Goal: Task Accomplishment & Management: Use online tool/utility

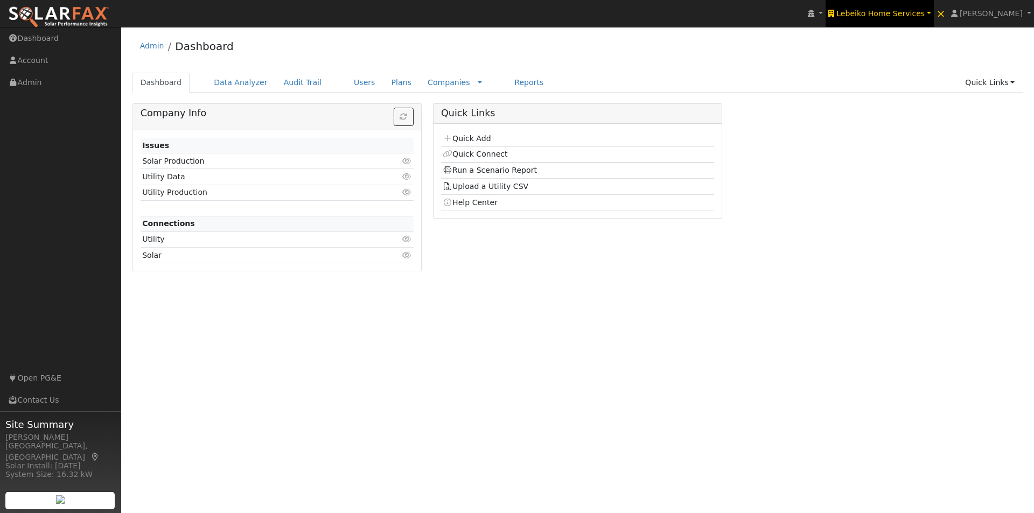
click at [877, 12] on span "Lebeiko Home Services" at bounding box center [880, 13] width 88 height 9
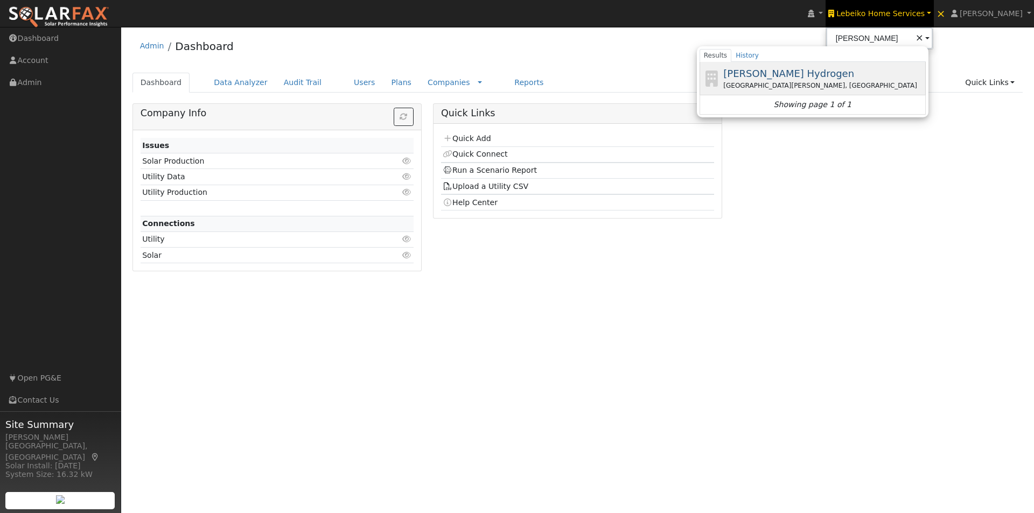
click at [767, 75] on span "[PERSON_NAME] Hydrogen" at bounding box center [788, 73] width 131 height 11
type input "[PERSON_NAME] Hydrogen"
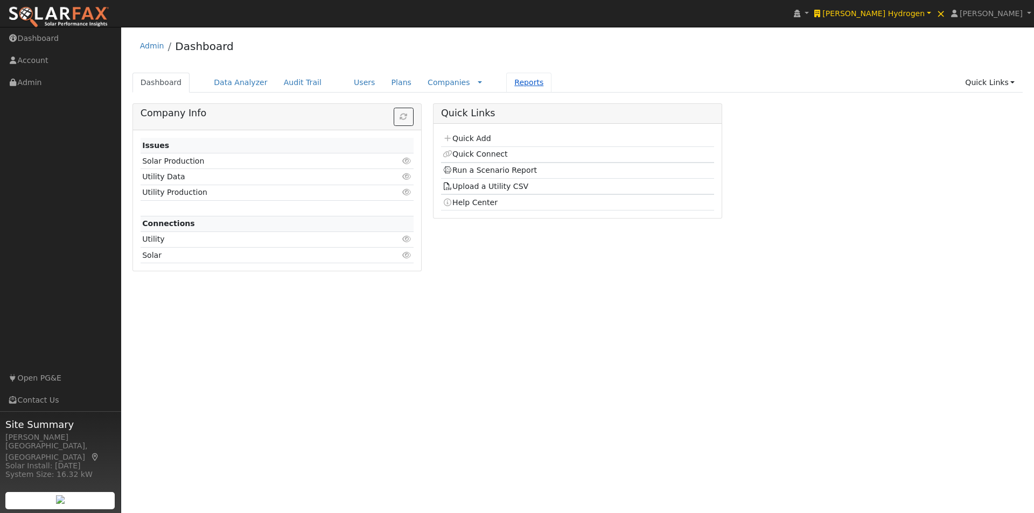
click at [506, 81] on link "Reports" at bounding box center [528, 83] width 45 height 20
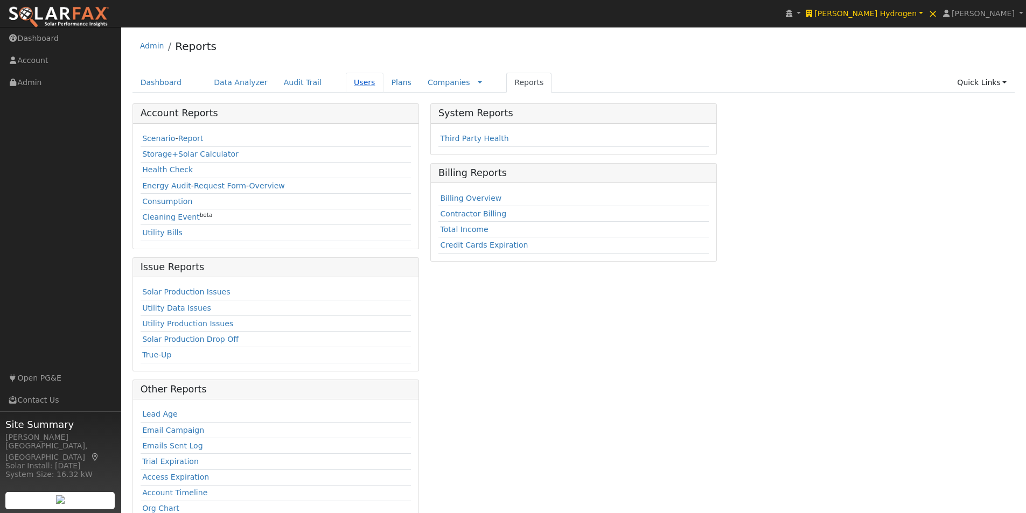
click at [346, 80] on link "Users" at bounding box center [365, 83] width 38 height 20
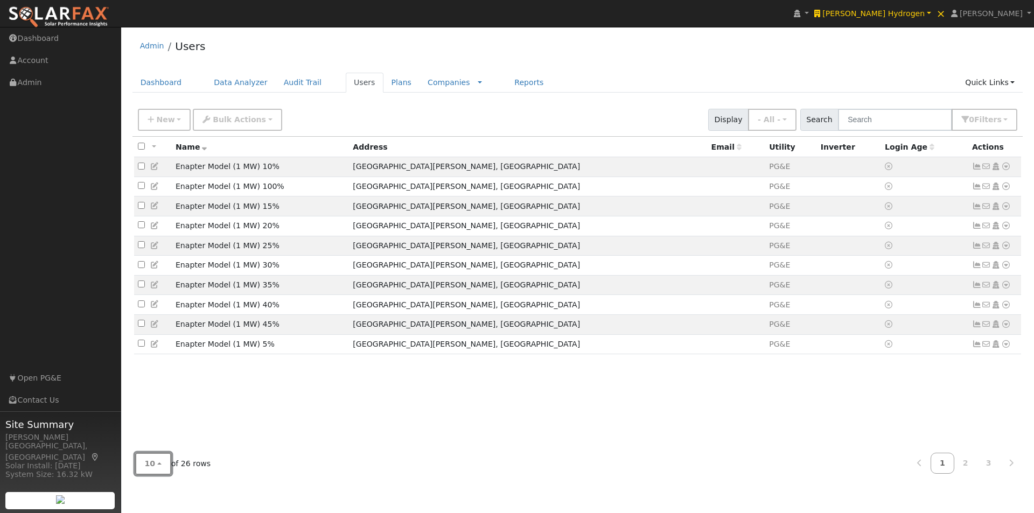
click at [153, 462] on button "10" at bounding box center [153, 464] width 36 height 22
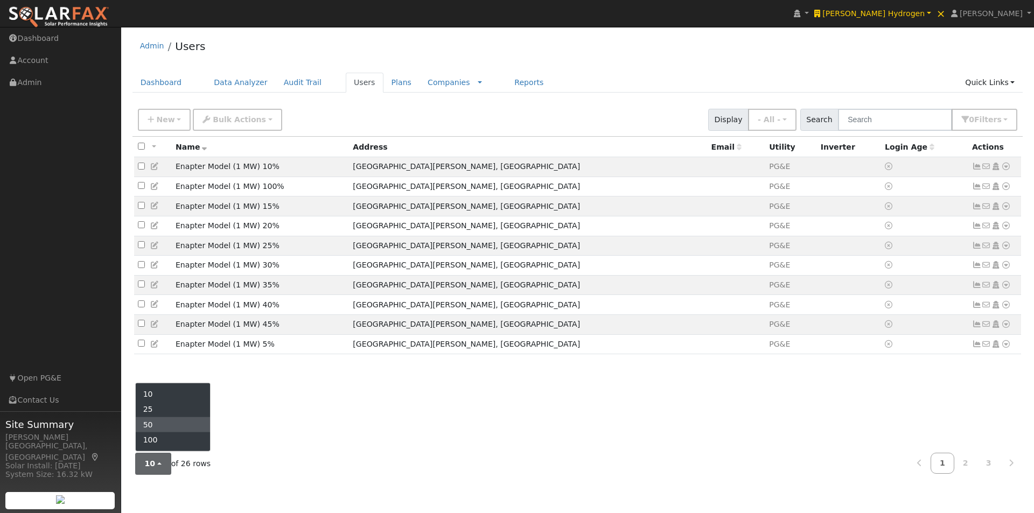
click at [156, 428] on link "50" at bounding box center [173, 424] width 75 height 15
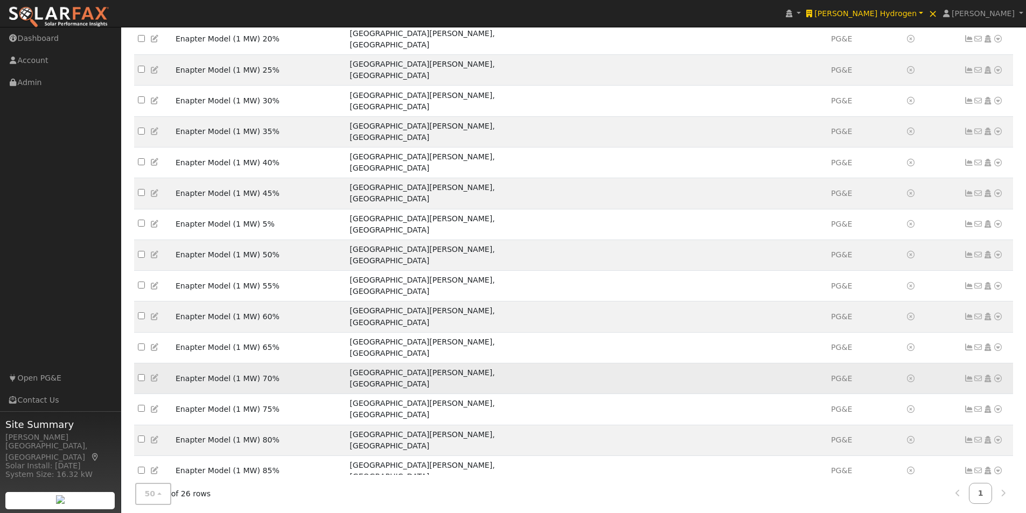
scroll to position [231, 0]
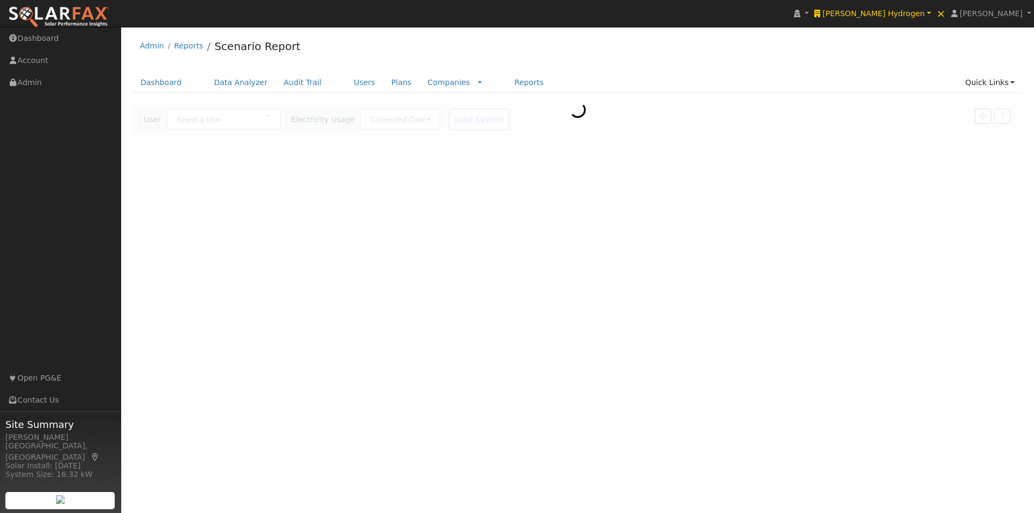
type input "Enapter Model (1 MW) With Solar"
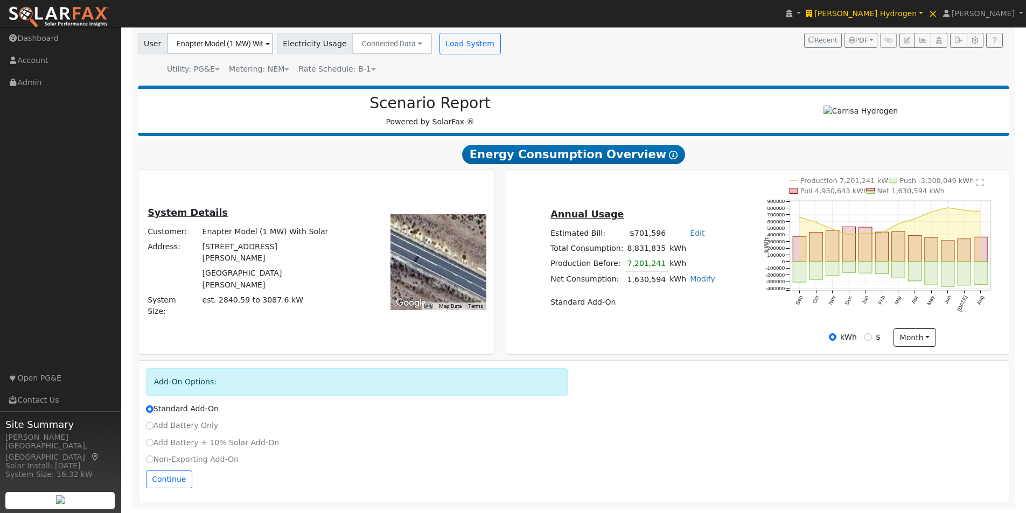
scroll to position [80, 0]
click at [155, 480] on button "Continue" at bounding box center [169, 480] width 46 height 18
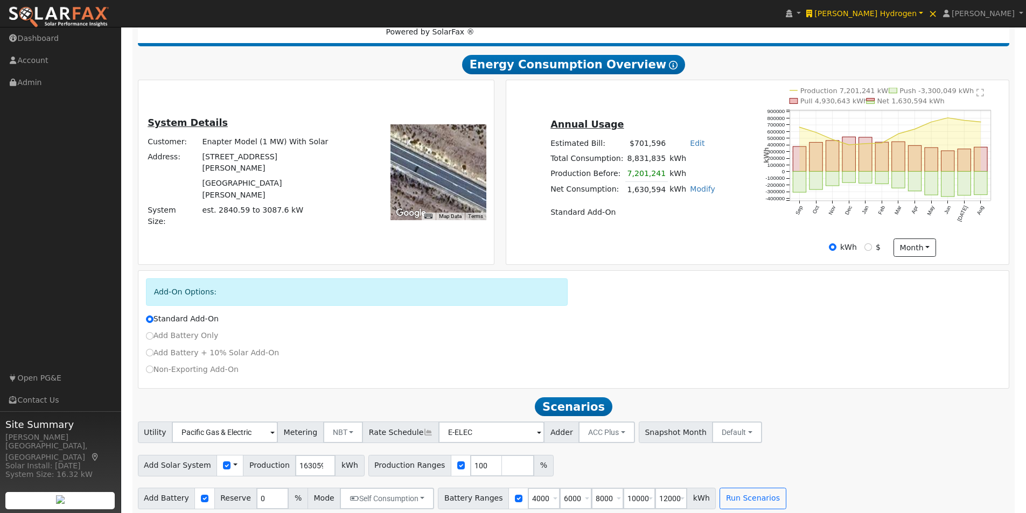
scroll to position [178, 0]
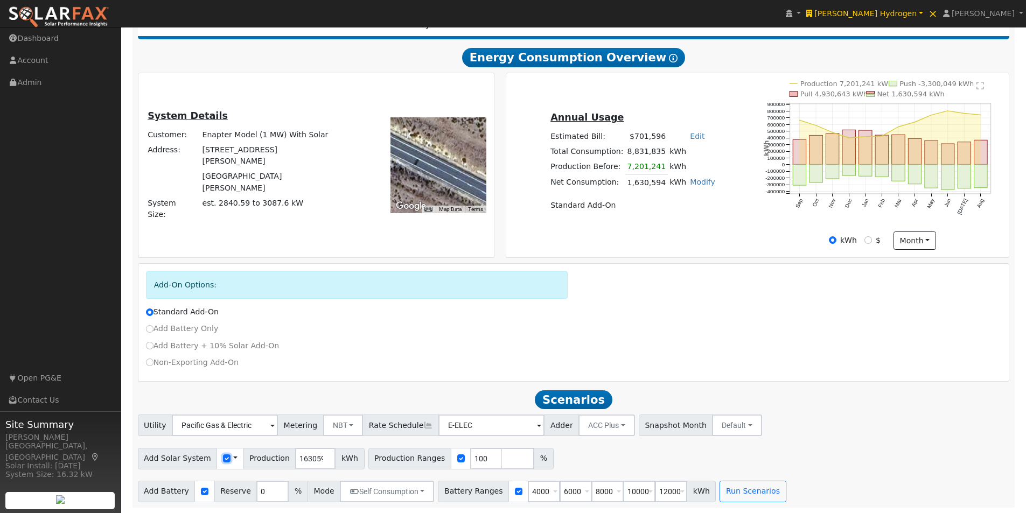
click at [223, 461] on input "checkbox" at bounding box center [227, 458] width 8 height 8
checkbox input "false"
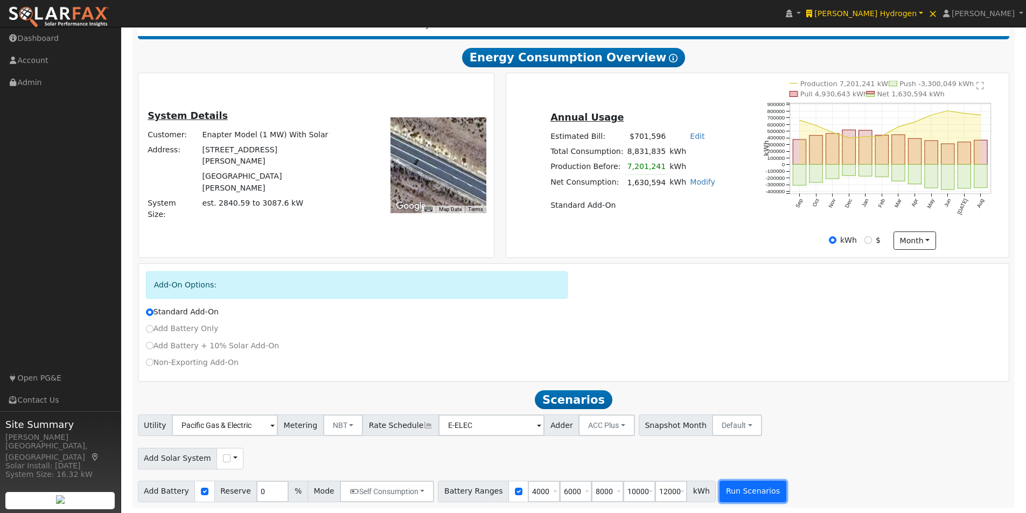
click at [724, 493] on button "Run Scenarios" at bounding box center [752, 492] width 66 height 22
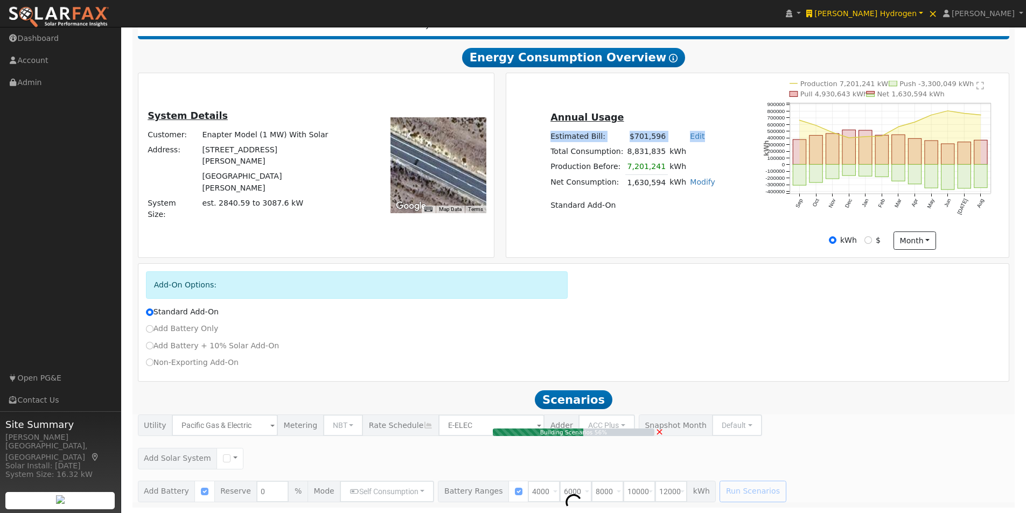
drag, startPoint x: 559, startPoint y: 135, endPoint x: 699, endPoint y: 130, distance: 139.6
click at [699, 130] on tr "Estimated Bill: $701,596 Edit Estimated Bill $ Annual" at bounding box center [633, 136] width 169 height 15
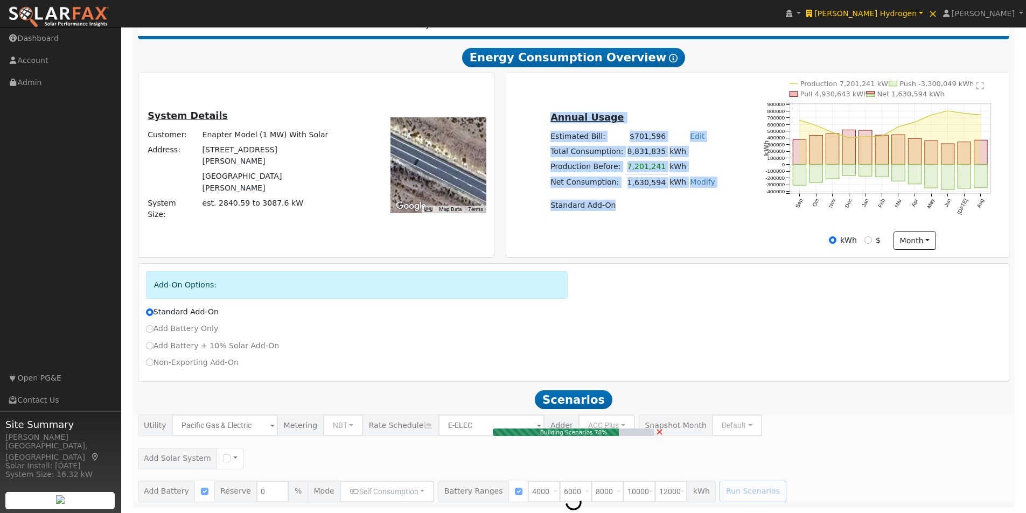
drag, startPoint x: 626, startPoint y: 204, endPoint x: 565, endPoint y: 206, distance: 60.9
click at [555, 207] on div "Annual Usage Estimated Bill: $701,596 Edit Estimated Bill $ Annual Total Consum…" at bounding box center [632, 165] width 249 height 110
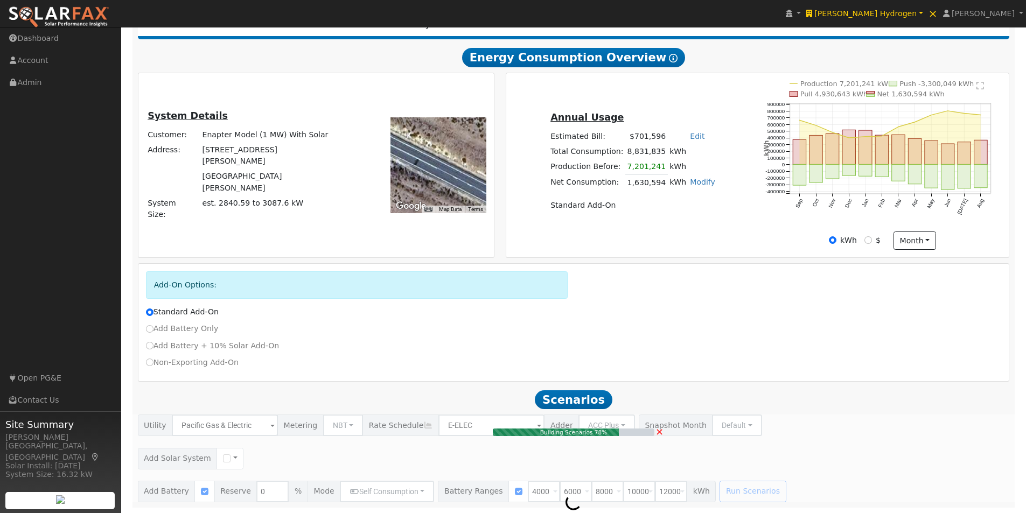
drag, startPoint x: 652, startPoint y: 223, endPoint x: 642, endPoint y: 217, distance: 11.6
click at [649, 222] on div "Annual Usage Estimated Bill: $701,596 Edit Estimated Bill $ Annual Total Consum…" at bounding box center [757, 165] width 499 height 169
drag, startPoint x: 631, startPoint y: 204, endPoint x: 559, endPoint y: 202, distance: 71.6
click at [559, 202] on td "Standard Add-On" at bounding box center [633, 205] width 169 height 15
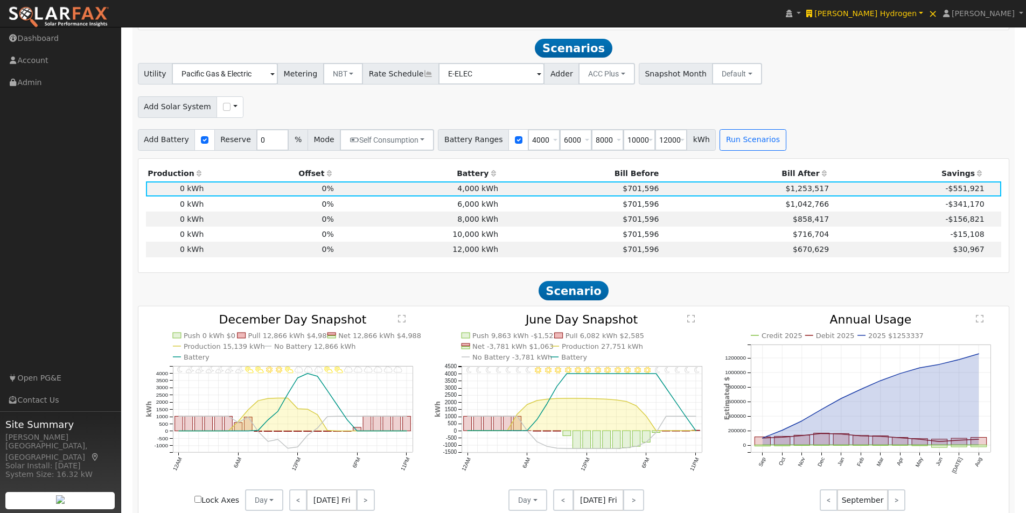
scroll to position [535, 0]
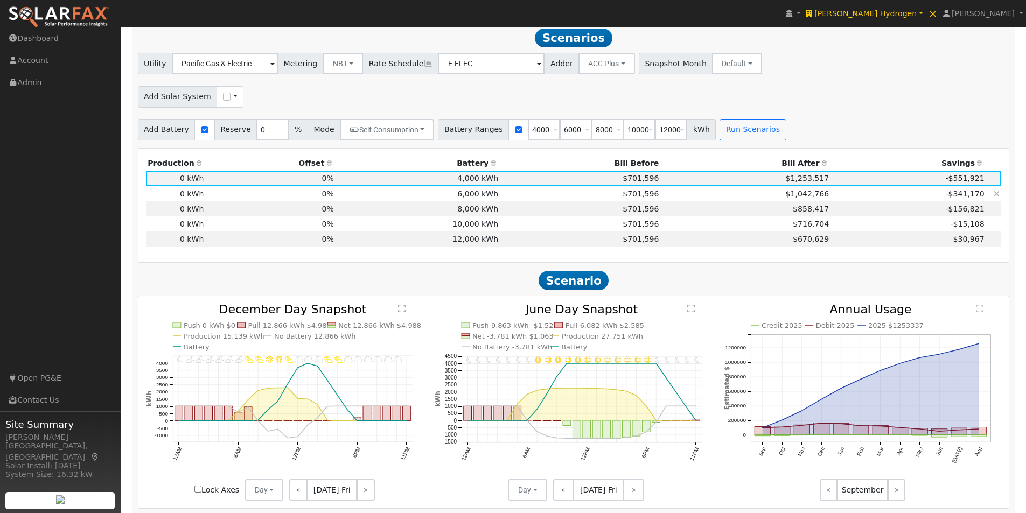
click at [472, 196] on td "6,000 kWh" at bounding box center [417, 193] width 164 height 15
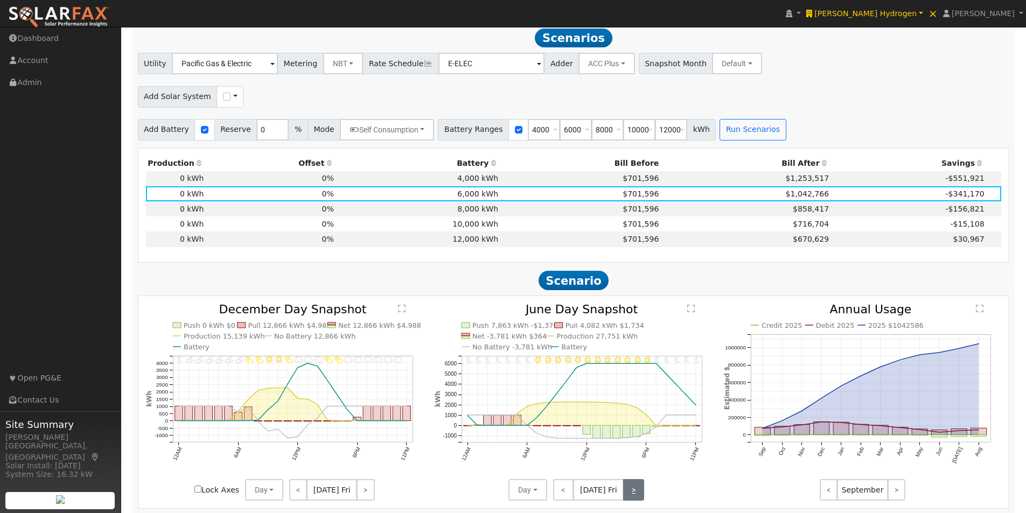
click at [632, 488] on link ">" at bounding box center [633, 490] width 21 height 22
click at [632, 488] on link ">" at bounding box center [634, 490] width 19 height 22
click at [632, 488] on link ">" at bounding box center [635, 490] width 17 height 22
click at [632, 489] on link ">" at bounding box center [634, 490] width 19 height 22
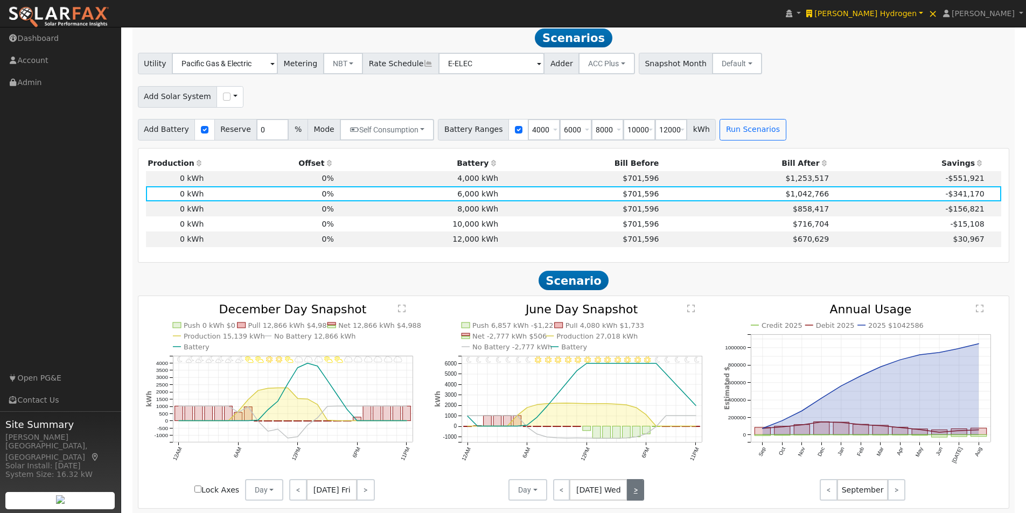
click at [632, 489] on link ">" at bounding box center [635, 490] width 17 height 22
click at [632, 489] on link ">" at bounding box center [635, 490] width 18 height 22
click at [458, 186] on td "4,000 kWh" at bounding box center [417, 178] width 164 height 15
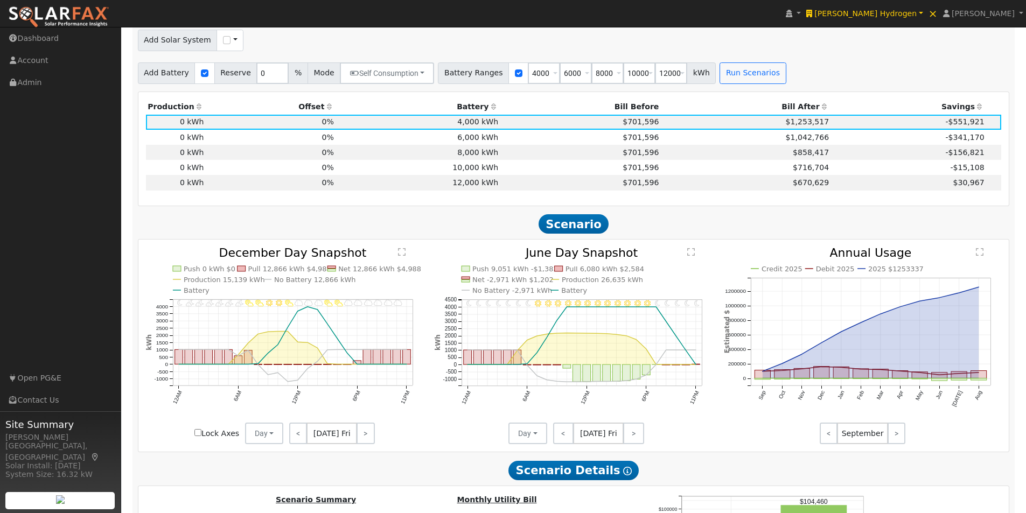
scroll to position [592, 0]
click at [477, 137] on td "6,000 kWh" at bounding box center [417, 136] width 164 height 15
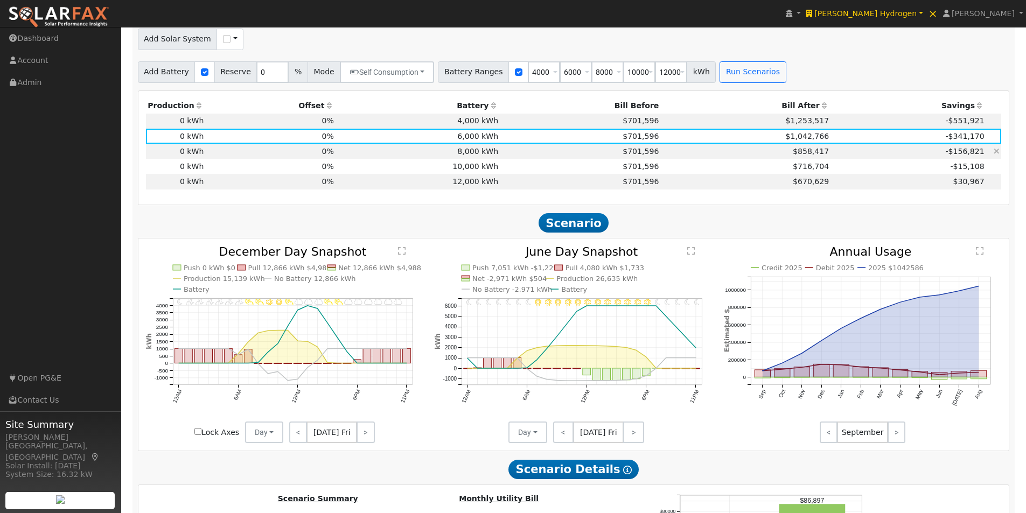
click at [471, 155] on td "8,000 kWh" at bounding box center [417, 151] width 164 height 15
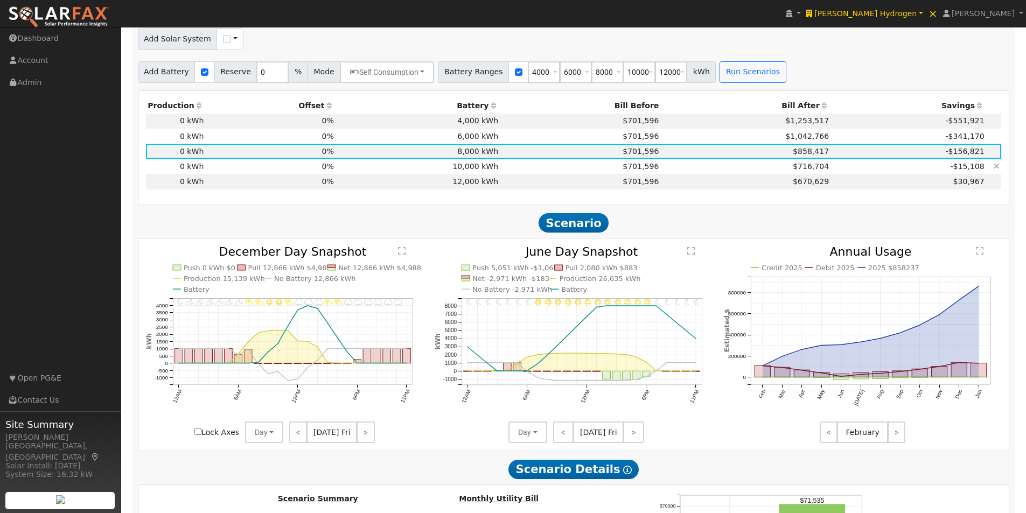
click at [470, 171] on td "10,000 kWh" at bounding box center [417, 166] width 164 height 15
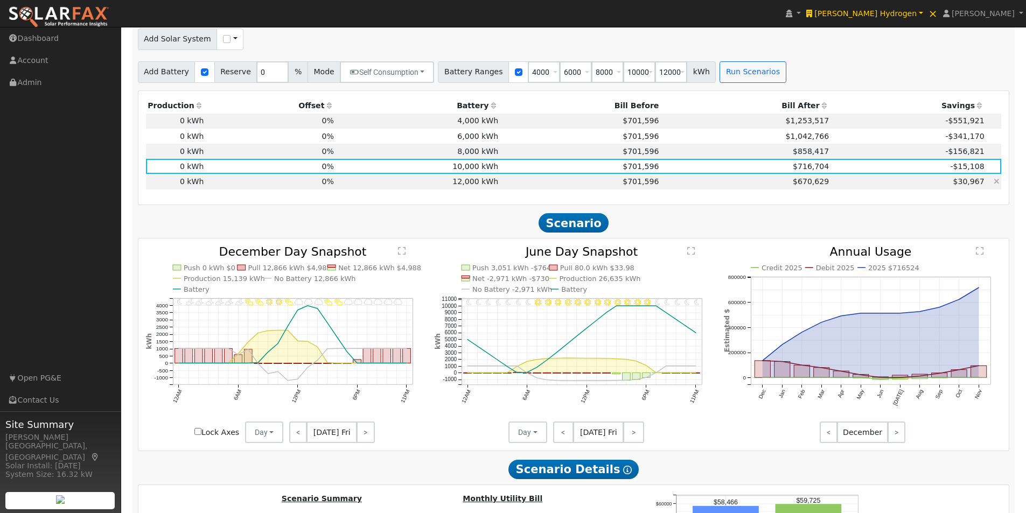
click at [470, 186] on td "12,000 kWh" at bounding box center [417, 181] width 164 height 15
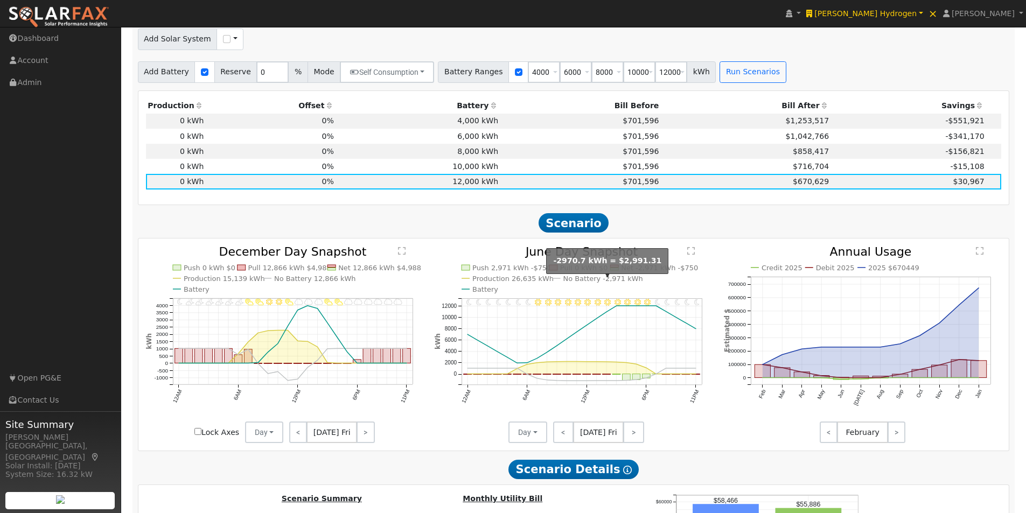
click at [577, 283] on text "No Battery -2,971 kWh" at bounding box center [603, 279] width 80 height 8
click at [576, 283] on text "No Battery -2,971 kWh" at bounding box center [603, 279] width 80 height 8
click at [692, 254] on text "" at bounding box center [691, 251] width 8 height 9
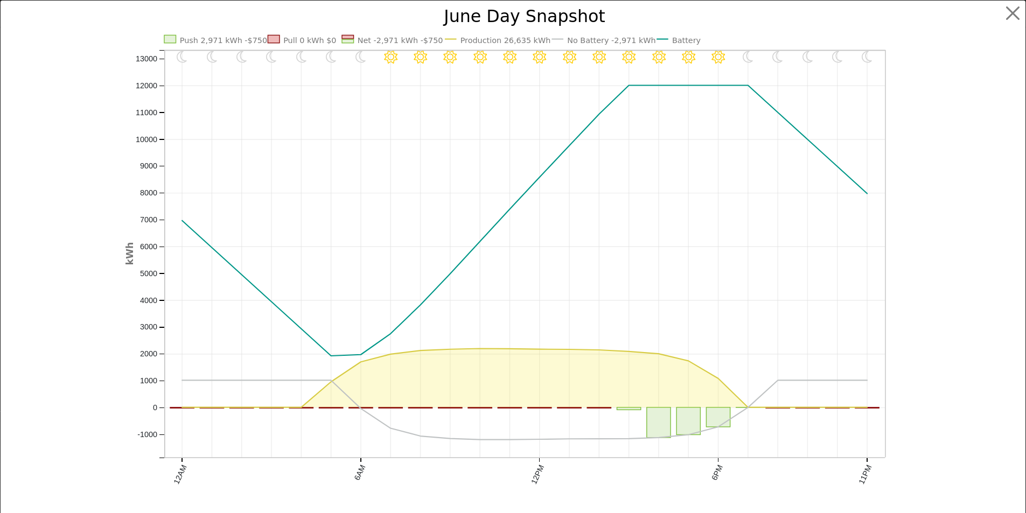
scroll to position [594, 0]
click at [582, 40] on text "No Battery -2,971 kWh" at bounding box center [615, 40] width 88 height 9
click at [601, 36] on text "No Battery -2,971 kWh" at bounding box center [615, 40] width 88 height 9
click at [586, 38] on text "No Battery -2,971 kWh" at bounding box center [615, 40] width 88 height 9
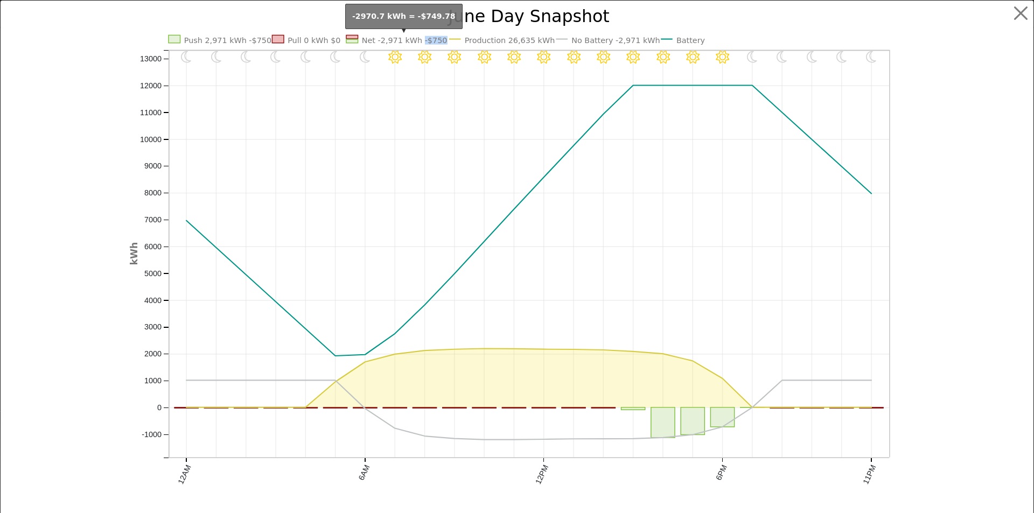
drag, startPoint x: 435, startPoint y: 40, endPoint x: 414, endPoint y: 43, distance: 20.7
click at [414, 43] on icon "11PM - Clear 10PM - Clear 9PM - Clear 8PM - Clear 7PM - Clear 6PM - Clear 5PM -…" at bounding box center [517, 266] width 775 height 517
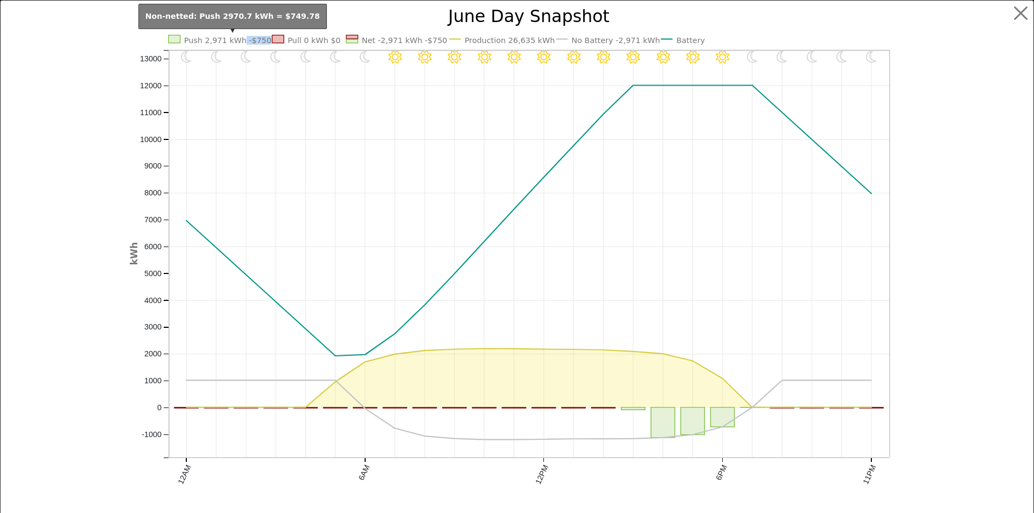
drag, startPoint x: 254, startPoint y: 41, endPoint x: 235, endPoint y: 43, distance: 19.5
click at [235, 43] on text "Push 2,971 kWh -$750" at bounding box center [227, 40] width 87 height 9
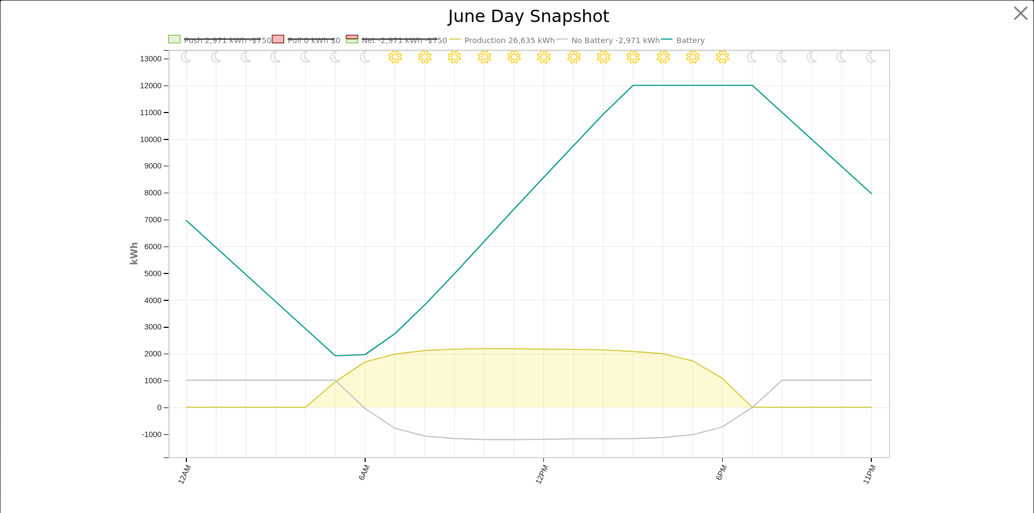
drag, startPoint x: 775, startPoint y: 30, endPoint x: 893, endPoint y: 22, distance: 118.7
click at [792, 29] on icon "11PM - Clear 10PM - Clear 9PM - Clear 8PM - Clear 7PM - Clear 6PM - Clear 5PM -…" at bounding box center [517, 266] width 775 height 517
click at [1012, 6] on button "button" at bounding box center [1021, 13] width 20 height 20
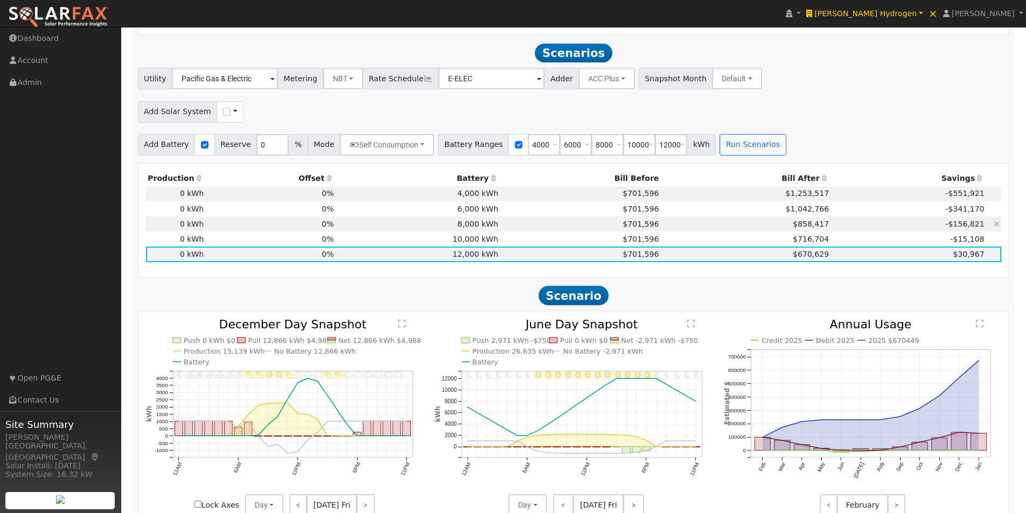
scroll to position [493, 0]
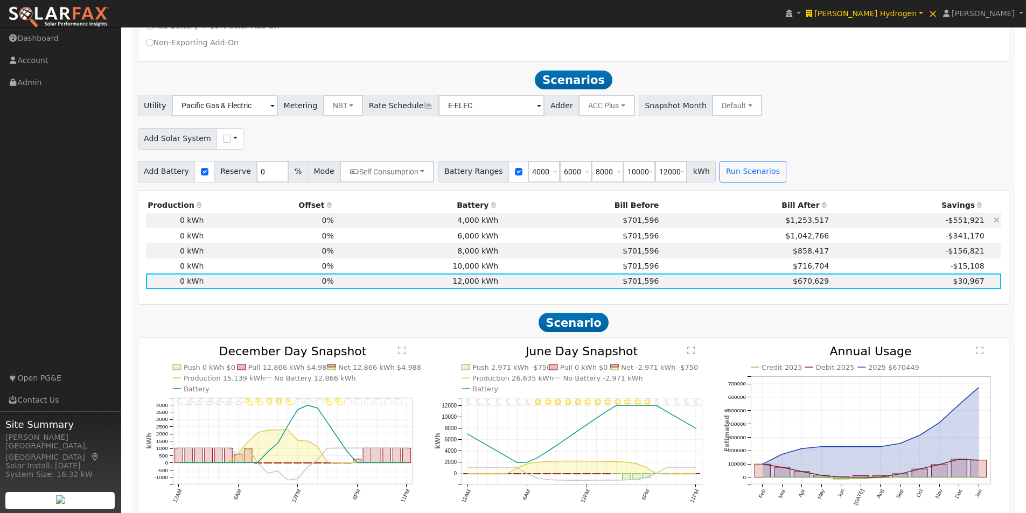
click at [562, 226] on td "$701,596" at bounding box center [580, 220] width 160 height 15
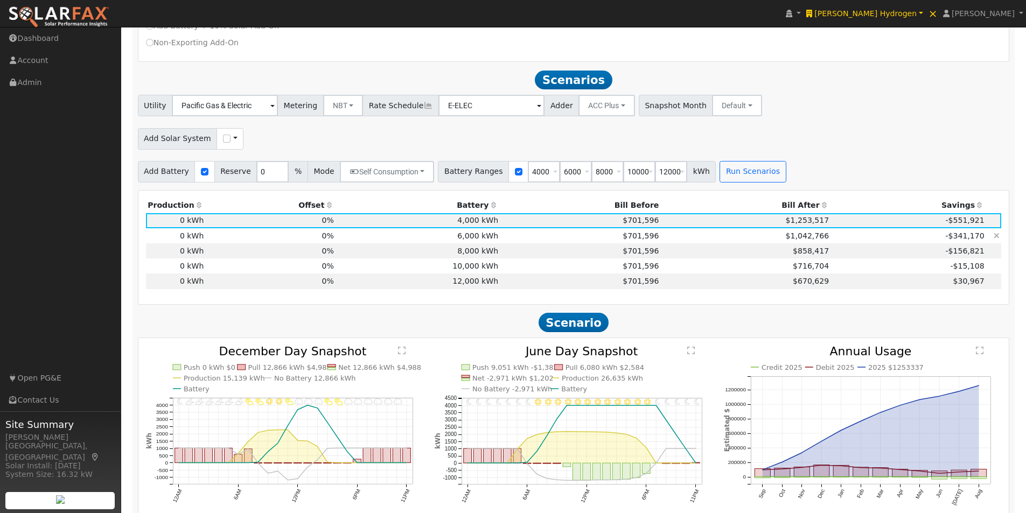
click at [479, 239] on td "6,000 kWh" at bounding box center [417, 235] width 164 height 15
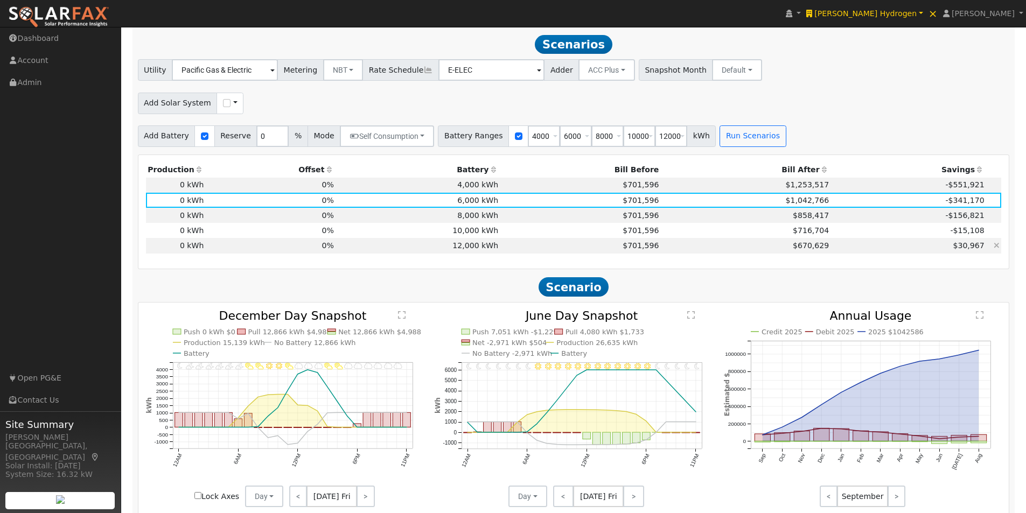
scroll to position [547, 0]
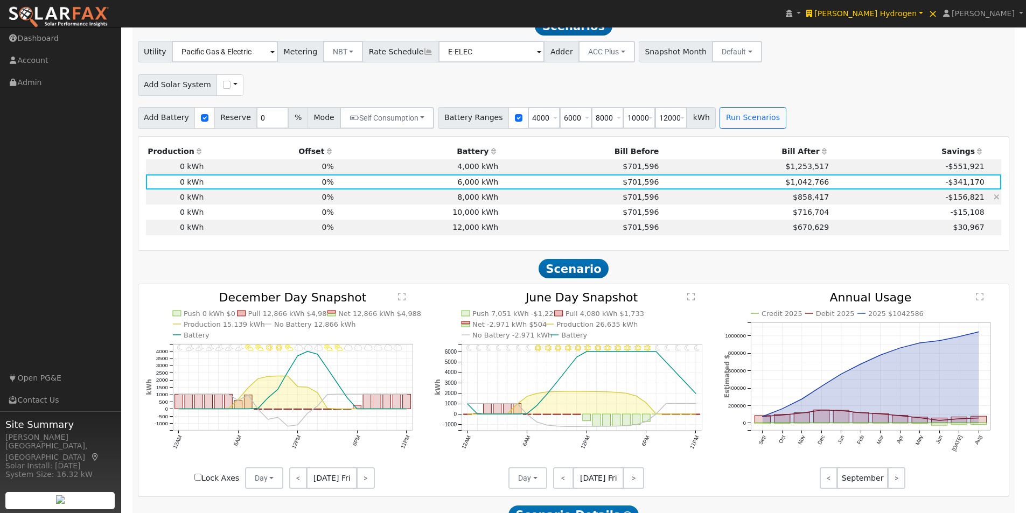
click at [480, 200] on td "8,000 kWh" at bounding box center [417, 197] width 164 height 15
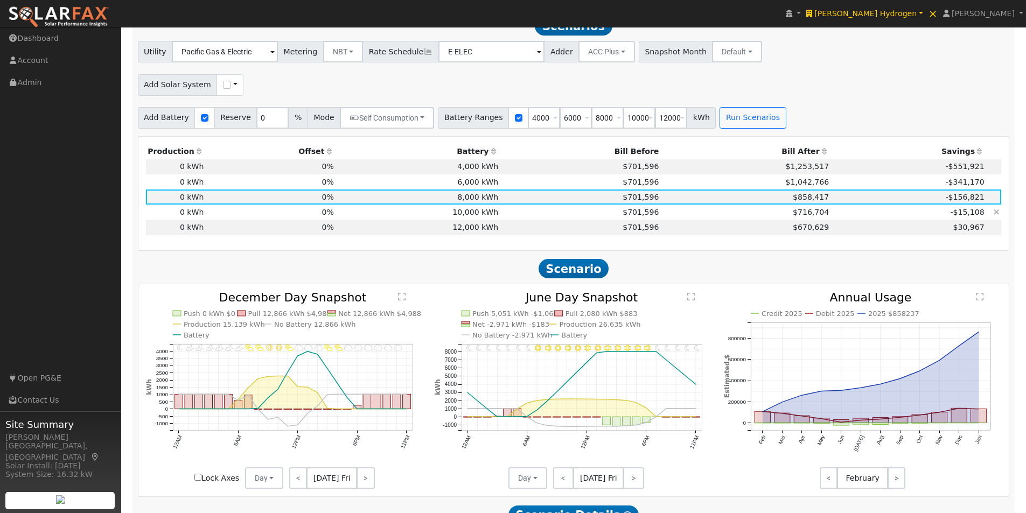
click at [478, 215] on td "10,000 kWh" at bounding box center [417, 212] width 164 height 15
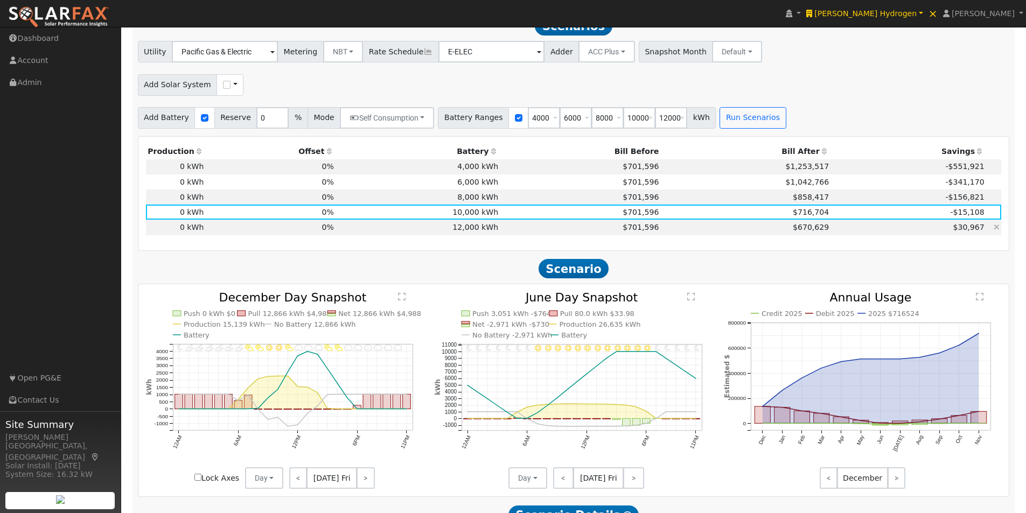
click at [476, 232] on td "12,000 kWh" at bounding box center [417, 227] width 164 height 15
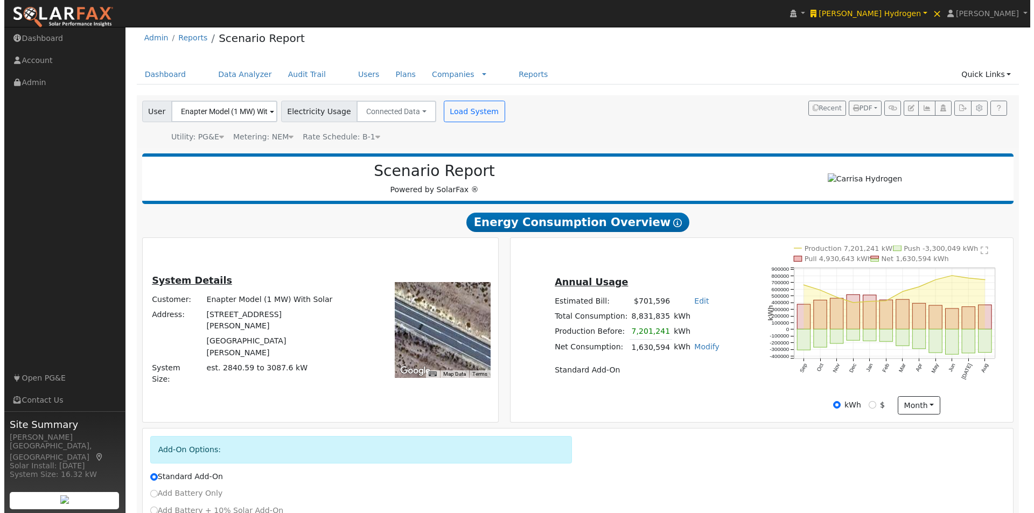
scroll to position [0, 0]
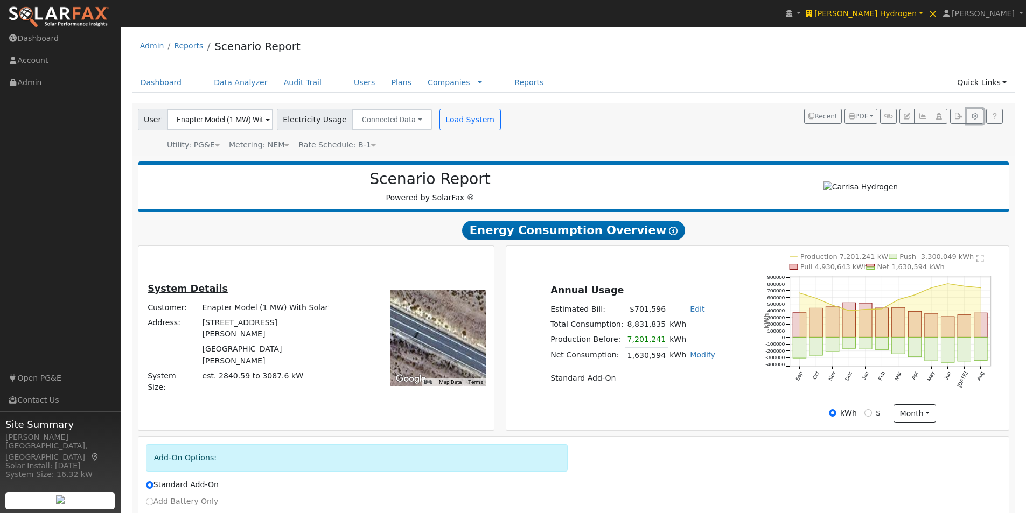
drag, startPoint x: 973, startPoint y: 115, endPoint x: 965, endPoint y: 114, distance: 7.6
click at [971, 114] on icon "button" at bounding box center [975, 116] width 8 height 6
type input "4000"
type input "6000"
type input "8000"
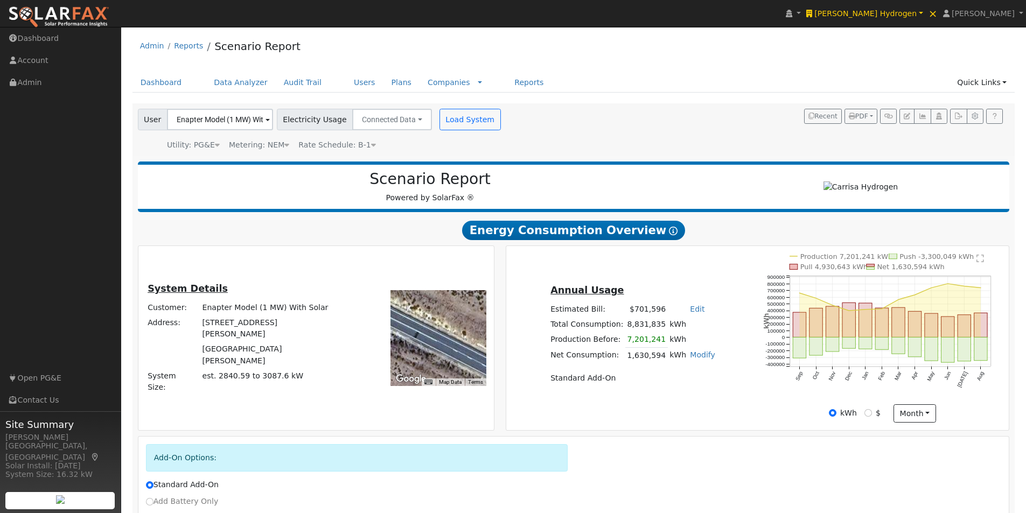
type input "10000"
type input "12000"
type input "0"
type input "2.65"
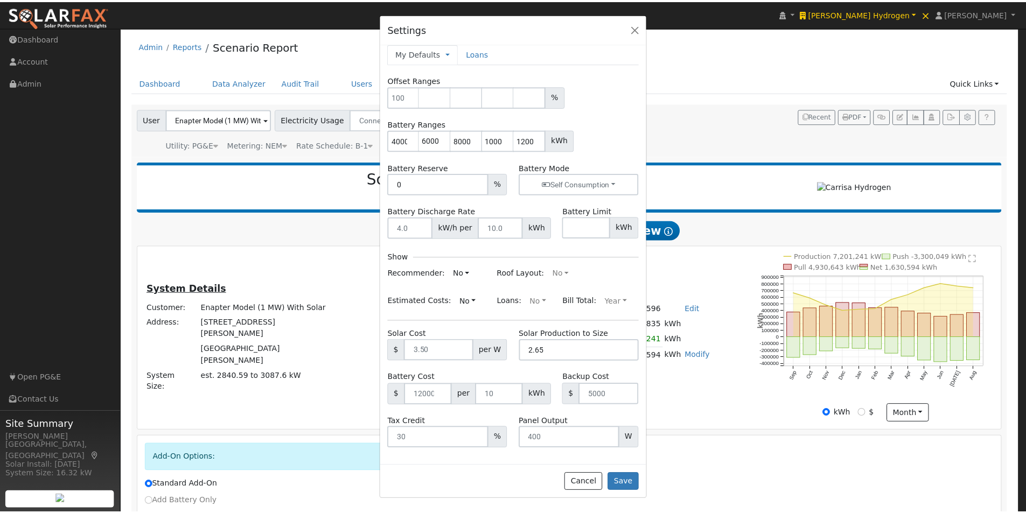
scroll to position [9, 0]
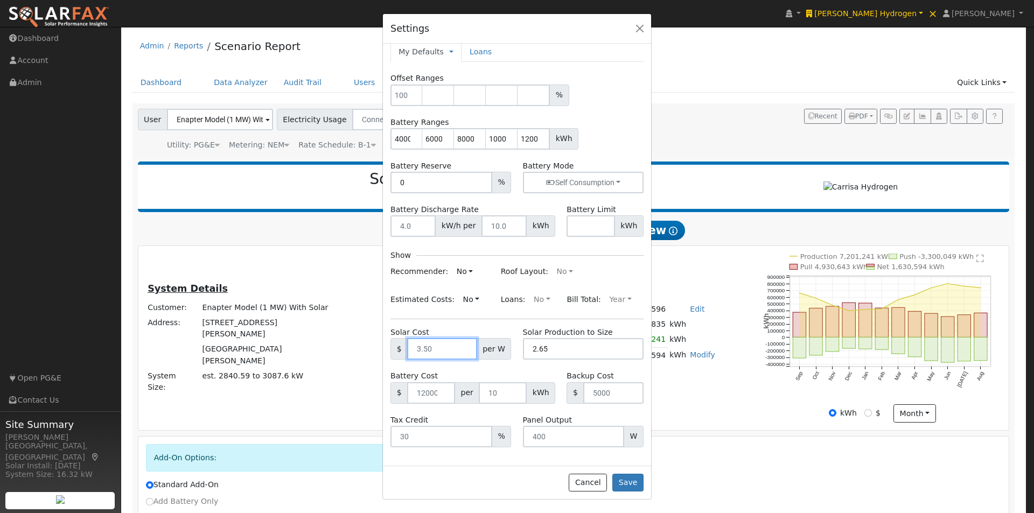
drag, startPoint x: 416, startPoint y: 346, endPoint x: 406, endPoint y: 346, distance: 10.2
click at [407, 346] on input "text" at bounding box center [441, 349] width 69 height 22
click at [593, 483] on button "Cancel" at bounding box center [588, 483] width 38 height 18
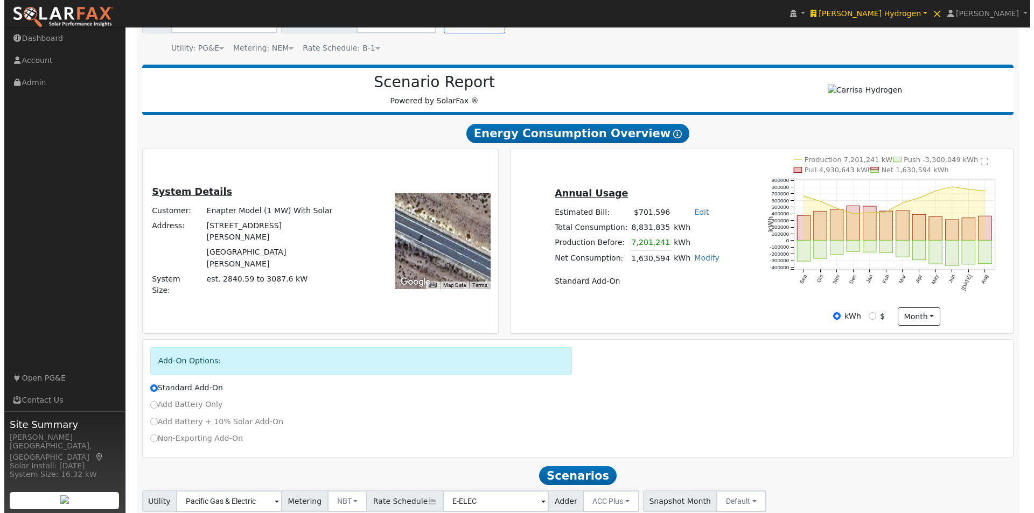
scroll to position [0, 0]
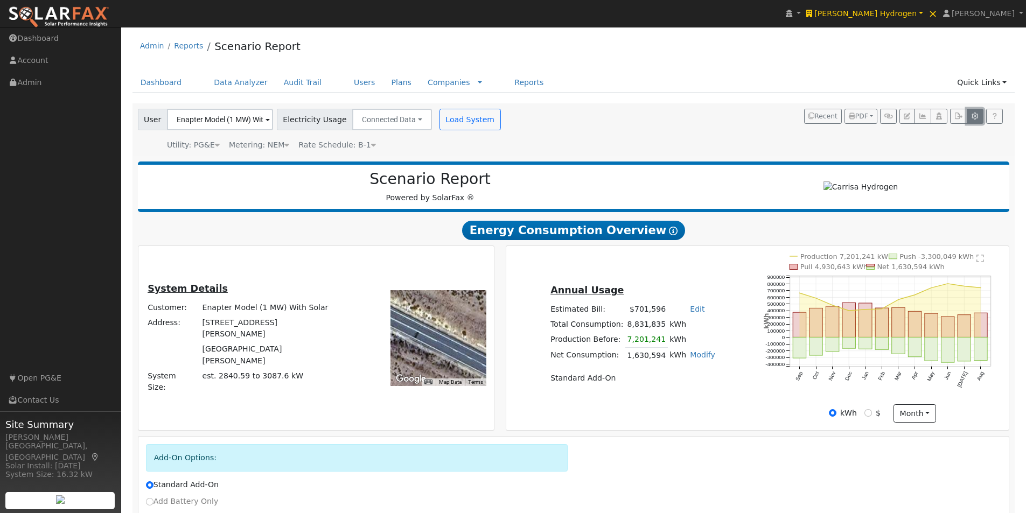
drag, startPoint x: 976, startPoint y: 113, endPoint x: 724, endPoint y: 234, distance: 279.4
click at [975, 114] on icon "button" at bounding box center [975, 116] width 8 height 6
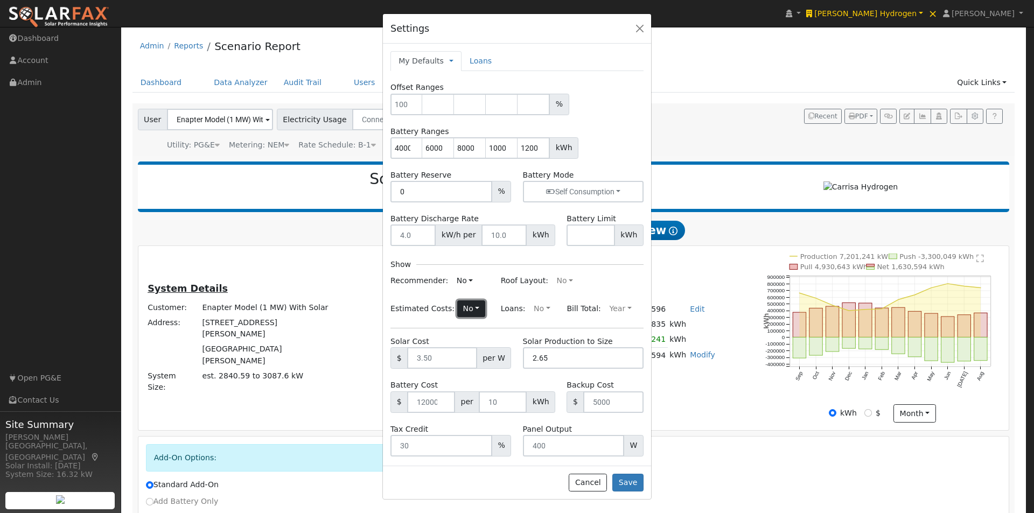
click at [464, 311] on button "No" at bounding box center [471, 308] width 28 height 17
click at [423, 331] on link "Yes" at bounding box center [445, 330] width 75 height 15
drag, startPoint x: 627, startPoint y: 486, endPoint x: 737, endPoint y: 359, distance: 168.3
click at [636, 482] on button "Save" at bounding box center [627, 483] width 31 height 18
type input "$14,400,000"
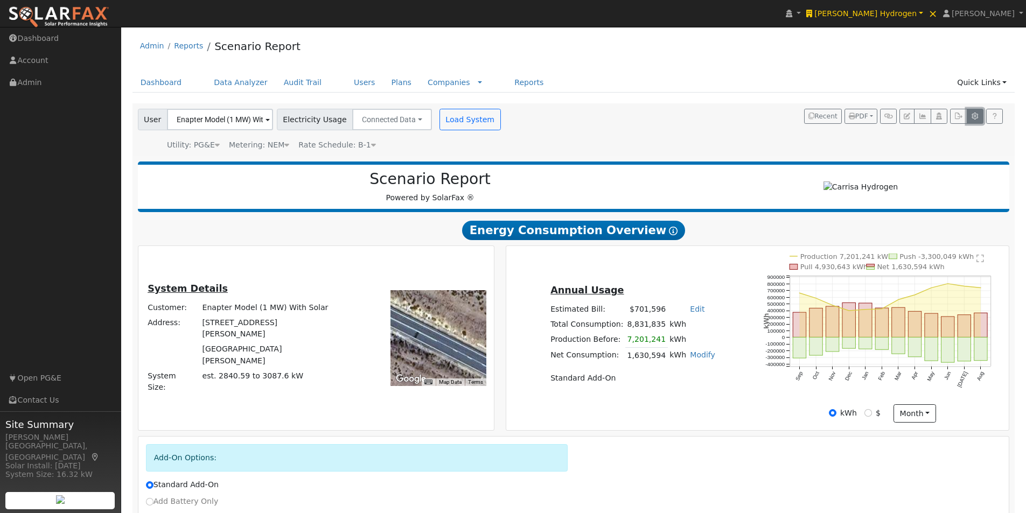
click at [972, 117] on icon "button" at bounding box center [975, 116] width 8 height 6
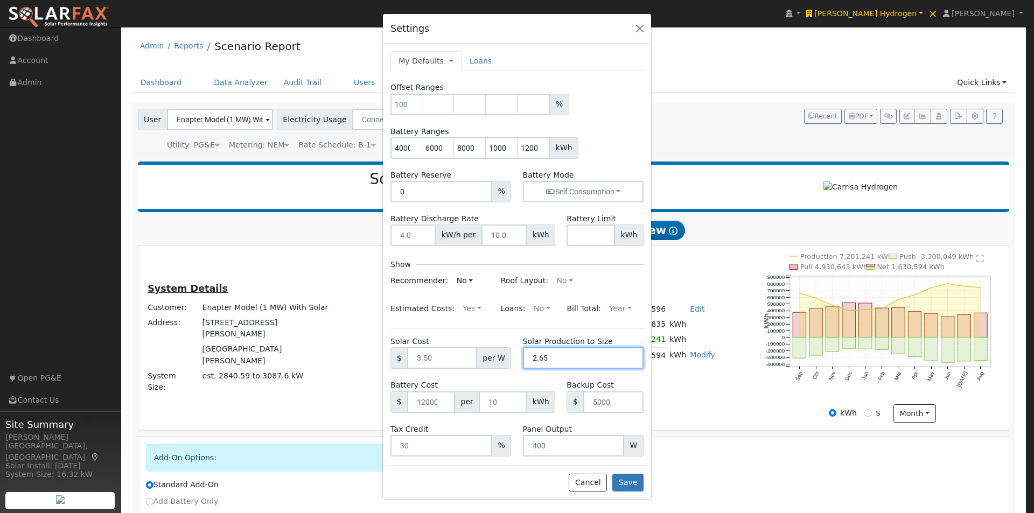
drag, startPoint x: 576, startPoint y: 358, endPoint x: 517, endPoint y: 361, distance: 58.8
click at [517, 361] on div "Solar Production to Size 2.65" at bounding box center [583, 352] width 132 height 33
drag, startPoint x: 639, startPoint y: 27, endPoint x: 648, endPoint y: 59, distance: 32.9
click at [640, 27] on button "button" at bounding box center [639, 28] width 15 height 15
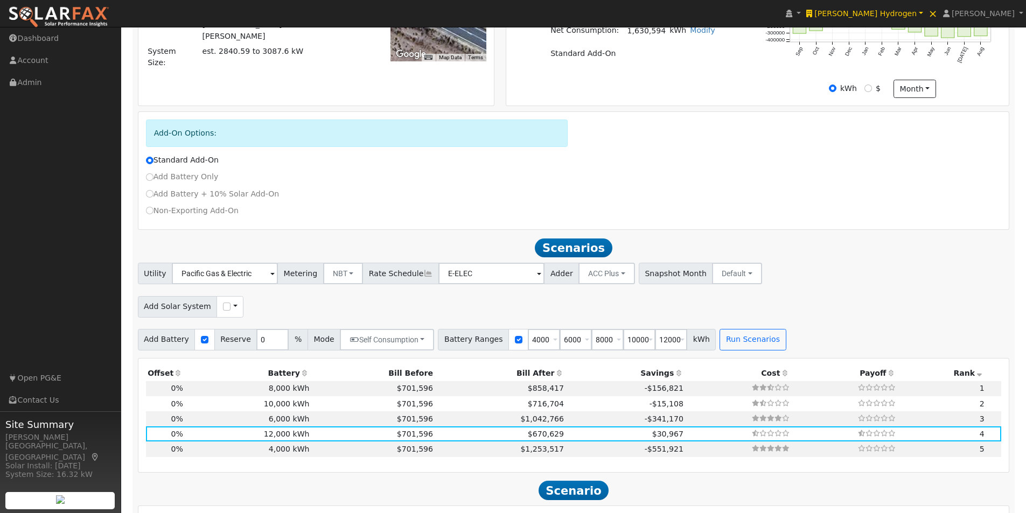
scroll to position [344, 0]
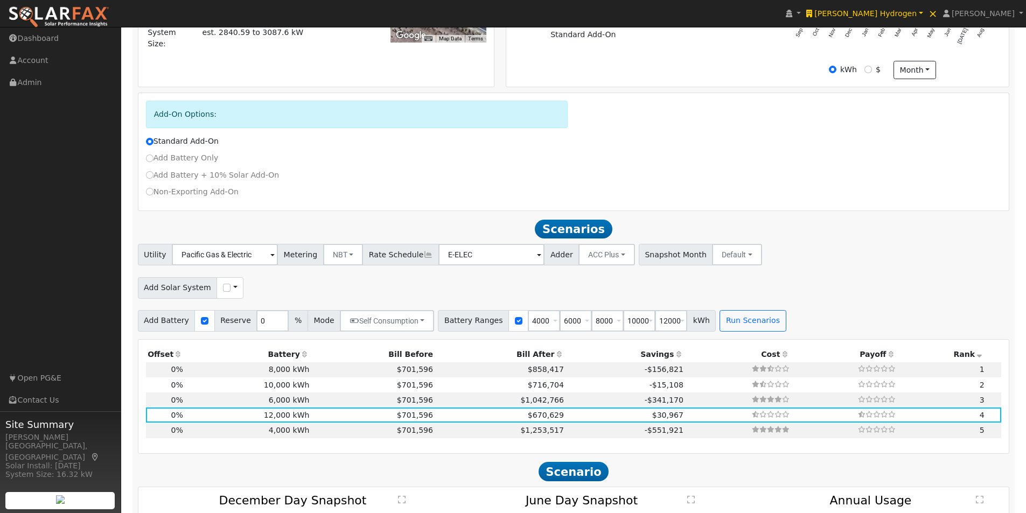
click at [233, 292] on span at bounding box center [235, 287] width 4 height 11
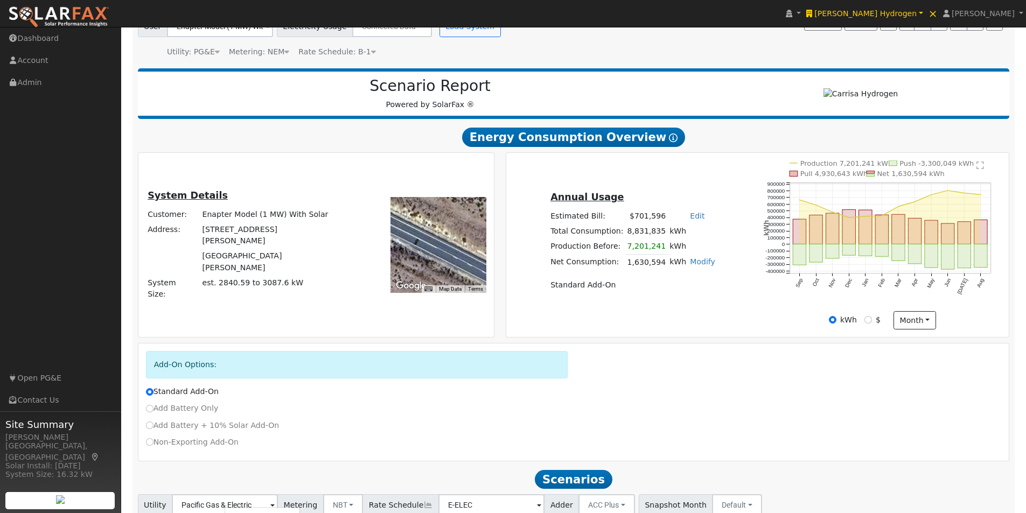
scroll to position [74, 0]
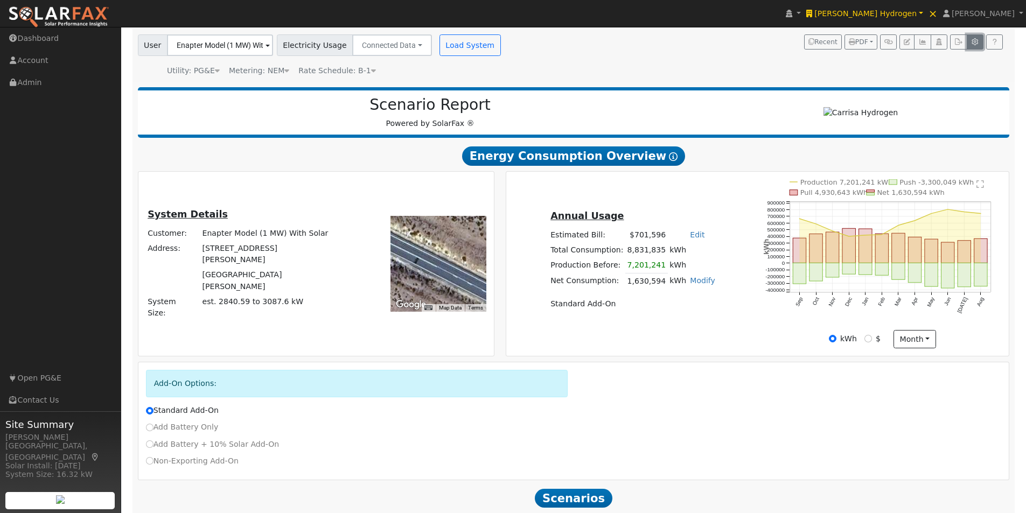
click at [976, 42] on icon "button" at bounding box center [975, 42] width 8 height 6
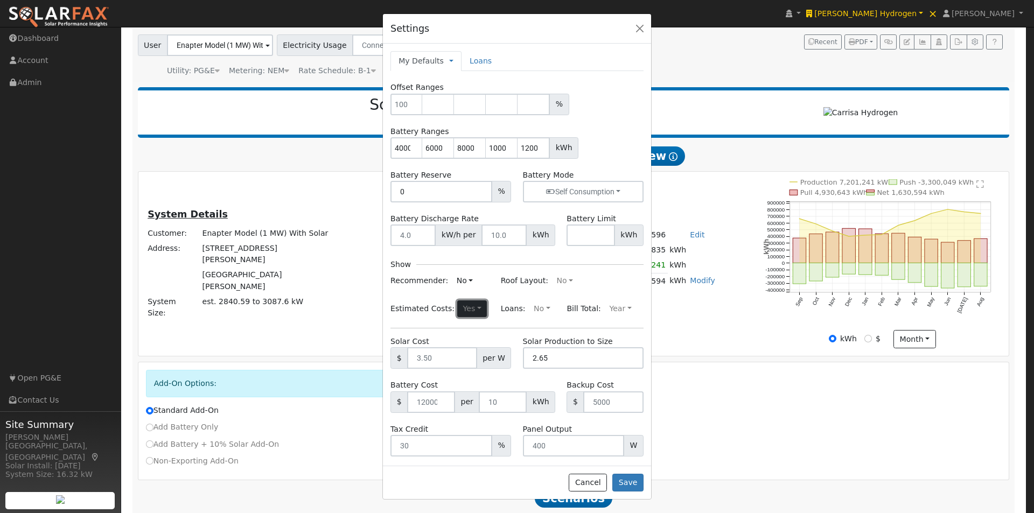
click at [462, 305] on button "Yes" at bounding box center [472, 308] width 30 height 17
click at [419, 345] on link "No" at bounding box center [446, 345] width 75 height 15
click at [634, 482] on button "Save" at bounding box center [627, 483] width 31 height 18
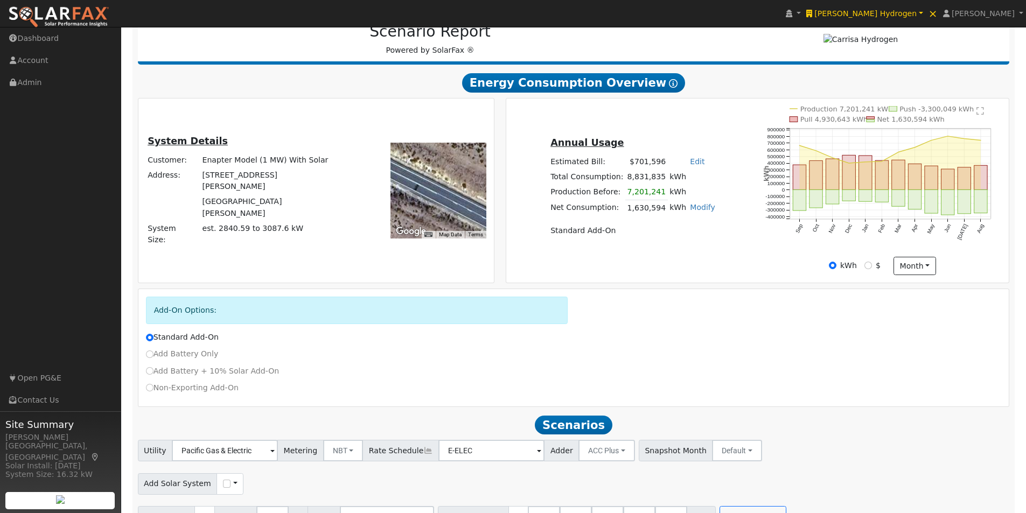
scroll to position [128, 0]
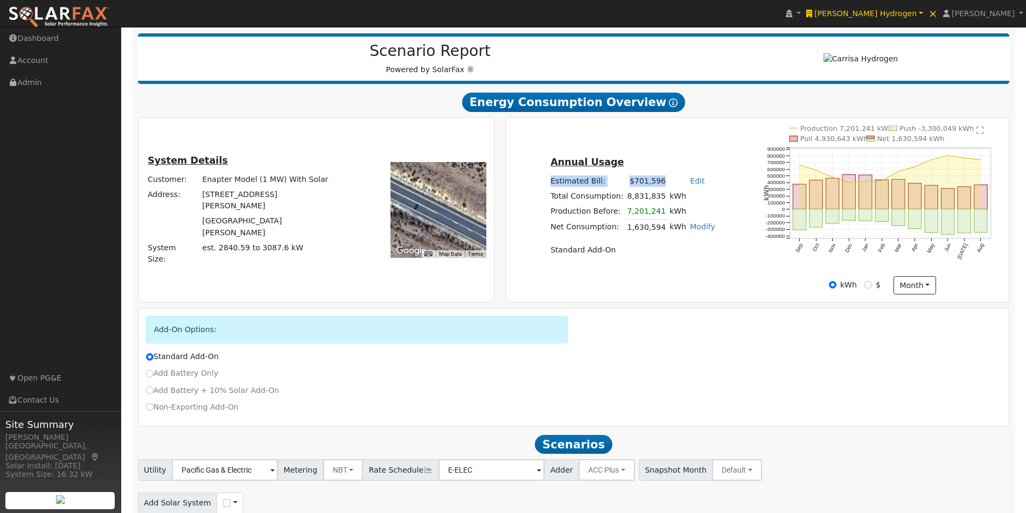
drag, startPoint x: 558, startPoint y: 184, endPoint x: 645, endPoint y: 220, distance: 94.4
click at [659, 184] on tr "Estimated Bill: $701,596 Edit Estimated Bill $ Annual" at bounding box center [633, 181] width 169 height 15
drag, startPoint x: 622, startPoint y: 254, endPoint x: 391, endPoint y: 269, distance: 232.0
click at [558, 251] on td "Standard Add-On" at bounding box center [633, 249] width 169 height 15
drag, startPoint x: 312, startPoint y: 244, endPoint x: 164, endPoint y: 248, distance: 147.6
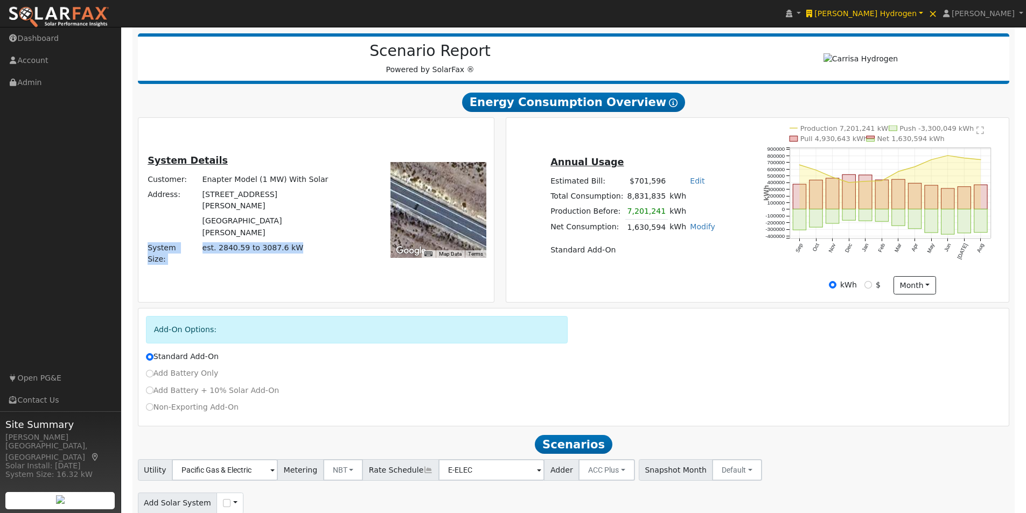
click at [162, 250] on tr "System Size: est. 2840.59 to 3087.6 kW" at bounding box center [243, 253] width 194 height 26
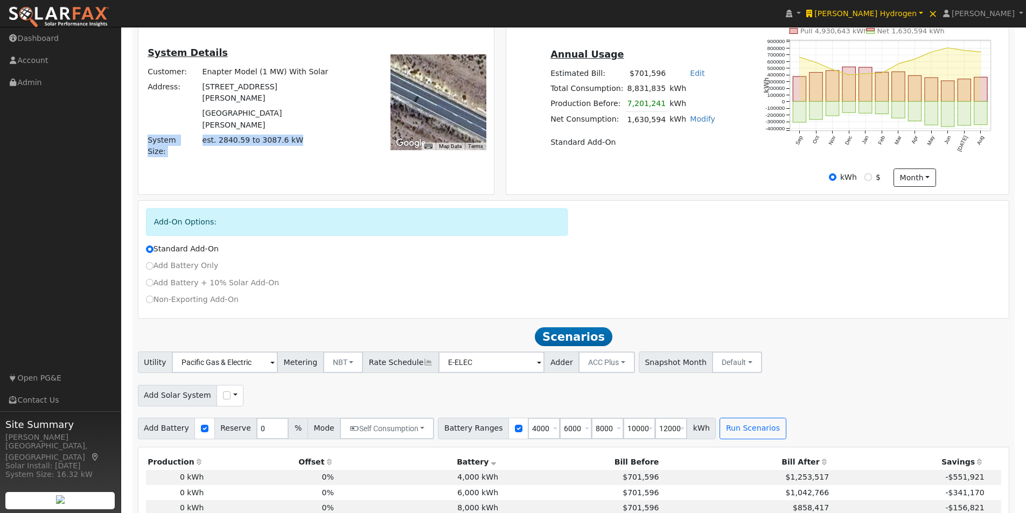
scroll to position [182, 0]
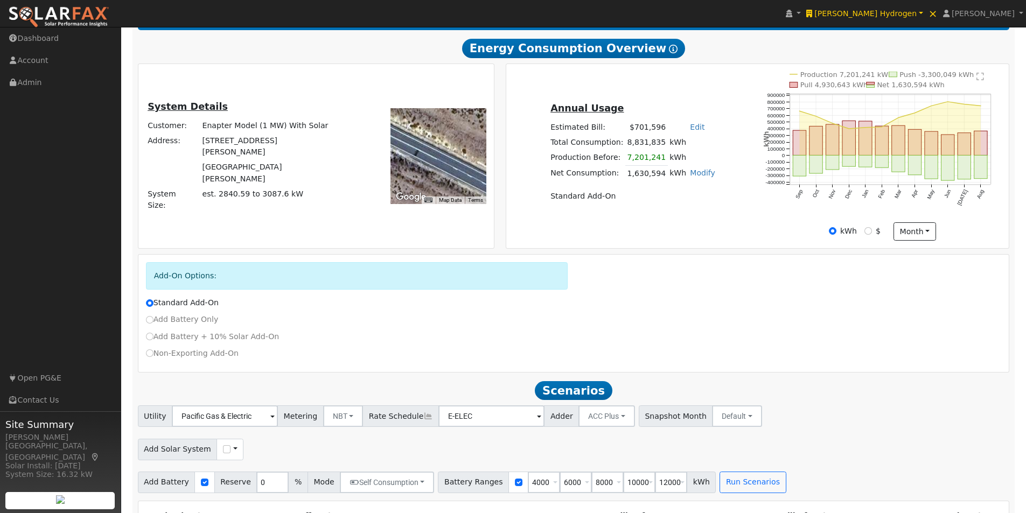
click at [687, 235] on div "Annual Usage Estimated Bill: $701,596 Edit Estimated Bill $ Annual Total Consum…" at bounding box center [757, 156] width 499 height 169
drag, startPoint x: 440, startPoint y: 165, endPoint x: 444, endPoint y: 143, distance: 22.9
click at [447, 144] on div at bounding box center [438, 156] width 96 height 96
drag, startPoint x: 445, startPoint y: 142, endPoint x: 460, endPoint y: 136, distance: 16.2
click at [460, 136] on div at bounding box center [438, 156] width 96 height 96
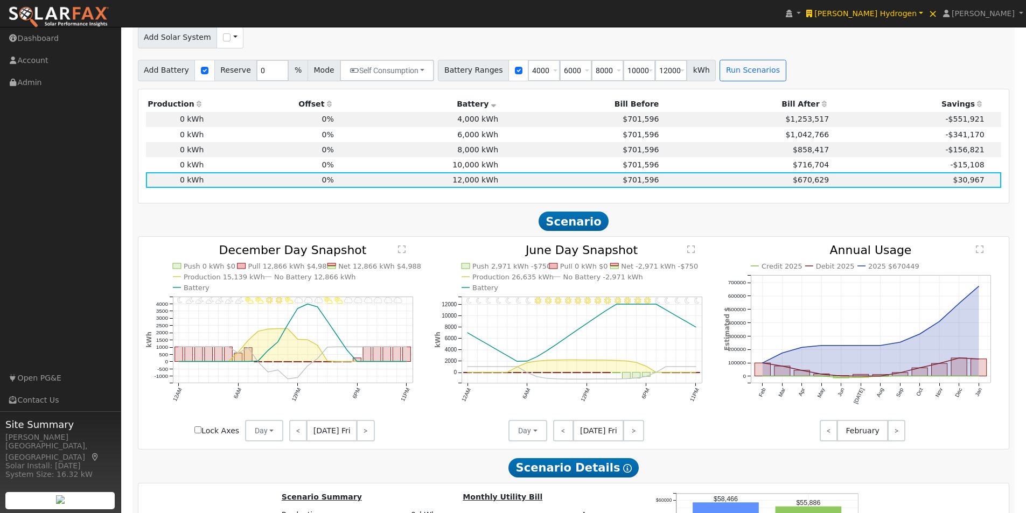
scroll to position [613, 0]
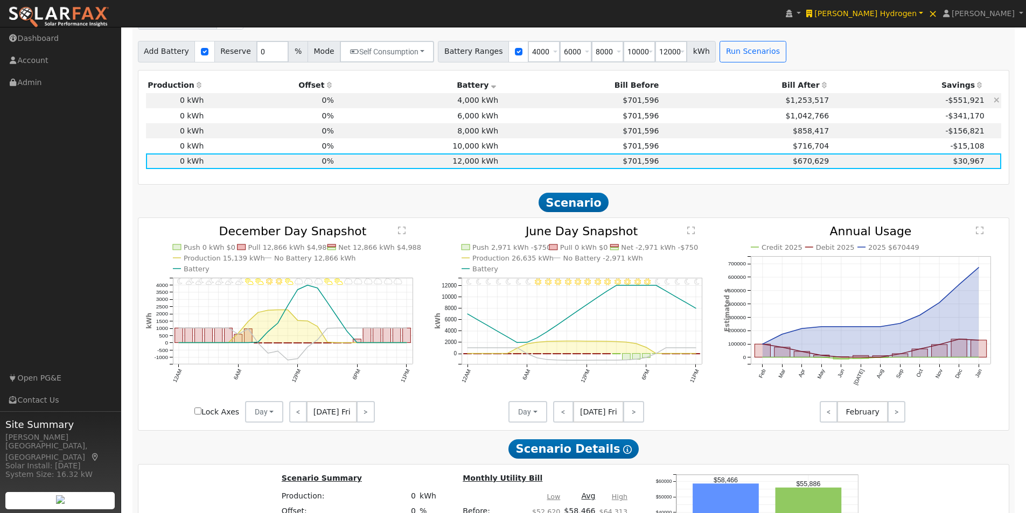
click at [475, 107] on td "4,000 kWh" at bounding box center [417, 100] width 164 height 15
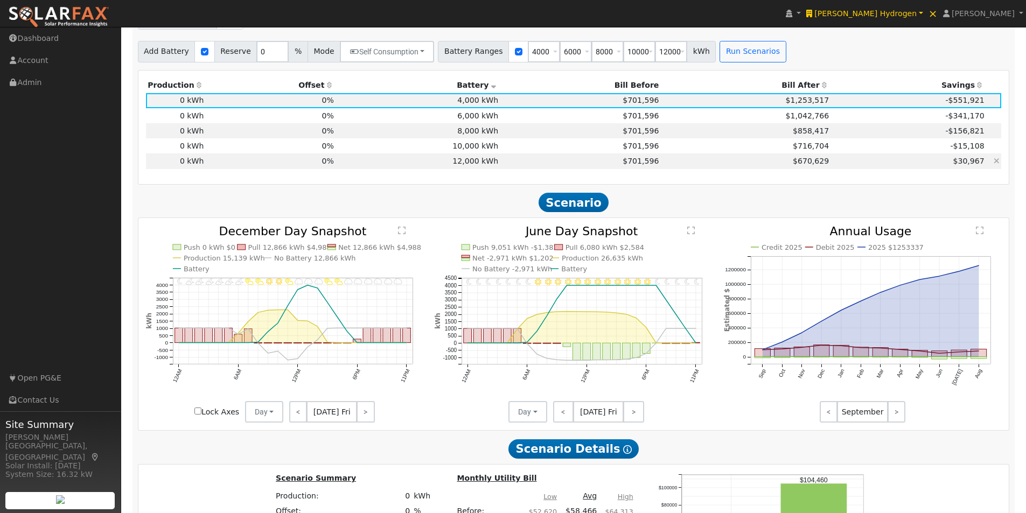
click at [451, 165] on td "12,000 kWh" at bounding box center [417, 160] width 164 height 15
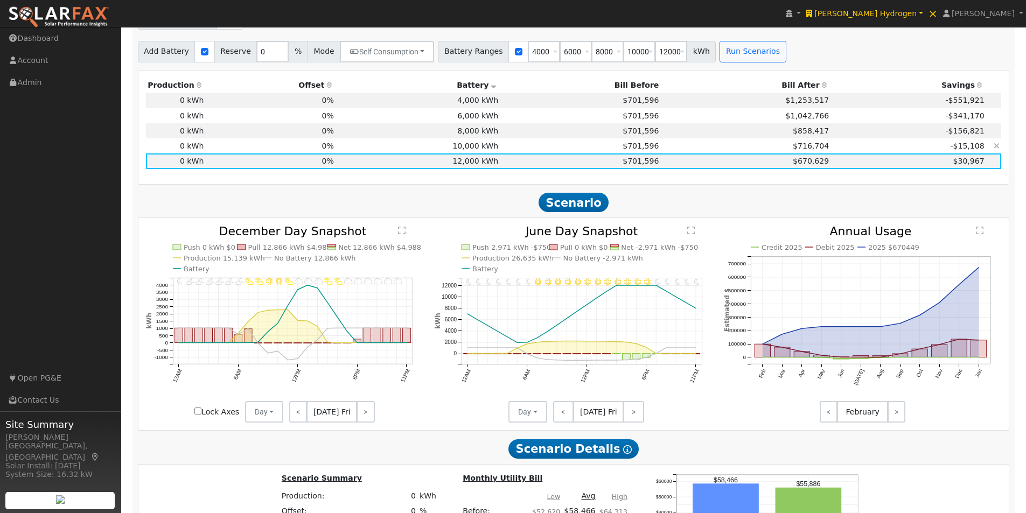
click at [485, 147] on td "10,000 kWh" at bounding box center [417, 145] width 164 height 15
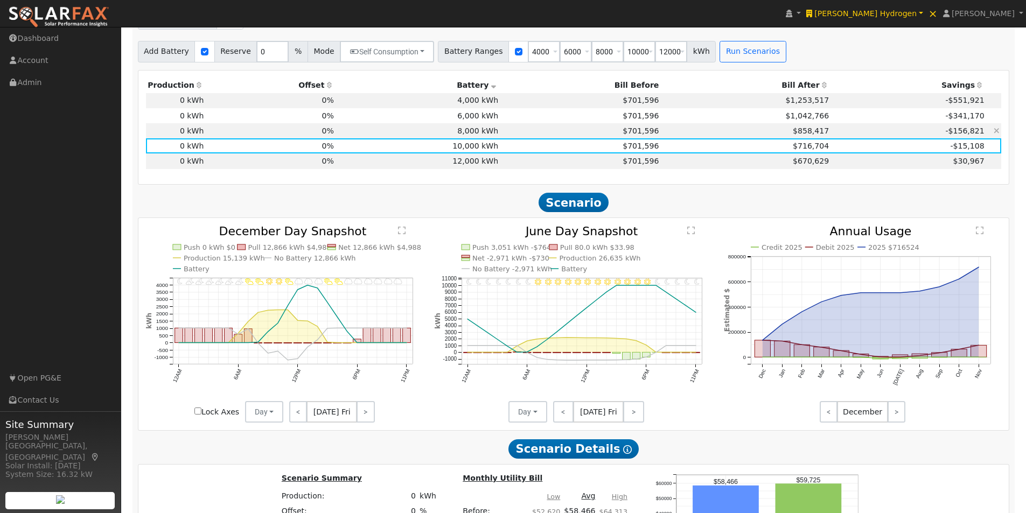
click at [474, 131] on td "8,000 kWh" at bounding box center [417, 130] width 164 height 15
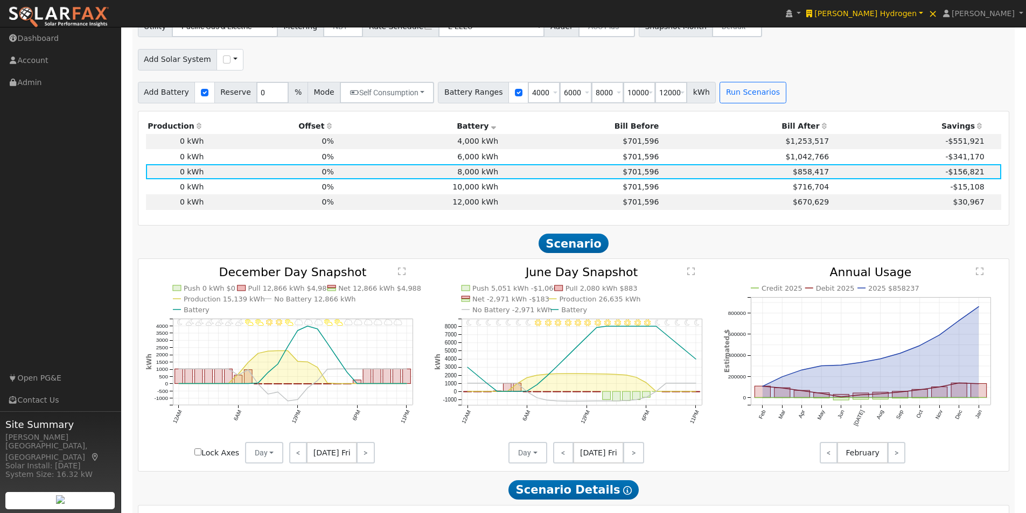
scroll to position [505, 0]
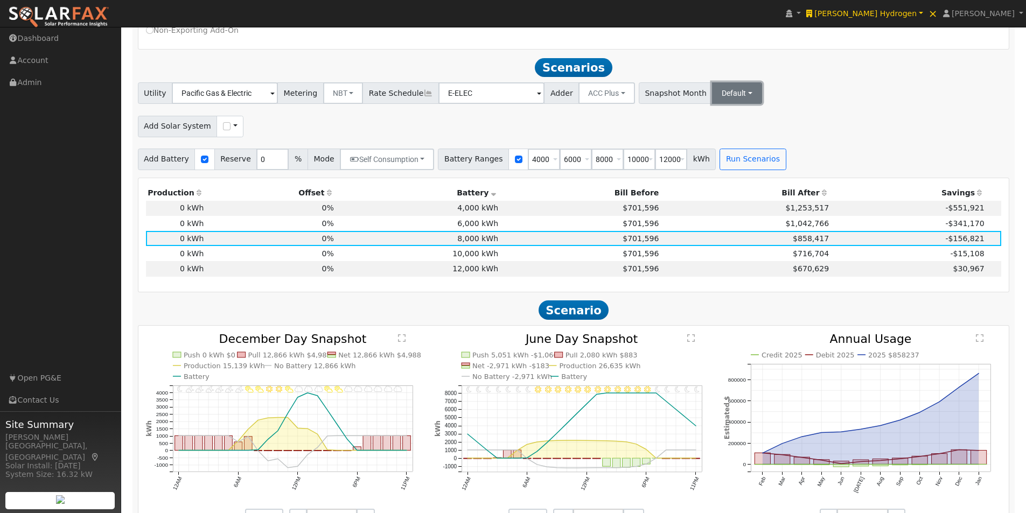
click at [719, 98] on button "Default" at bounding box center [737, 93] width 50 height 22
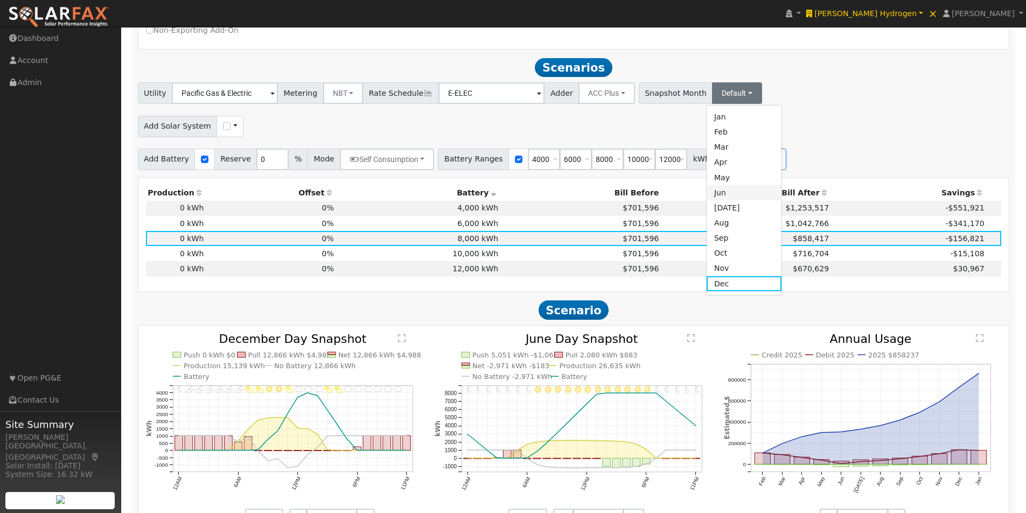
drag, startPoint x: 707, startPoint y: 197, endPoint x: 716, endPoint y: 243, distance: 47.2
click at [707, 198] on link "Jun" at bounding box center [743, 192] width 75 height 15
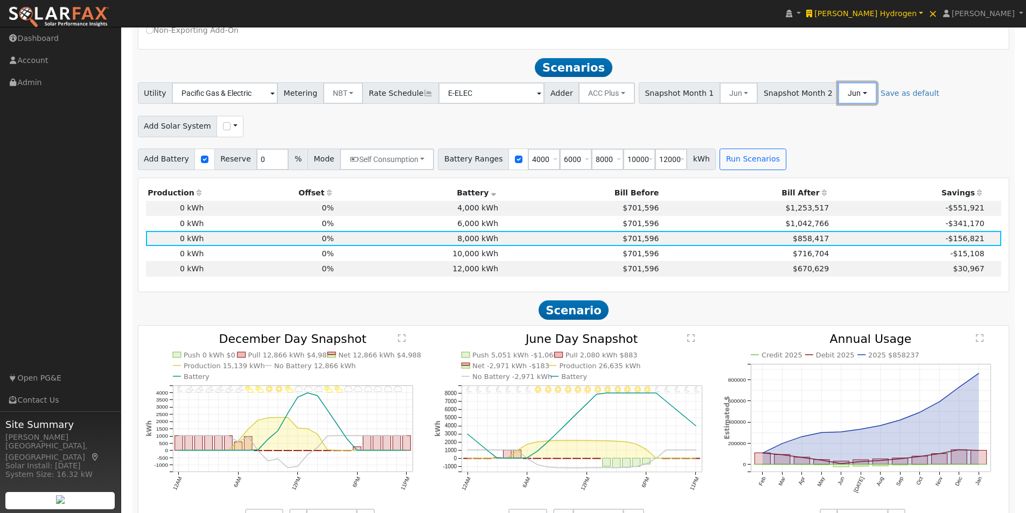
drag, startPoint x: 832, startPoint y: 102, endPoint x: 827, endPoint y: 109, distance: 9.0
click at [838, 104] on button "Jun" at bounding box center [857, 93] width 39 height 22
click at [824, 245] on link "Sep" at bounding box center [861, 238] width 75 height 15
drag, startPoint x: 736, startPoint y: 163, endPoint x: 751, endPoint y: 163, distance: 15.1
click at [751, 163] on button "Run Scenarios" at bounding box center [752, 160] width 66 height 22
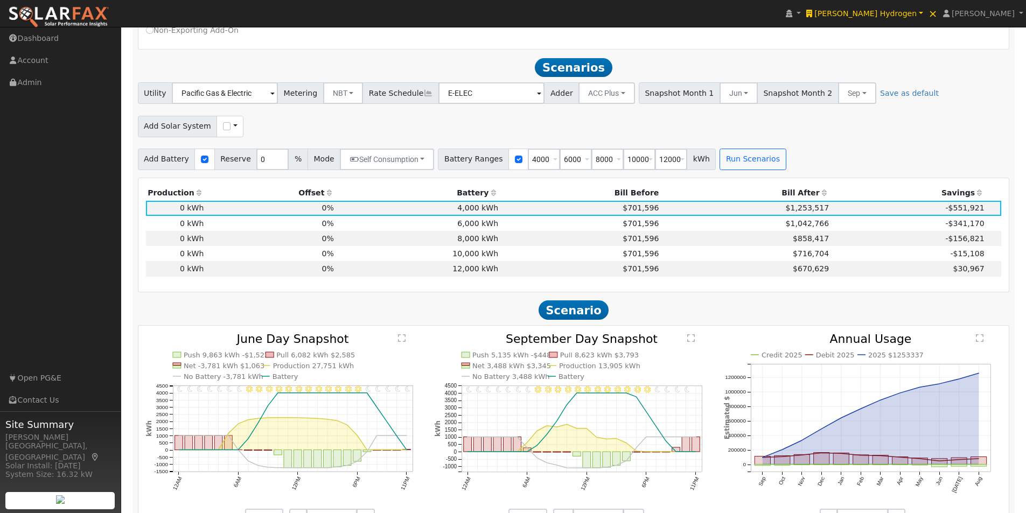
scroll to position [535, 0]
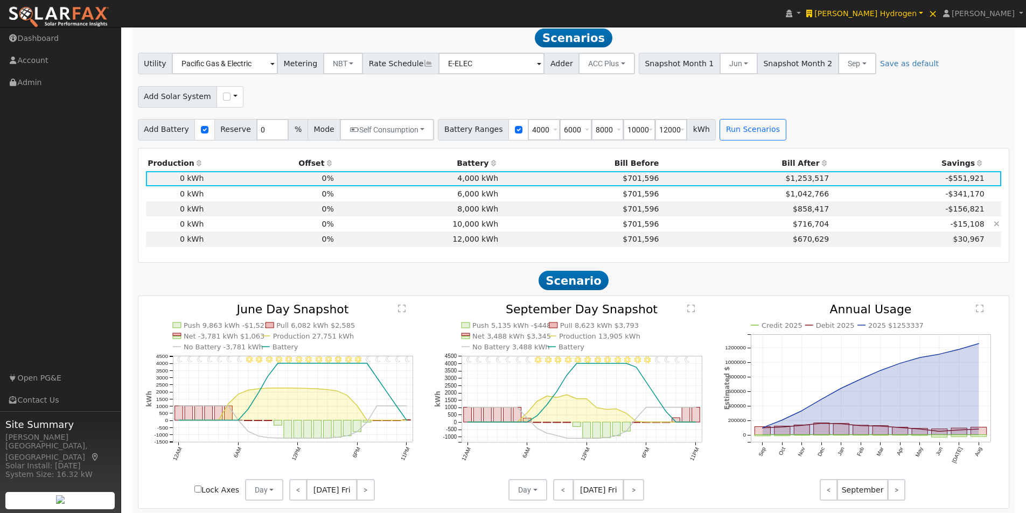
click at [446, 227] on td "10,000 kWh" at bounding box center [417, 223] width 164 height 15
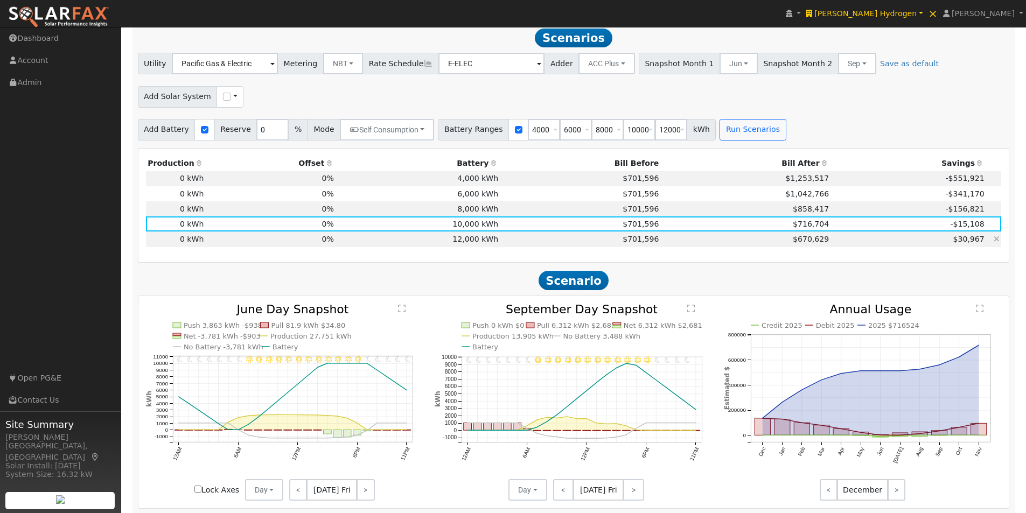
click at [467, 244] on td "12,000 kWh" at bounding box center [417, 239] width 164 height 15
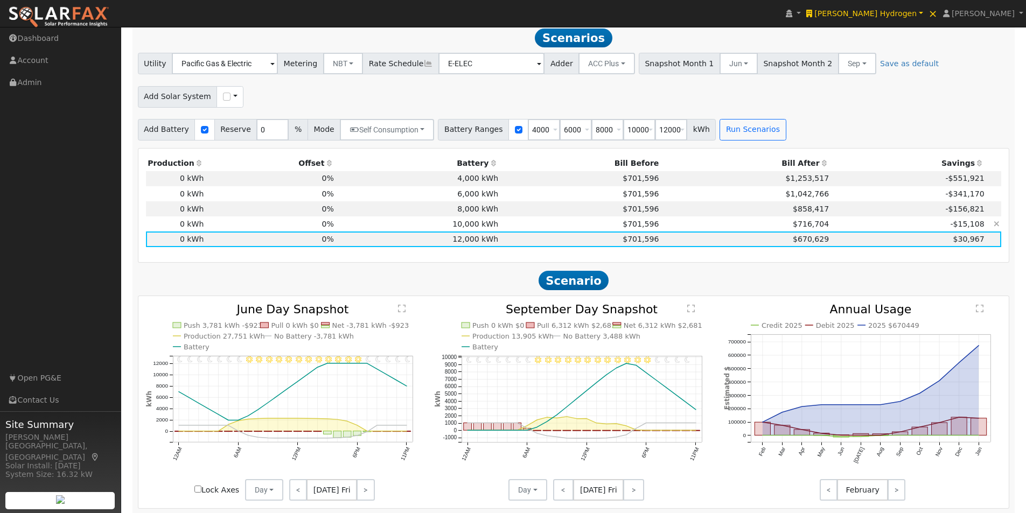
click at [472, 227] on td "10,000 kWh" at bounding box center [417, 223] width 164 height 15
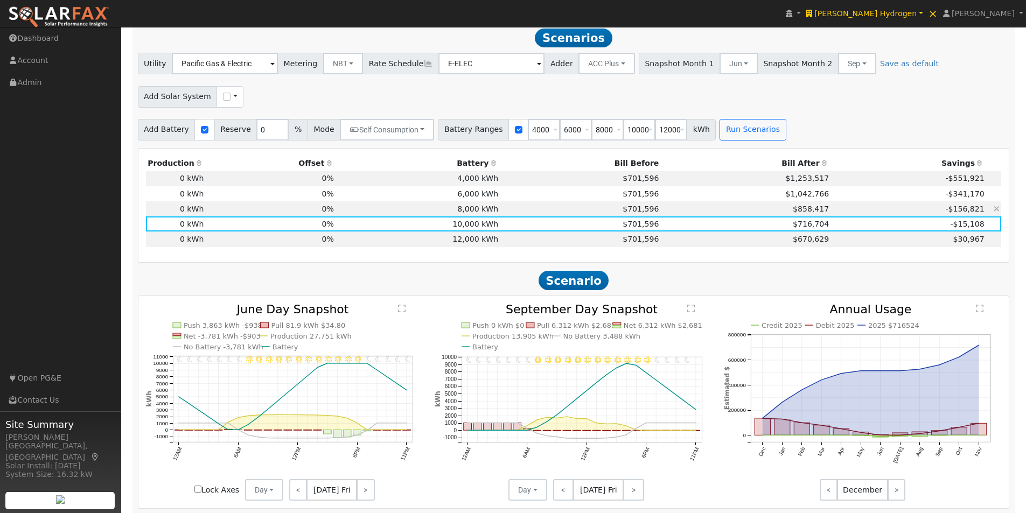
click at [475, 212] on td "8,000 kWh" at bounding box center [417, 208] width 164 height 15
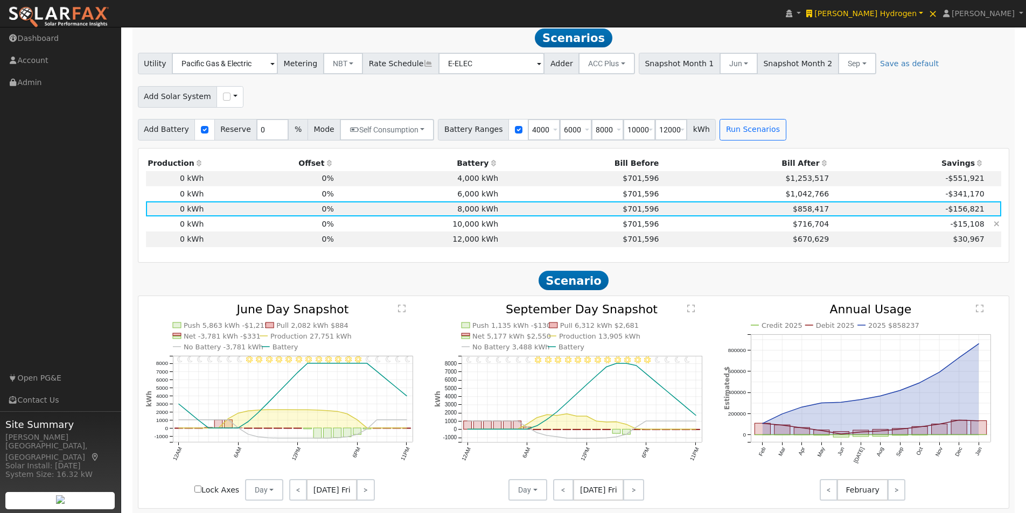
click at [471, 229] on td "10,000 kWh" at bounding box center [417, 223] width 164 height 15
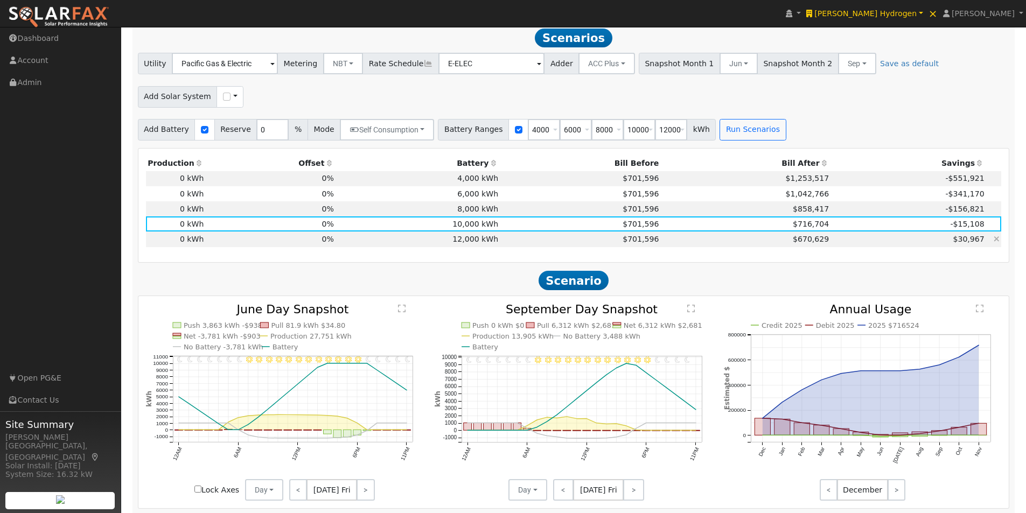
click at [474, 240] on td "12,000 kWh" at bounding box center [417, 239] width 164 height 15
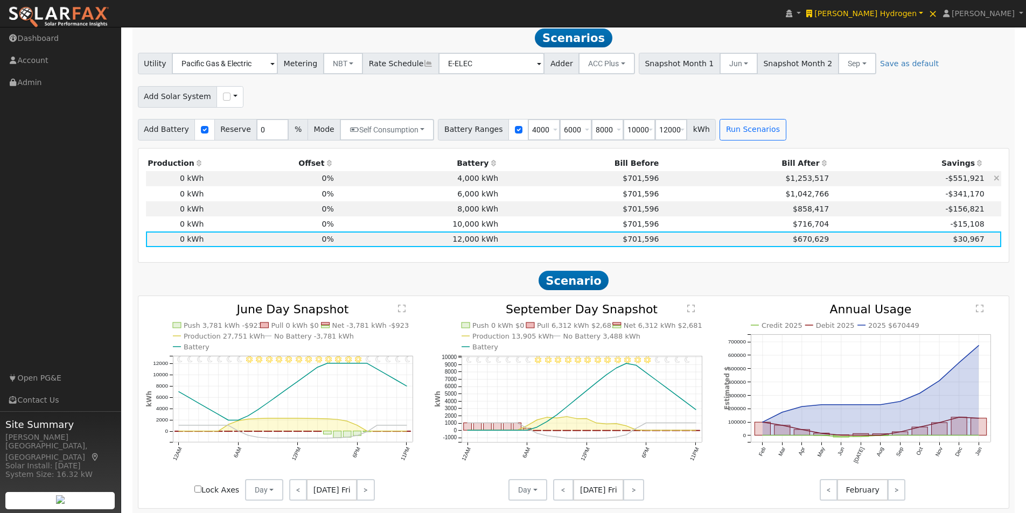
click at [475, 183] on td "4,000 kWh" at bounding box center [417, 178] width 164 height 15
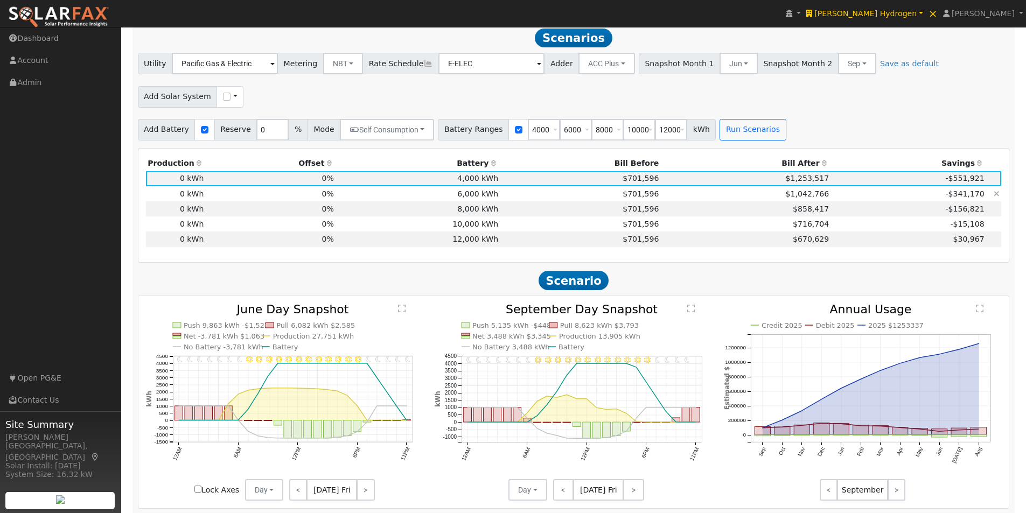
click at [475, 192] on td "6,000 kWh" at bounding box center [417, 193] width 164 height 15
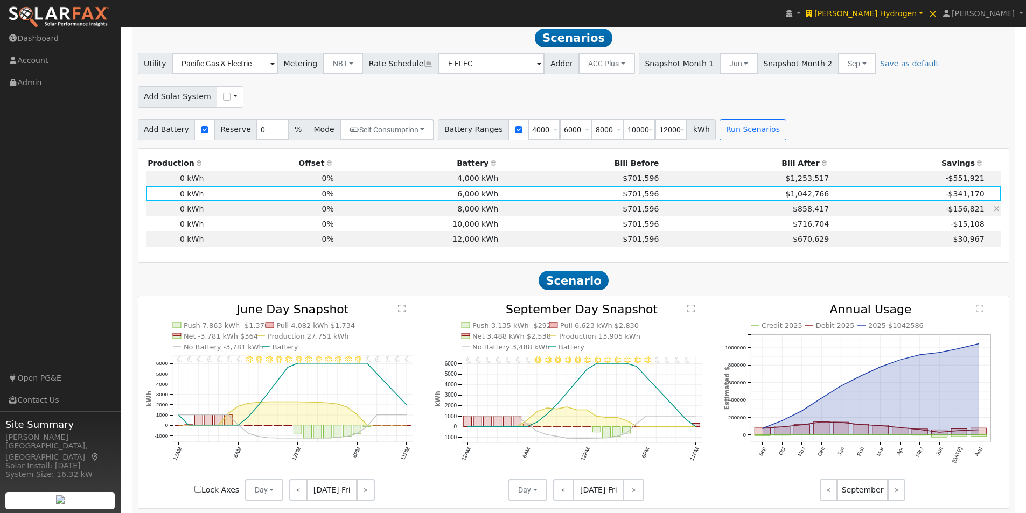
click at [471, 214] on td "8,000 kWh" at bounding box center [417, 208] width 164 height 15
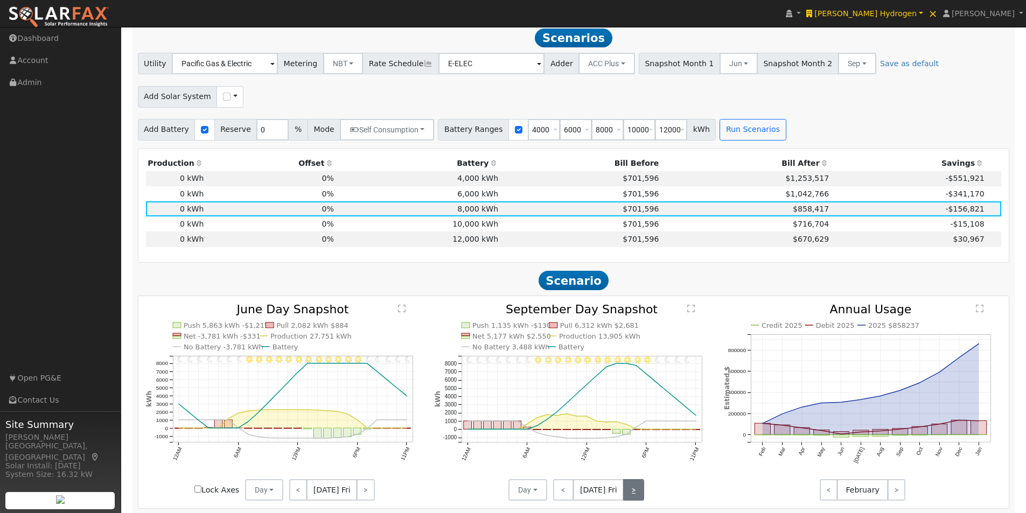
click at [638, 495] on link ">" at bounding box center [633, 490] width 21 height 22
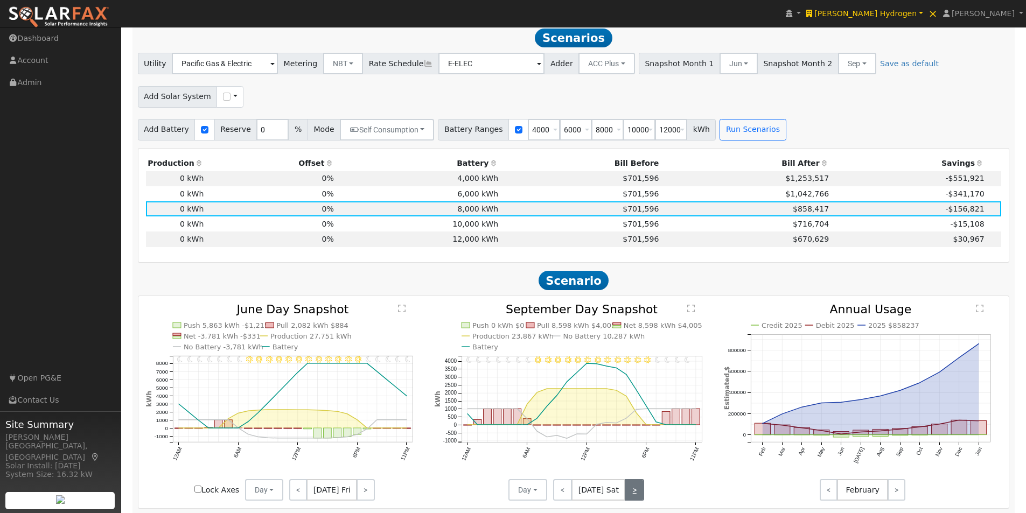
click at [635, 494] on link ">" at bounding box center [634, 490] width 19 height 22
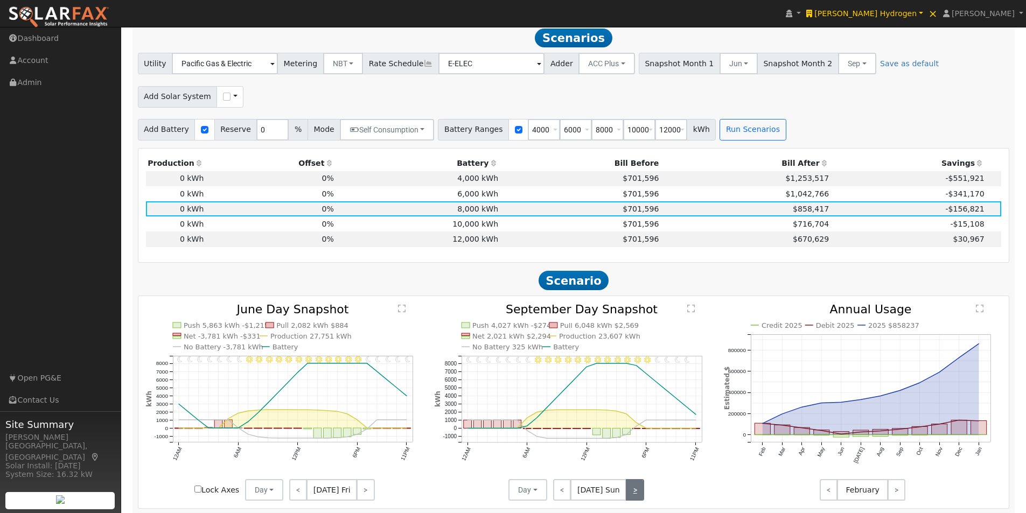
click at [635, 494] on link ">" at bounding box center [635, 490] width 18 height 22
click at [635, 494] on link ">" at bounding box center [635, 490] width 17 height 22
click at [473, 228] on td "10,000 kWh" at bounding box center [417, 223] width 164 height 15
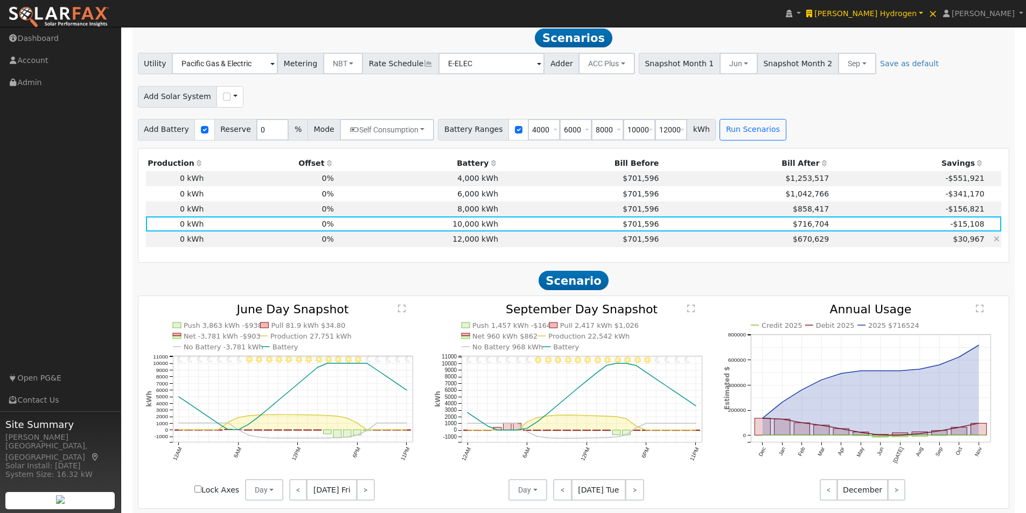
click at [477, 243] on td "12,000 kWh" at bounding box center [417, 239] width 164 height 15
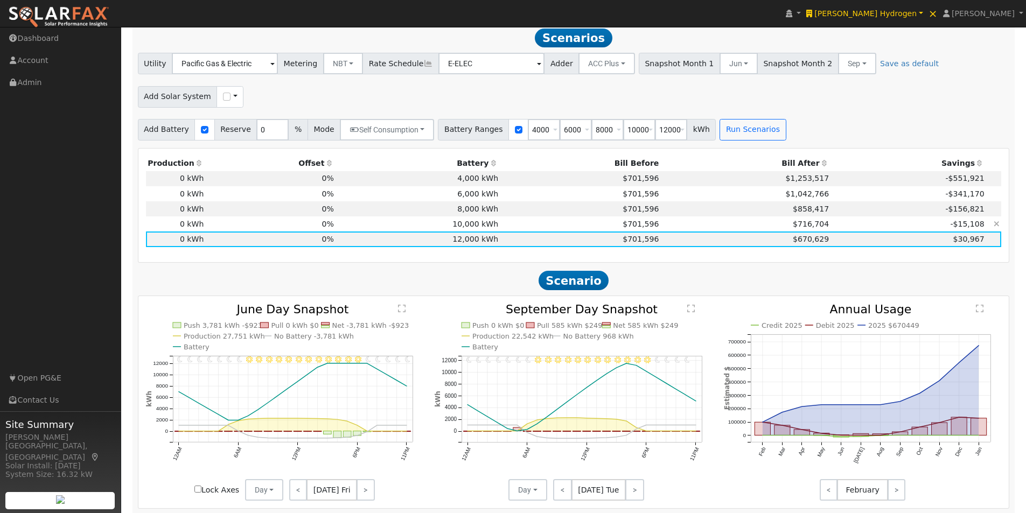
click at [473, 227] on td "10,000 kWh" at bounding box center [417, 223] width 164 height 15
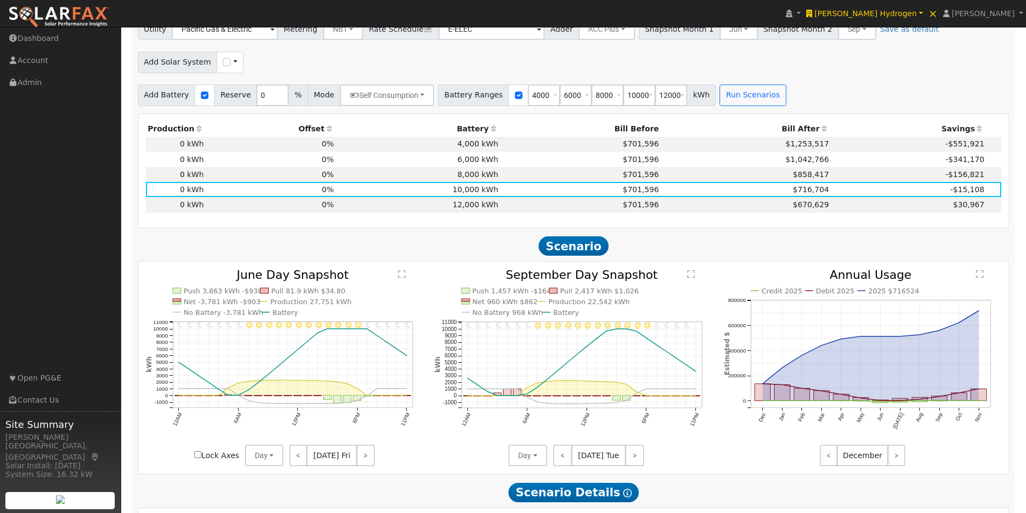
scroll to position [589, 0]
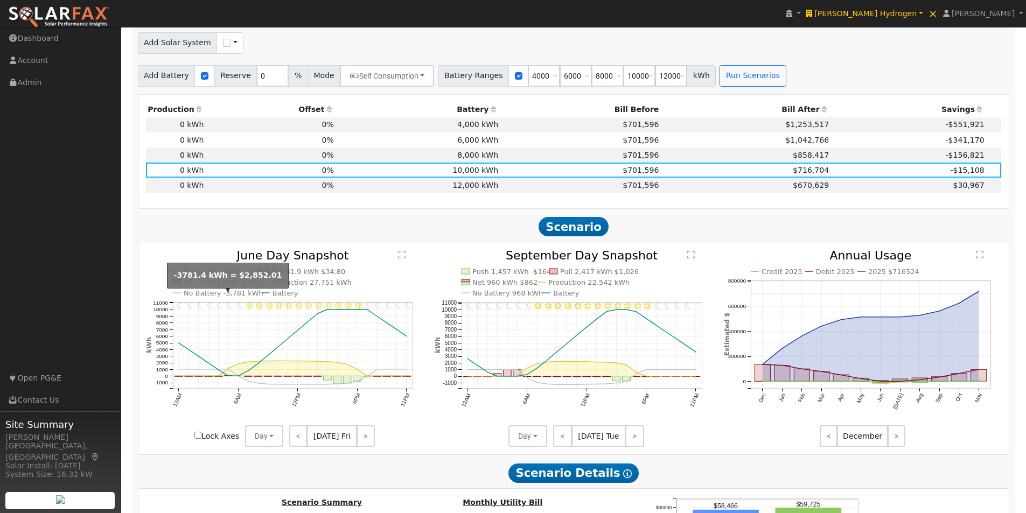
click at [208, 297] on text "No Battery -3,781 kWh" at bounding box center [224, 293] width 80 height 8
click at [473, 148] on td "6,000 kWh" at bounding box center [417, 139] width 164 height 15
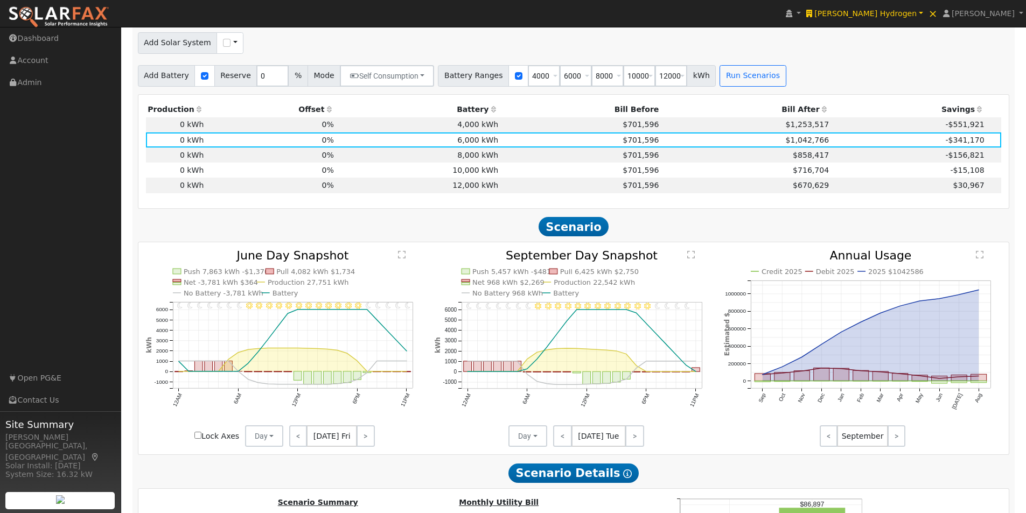
click at [405, 257] on text "" at bounding box center [402, 254] width 8 height 9
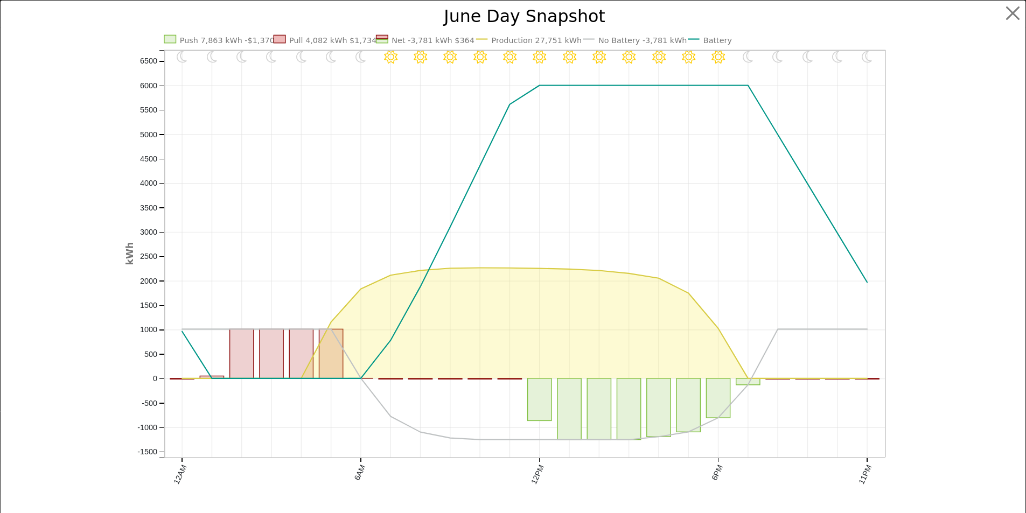
scroll to position [590, 0]
click at [383, 410] on icon "11PM - Clear 10PM - MostlyClear 9PM - MostlyClear 8PM - Clear 7PM - Clear 6PM -…" at bounding box center [517, 266] width 775 height 517
click at [630, 39] on text "No Battery -3,781 kWh" at bounding box center [647, 40] width 88 height 9
click at [455, 317] on icon "11PM - Clear 10PM - MostlyClear 9PM - MostlyClear 8PM - Clear 7PM - Clear 6PM -…" at bounding box center [517, 266] width 775 height 517
click at [1012, 13] on button "button" at bounding box center [1021, 13] width 20 height 20
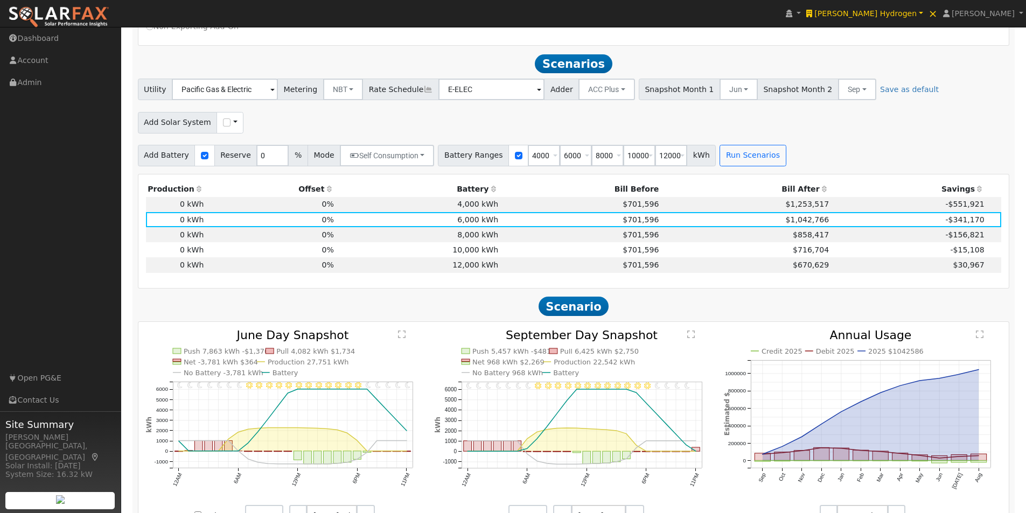
scroll to position [482, 0]
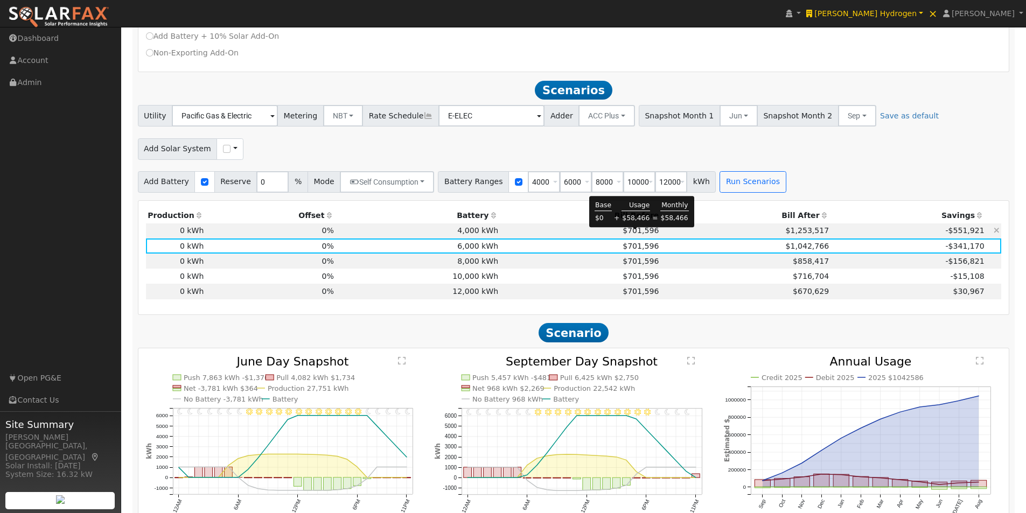
click at [633, 234] on span "$701,596" at bounding box center [640, 230] width 36 height 9
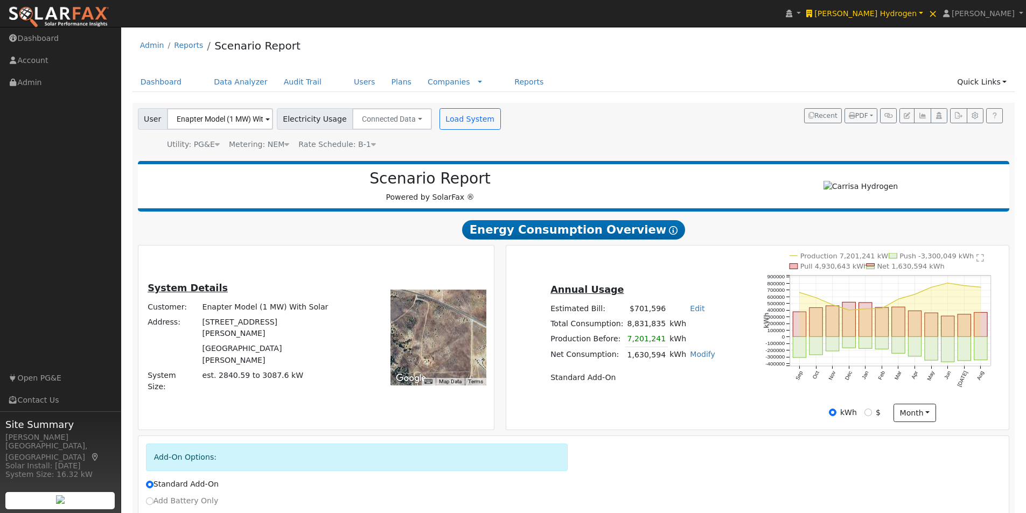
scroll to position [0, 0]
click at [669, 235] on icon at bounding box center [673, 231] width 9 height 9
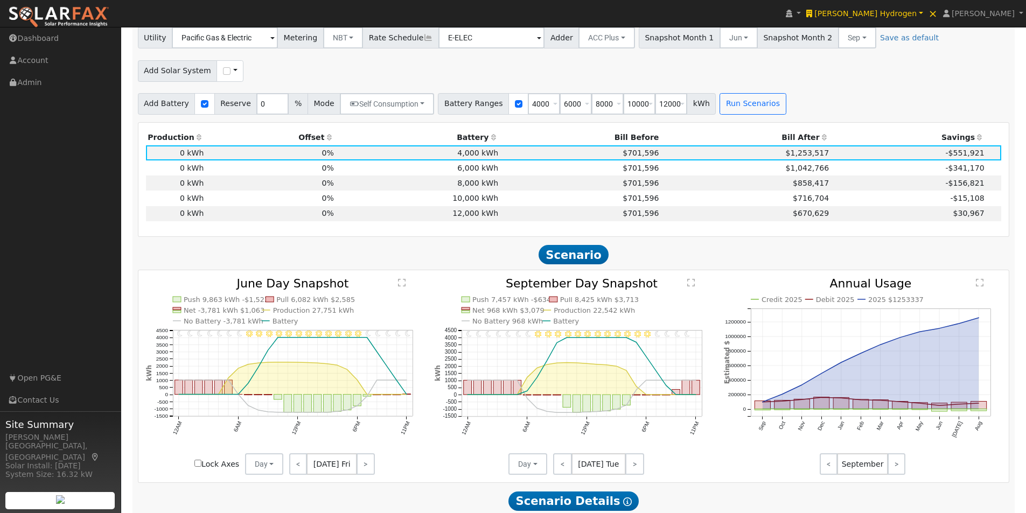
scroll to position [676, 0]
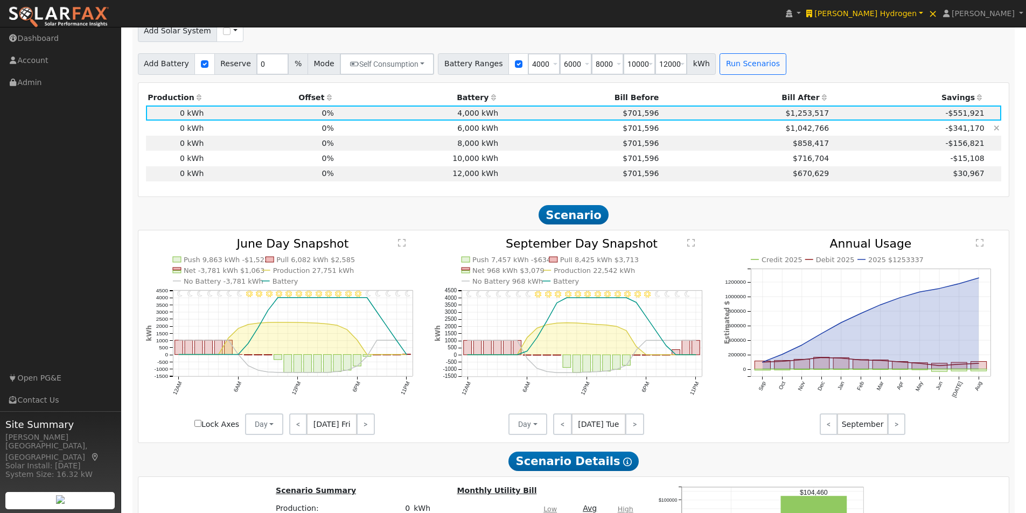
click at [475, 131] on td "6,000 kWh" at bounding box center [417, 128] width 164 height 15
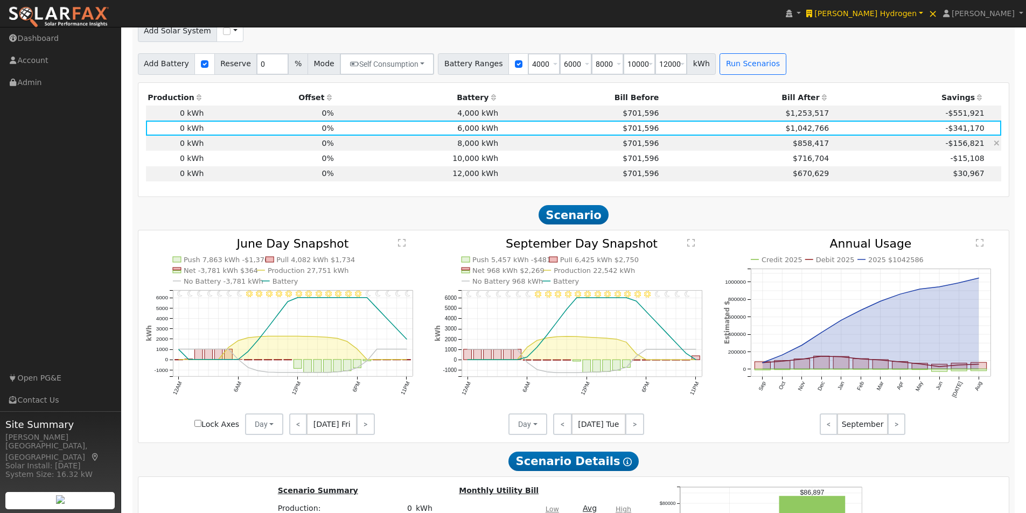
click at [483, 149] on td "8,000 kWh" at bounding box center [417, 143] width 164 height 15
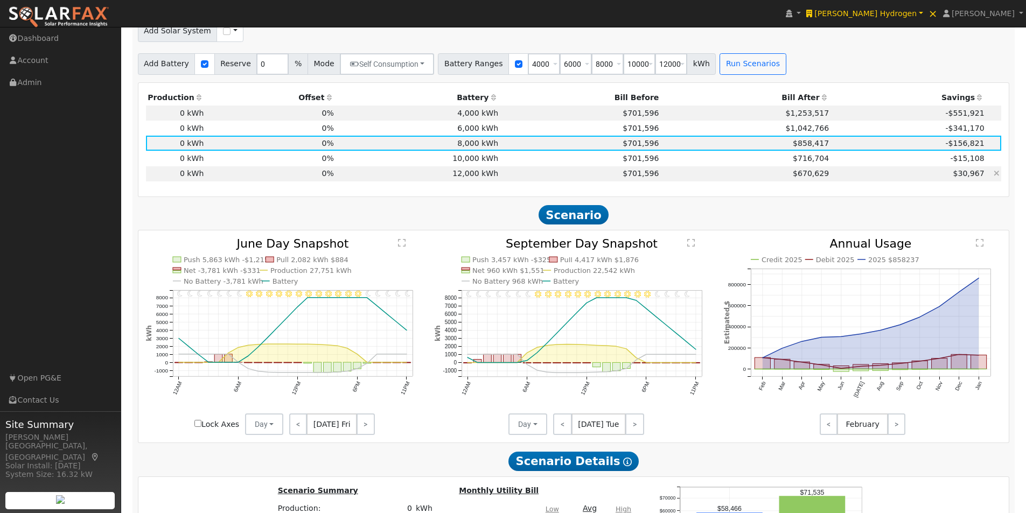
drag, startPoint x: 473, startPoint y: 162, endPoint x: 476, endPoint y: 179, distance: 17.5
click at [474, 164] on td "10,000 kWh" at bounding box center [417, 158] width 164 height 15
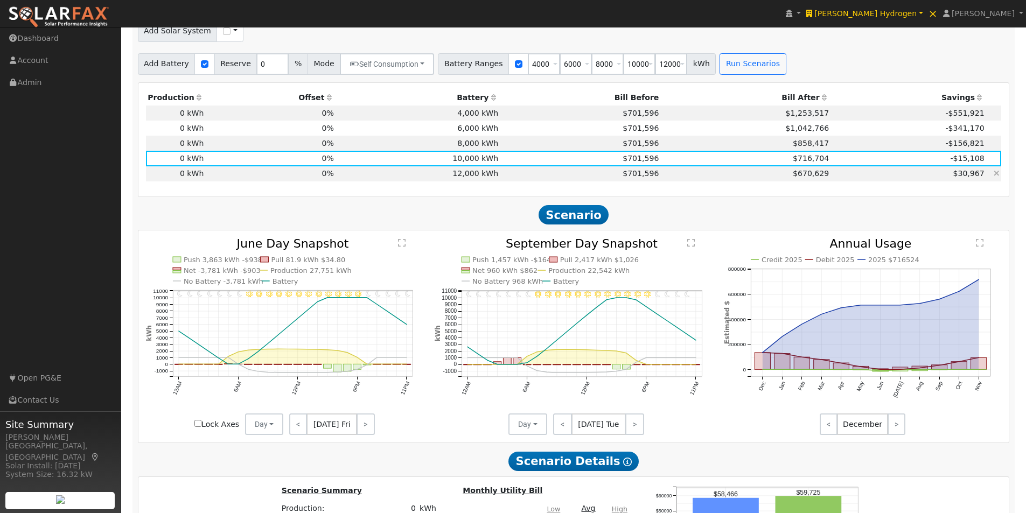
click at [477, 177] on td "12,000 kWh" at bounding box center [417, 173] width 164 height 15
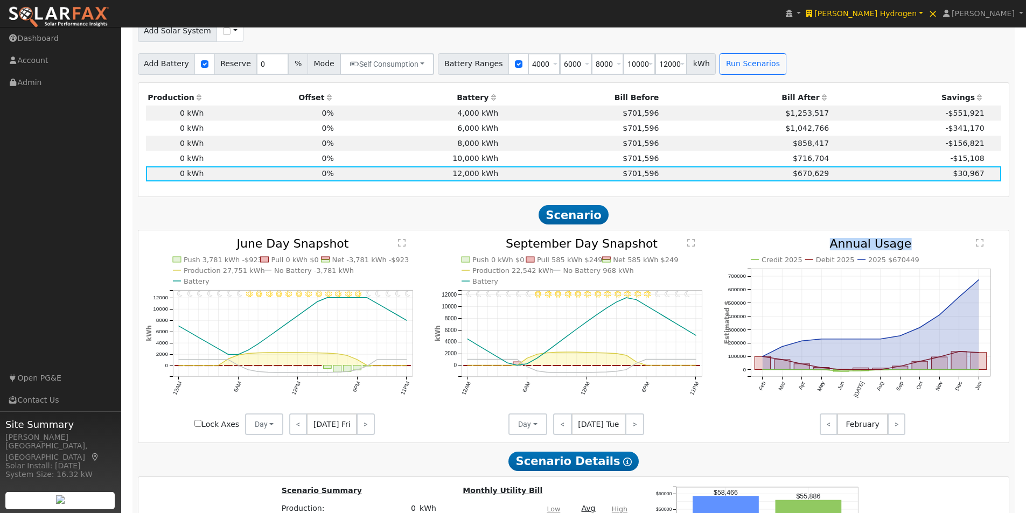
drag, startPoint x: 835, startPoint y: 248, endPoint x: 948, endPoint y: 316, distance: 131.9
click at [908, 250] on icon "Credit 2025 Debit 2025 2025 $670449 Feb Mar Apr May Jun Jul Aug Sep Oct Nov Dec…" at bounding box center [863, 331] width 278 height 186
click at [929, 255] on icon "Credit 2025 Debit 2025 2025 $670449 Feb Mar Apr May Jun Jul Aug Sep Oct Nov Dec…" at bounding box center [863, 331] width 278 height 186
click at [470, 159] on td "10,000 kWh" at bounding box center [417, 158] width 164 height 15
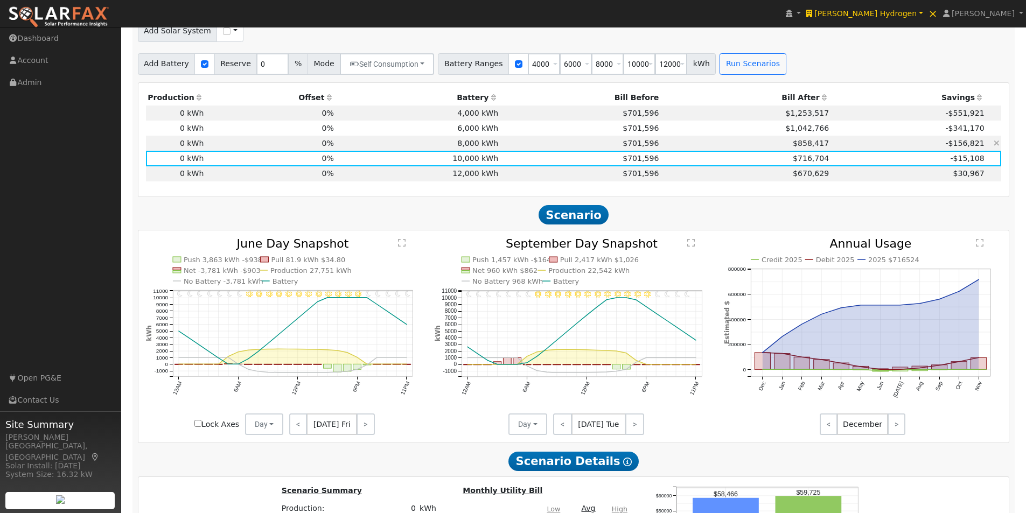
click at [482, 150] on td "8,000 kWh" at bounding box center [417, 143] width 164 height 15
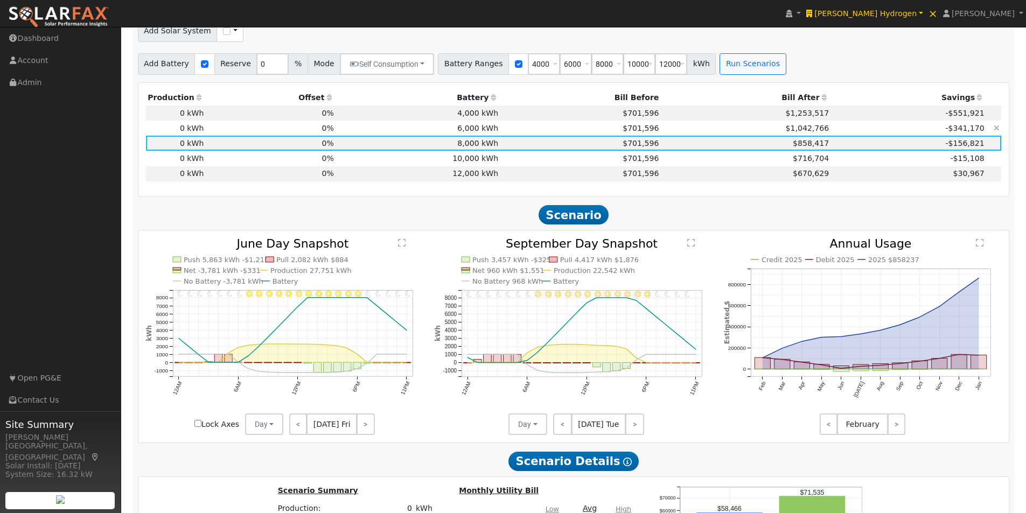
click at [482, 131] on td "6,000 kWh" at bounding box center [417, 128] width 164 height 15
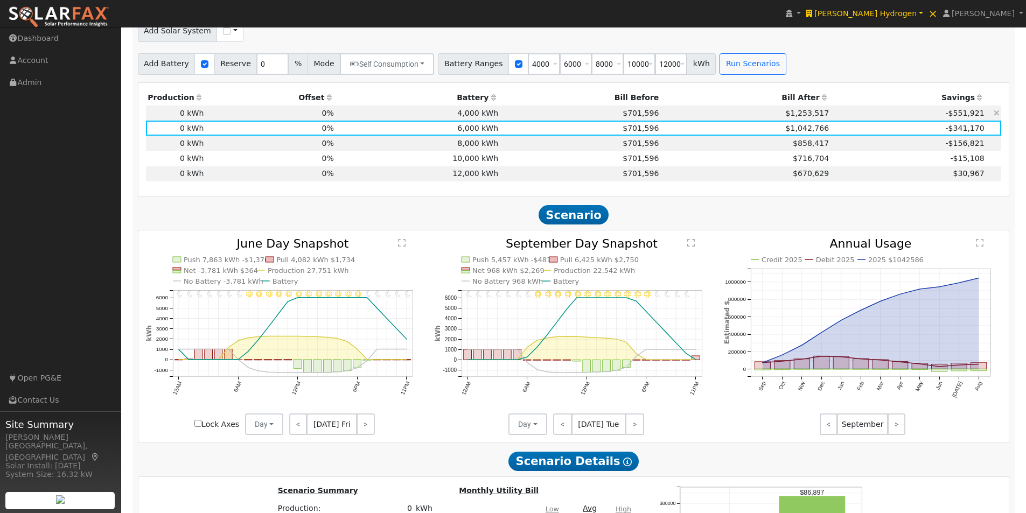
click at [484, 115] on td "4,000 kWh" at bounding box center [417, 113] width 164 height 15
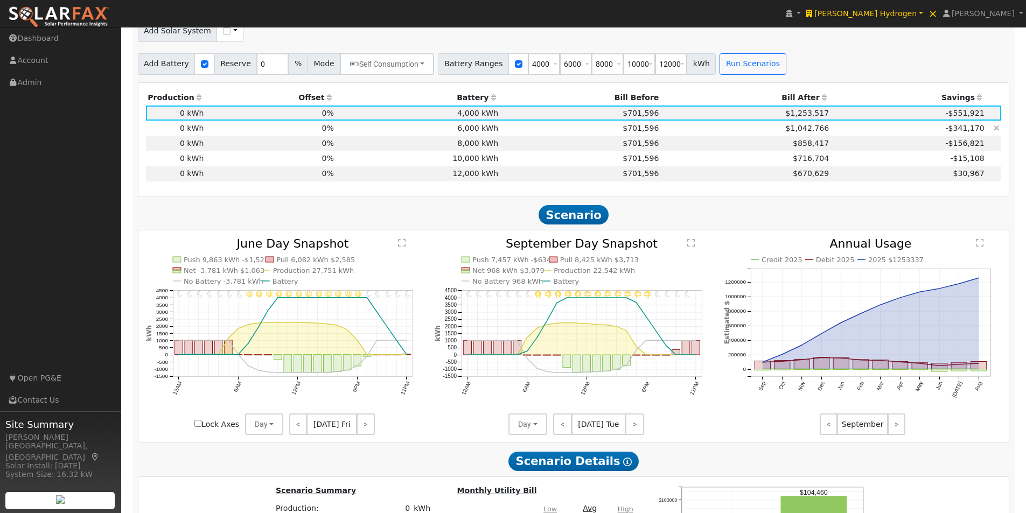
click at [472, 128] on td "6,000 kWh" at bounding box center [417, 128] width 164 height 15
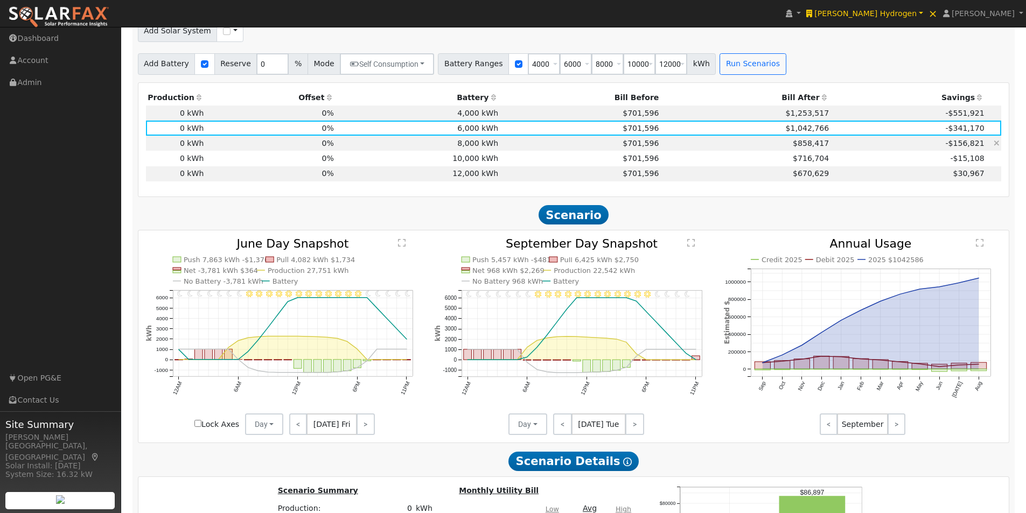
click at [473, 145] on td "8,000 kWh" at bounding box center [417, 143] width 164 height 15
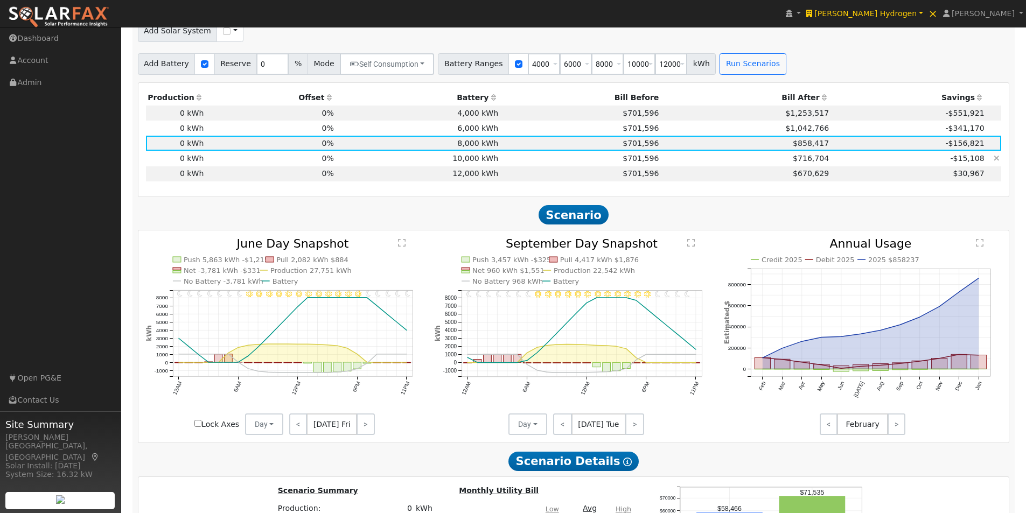
click at [480, 162] on td "10,000 kWh" at bounding box center [417, 158] width 164 height 15
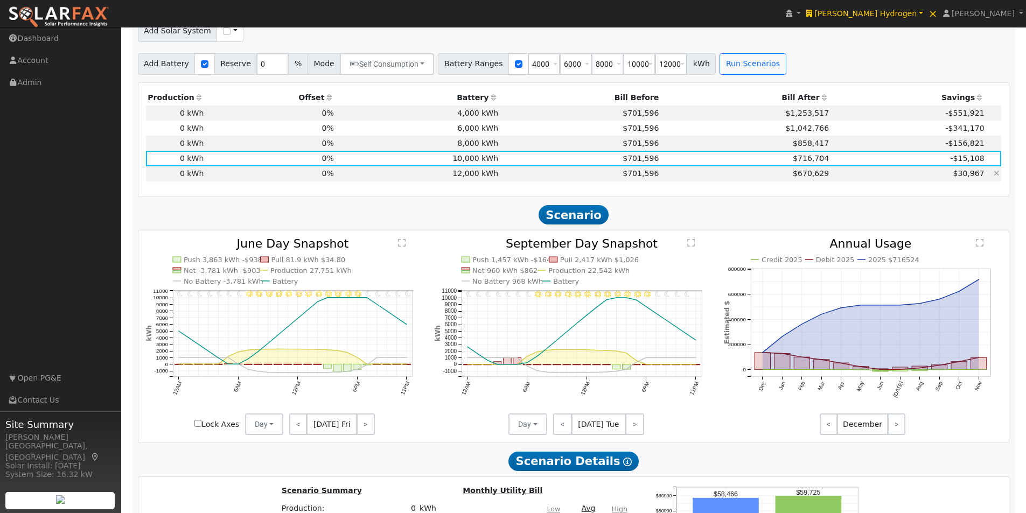
click at [477, 174] on td "12,000 kWh" at bounding box center [417, 173] width 164 height 15
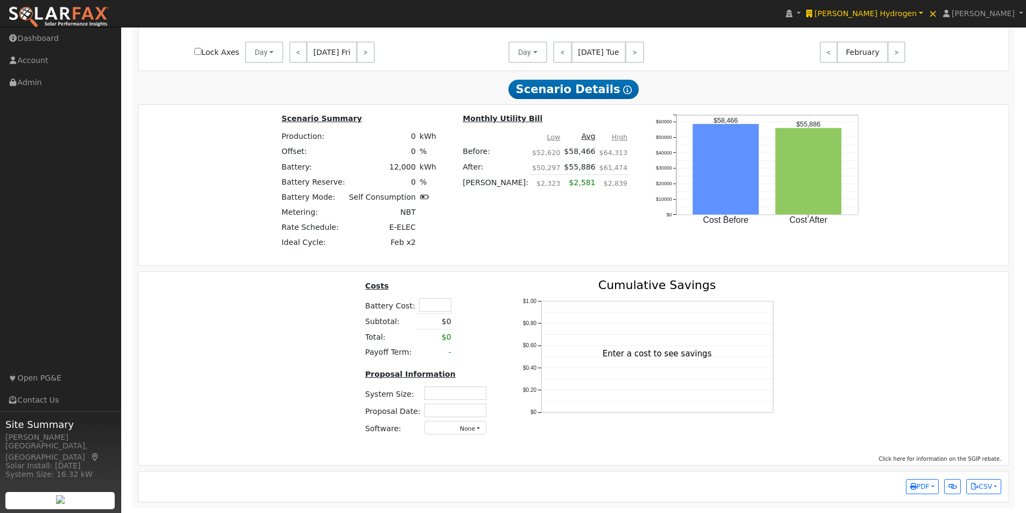
scroll to position [1053, 0]
click at [429, 306] on input "text" at bounding box center [435, 304] width 32 height 13
drag, startPoint x: 449, startPoint y: 388, endPoint x: 449, endPoint y: 410, distance: 22.1
click at [449, 389] on input "text" at bounding box center [455, 393] width 62 height 13
click at [449, 411] on input "text" at bounding box center [455, 410] width 62 height 13
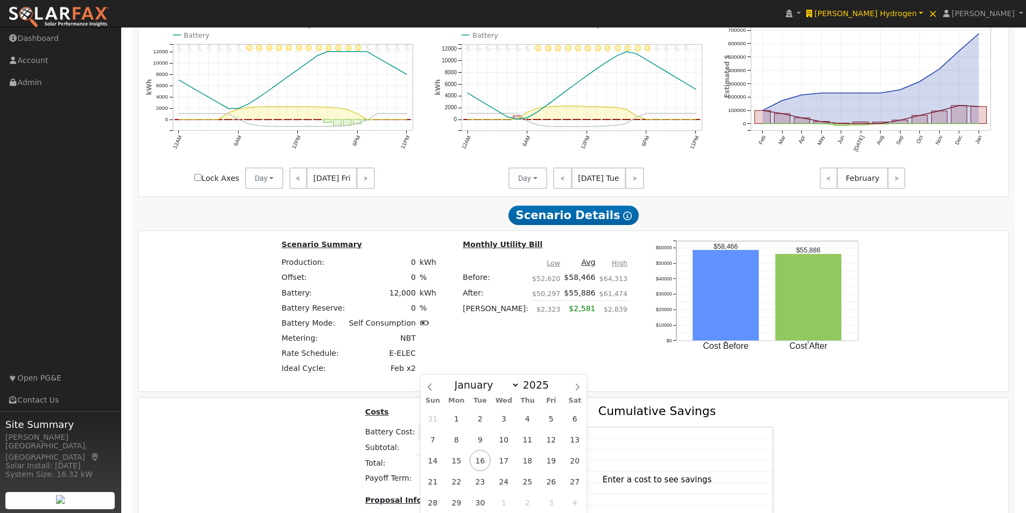
scroll to position [945, 0]
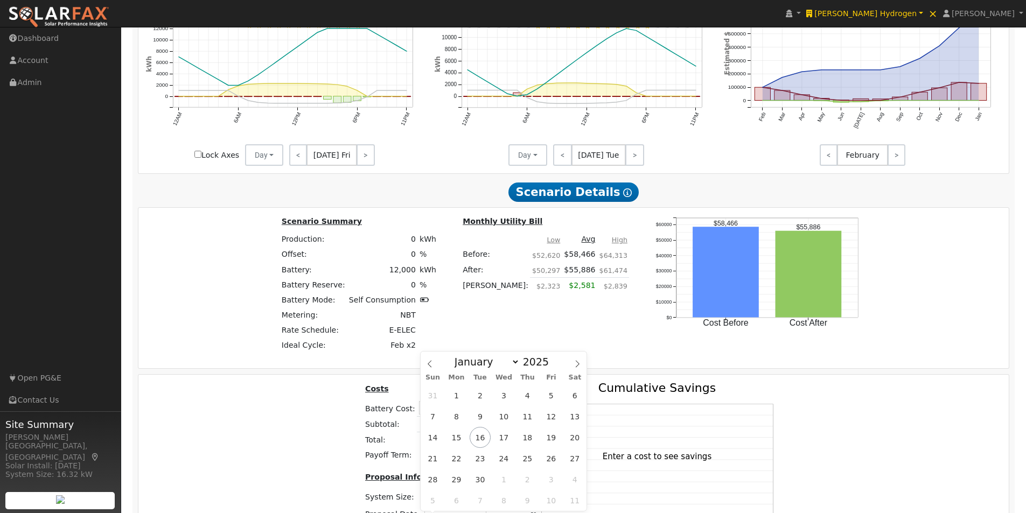
drag, startPoint x: 242, startPoint y: 272, endPoint x: 304, endPoint y: 273, distance: 61.9
click at [243, 274] on div "Scenario Summary Production: 0 kWh Offset: 0 % Battery: 12,000 kWh Battery Rese…" at bounding box center [574, 287] width 878 height 145
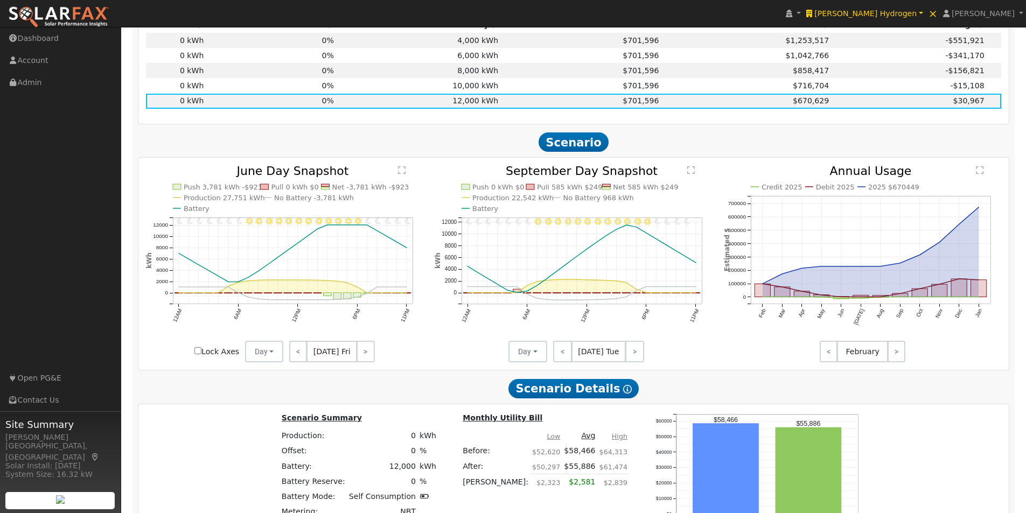
scroll to position [730, 0]
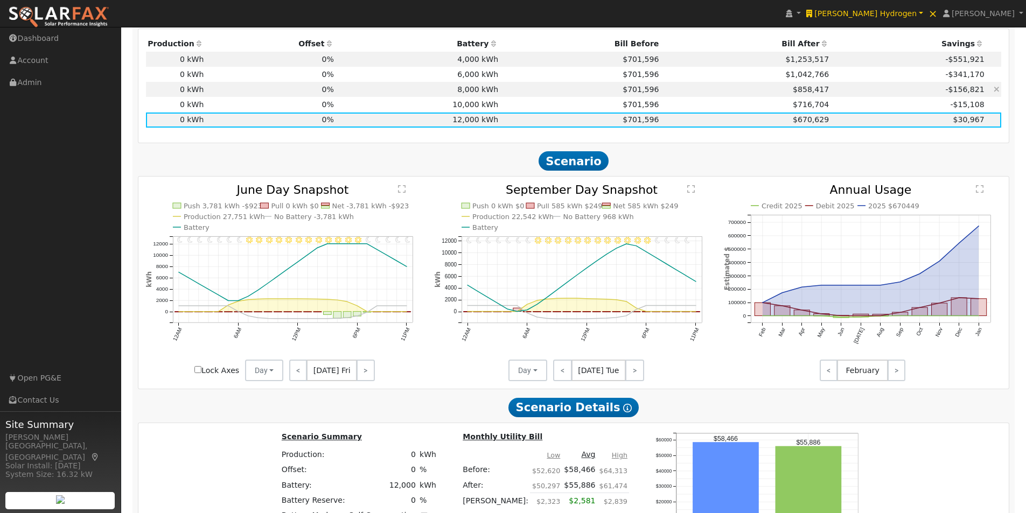
click at [468, 93] on td "8,000 kWh" at bounding box center [417, 89] width 164 height 15
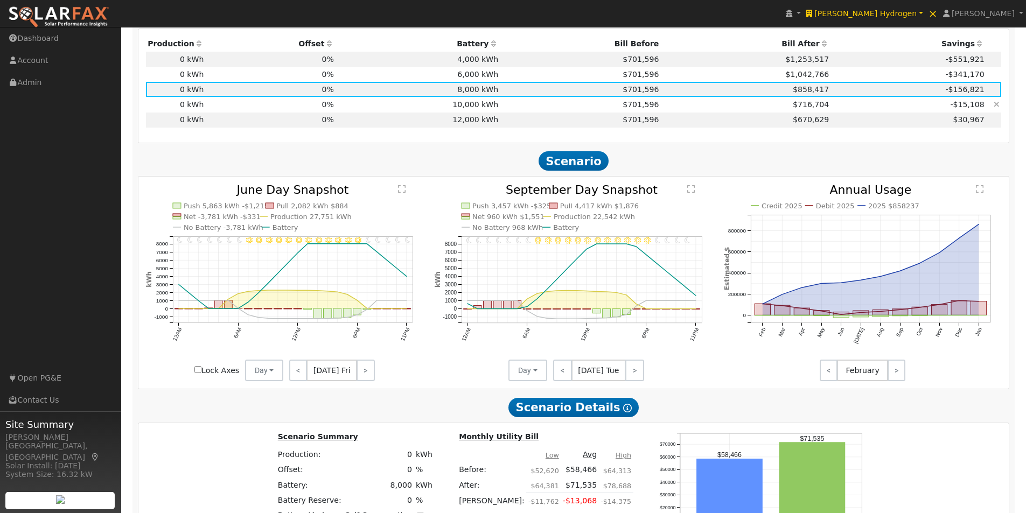
click at [460, 107] on td "10,000 kWh" at bounding box center [417, 104] width 164 height 15
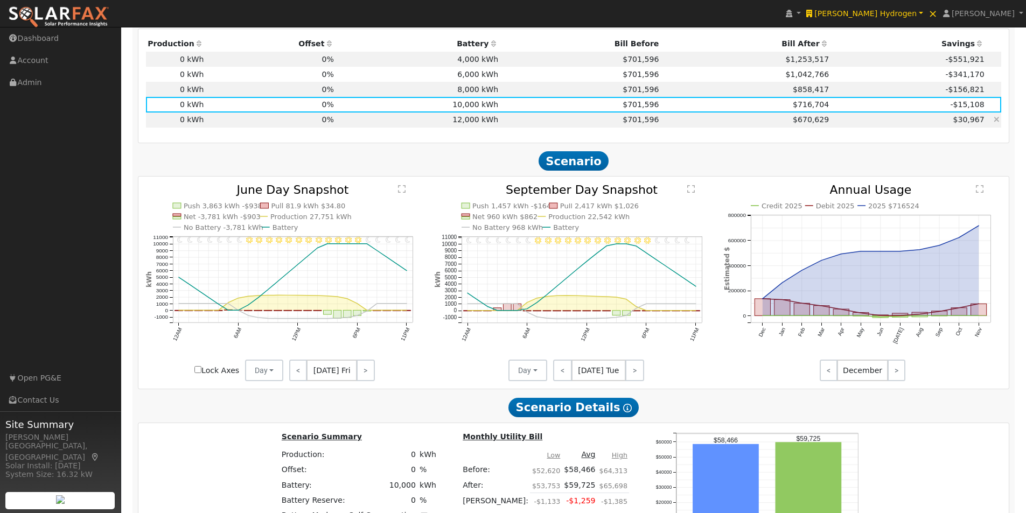
click at [460, 124] on td "12,000 kWh" at bounding box center [417, 120] width 164 height 15
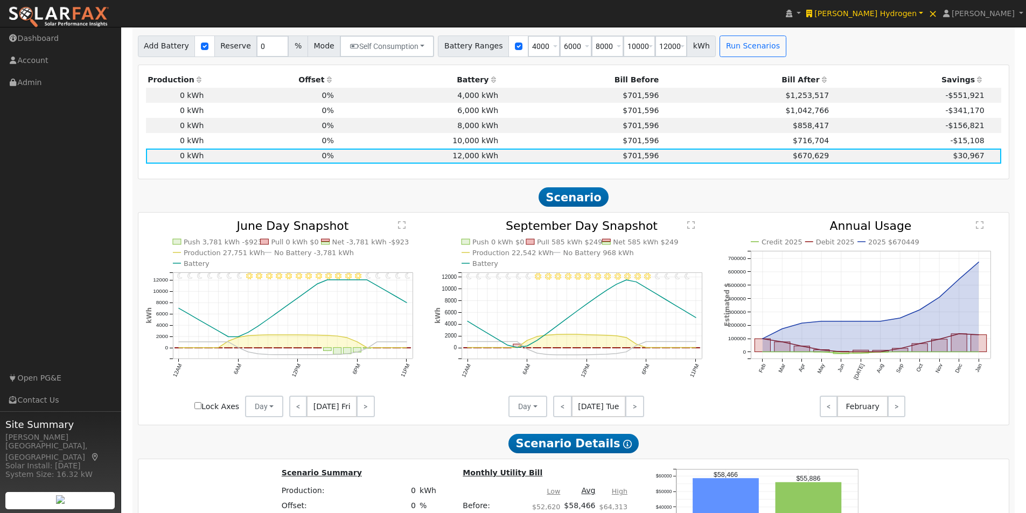
scroll to position [700, 0]
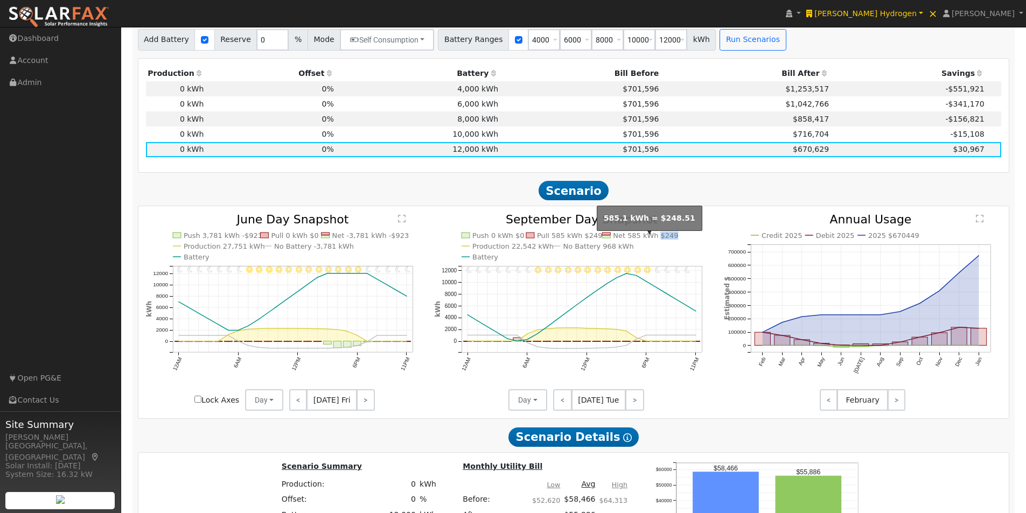
drag, startPoint x: 669, startPoint y: 242, endPoint x: 655, endPoint y: 242, distance: 14.0
click at [655, 240] on text "Net 585 kWh $249" at bounding box center [645, 236] width 65 height 8
click at [653, 258] on icon "11PM - undefined 10PM - MostlyClear 9PM - MostlyClear 8PM - Clear 7PM - Clear 6…" at bounding box center [574, 312] width 278 height 197
drag, startPoint x: 674, startPoint y: 251, endPoint x: 647, endPoint y: 242, distance: 28.4
click at [674, 251] on icon "11PM - undefined 10PM - MostlyClear 9PM - MostlyClear 8PM - Clear 7PM - Clear 6…" at bounding box center [574, 312] width 278 height 197
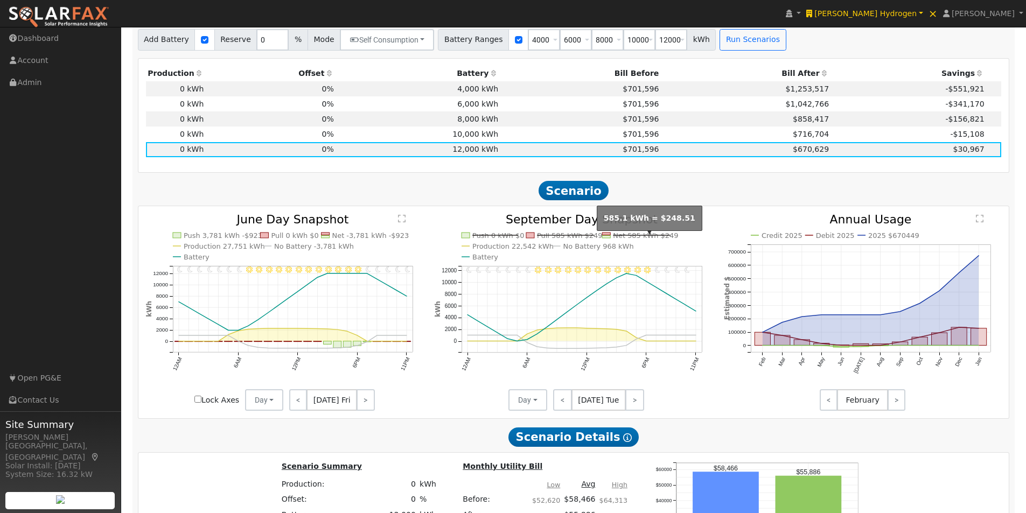
click at [647, 240] on text "Net 585 kWh $249" at bounding box center [645, 236] width 65 height 8
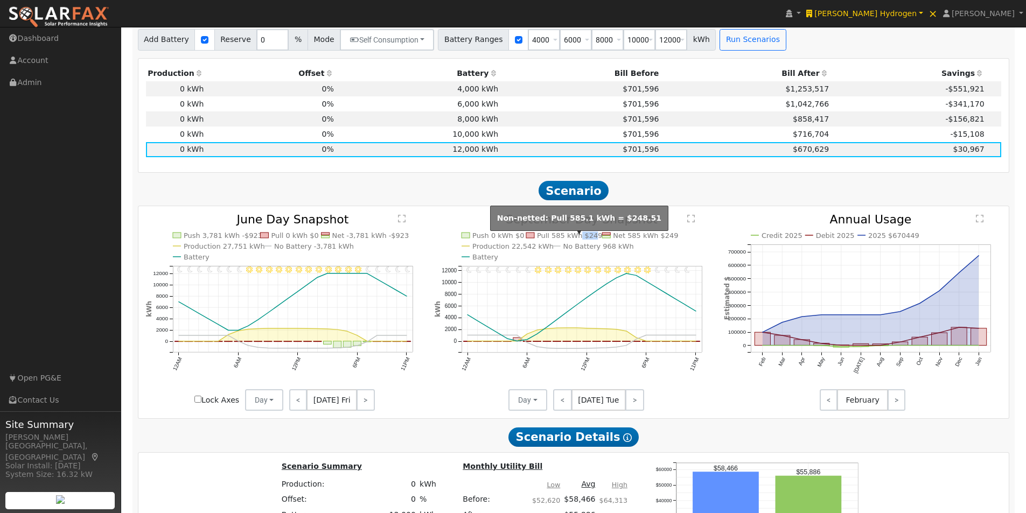
drag, startPoint x: 592, startPoint y: 240, endPoint x: 577, endPoint y: 242, distance: 14.7
click at [577, 240] on text "Pull 585 kWh $249" at bounding box center [569, 236] width 65 height 8
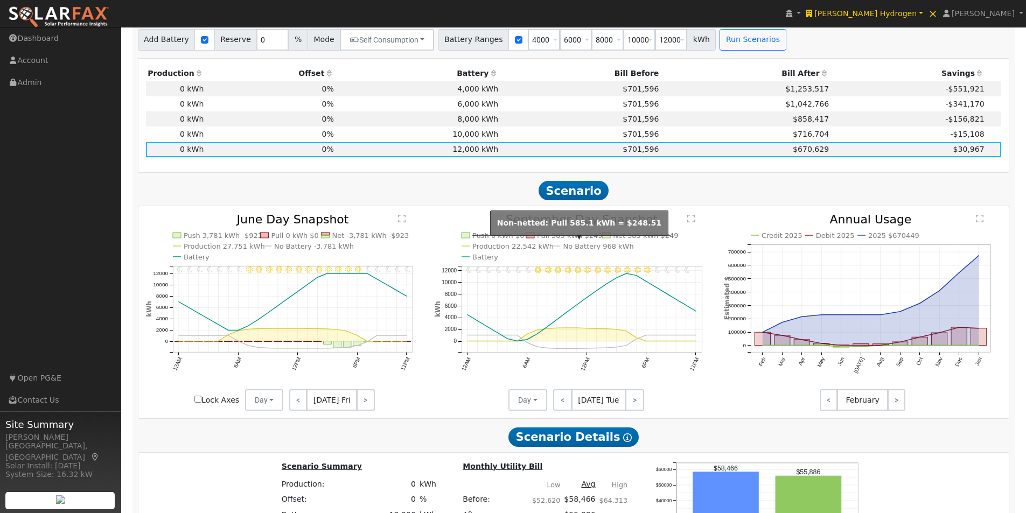
click at [579, 235] on line at bounding box center [565, 235] width 57 height 0
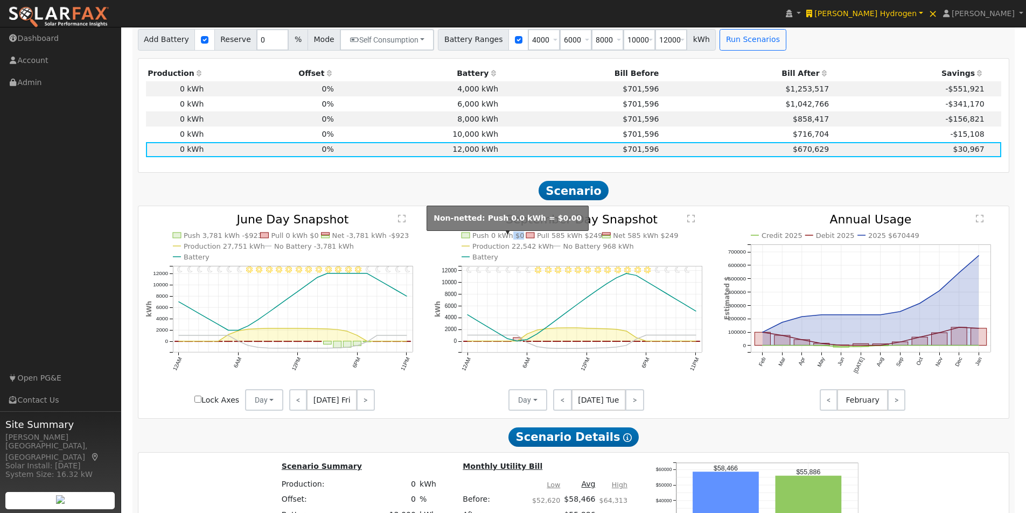
drag, startPoint x: 520, startPoint y: 240, endPoint x: 515, endPoint y: 240, distance: 5.4
click at [510, 241] on icon "11PM - undefined 10PM - MostlyClear 9PM - MostlyClear 8PM - Clear 7PM - Clear 6…" at bounding box center [574, 312] width 278 height 197
click at [574, 268] on icon "11PM - undefined 10PM - MostlyClear 9PM - MostlyClear 8PM - Clear 7PM - Clear 6…" at bounding box center [574, 312] width 278 height 197
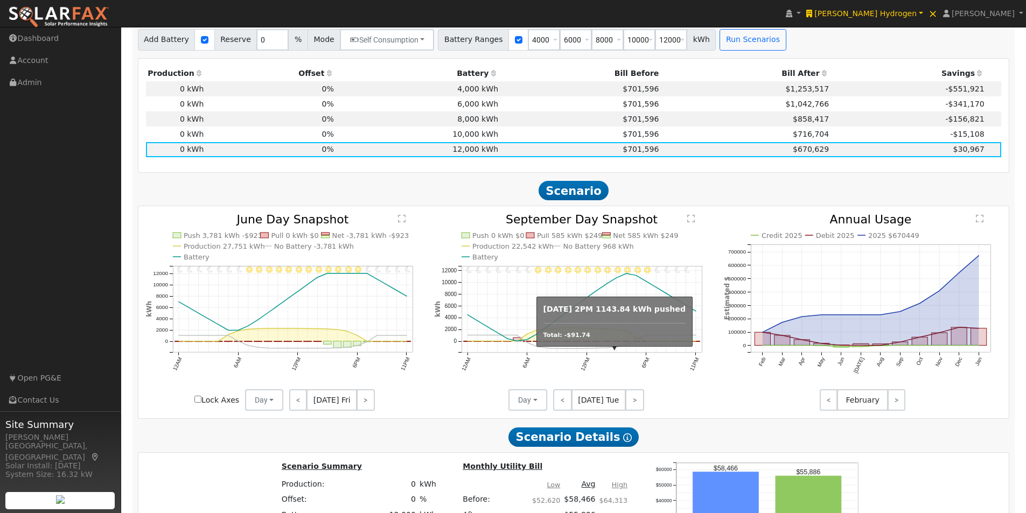
click at [607, 349] on circle "onclick=""" at bounding box center [606, 348] width 2 height 2
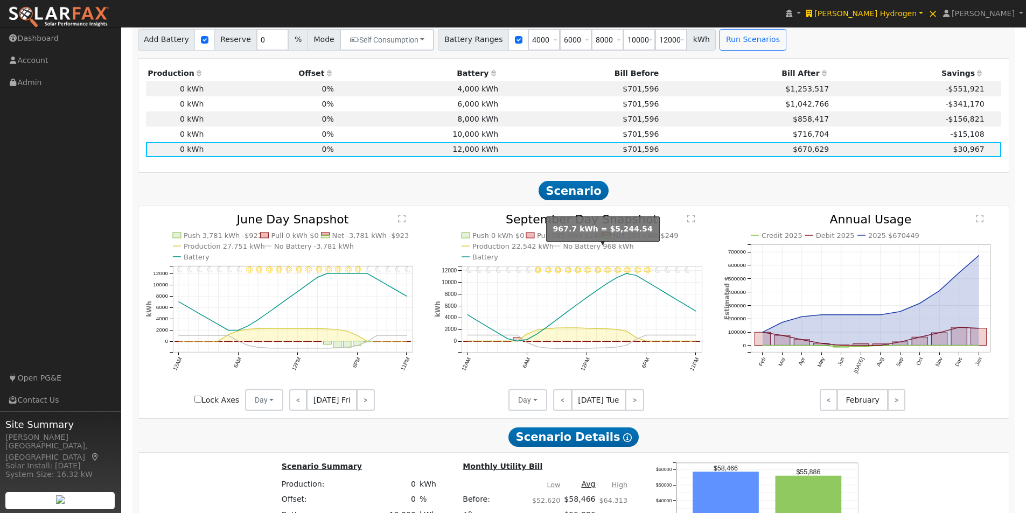
click at [578, 249] on text "No Battery 968 kWh" at bounding box center [598, 246] width 71 height 8
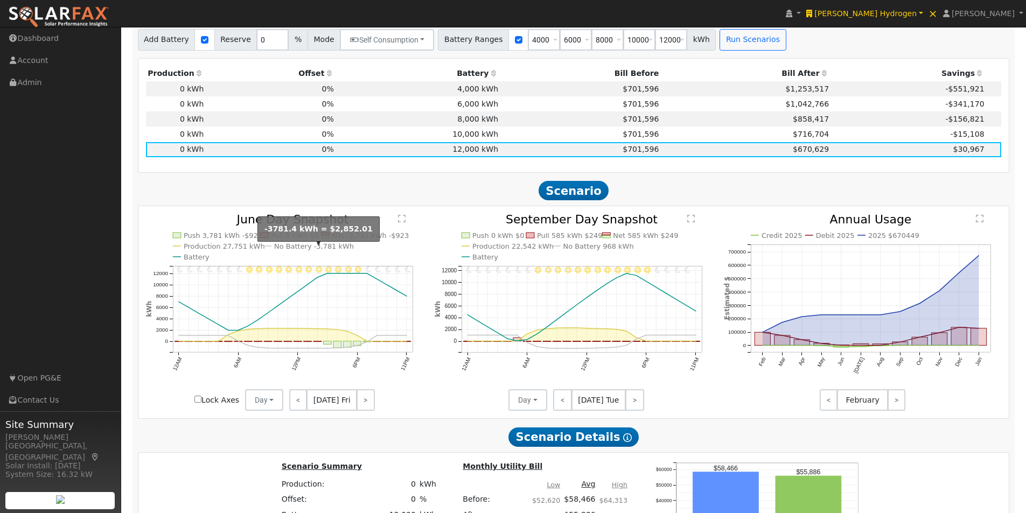
click at [277, 249] on text "No Battery -3,781 kWh" at bounding box center [314, 246] width 80 height 8
click at [282, 249] on text "No Battery -3,781 kWh" at bounding box center [314, 246] width 80 height 8
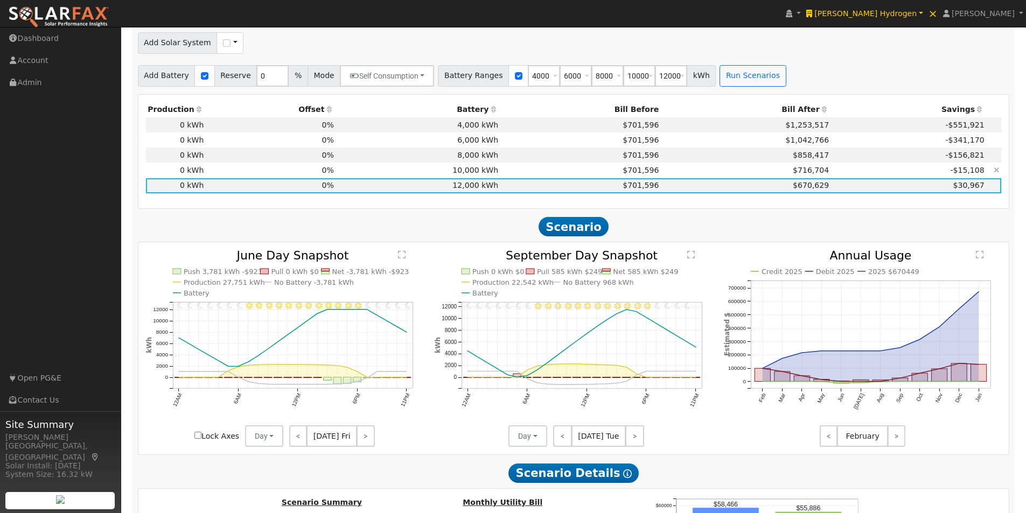
scroll to position [646, 0]
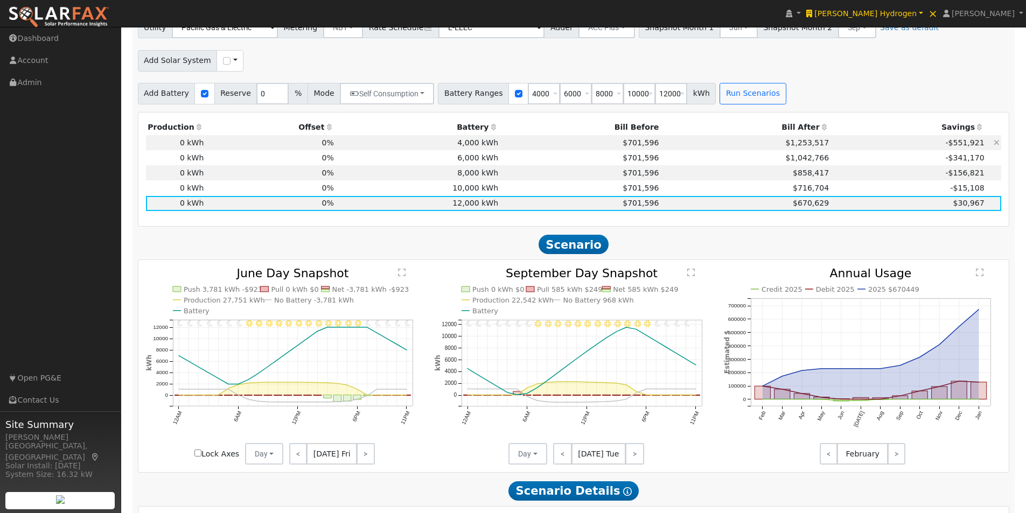
click at [495, 148] on td "4,000 kWh" at bounding box center [417, 142] width 164 height 15
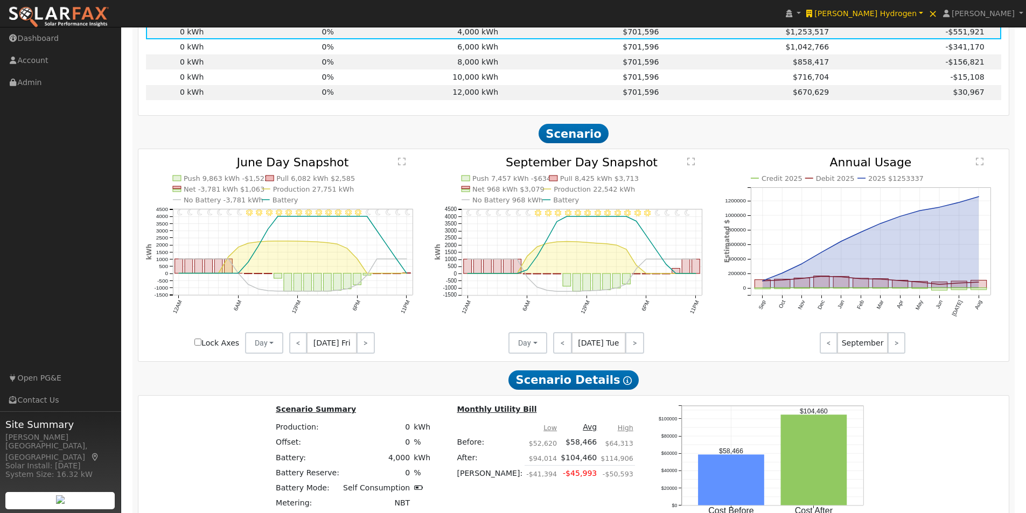
scroll to position [1053, 0]
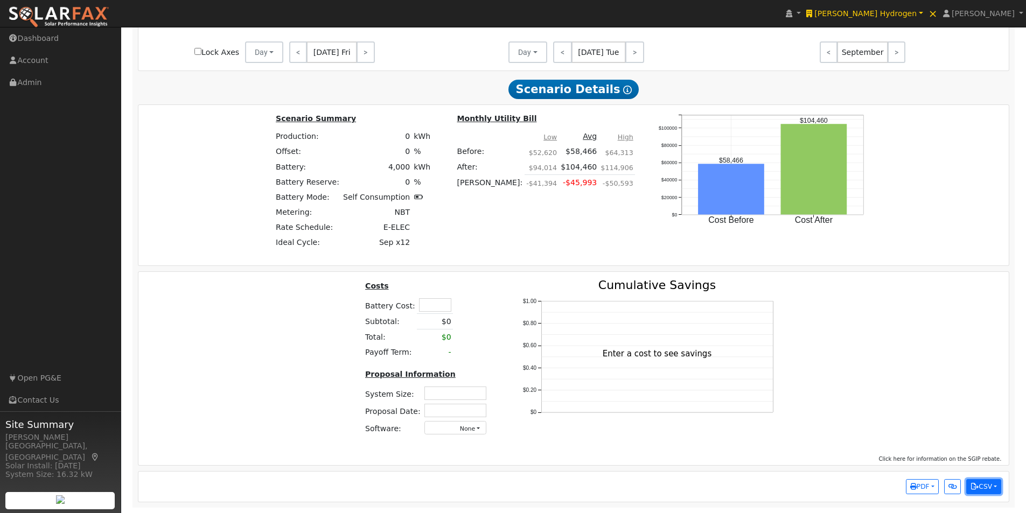
click at [987, 488] on button "CSV" at bounding box center [983, 486] width 35 height 15
click at [920, 466] on link "Scenario All Data" at bounding box center [933, 466] width 133 height 15
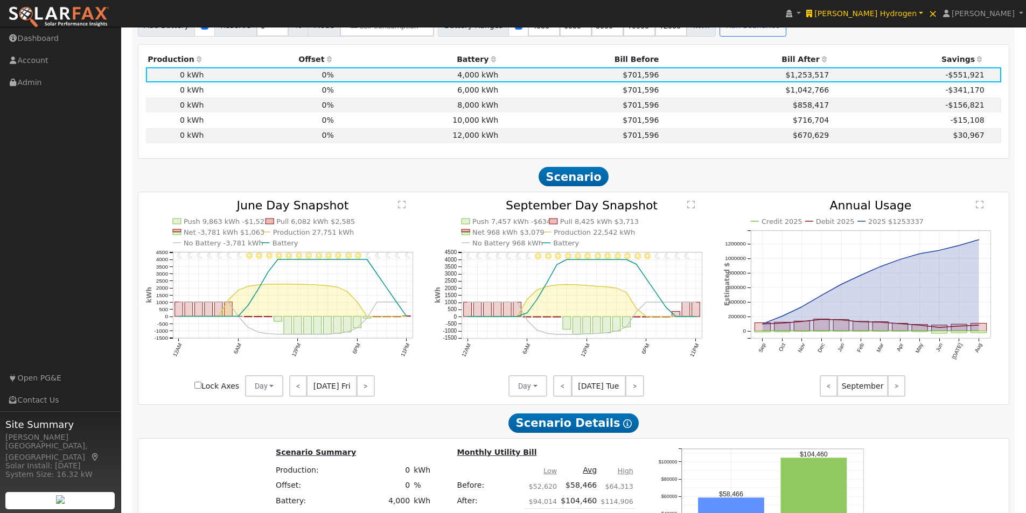
scroll to position [622, 0]
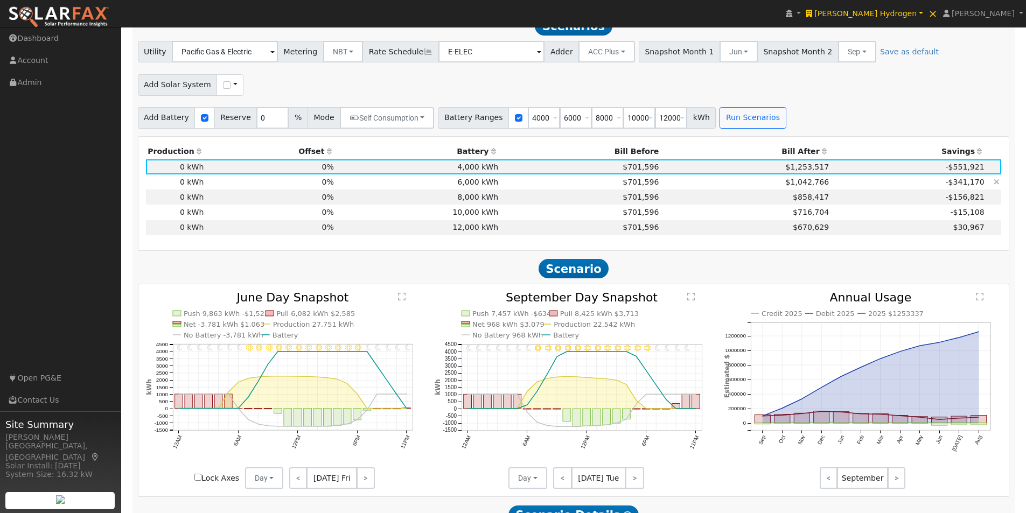
click at [473, 190] on td "6,000 kWh" at bounding box center [417, 181] width 164 height 15
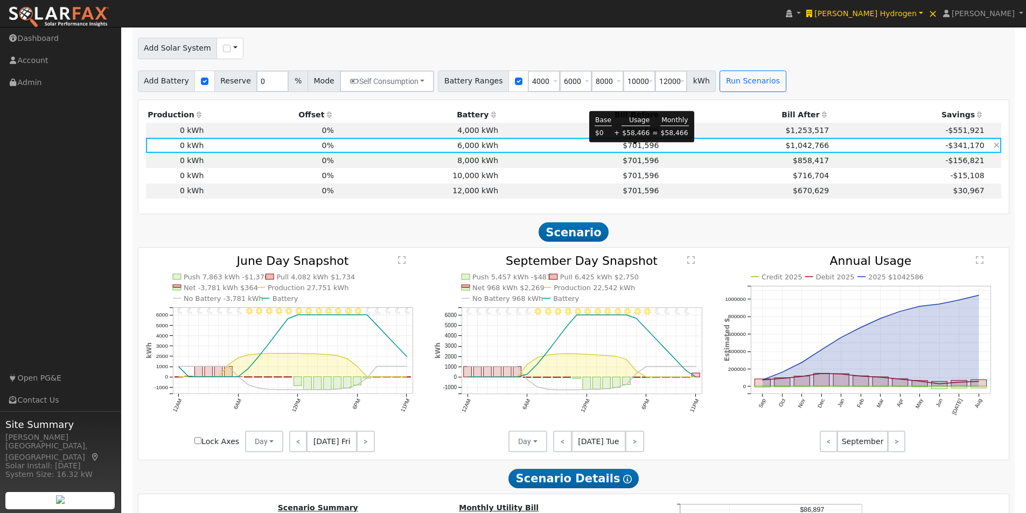
scroll to position [676, 0]
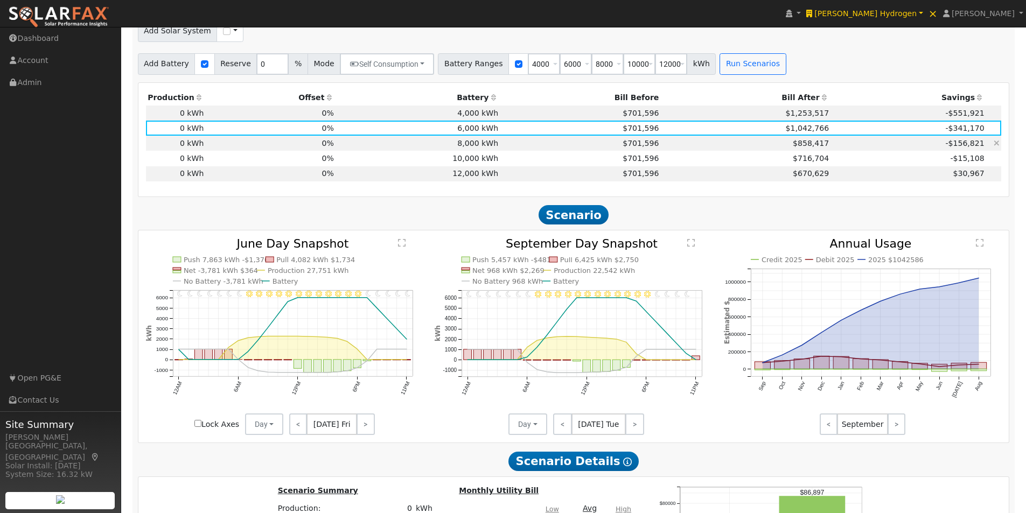
click at [480, 145] on td "8,000 kWh" at bounding box center [417, 143] width 164 height 15
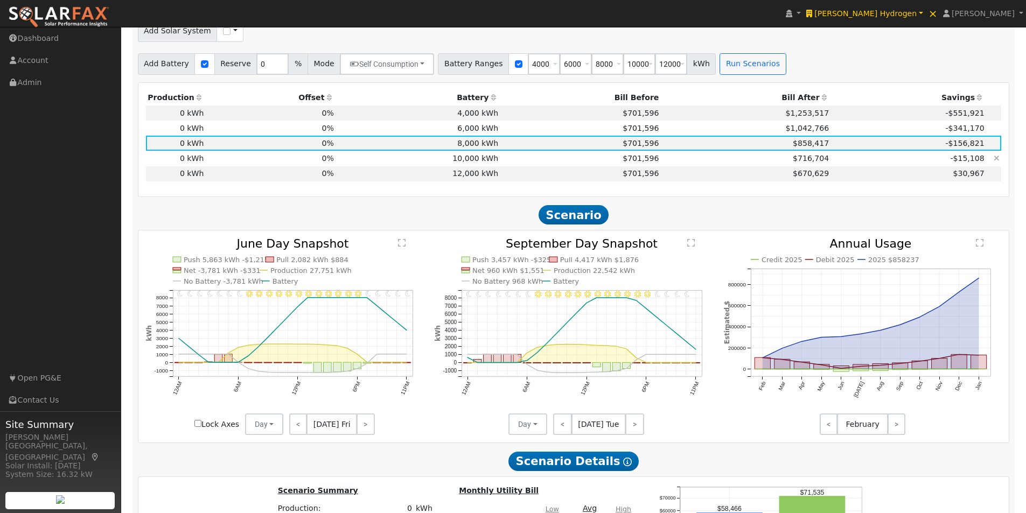
click at [471, 162] on td "10,000 kWh" at bounding box center [417, 158] width 164 height 15
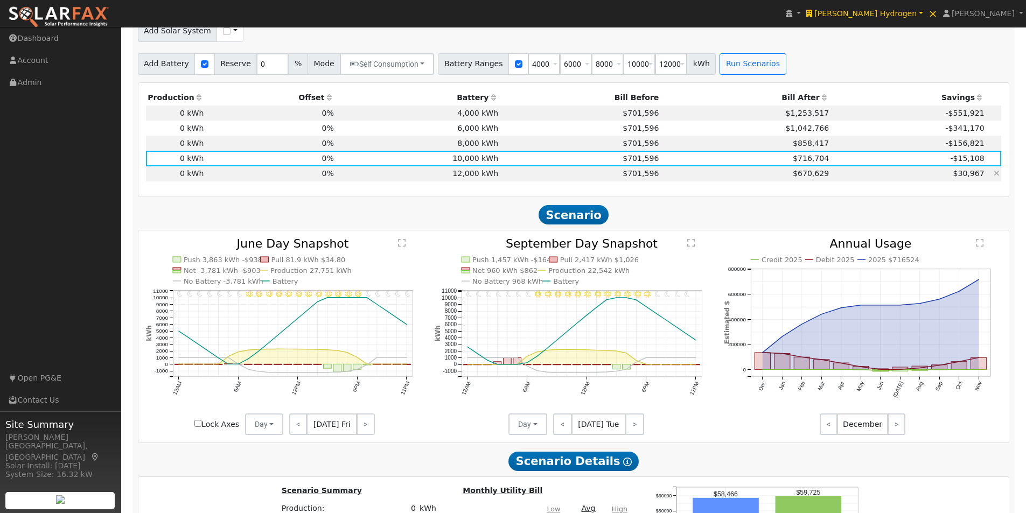
click at [480, 181] on td "12,000 kWh" at bounding box center [417, 173] width 164 height 15
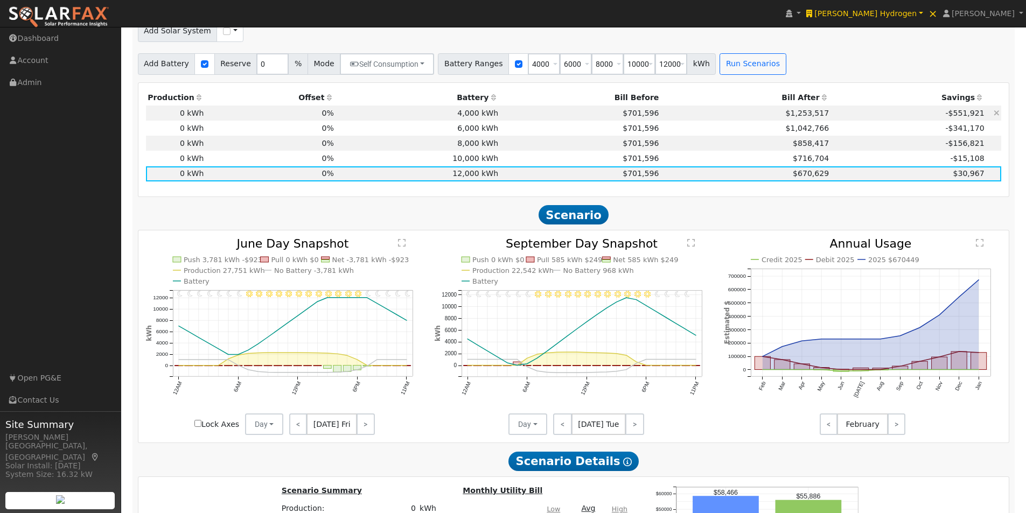
click at [492, 116] on td "4,000 kWh" at bounding box center [417, 113] width 164 height 15
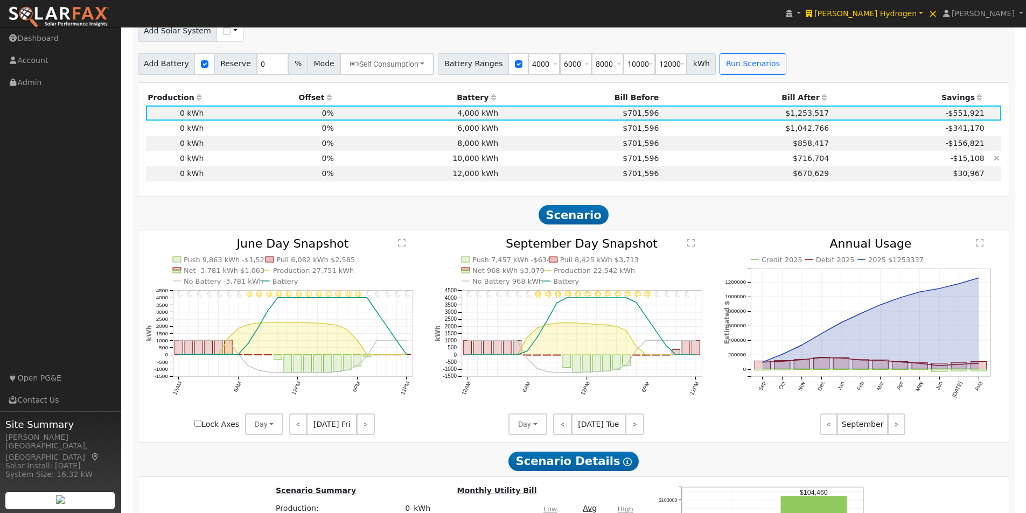
click at [464, 163] on td "10,000 kWh" at bounding box center [417, 158] width 164 height 15
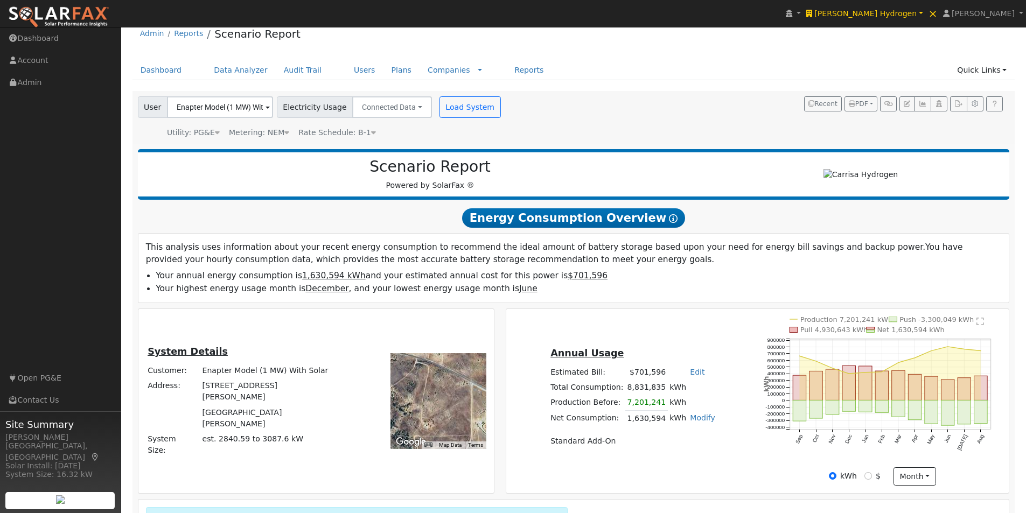
scroll to position [0, 0]
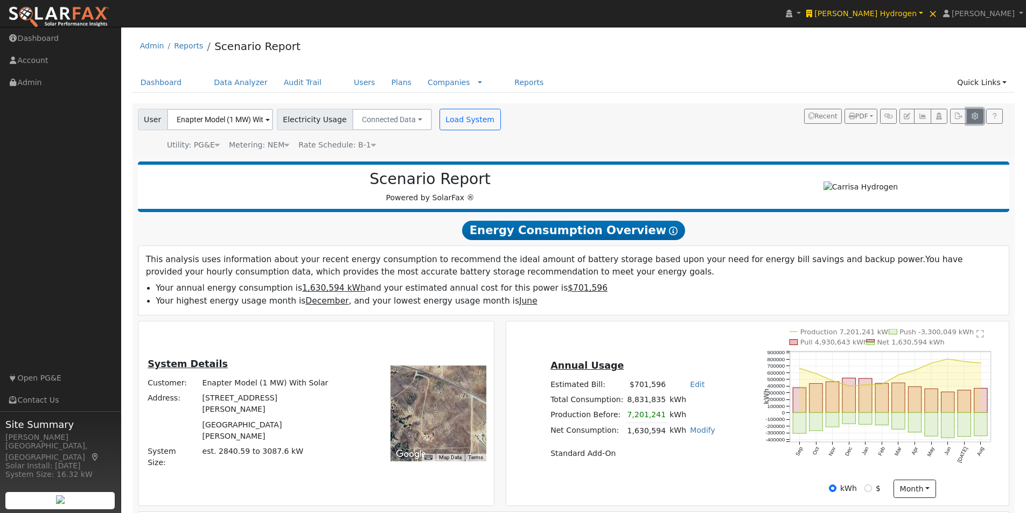
click at [976, 118] on icon "button" at bounding box center [975, 116] width 8 height 6
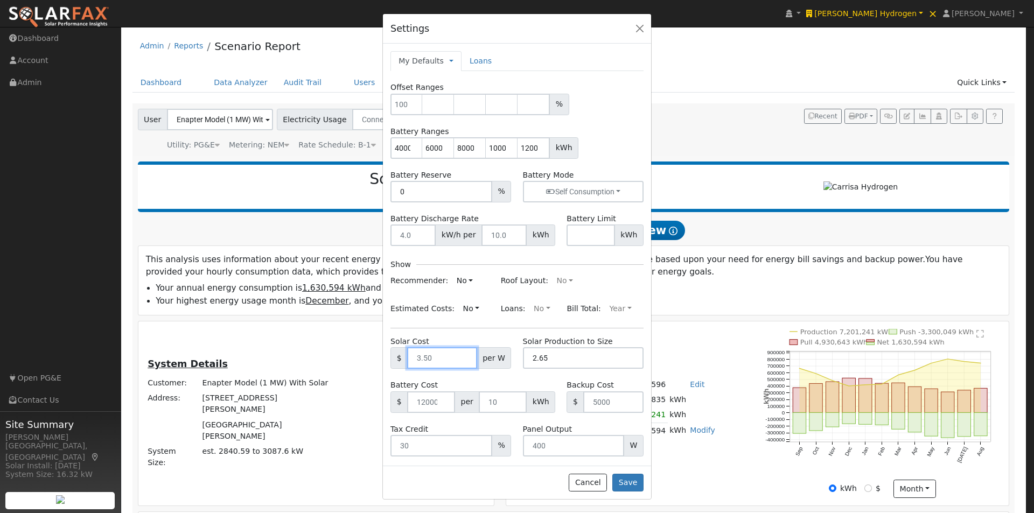
click at [416, 355] on input "text" at bounding box center [441, 358] width 69 height 22
click at [590, 482] on button "Cancel" at bounding box center [588, 483] width 38 height 18
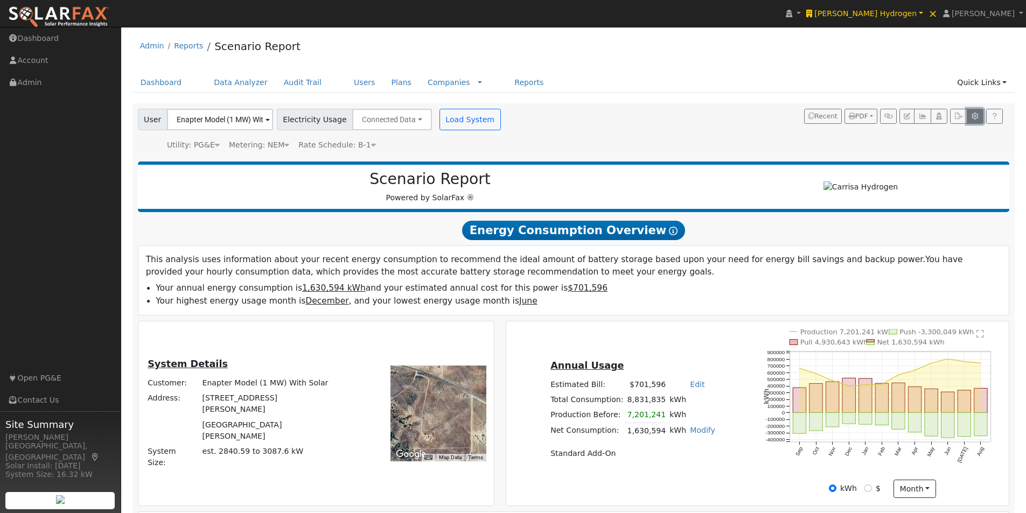
click at [973, 116] on icon "button" at bounding box center [975, 116] width 8 height 6
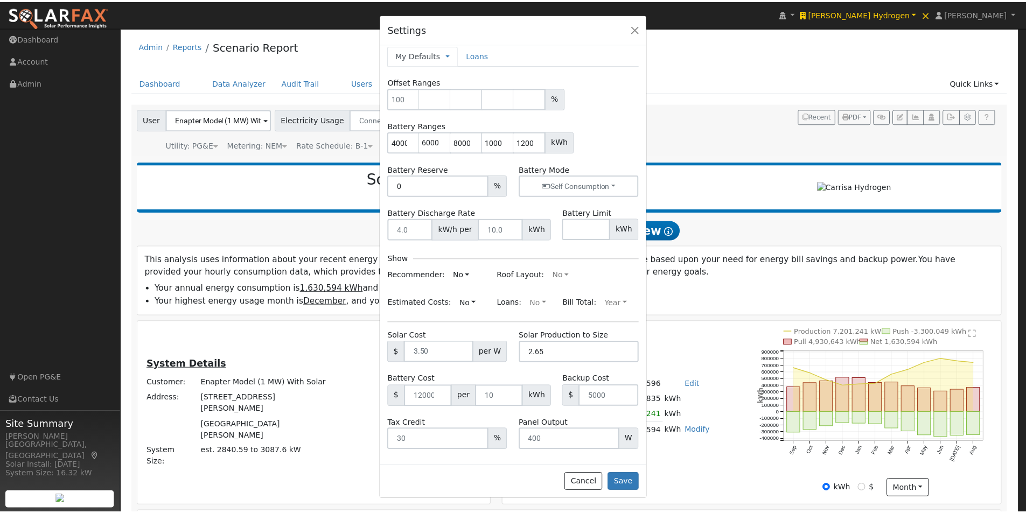
scroll to position [9, 0]
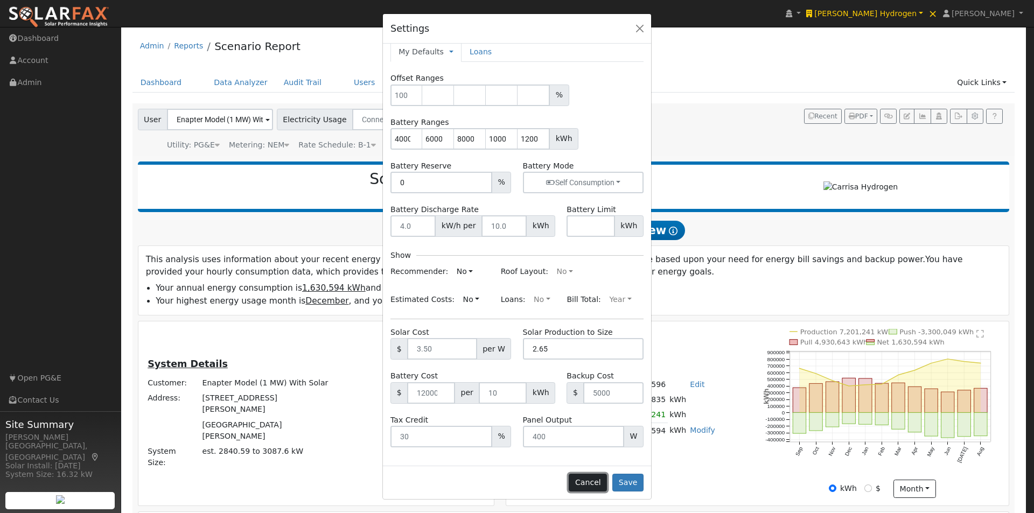
click at [593, 483] on button "Cancel" at bounding box center [588, 483] width 38 height 18
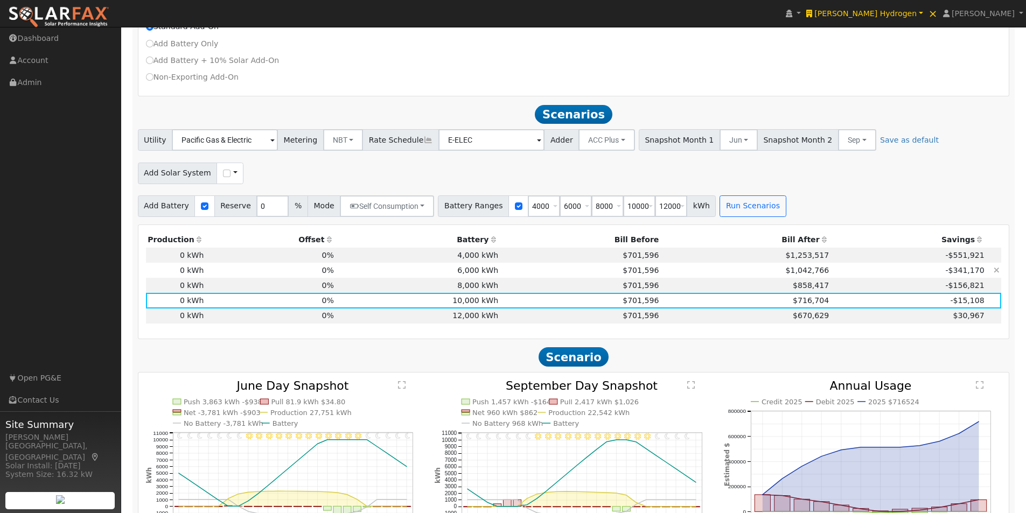
scroll to position [538, 0]
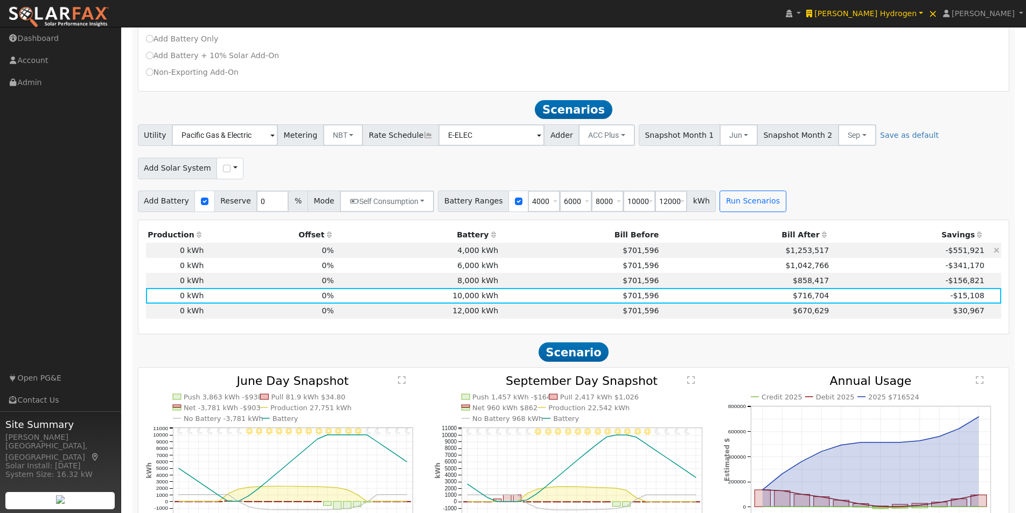
click at [463, 256] on td "4,000 kWh" at bounding box center [417, 250] width 164 height 15
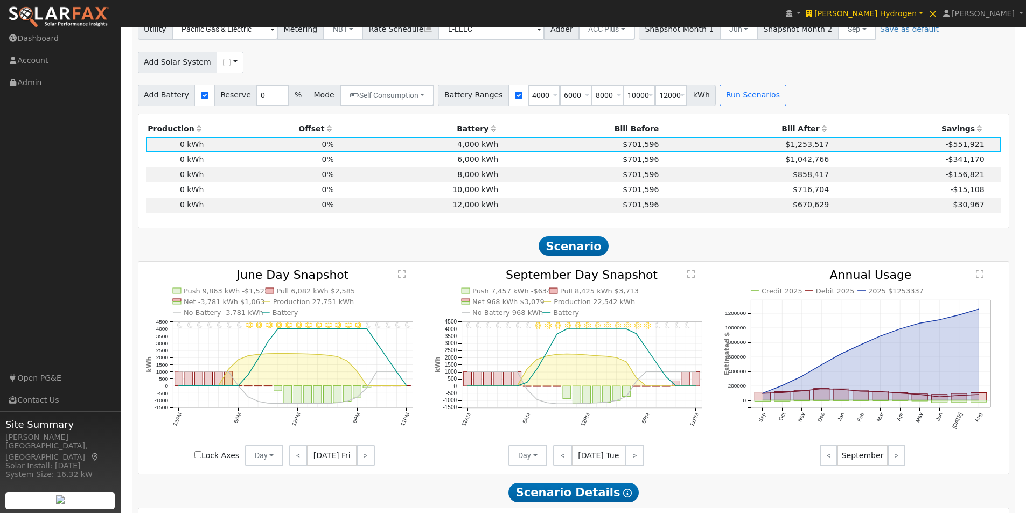
scroll to position [592, 0]
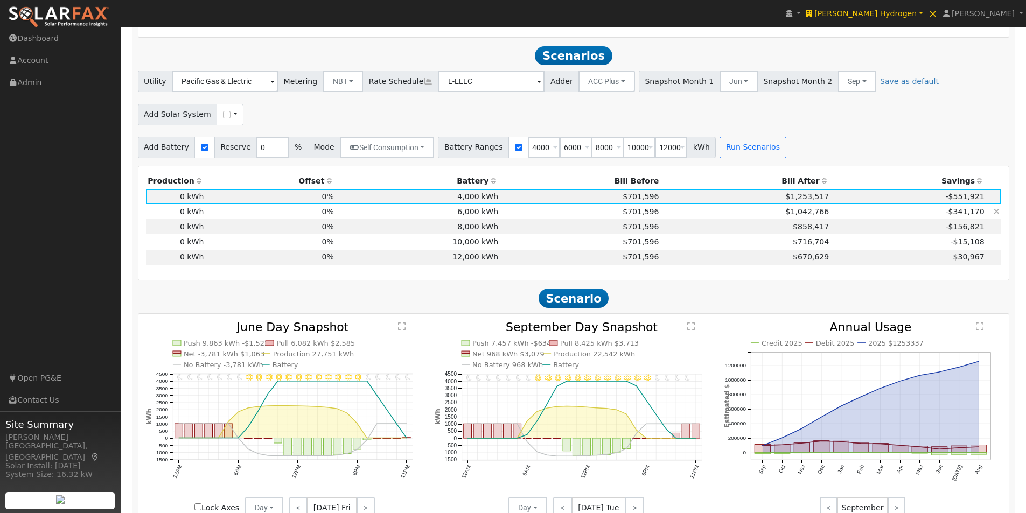
click at [477, 213] on td "6,000 kWh" at bounding box center [417, 211] width 164 height 15
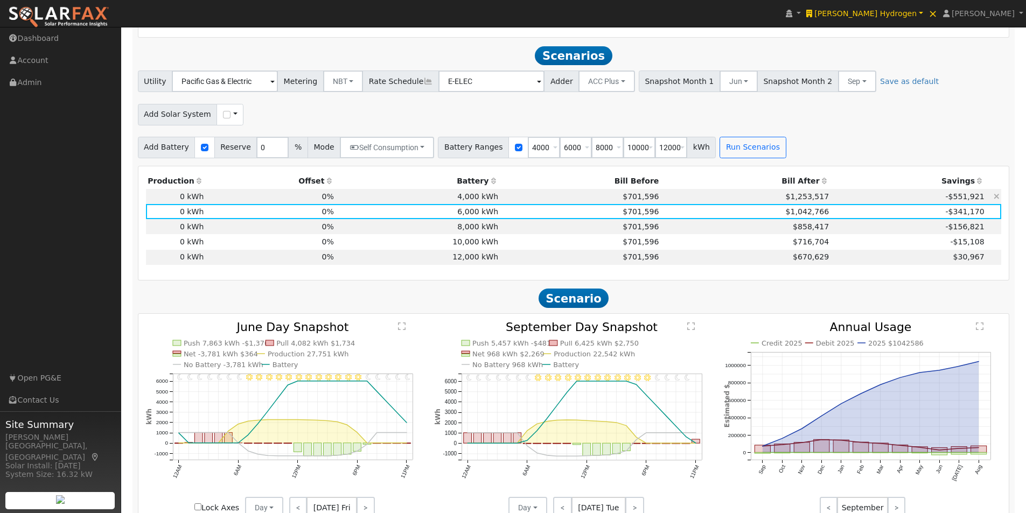
click at [468, 200] on td "4,000 kWh" at bounding box center [417, 196] width 164 height 15
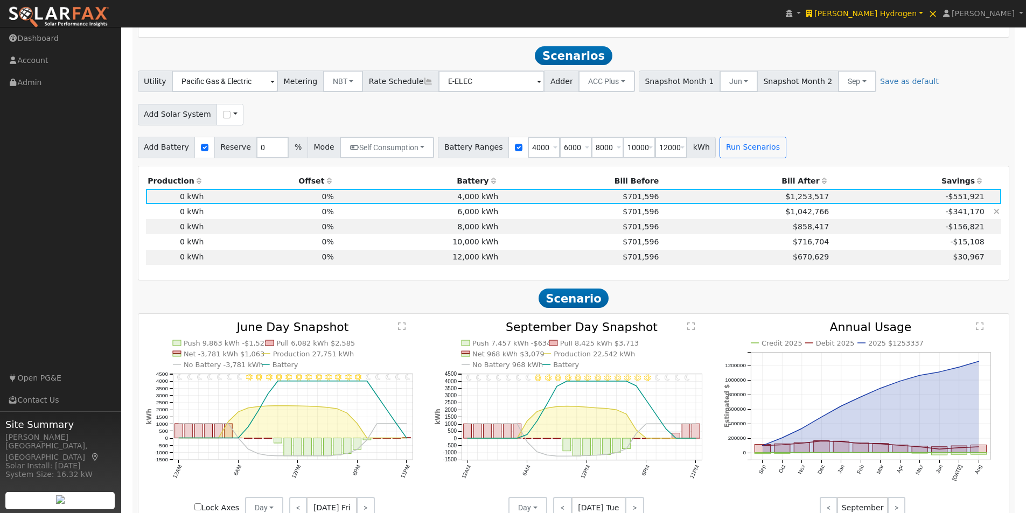
click at [471, 214] on td "6,000 kWh" at bounding box center [417, 211] width 164 height 15
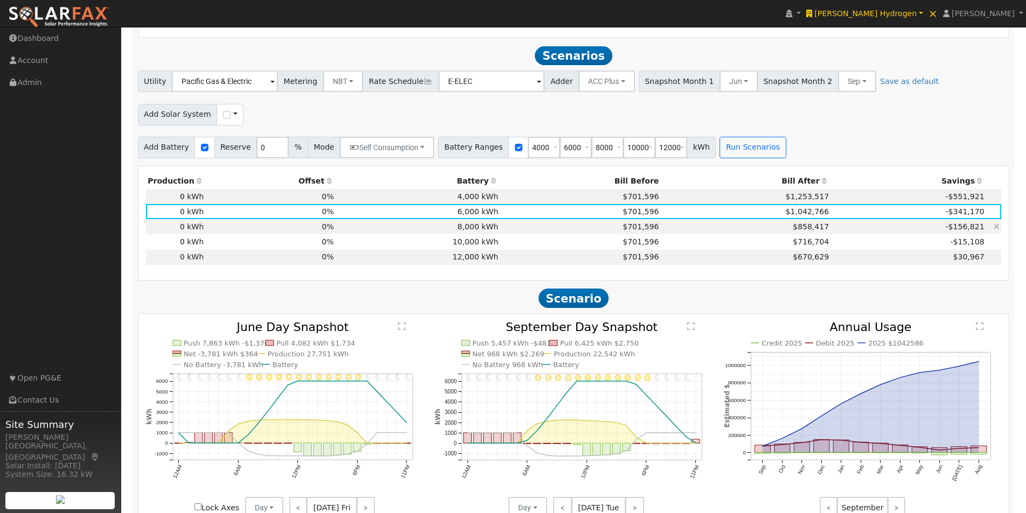
click at [472, 234] on td "8,000 kWh" at bounding box center [417, 226] width 164 height 15
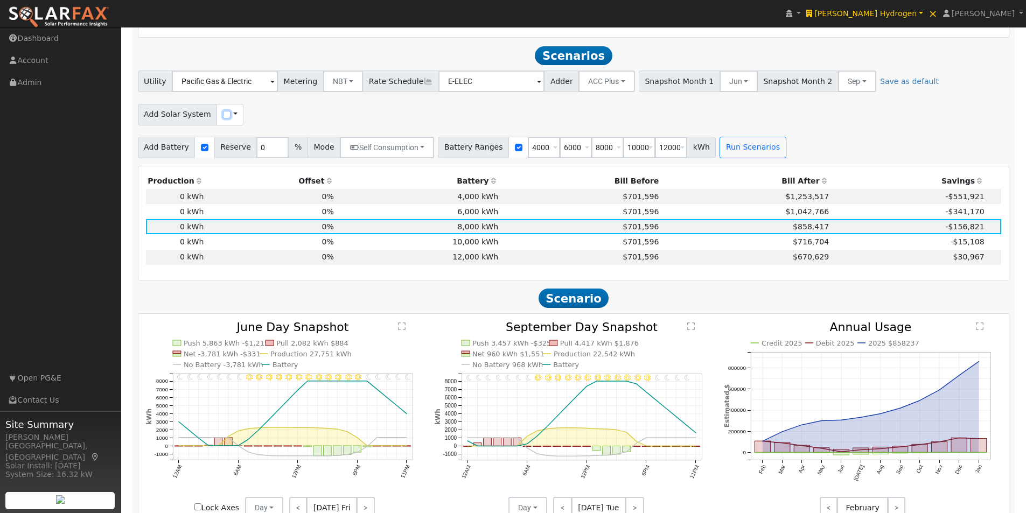
click at [223, 118] on input "checkbox" at bounding box center [227, 115] width 8 height 8
checkbox input "true"
drag, startPoint x: 468, startPoint y: 118, endPoint x: 438, endPoint y: 116, distance: 29.7
click at [438, 116] on div "Production Ranges 100 %" at bounding box center [460, 115] width 185 height 22
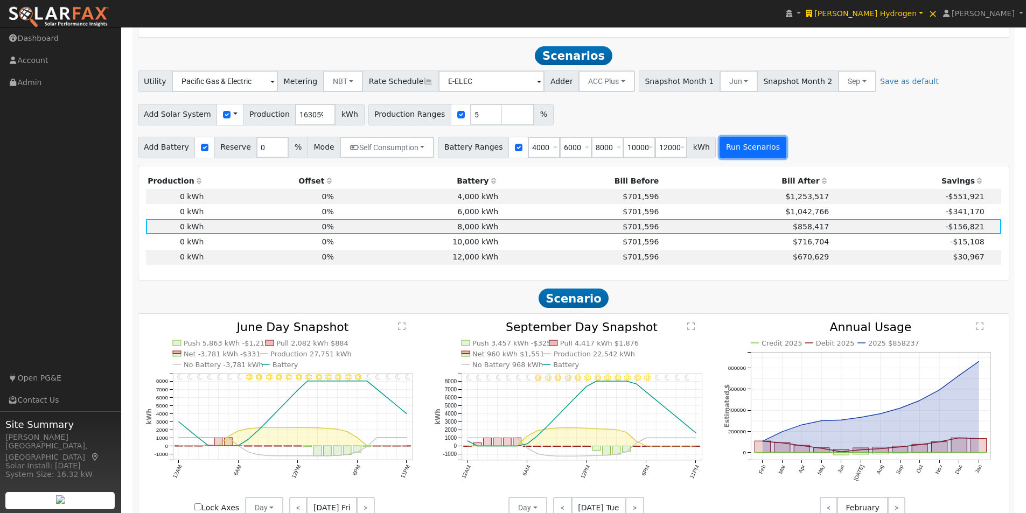
click at [744, 156] on button "Run Scenarios" at bounding box center [752, 148] width 66 height 22
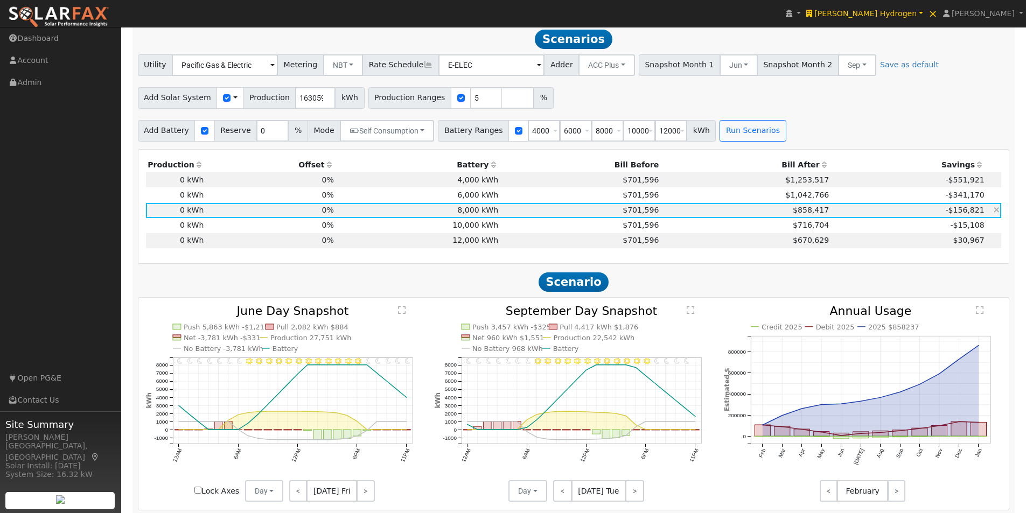
scroll to position [646, 0]
click at [470, 100] on input "5" at bounding box center [486, 97] width 32 height 22
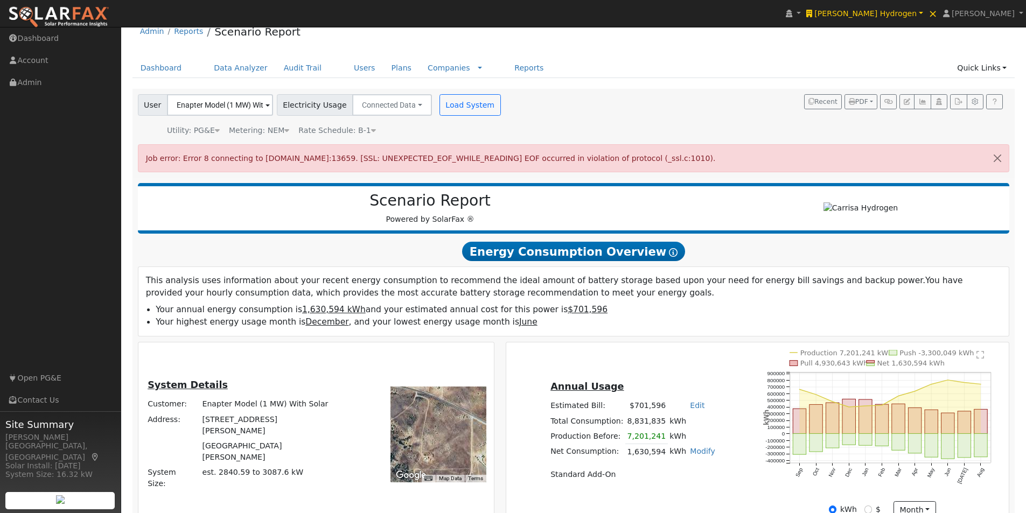
scroll to position [0, 0]
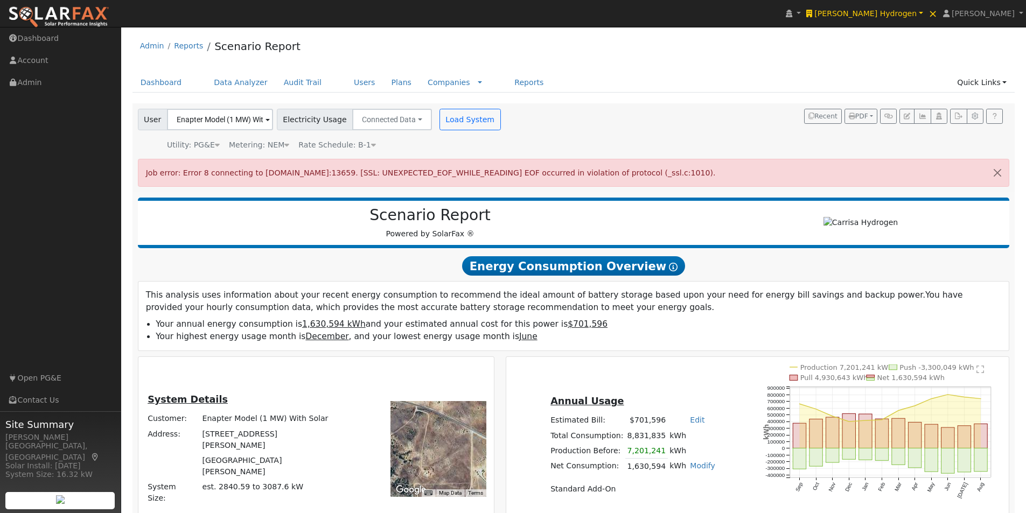
type input "15"
drag, startPoint x: 349, startPoint y: 174, endPoint x: 402, endPoint y: 175, distance: 52.8
click at [403, 174] on span "Job error: Error 8 connecting to ec2-52-71-44-40.compute-1.amazonaws.com:13659.…" at bounding box center [431, 173] width 570 height 9
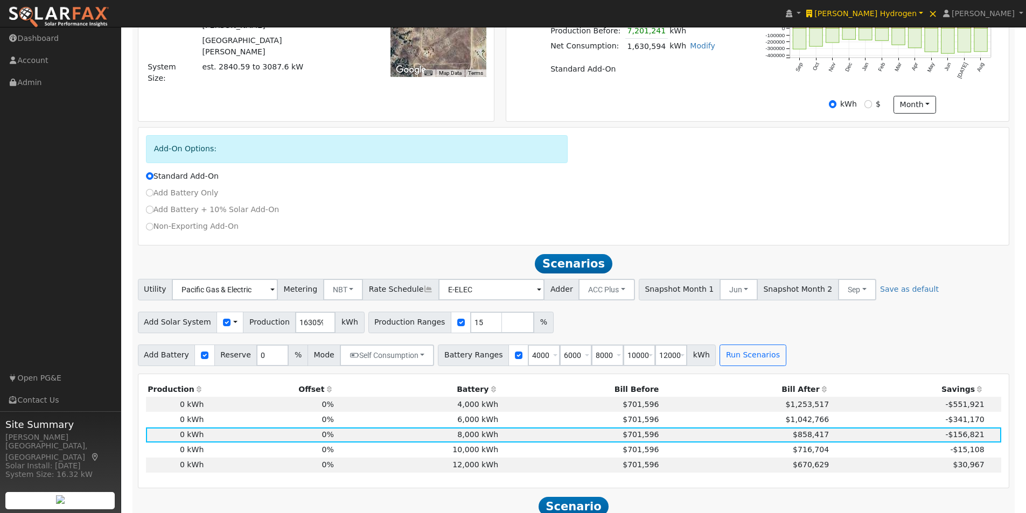
scroll to position [538, 0]
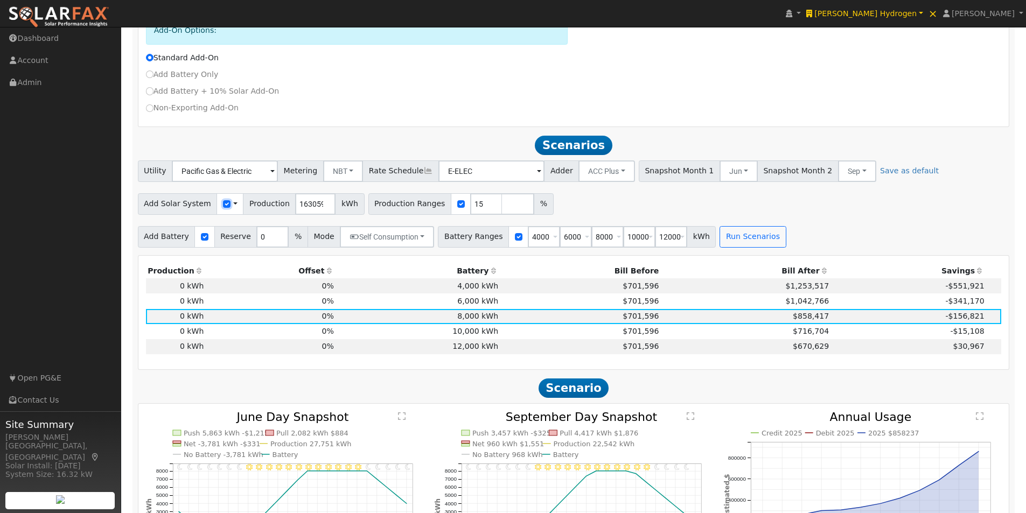
click at [223, 208] on input "checkbox" at bounding box center [227, 204] width 8 height 8
checkbox input "false"
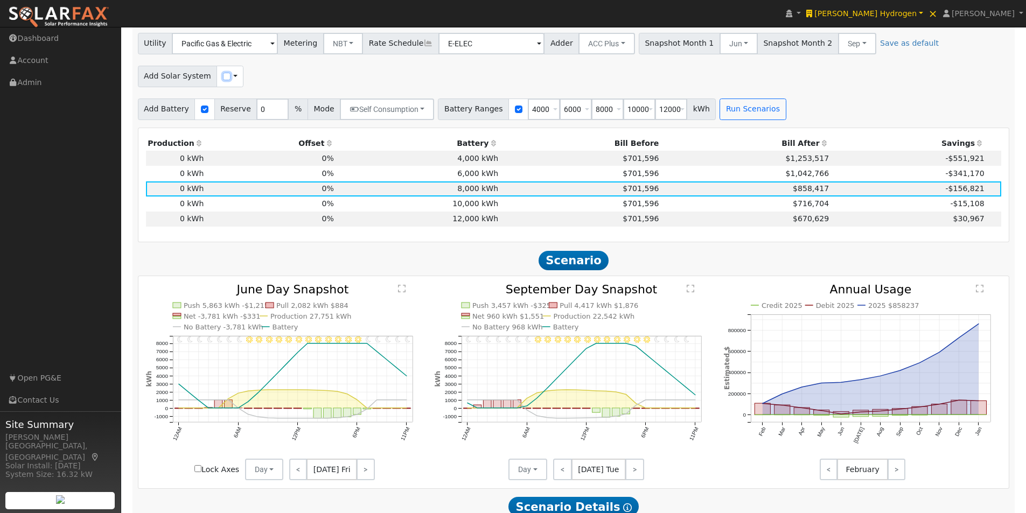
scroll to position [657, 0]
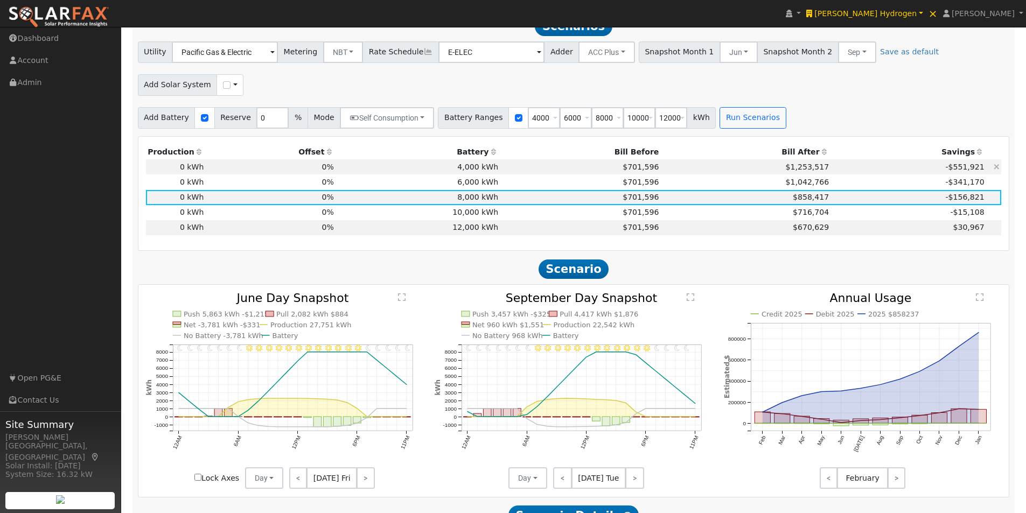
click at [473, 173] on td "4,000 kWh" at bounding box center [417, 166] width 164 height 15
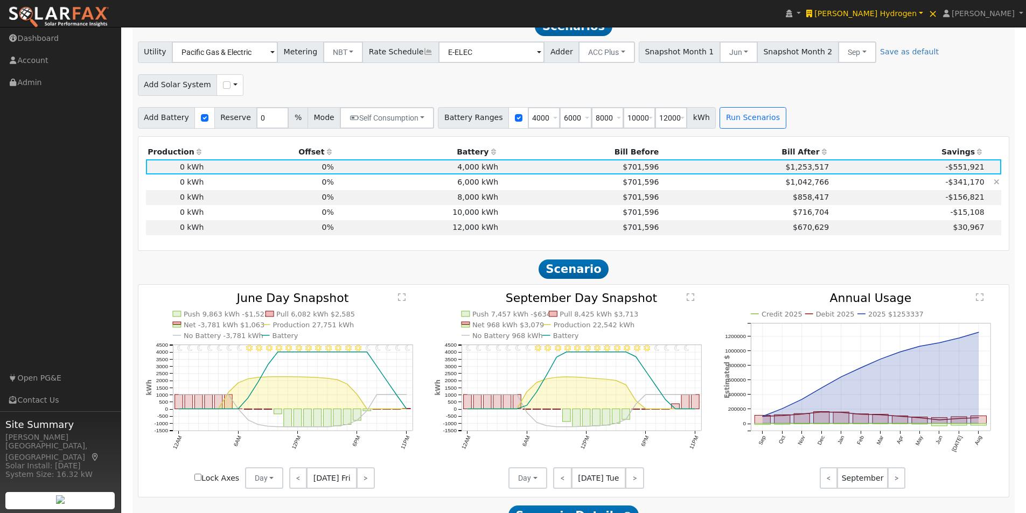
click at [469, 187] on td "6,000 kWh" at bounding box center [417, 181] width 164 height 15
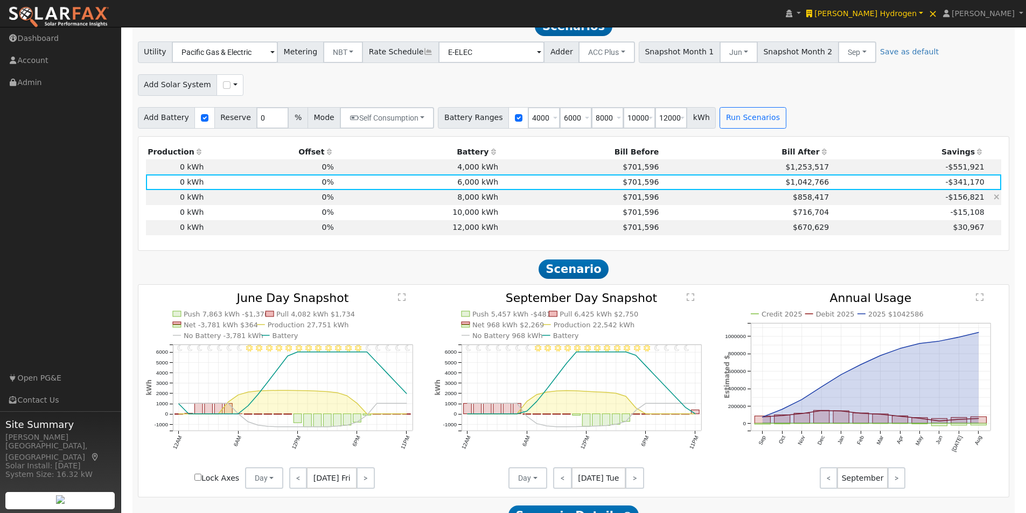
drag, startPoint x: 468, startPoint y: 199, endPoint x: 467, endPoint y: 214, distance: 15.2
click at [468, 199] on td "8,000 kWh" at bounding box center [417, 197] width 164 height 15
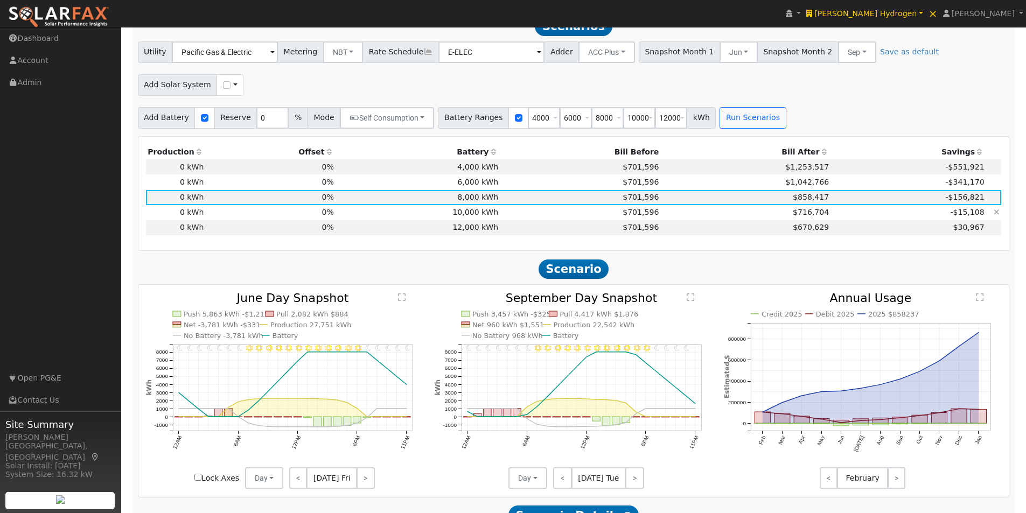
click at [467, 219] on td "10,000 kWh" at bounding box center [417, 212] width 164 height 15
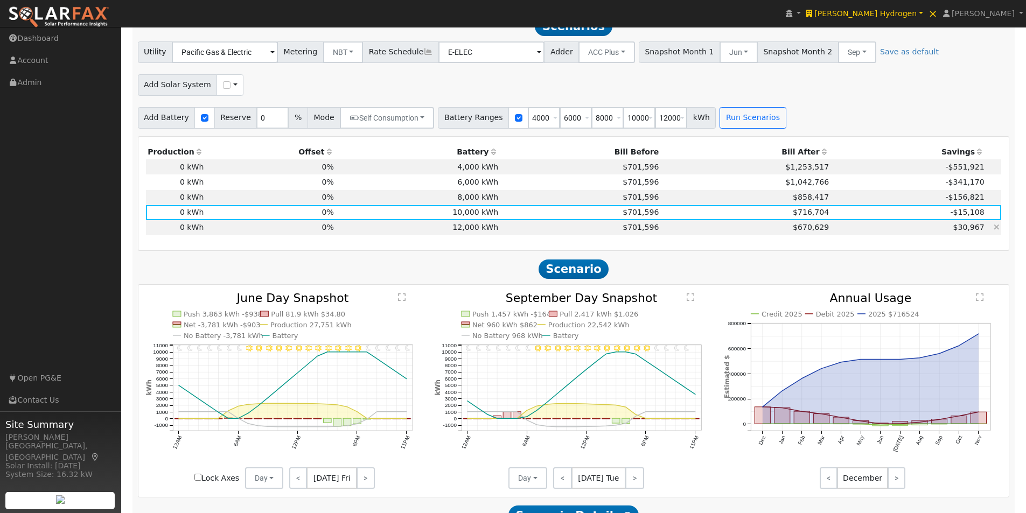
click at [464, 232] on td "12,000 kWh" at bounding box center [417, 227] width 164 height 15
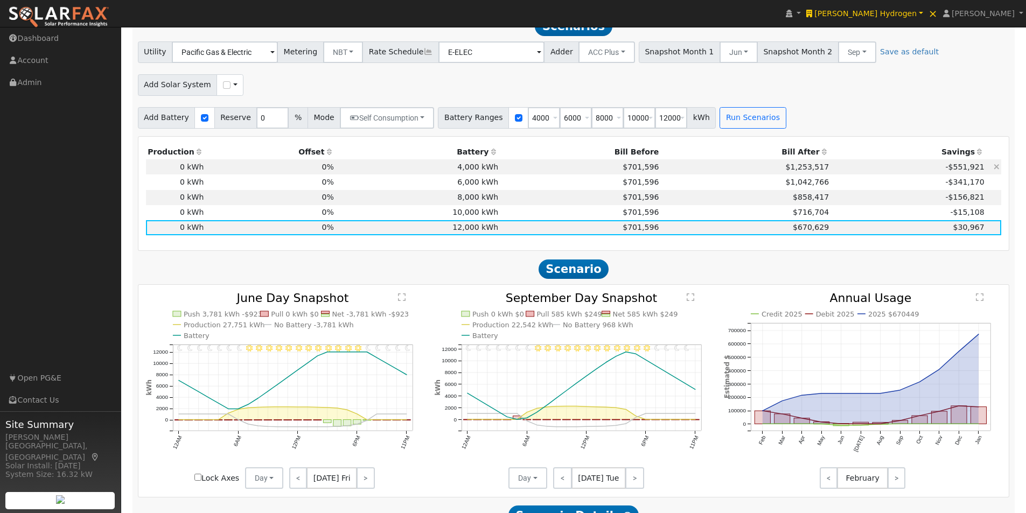
click at [482, 172] on td "4,000 kWh" at bounding box center [417, 166] width 164 height 15
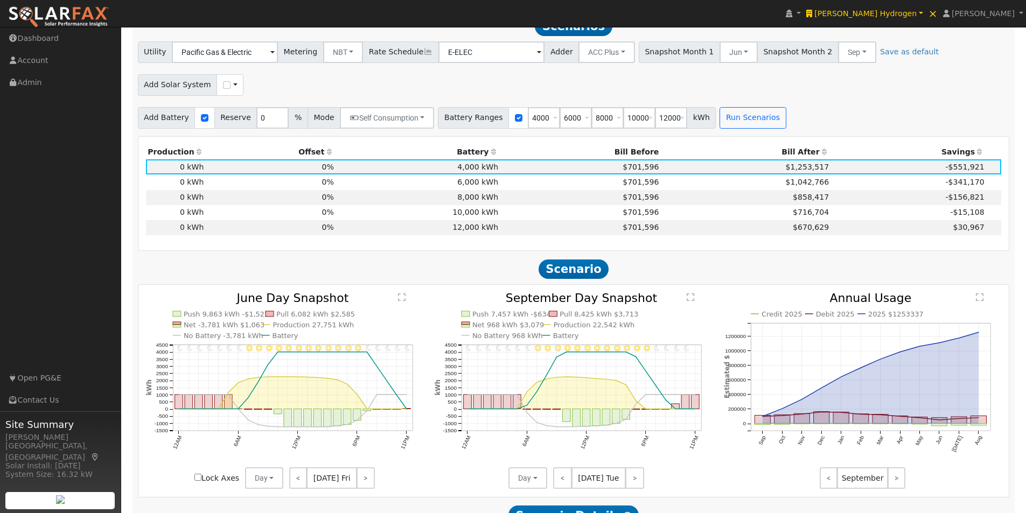
click at [693, 302] on text "" at bounding box center [691, 297] width 8 height 9
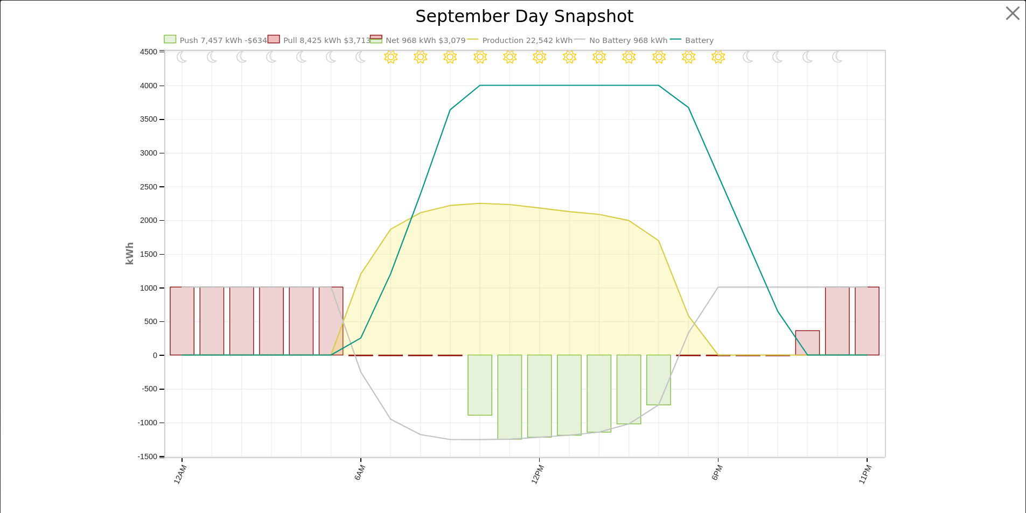
scroll to position [659, 0]
drag, startPoint x: 1010, startPoint y: 16, endPoint x: 765, endPoint y: 146, distance: 278.2
click at [1011, 17] on button "button" at bounding box center [1021, 13] width 20 height 20
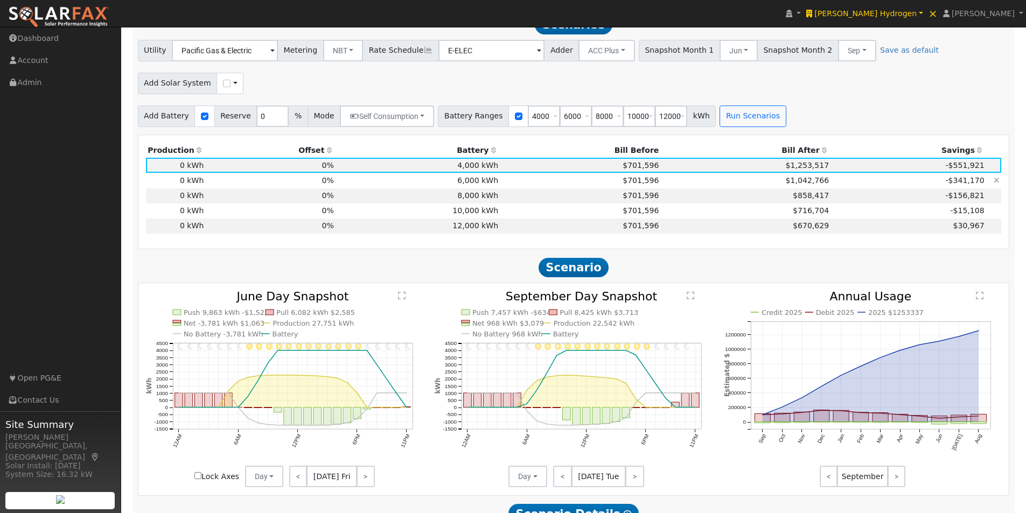
click at [453, 184] on td "6,000 kWh" at bounding box center [417, 180] width 164 height 15
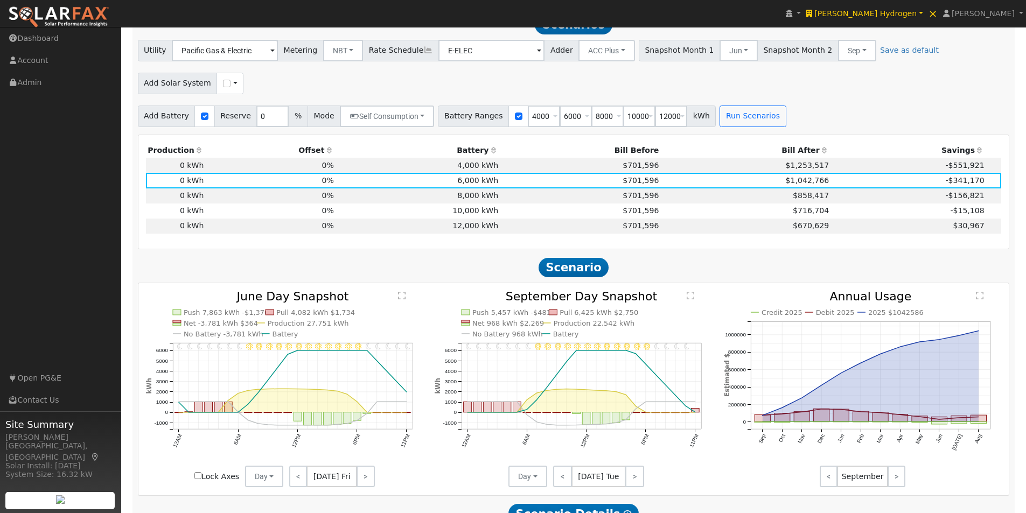
click at [402, 300] on text "" at bounding box center [402, 295] width 8 height 9
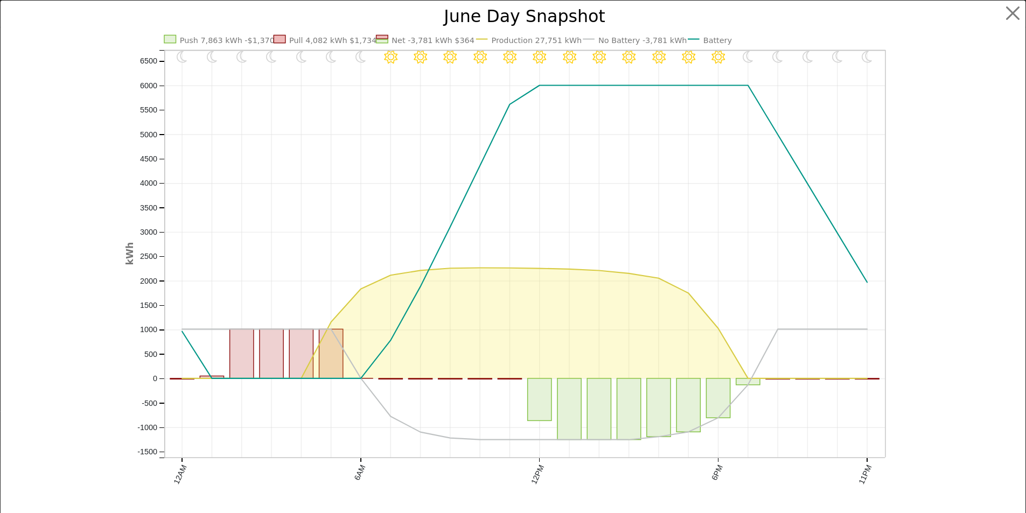
scroll to position [661, 0]
click at [622, 37] on text "No Battery -3,781 kWh" at bounding box center [647, 40] width 88 height 9
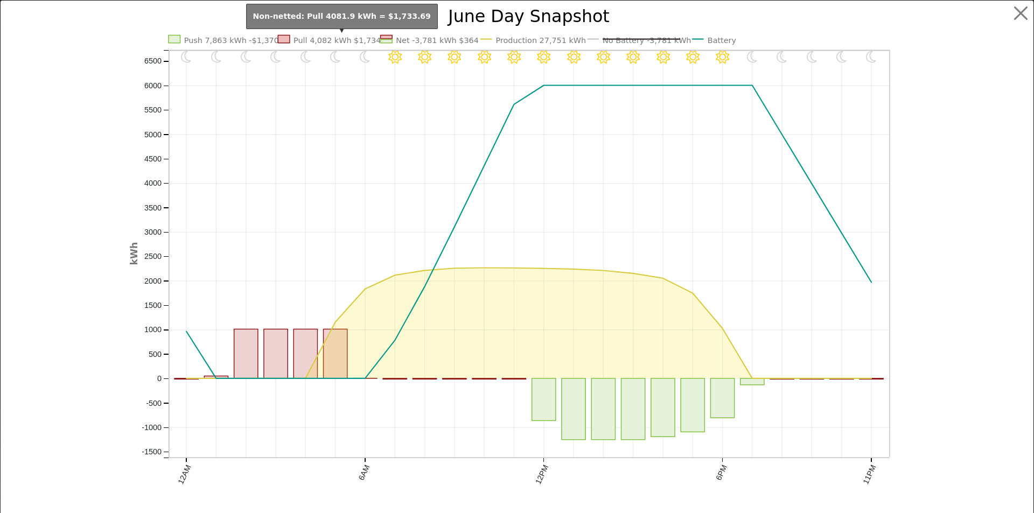
click at [310, 38] on text "Pull 4,082 kWh $1,734" at bounding box center [336, 40] width 87 height 9
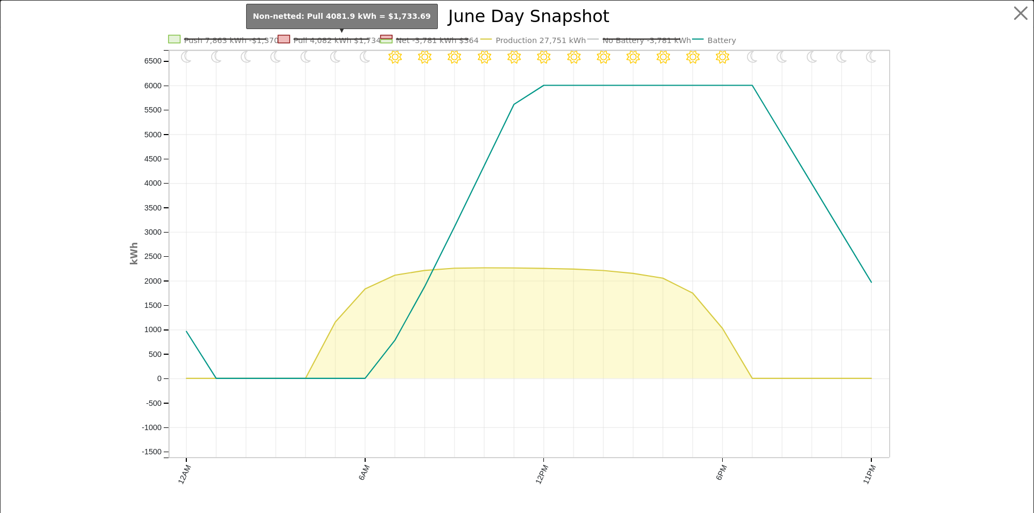
click at [310, 38] on text "Pull 4,082 kWh $1,734" at bounding box center [336, 40] width 87 height 9
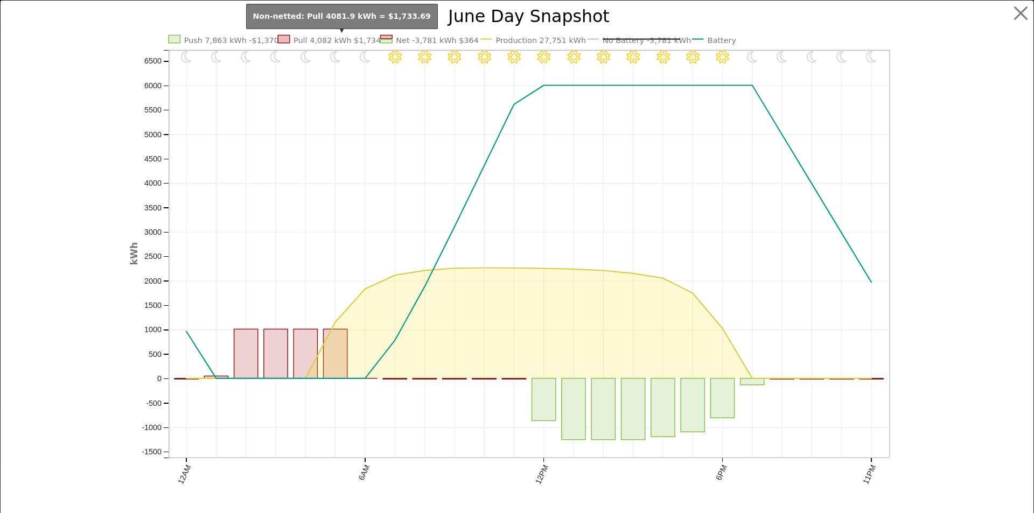
click at [308, 40] on text "Pull 4,082 kWh $1,734" at bounding box center [336, 40] width 87 height 9
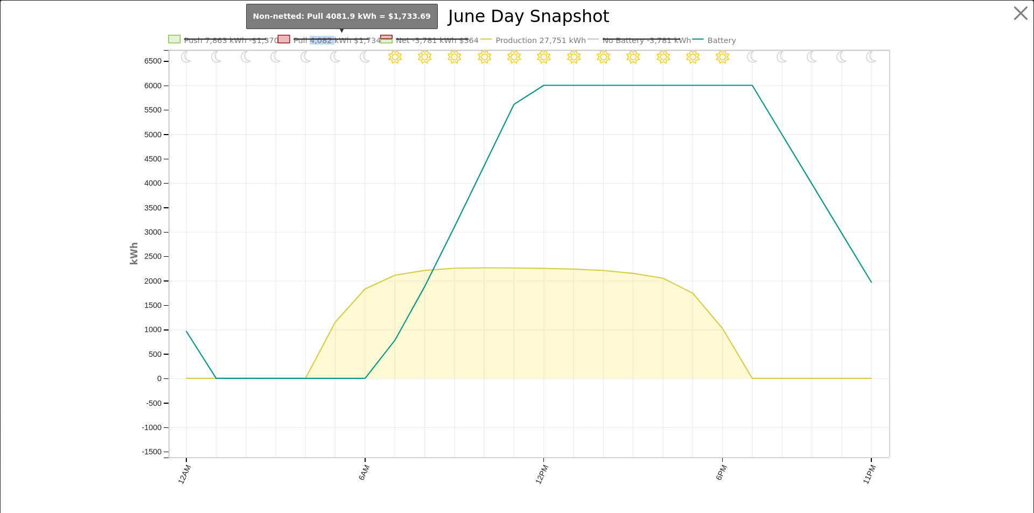
click at [308, 40] on text "Pull 4,082 kWh $1,734" at bounding box center [336, 40] width 87 height 9
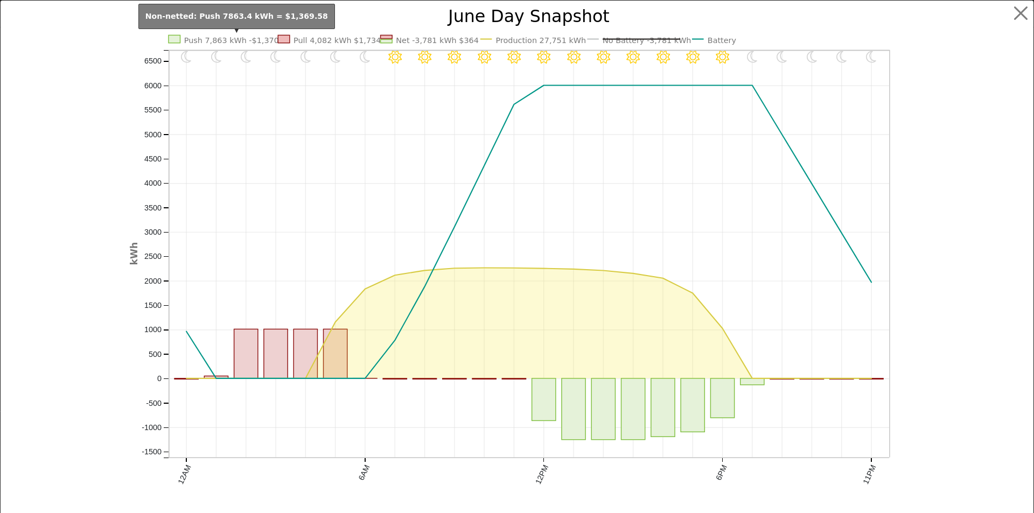
click at [218, 40] on text "Push 7,863 kWh -$1,370" at bounding box center [231, 40] width 95 height 9
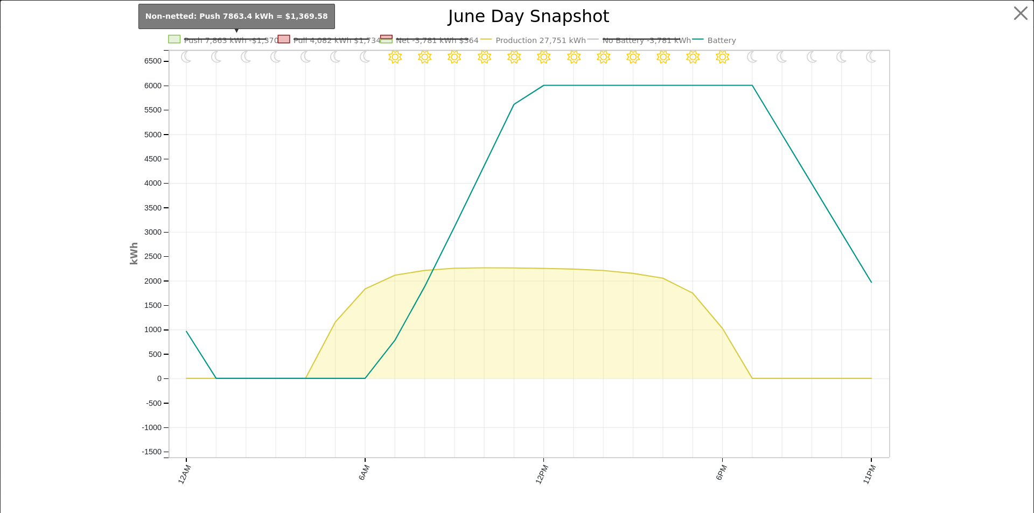
click at [218, 40] on text "Push 7,863 kWh -$1,370" at bounding box center [231, 40] width 95 height 9
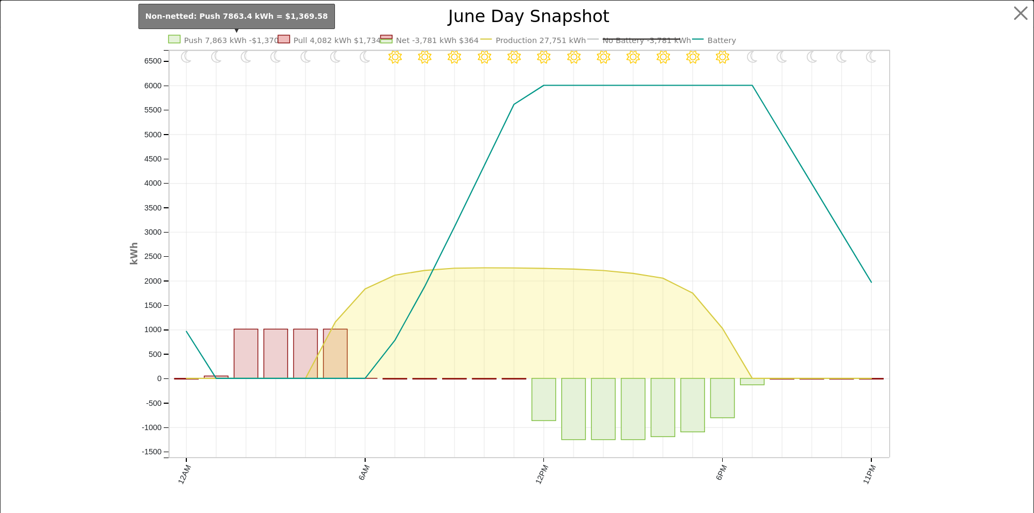
click at [218, 40] on text "Push 7,863 kWh -$1,370" at bounding box center [231, 40] width 95 height 9
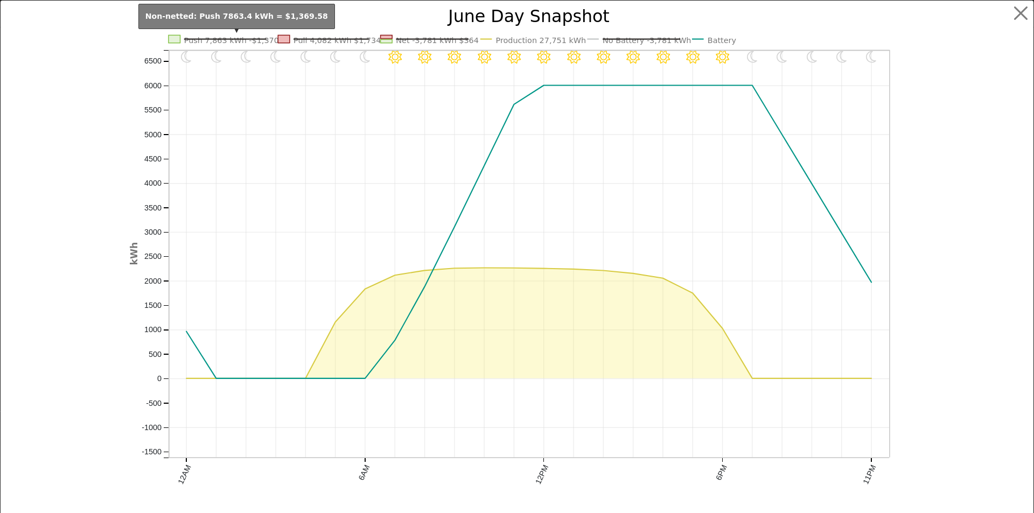
click at [218, 40] on text "Push 7,863 kWh -$1,370" at bounding box center [231, 40] width 95 height 9
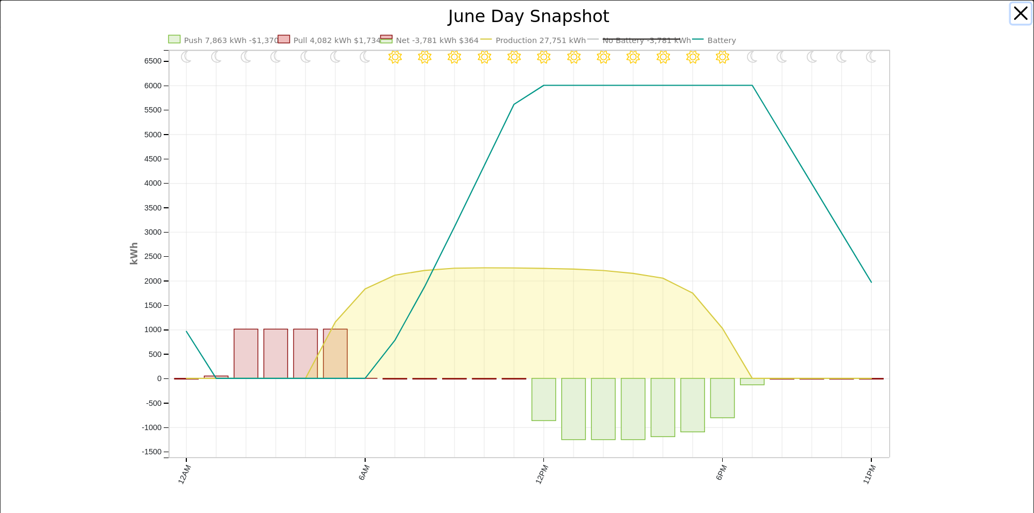
click at [1019, 12] on button "button" at bounding box center [1021, 13] width 20 height 20
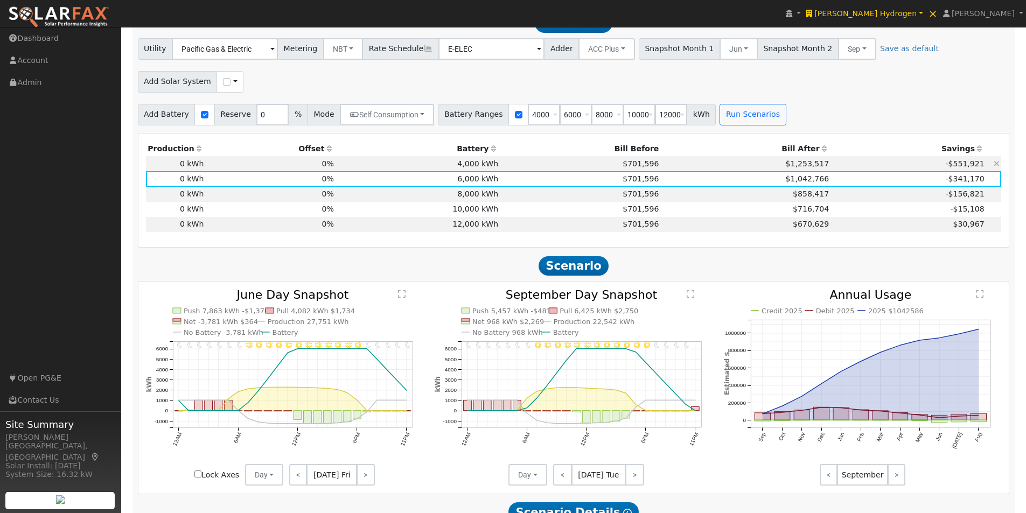
click at [470, 170] on td "4,000 kWh" at bounding box center [417, 163] width 164 height 15
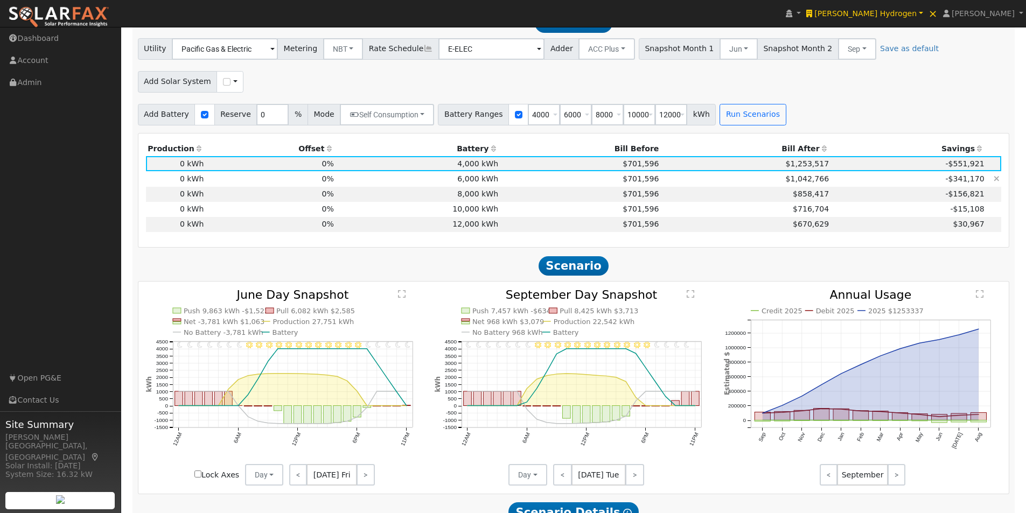
click at [464, 181] on td "6,000 kWh" at bounding box center [417, 178] width 164 height 15
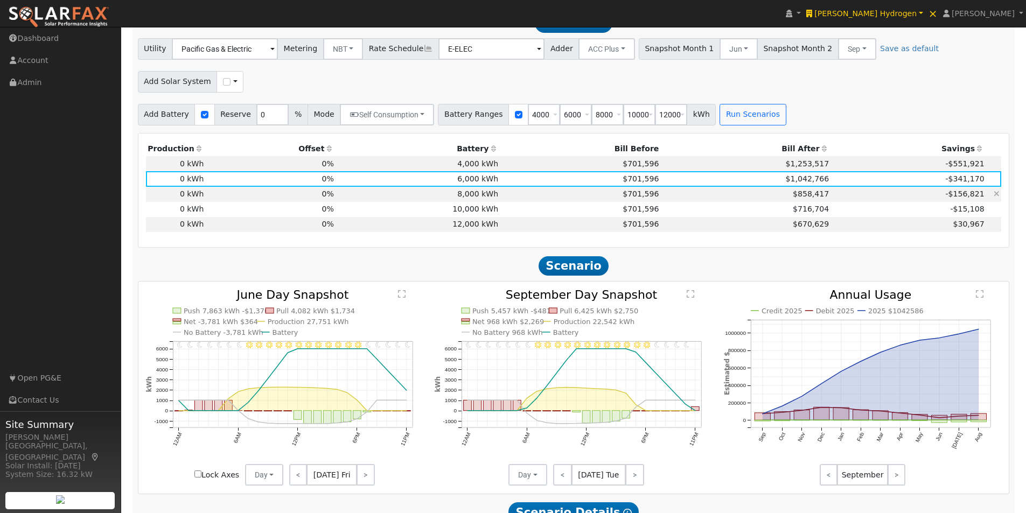
click at [468, 195] on td "8,000 kWh" at bounding box center [417, 194] width 164 height 15
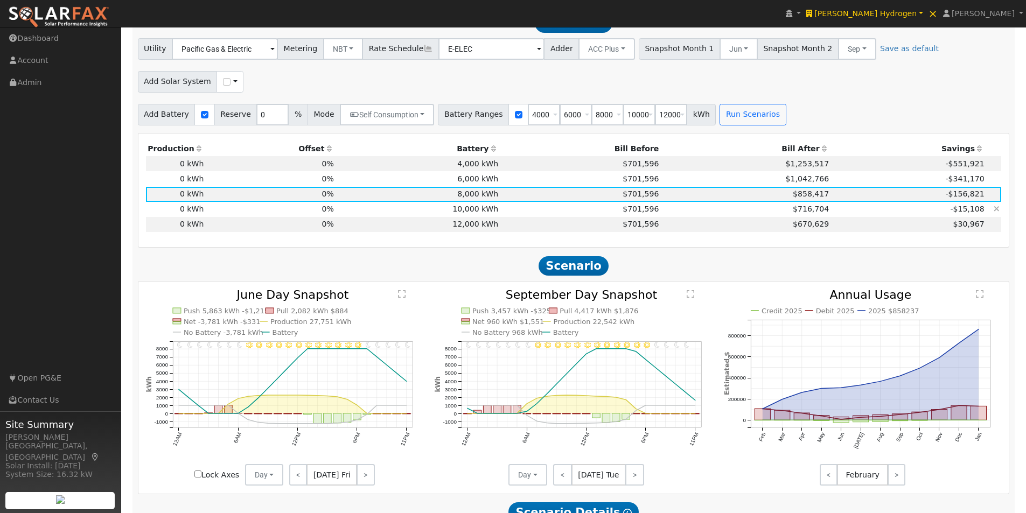
click at [468, 213] on td "10,000 kWh" at bounding box center [417, 209] width 164 height 15
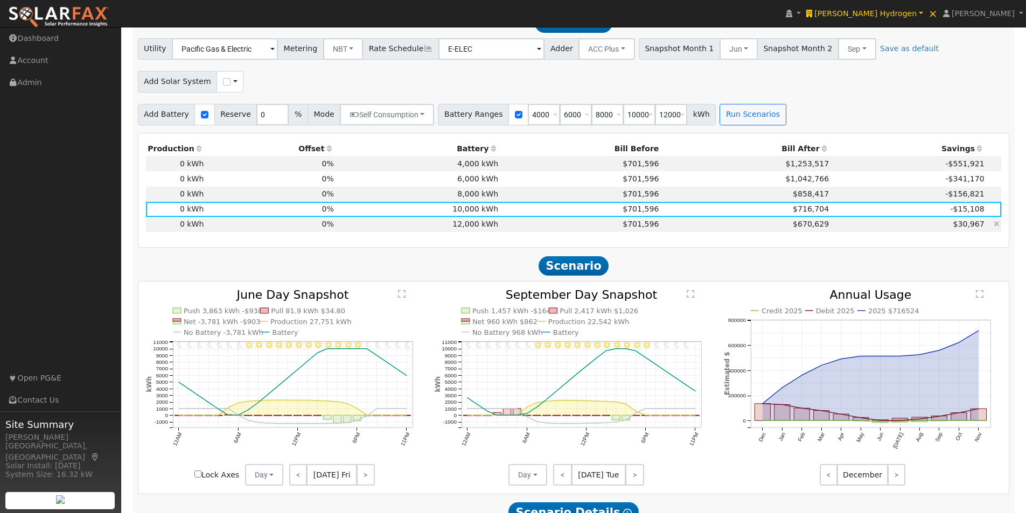
click at [472, 227] on td "12,000 kWh" at bounding box center [417, 224] width 164 height 15
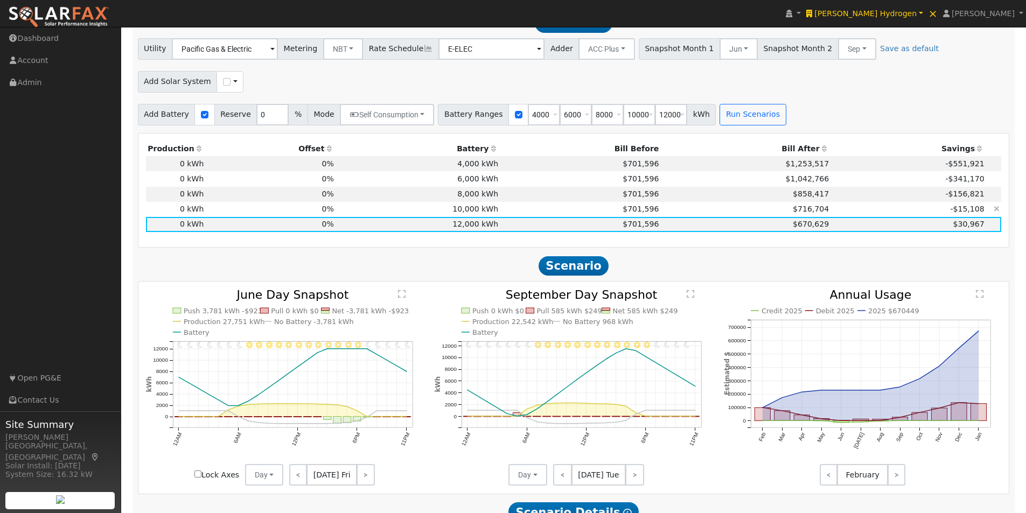
click at [478, 216] on td "10,000 kWh" at bounding box center [417, 209] width 164 height 15
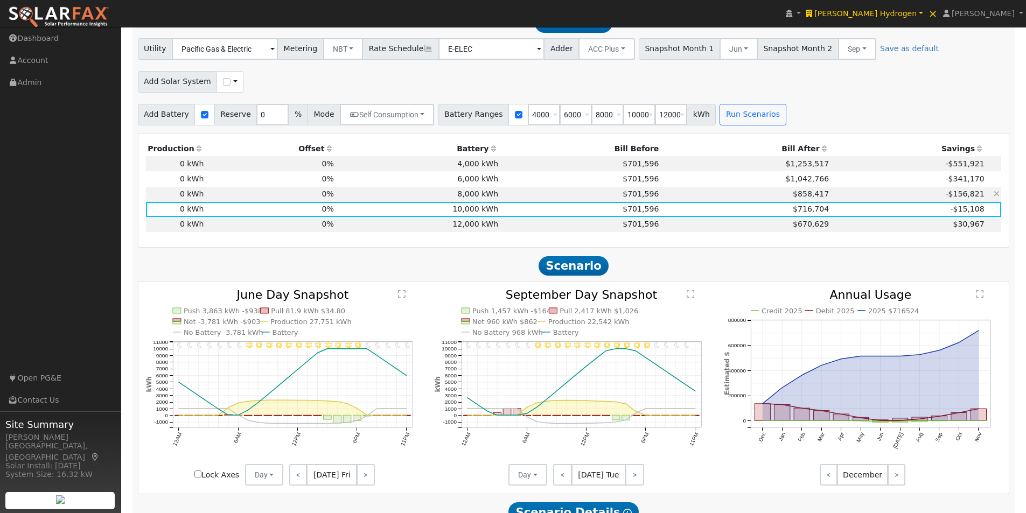
click at [477, 198] on td "8,000 kWh" at bounding box center [417, 194] width 164 height 15
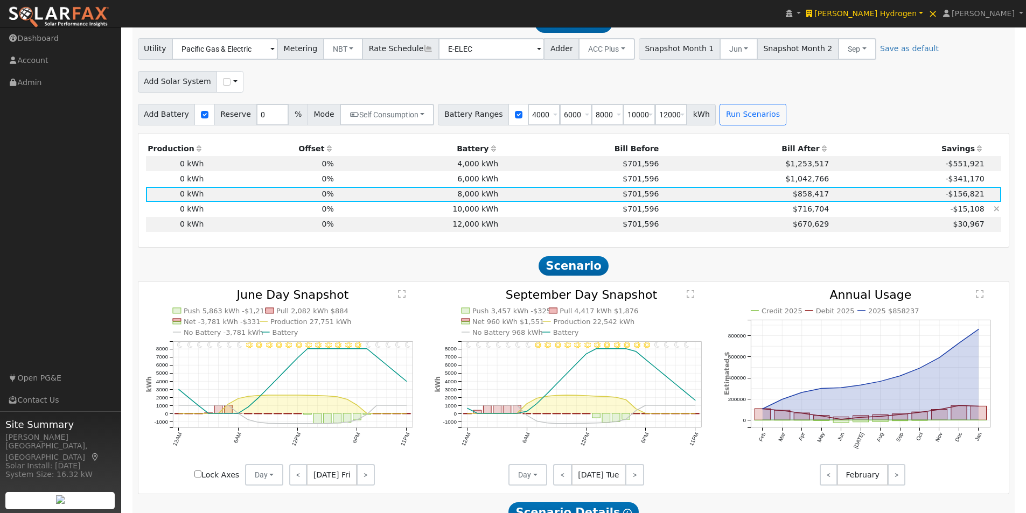
click at [476, 211] on td "10,000 kWh" at bounding box center [417, 209] width 164 height 15
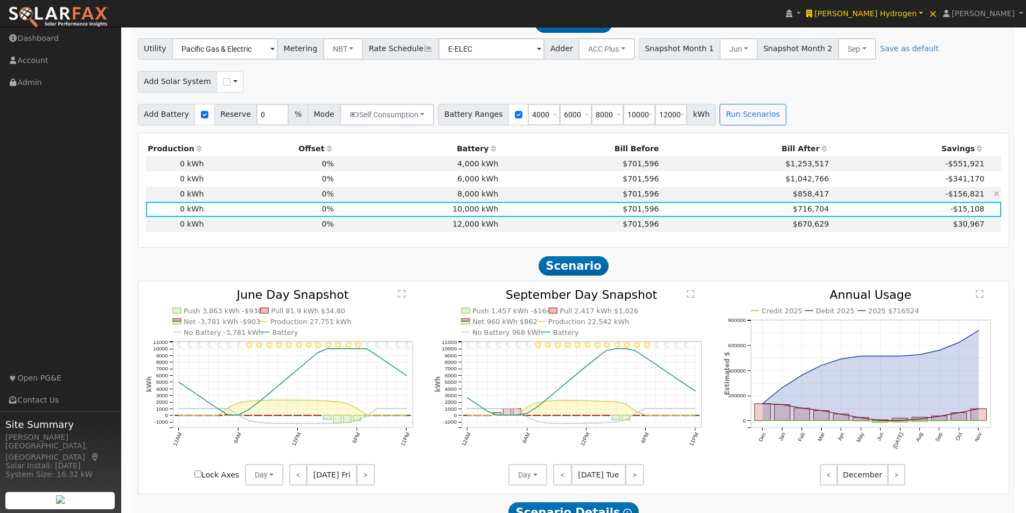
click at [476, 195] on td "8,000 kWh" at bounding box center [417, 194] width 164 height 15
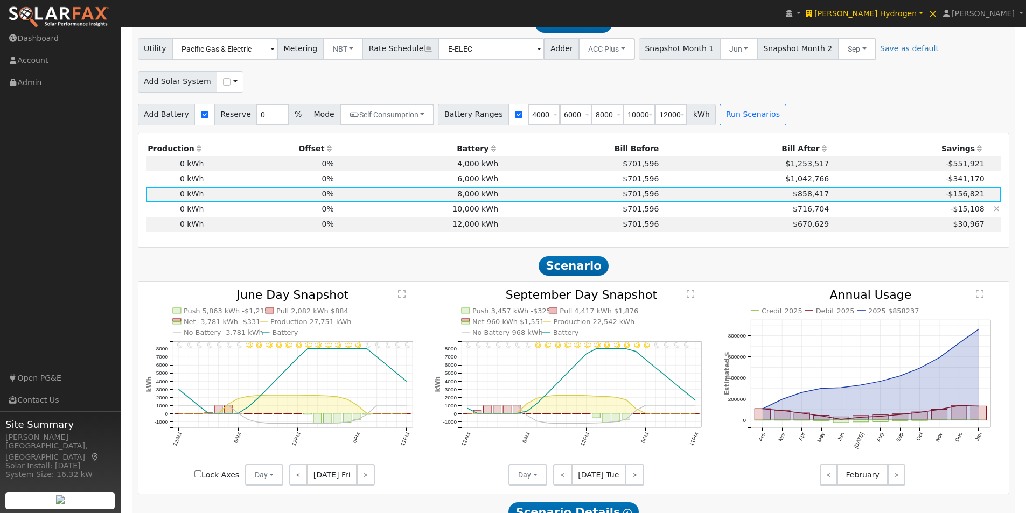
click at [474, 213] on td "10,000 kWh" at bounding box center [417, 209] width 164 height 15
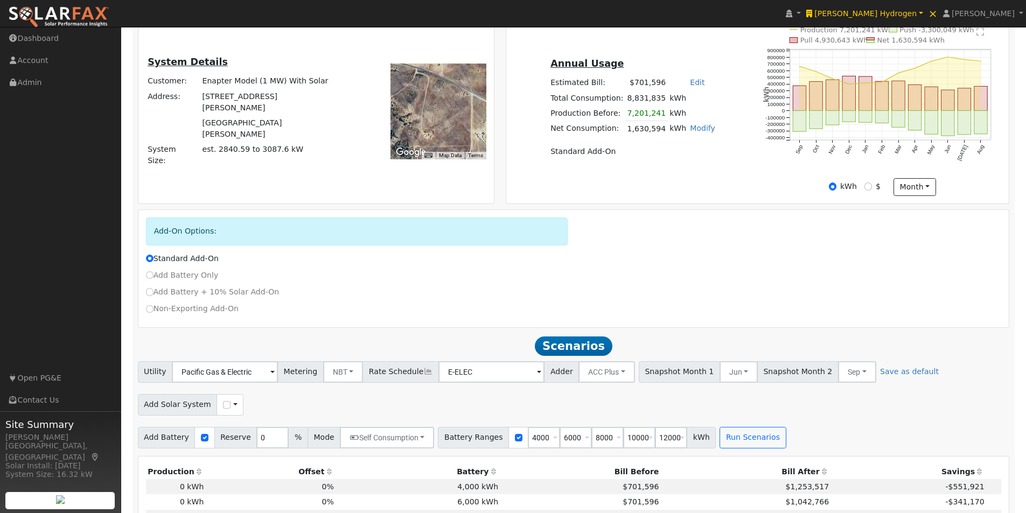
scroll to position [553, 0]
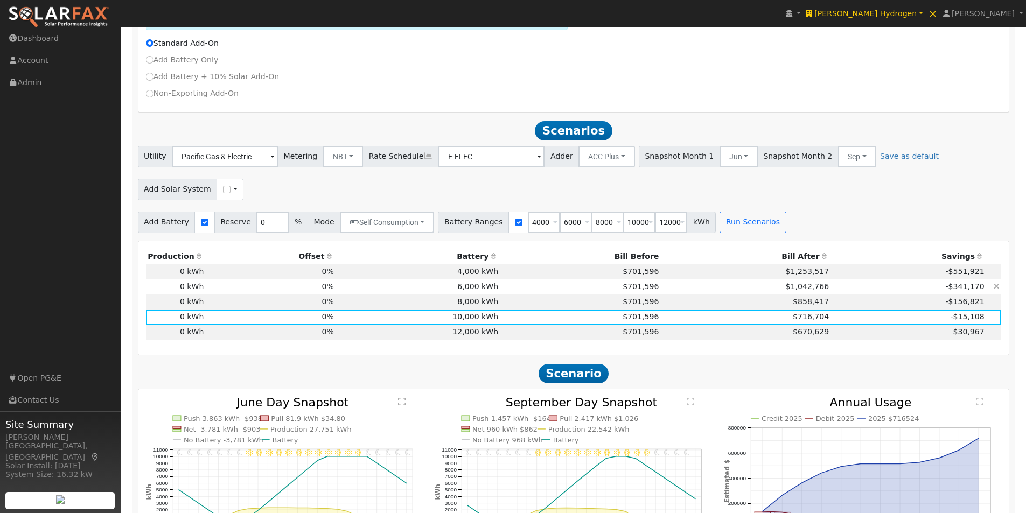
drag, startPoint x: 478, startPoint y: 281, endPoint x: 475, endPoint y: 294, distance: 13.7
click at [478, 279] on td "4,000 kWh" at bounding box center [417, 271] width 164 height 15
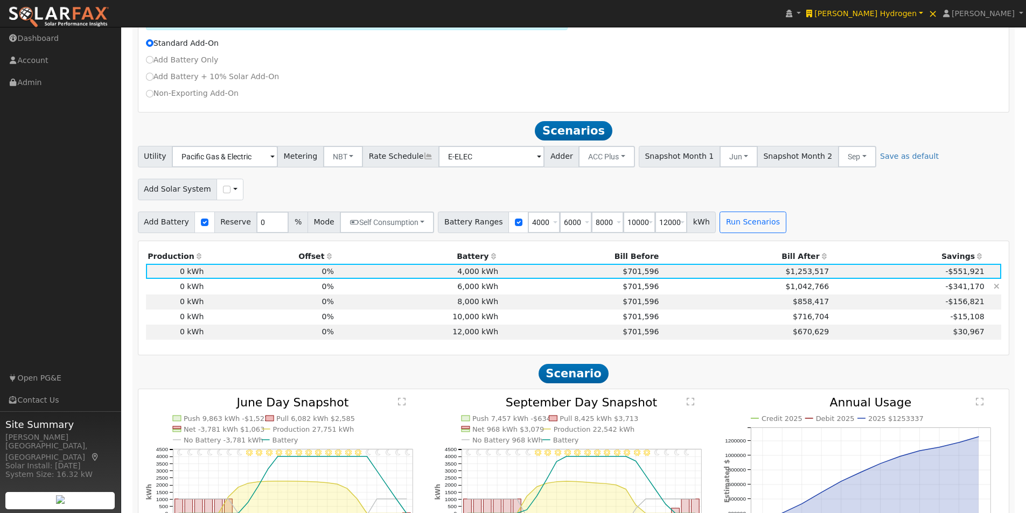
click at [475, 294] on td "6,000 kWh" at bounding box center [417, 286] width 164 height 15
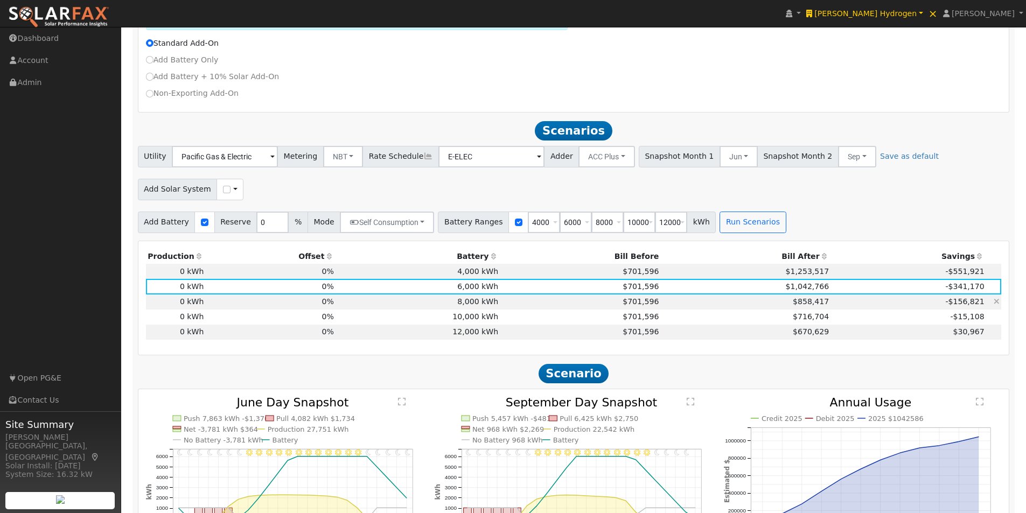
click at [473, 302] on td "8,000 kWh" at bounding box center [417, 302] width 164 height 15
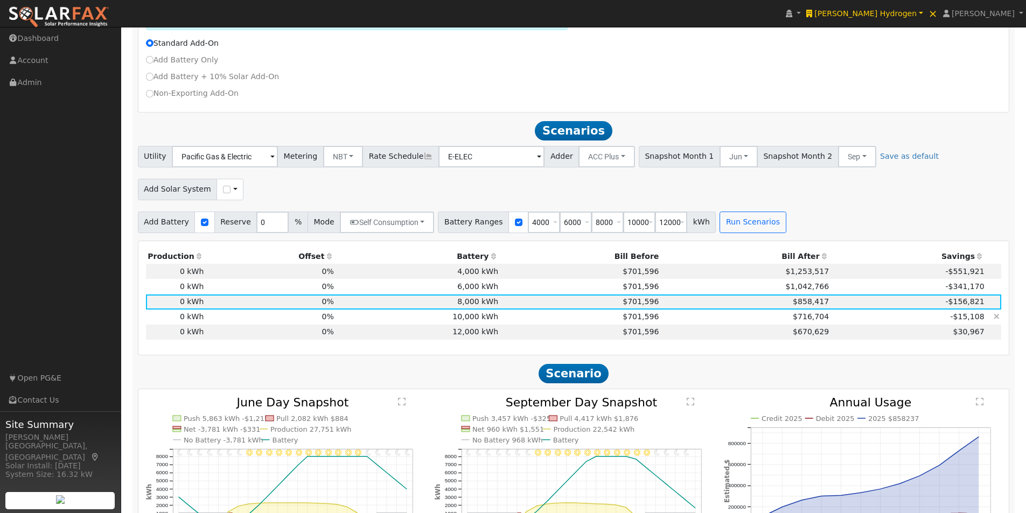
click at [476, 320] on td "10,000 kWh" at bounding box center [417, 317] width 164 height 15
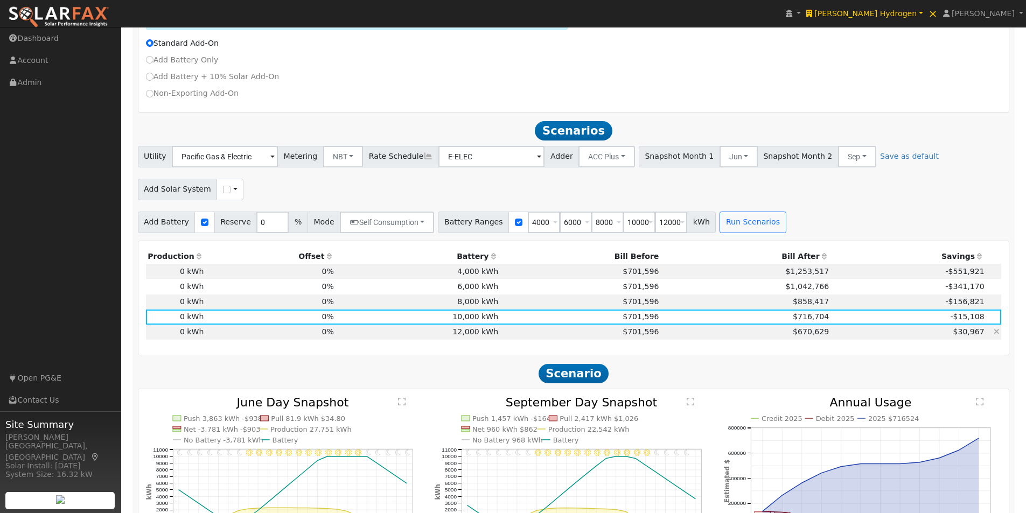
click at [477, 333] on td "12,000 kWh" at bounding box center [417, 332] width 164 height 15
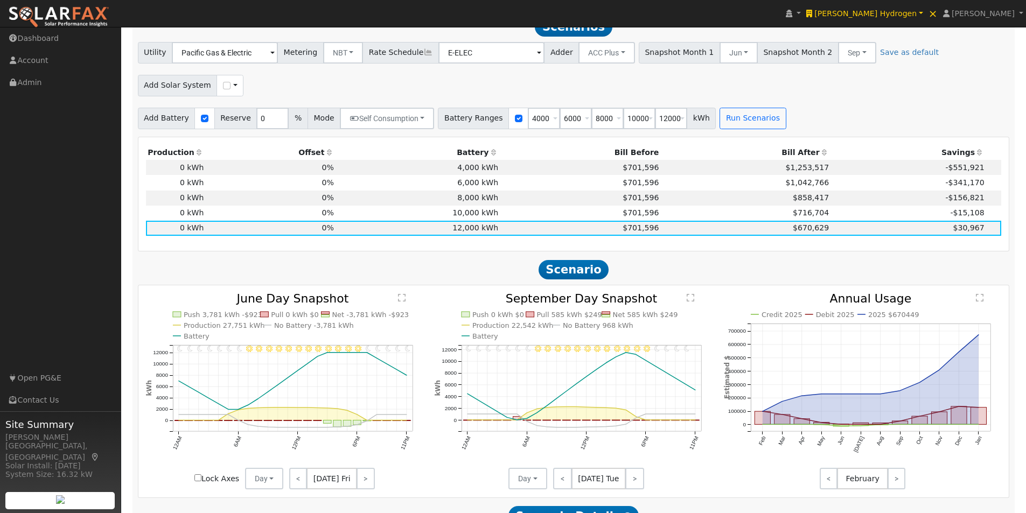
scroll to position [661, 0]
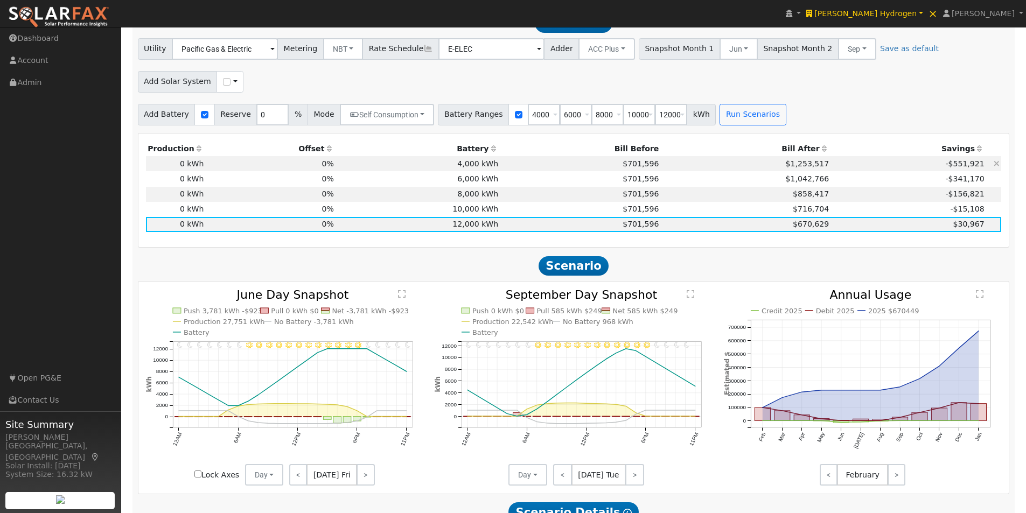
click at [480, 167] on td "4,000 kWh" at bounding box center [417, 163] width 164 height 15
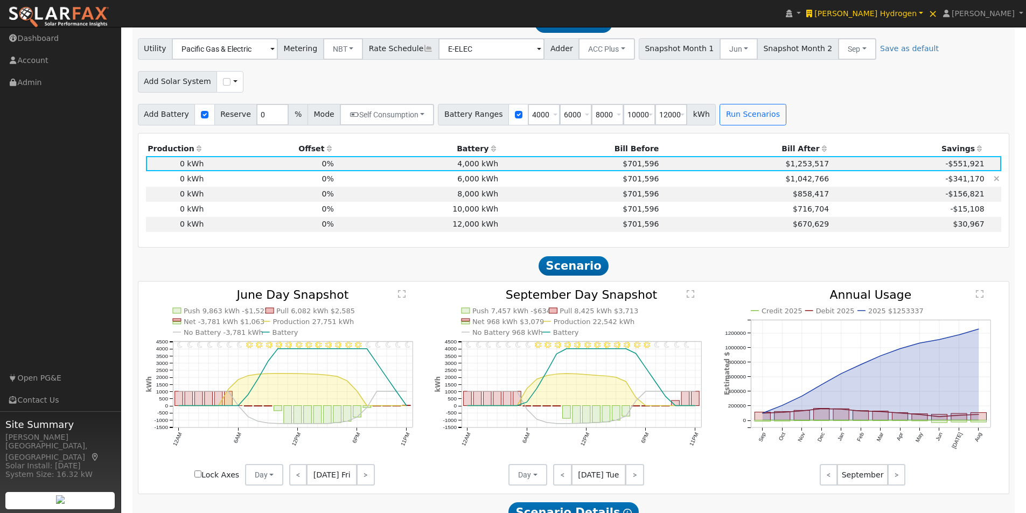
click at [475, 184] on td "6,000 kWh" at bounding box center [417, 178] width 164 height 15
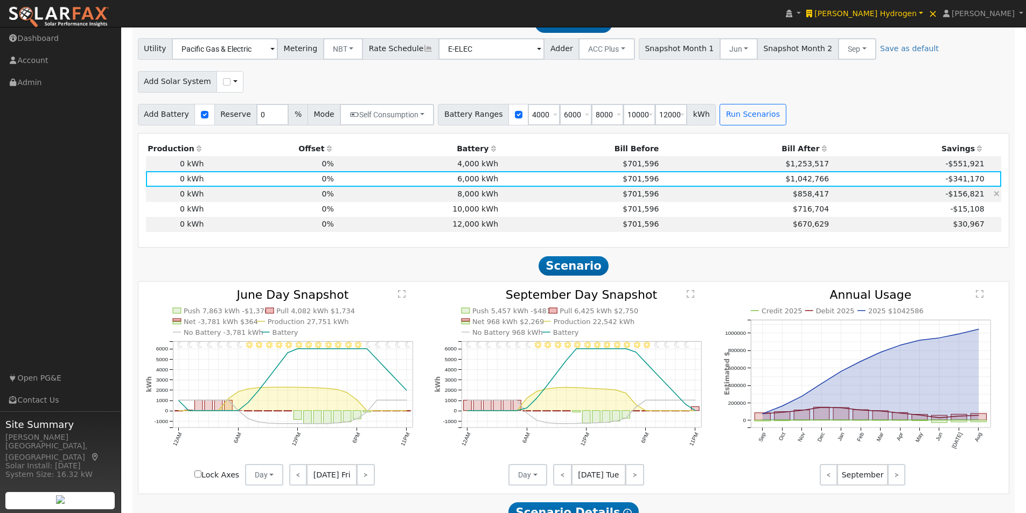
click at [480, 198] on td "8,000 kWh" at bounding box center [417, 194] width 164 height 15
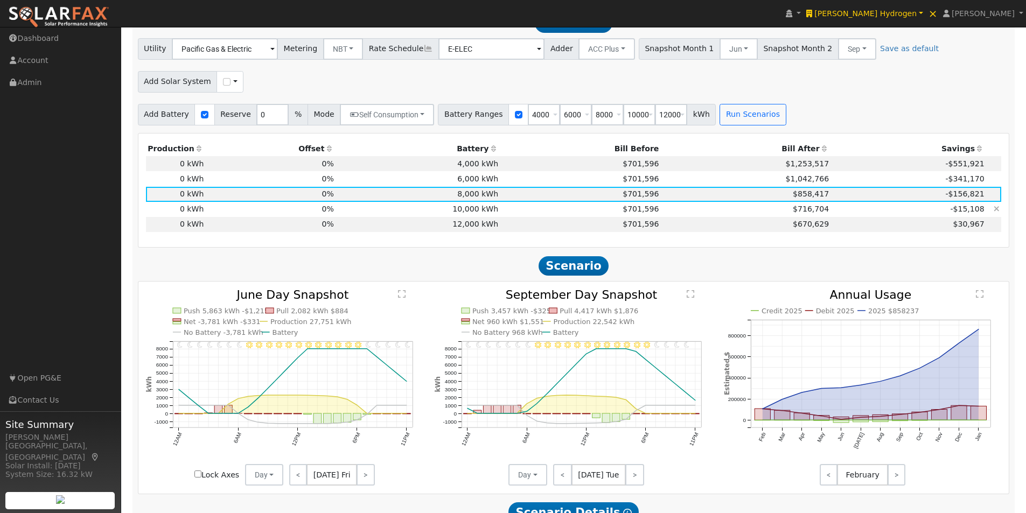
click at [487, 215] on td "10,000 kWh" at bounding box center [417, 209] width 164 height 15
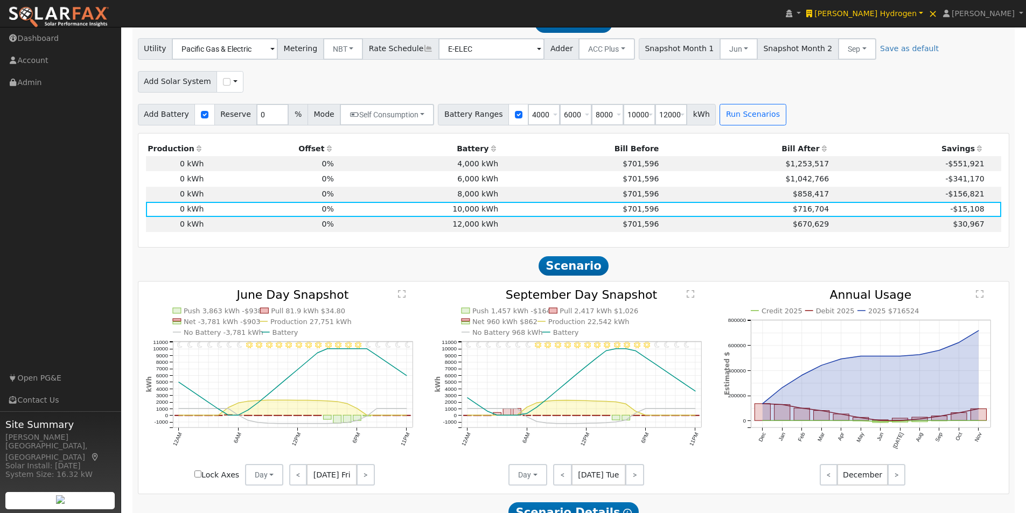
click at [692, 298] on text "" at bounding box center [691, 294] width 8 height 9
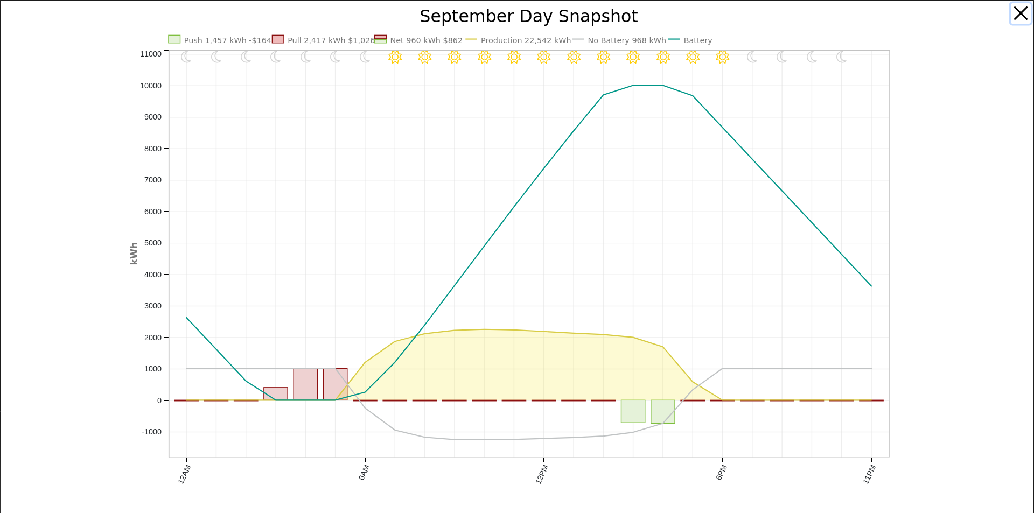
click at [1015, 12] on button "button" at bounding box center [1021, 13] width 20 height 20
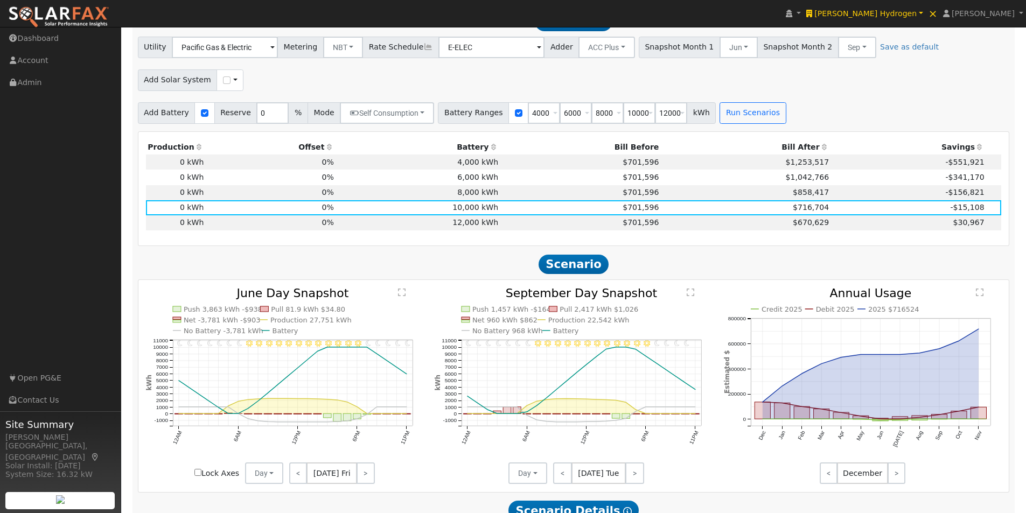
click at [403, 297] on text "" at bounding box center [402, 292] width 8 height 9
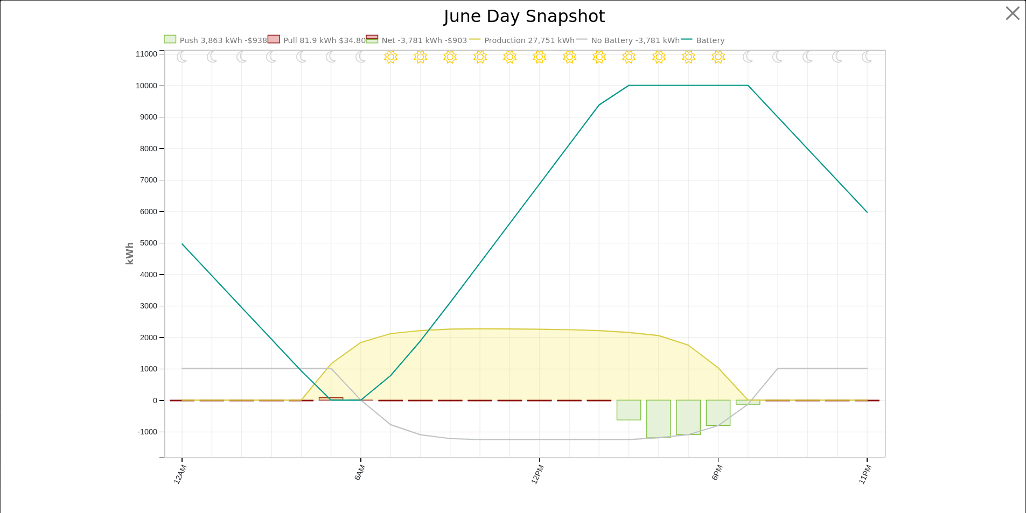
scroll to position [664, 0]
click at [1012, 12] on button "button" at bounding box center [1021, 13] width 20 height 20
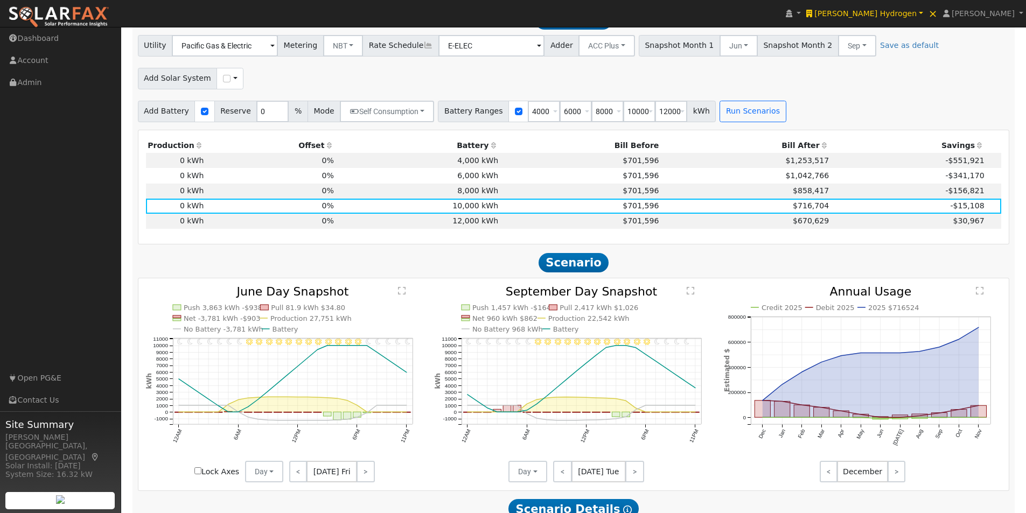
click at [402, 295] on text "" at bounding box center [402, 290] width 8 height 9
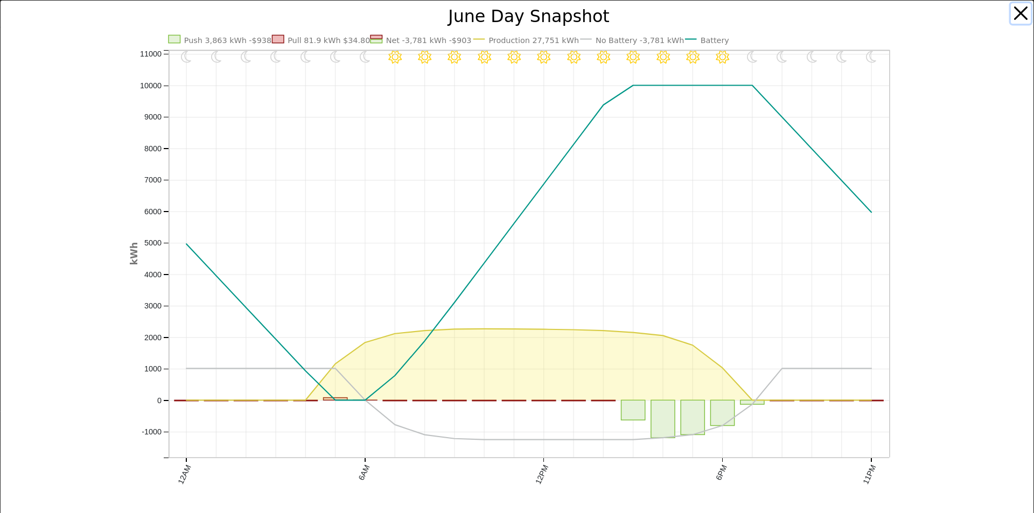
click at [1011, 13] on button "button" at bounding box center [1021, 13] width 20 height 20
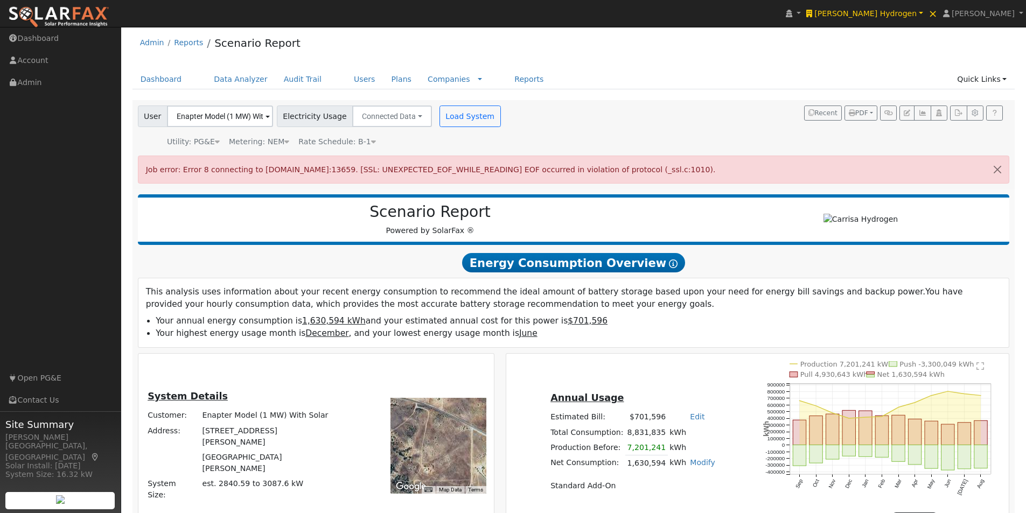
scroll to position [0, 0]
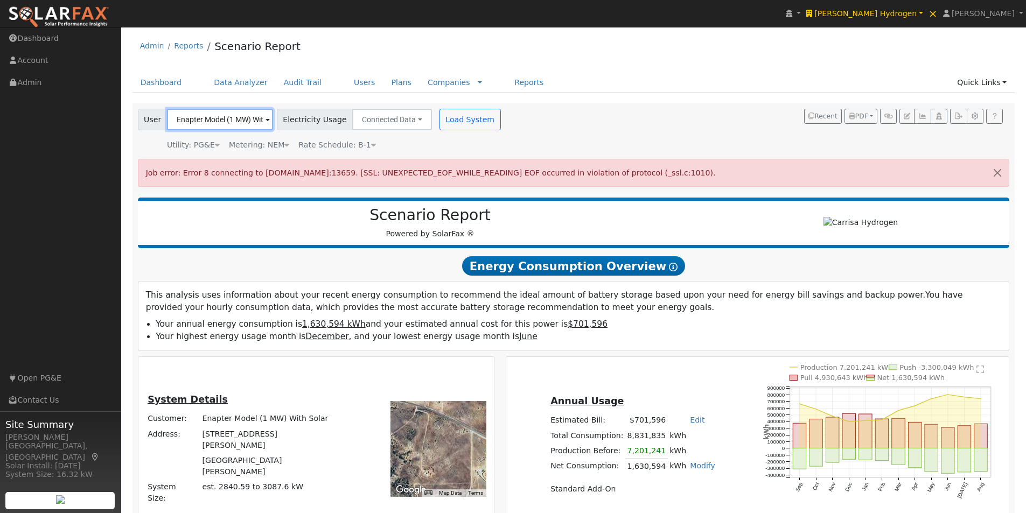
click at [255, 121] on input "Enapter Model (1 MW) With Solar" at bounding box center [220, 120] width 106 height 22
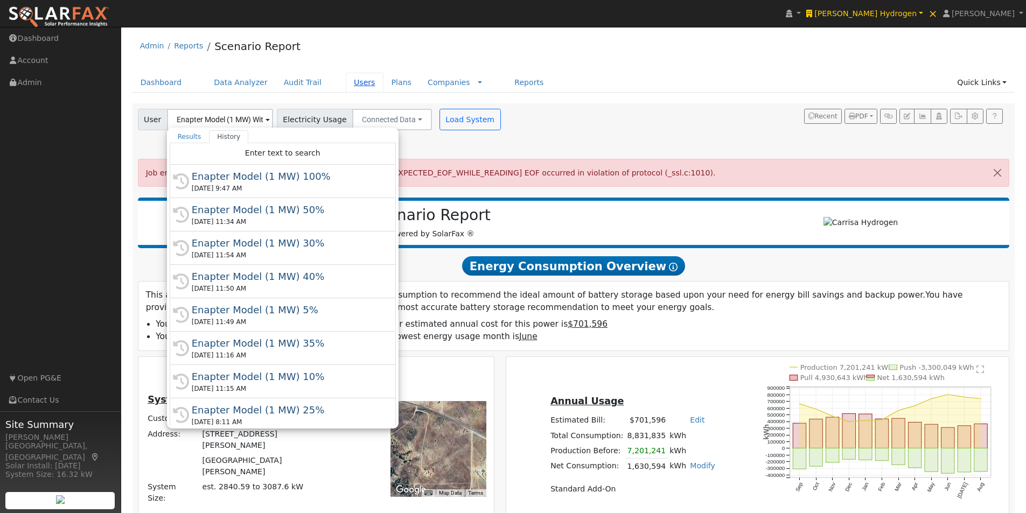
click at [346, 80] on link "Users" at bounding box center [365, 83] width 38 height 20
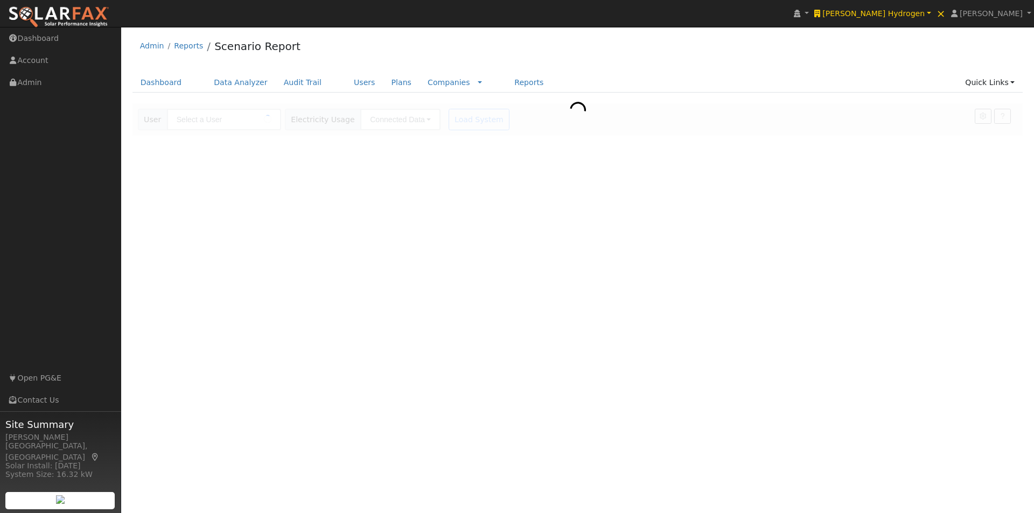
type input "Enapter Model (1 MW) With Solar"
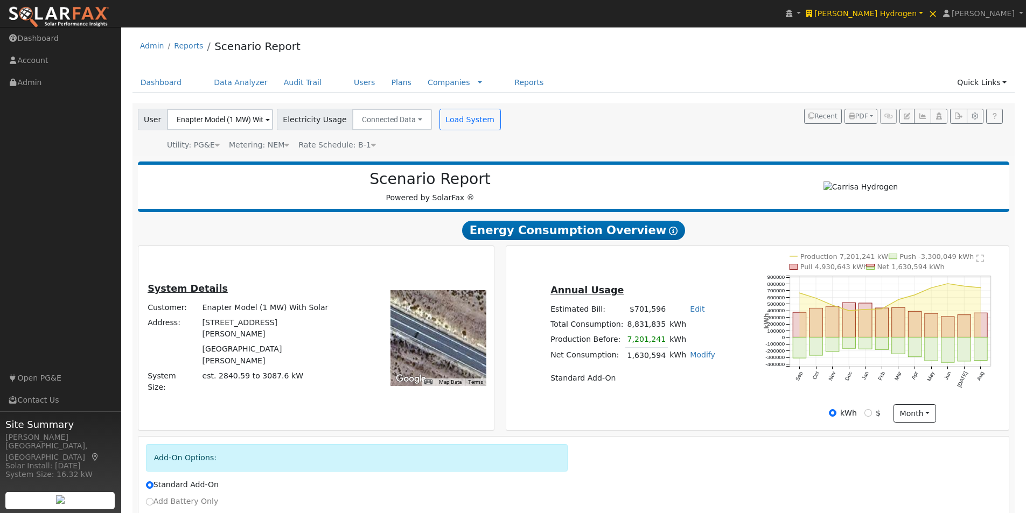
drag, startPoint x: 629, startPoint y: 326, endPoint x: 696, endPoint y: 328, distance: 66.8
click at [696, 328] on tr "Total Consumption: 8,831,835 kWh" at bounding box center [633, 324] width 169 height 15
click at [693, 359] on link "Modify" at bounding box center [702, 355] width 25 height 9
click at [626, 379] on link "Add Consumption" at bounding box center [640, 373] width 131 height 15
type input "1630594"
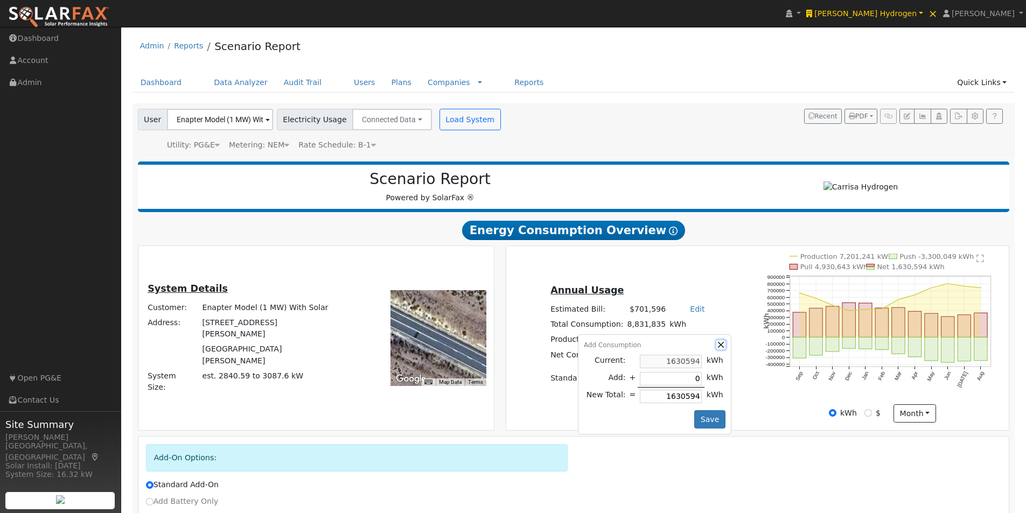
click at [716, 349] on button "button" at bounding box center [720, 344] width 9 height 9
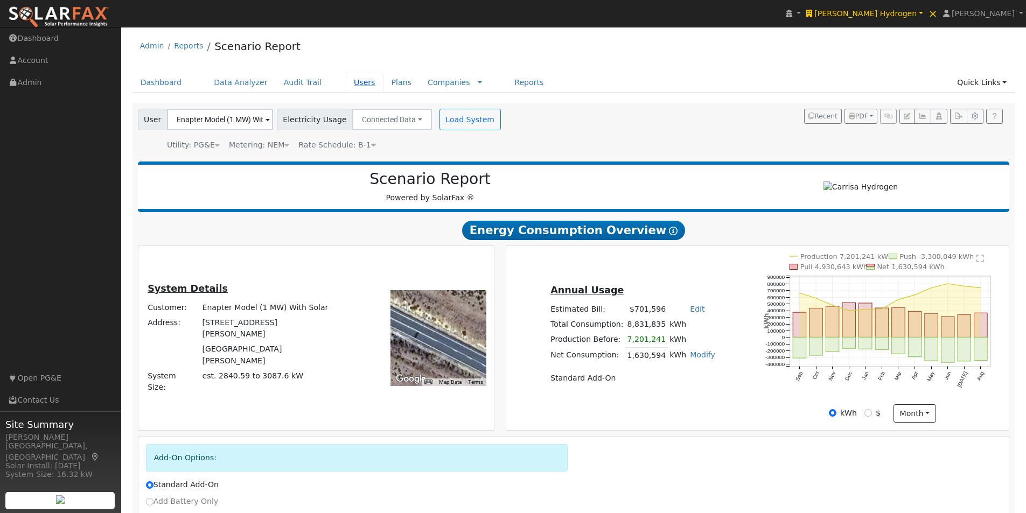
click at [346, 85] on link "Users" at bounding box center [365, 83] width 38 height 20
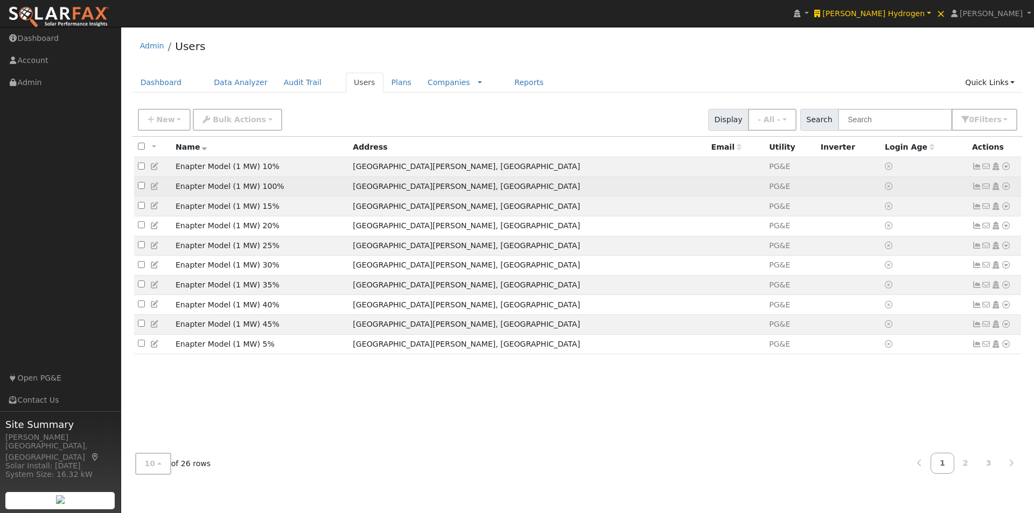
click at [1008, 187] on icon at bounding box center [1006, 187] width 10 height 8
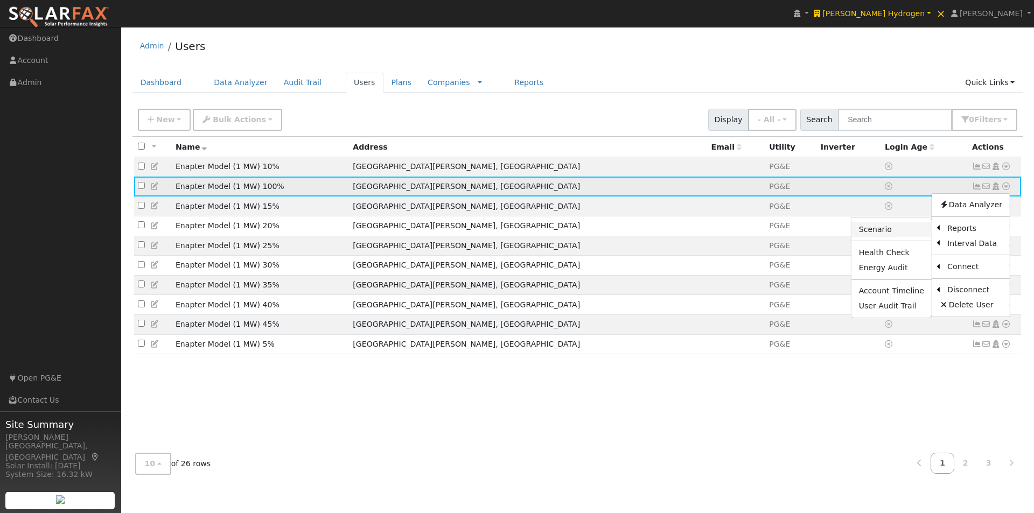
click at [879, 232] on link "Scenario" at bounding box center [891, 229] width 80 height 15
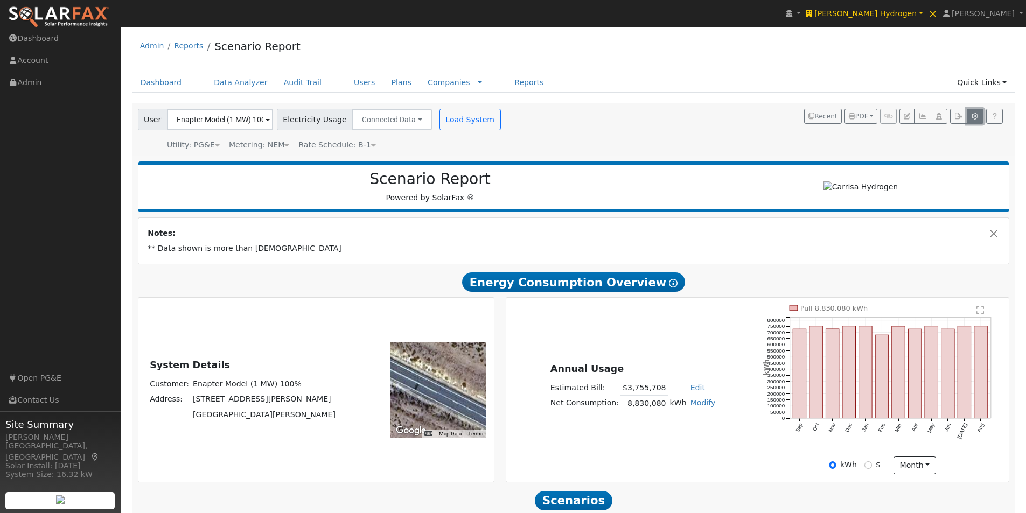
click at [971, 114] on icon "button" at bounding box center [975, 116] width 8 height 6
type input "4000"
type input "6000"
type input "8000"
type input "10000"
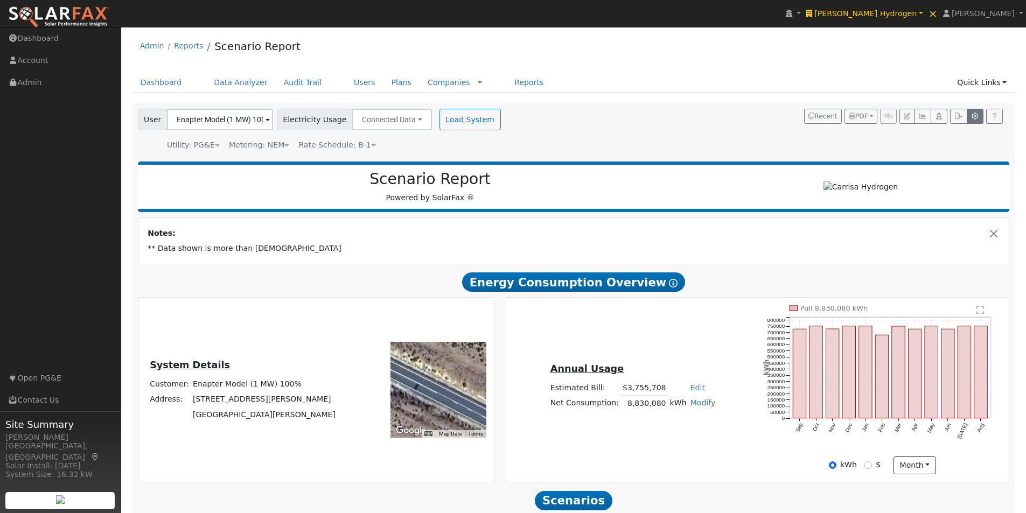
type input "12000"
type input "0"
type input "2.65"
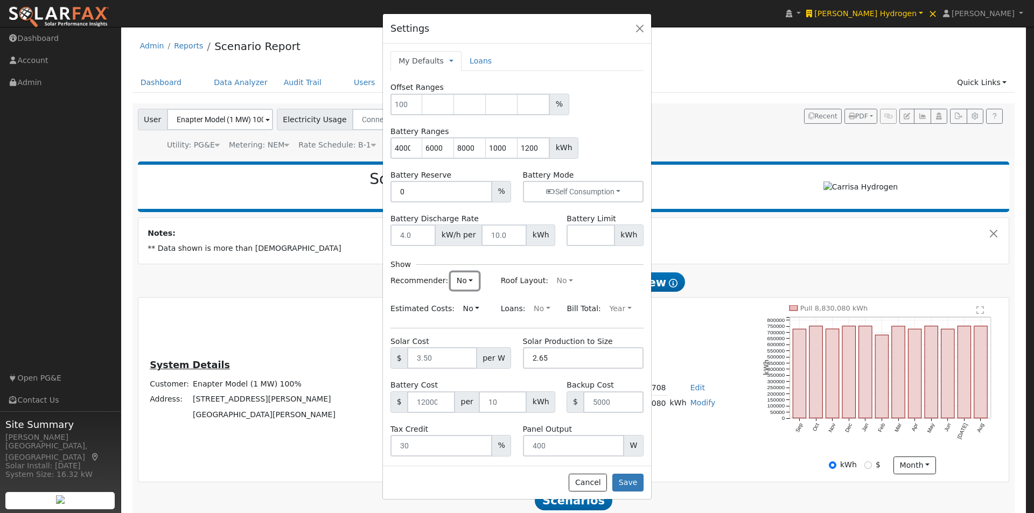
drag, startPoint x: 454, startPoint y: 277, endPoint x: 459, endPoint y: 291, distance: 15.5
click at [455, 277] on button "No" at bounding box center [465, 280] width 28 height 17
drag, startPoint x: 413, startPoint y: 297, endPoint x: 431, endPoint y: 315, distance: 25.5
click at [413, 299] on link "Yes" at bounding box center [441, 302] width 75 height 15
drag, startPoint x: 627, startPoint y: 482, endPoint x: 743, endPoint y: 324, distance: 195.4
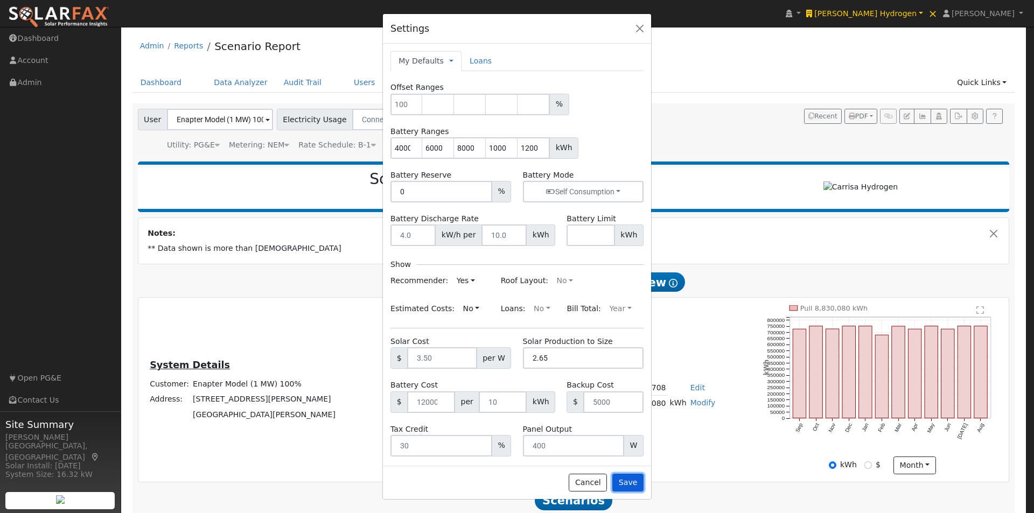
click at [629, 479] on button "Save" at bounding box center [627, 483] width 31 height 18
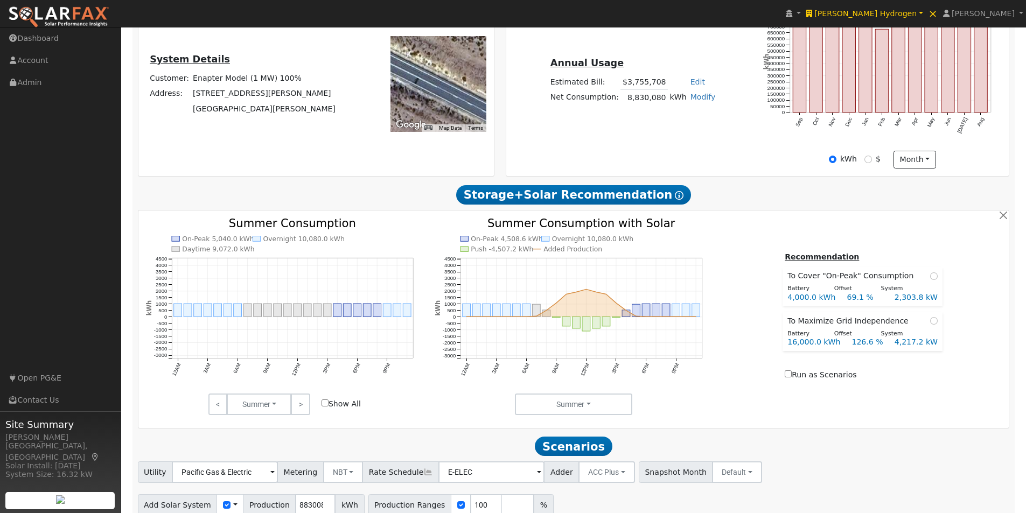
scroll to position [323, 0]
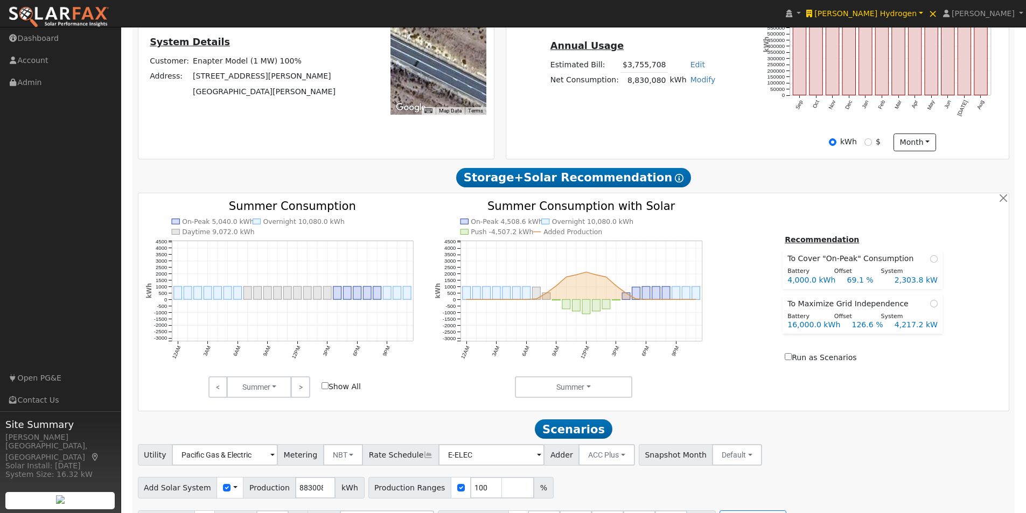
click at [888, 308] on span "To Maximize Grid Independence" at bounding box center [849, 303] width 125 height 11
radio input "true"
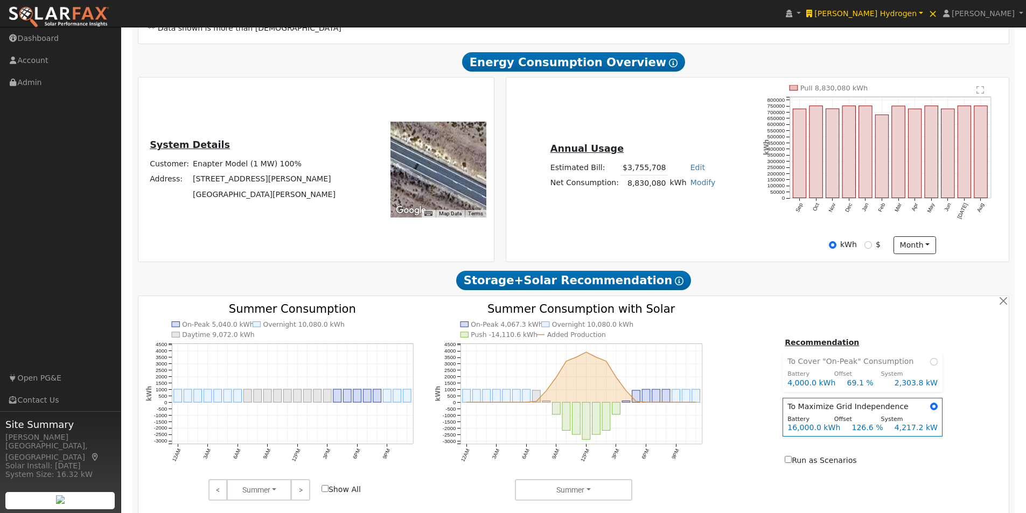
scroll to position [215, 0]
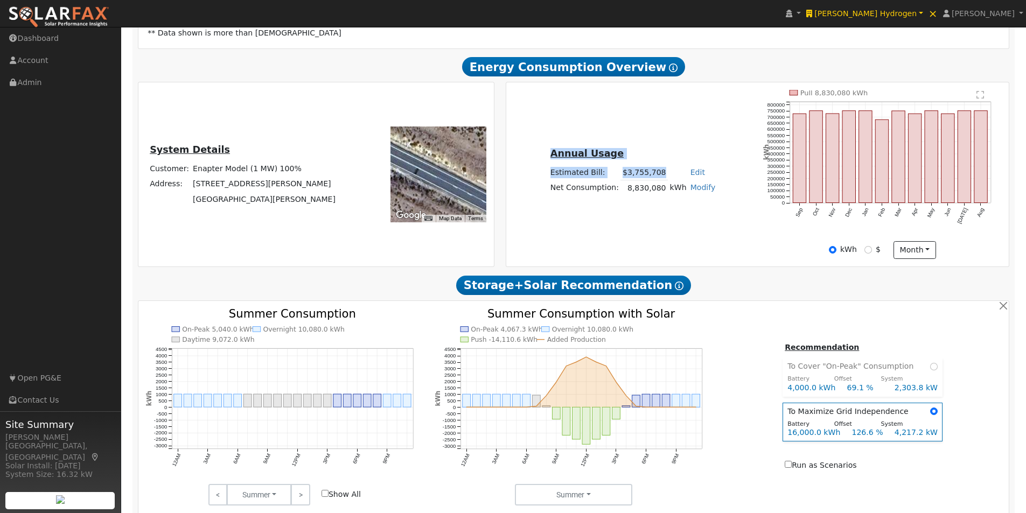
drag, startPoint x: 662, startPoint y: 179, endPoint x: 556, endPoint y: 180, distance: 106.6
click at [556, 180] on div "Annual Usage Estimated Bill: $3,755,708 Edit Estimated Bill $ Annual Net Consum…" at bounding box center [632, 175] width 249 height 58
click at [695, 214] on div "Annual Usage Estimated Bill: $3,755,708 Edit Estimated Bill $ Annual Net Consum…" at bounding box center [757, 174] width 499 height 169
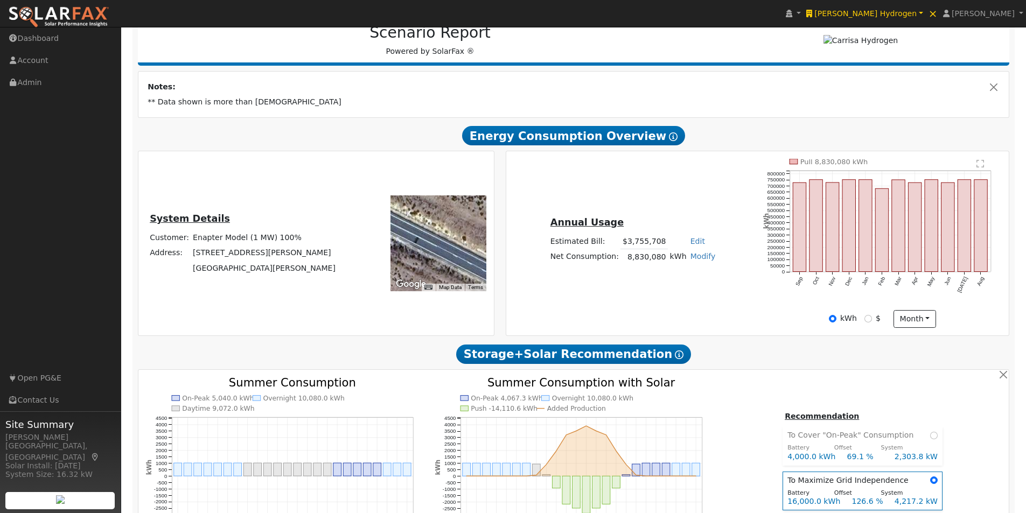
scroll to position [142, 0]
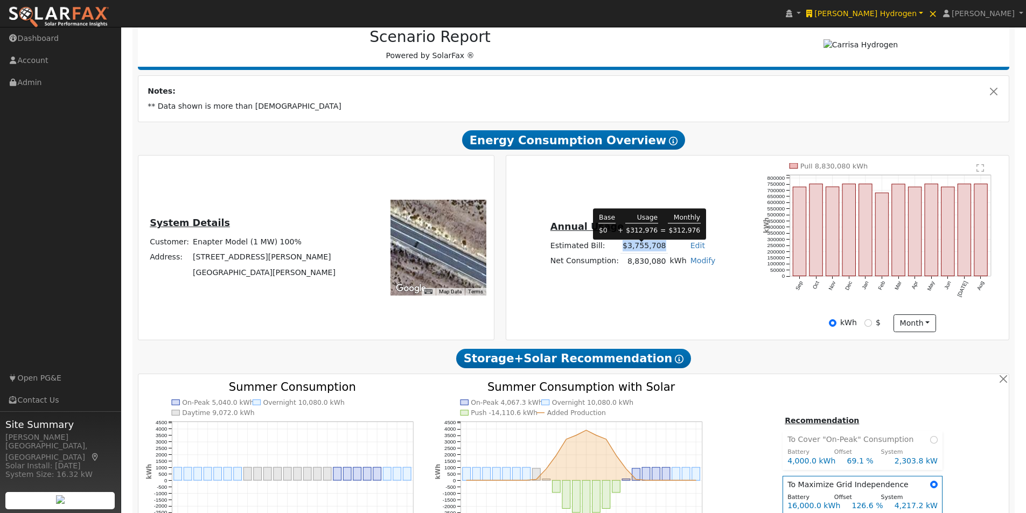
drag, startPoint x: 670, startPoint y: 246, endPoint x: 615, endPoint y: 248, distance: 55.0
click at [615, 248] on tr "Estimated Bill: $3,755,708 Edit Estimated Bill $ Annual" at bounding box center [632, 246] width 169 height 16
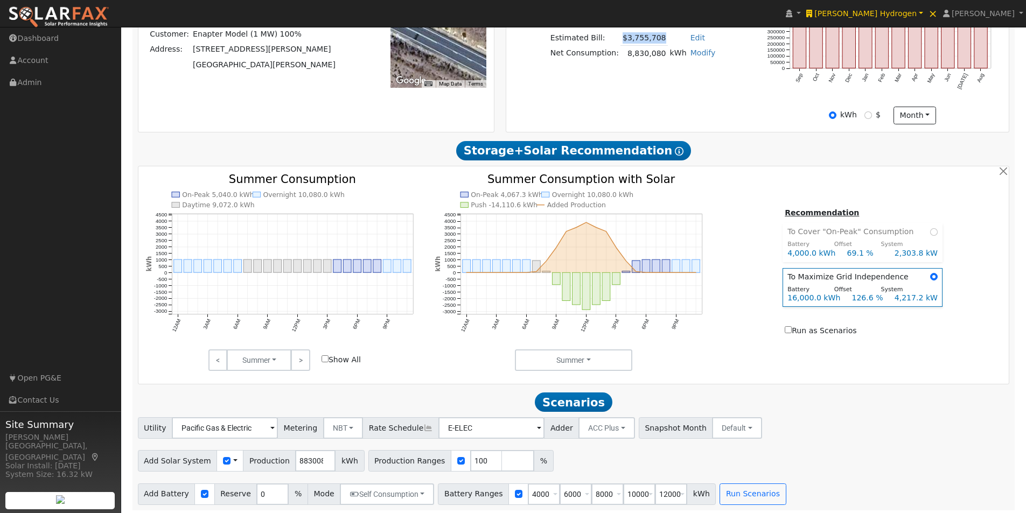
scroll to position [358, 0]
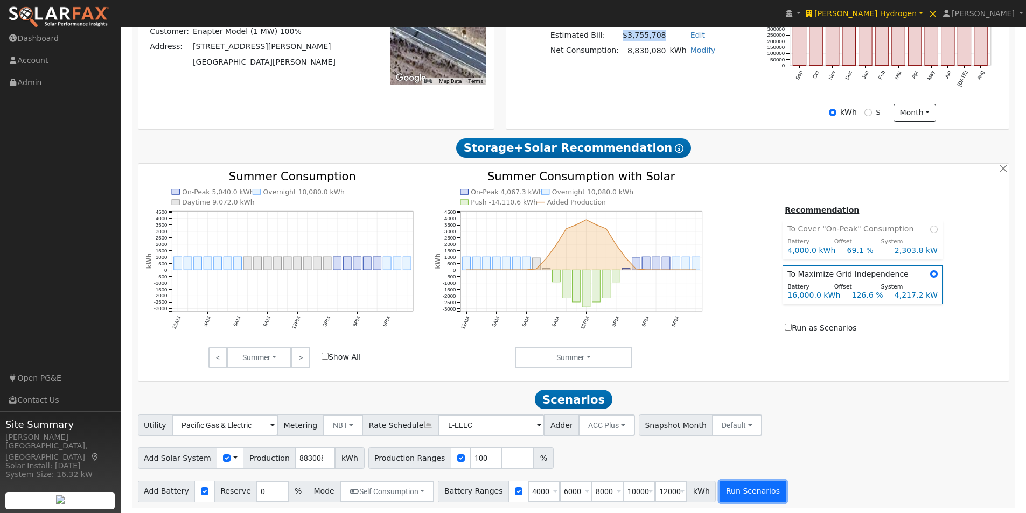
click at [729, 493] on button "Run Scenarios" at bounding box center [752, 492] width 66 height 22
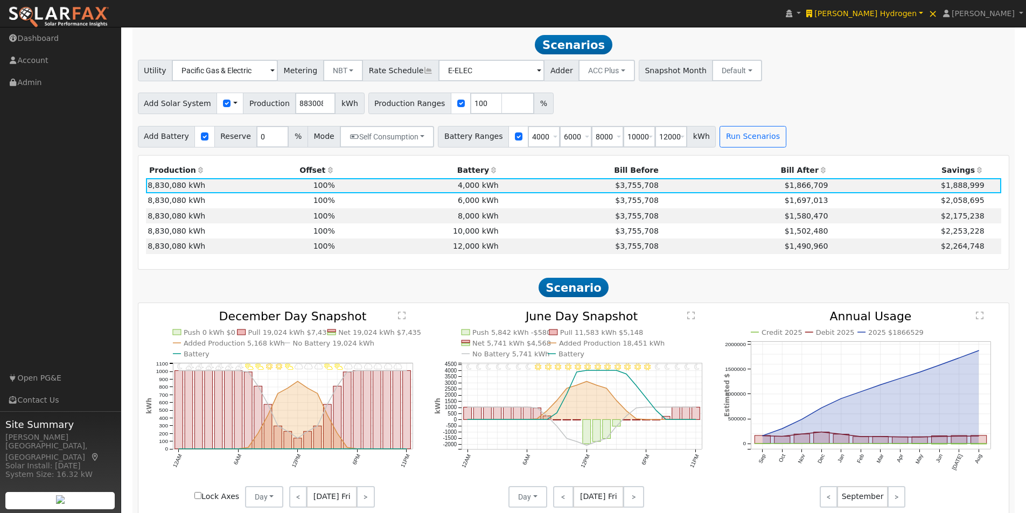
scroll to position [715, 0]
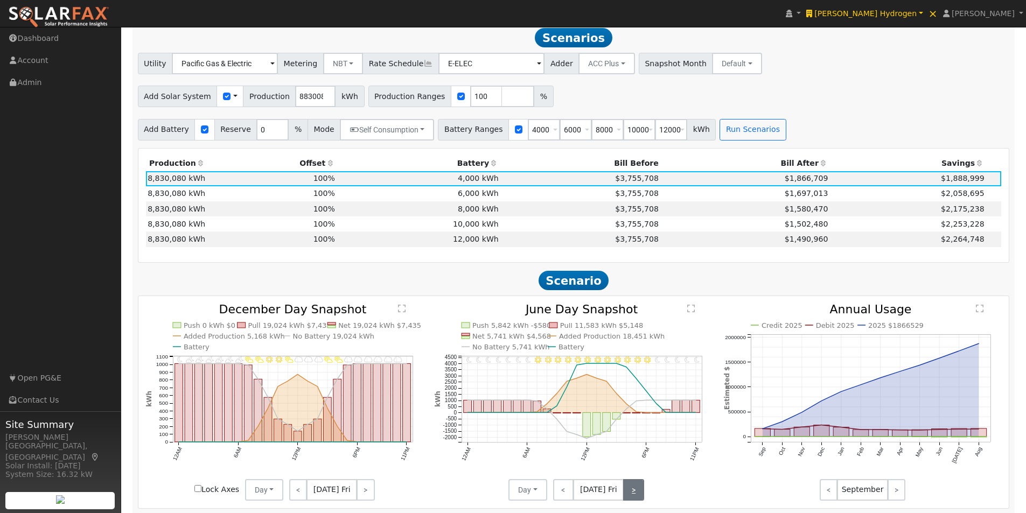
click at [636, 492] on link ">" at bounding box center [633, 490] width 21 height 22
click at [636, 492] on link ">" at bounding box center [634, 490] width 19 height 22
click at [636, 492] on link ">" at bounding box center [635, 490] width 18 height 22
click at [636, 492] on link ">" at bounding box center [635, 490] width 17 height 22
click at [636, 492] on link ">" at bounding box center [634, 490] width 19 height 22
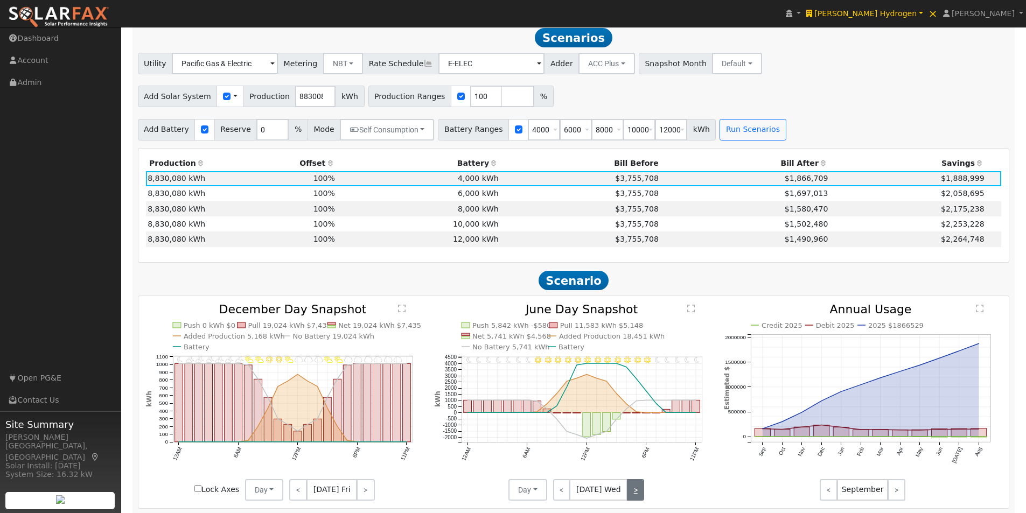
click at [636, 492] on link ">" at bounding box center [635, 490] width 17 height 22
click at [636, 492] on link ">" at bounding box center [635, 490] width 18 height 22
click at [570, 491] on link "<" at bounding box center [563, 490] width 21 height 22
click at [570, 491] on link "<" at bounding box center [562, 490] width 18 height 22
click at [570, 491] on link "<" at bounding box center [561, 490] width 17 height 22
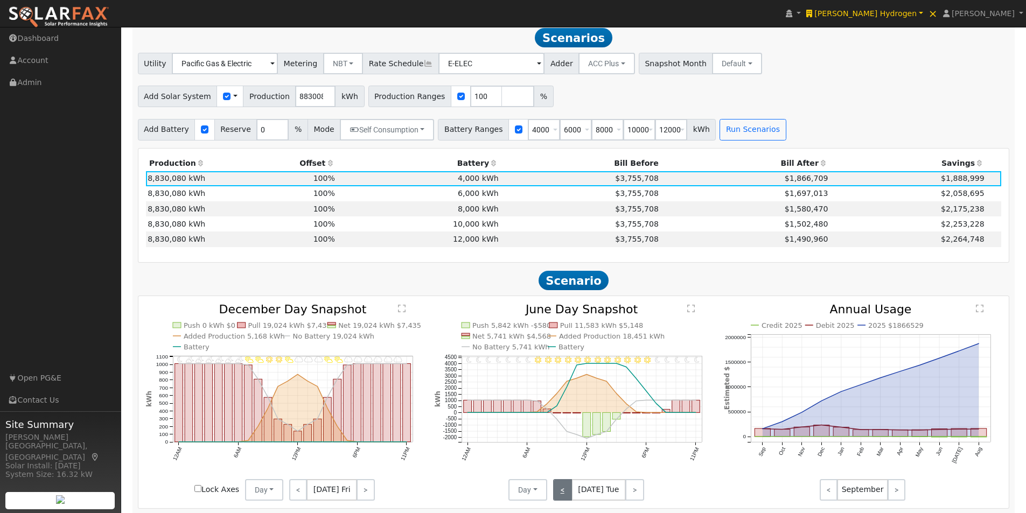
click at [570, 491] on link "<" at bounding box center [562, 490] width 19 height 22
drag, startPoint x: 570, startPoint y: 491, endPoint x: 591, endPoint y: 493, distance: 21.1
click at [576, 493] on div "< Jun 15 Sun >" at bounding box center [595, 490] width 97 height 22
click at [633, 494] on link ">" at bounding box center [635, 490] width 18 height 22
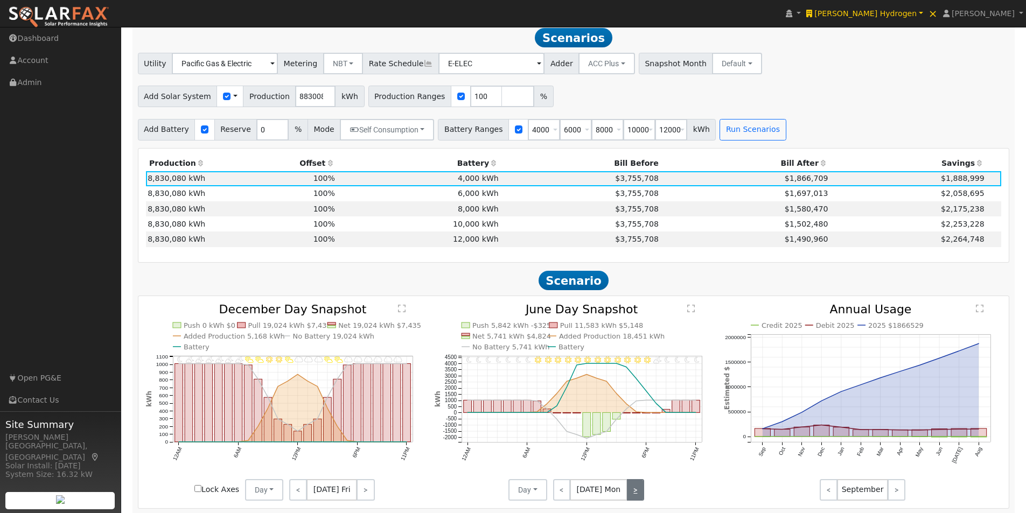
click at [633, 494] on link ">" at bounding box center [635, 490] width 17 height 22
click at [633, 494] on link ">" at bounding box center [634, 490] width 19 height 22
click at [633, 494] on link ">" at bounding box center [635, 490] width 18 height 22
click at [633, 494] on link ">" at bounding box center [633, 490] width 21 height 22
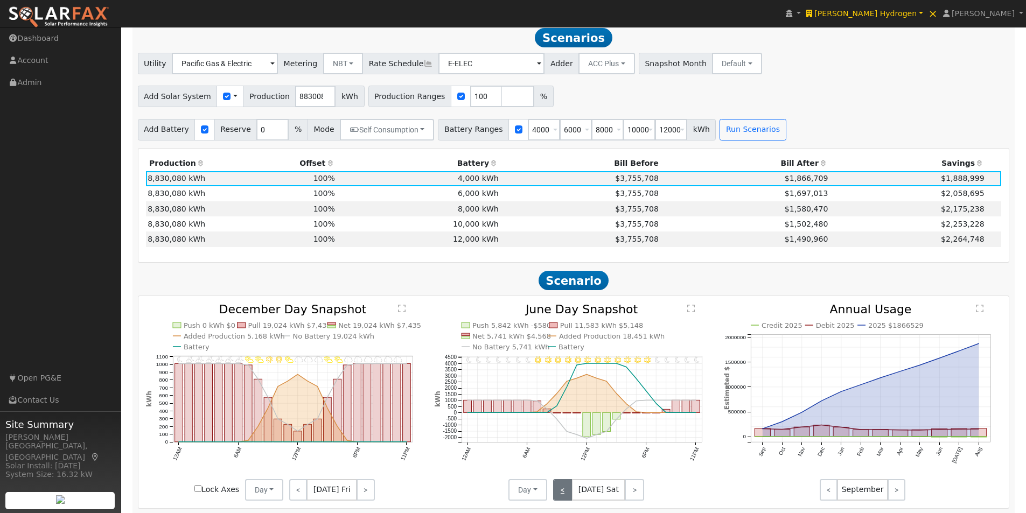
click at [560, 499] on link "<" at bounding box center [562, 490] width 19 height 22
click at [691, 311] on text "" at bounding box center [691, 308] width 8 height 9
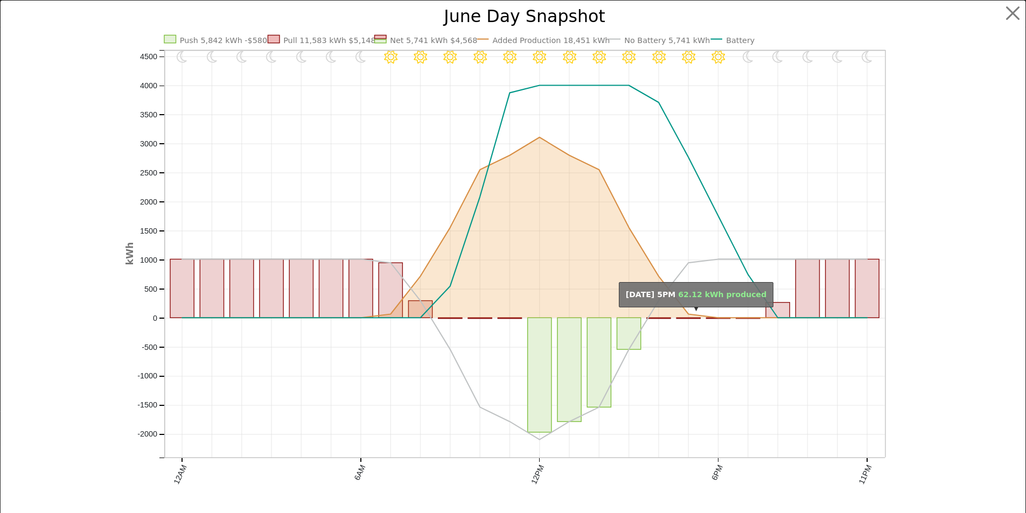
scroll to position [716, 0]
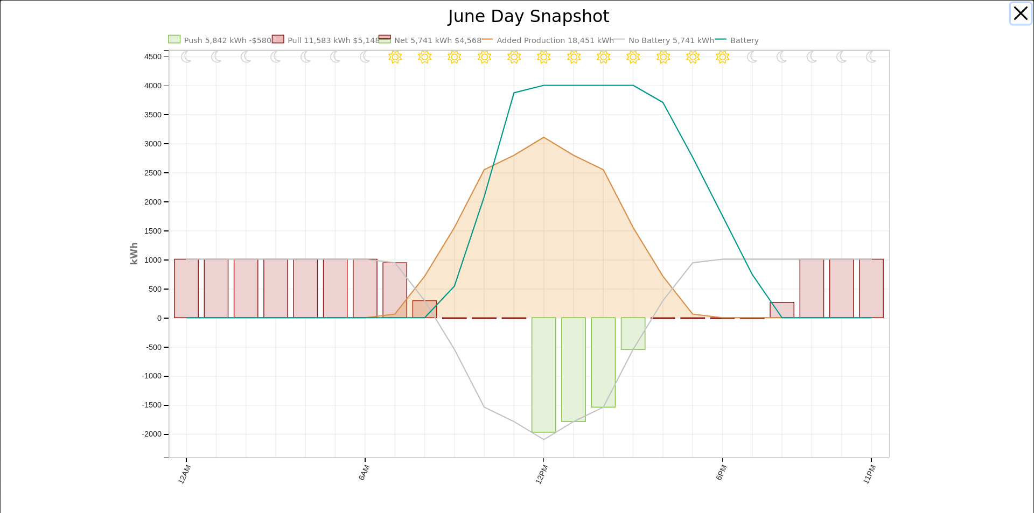
drag, startPoint x: 1012, startPoint y: 13, endPoint x: 906, endPoint y: 80, distance: 125.6
click at [1012, 13] on button "button" at bounding box center [1021, 13] width 20 height 20
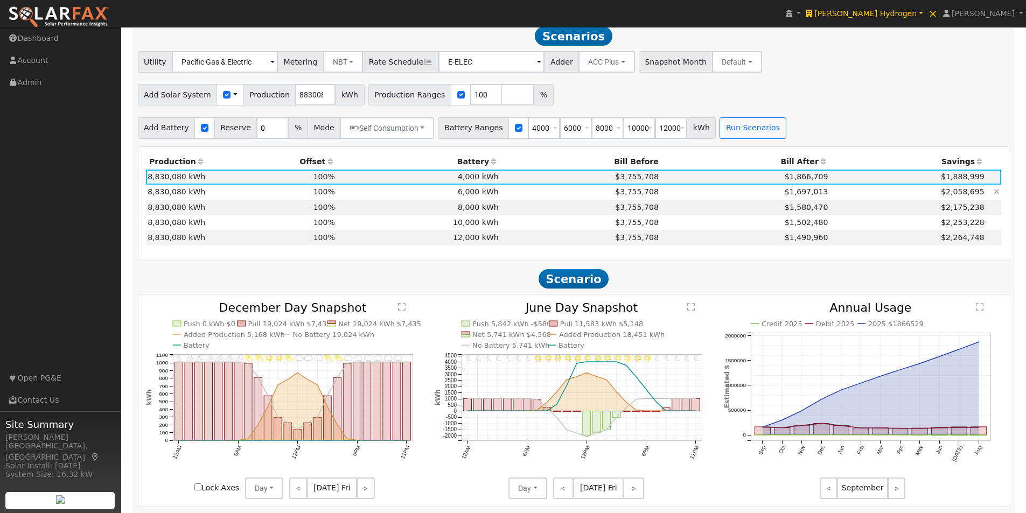
click at [483, 195] on td "6,000 kWh" at bounding box center [419, 192] width 164 height 15
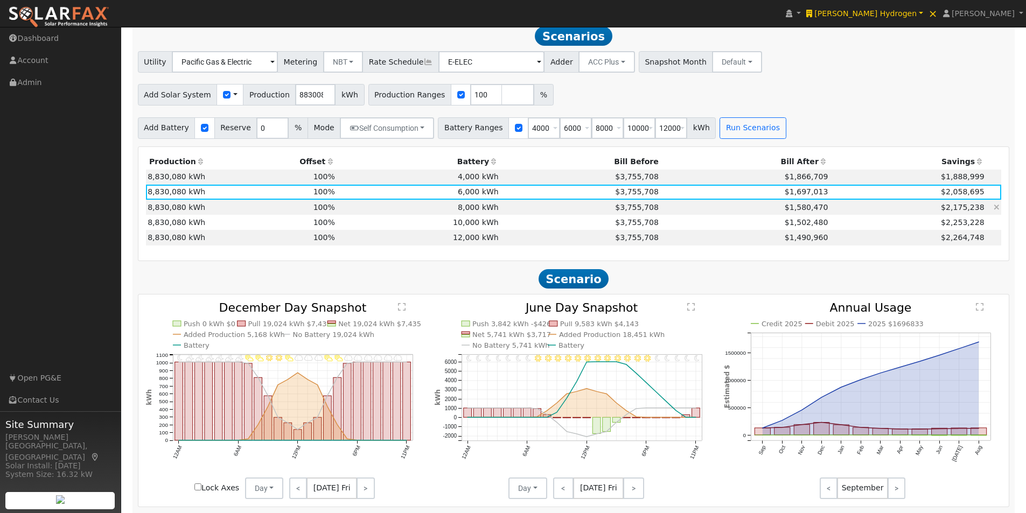
click at [485, 209] on td "8,000 kWh" at bounding box center [419, 207] width 164 height 15
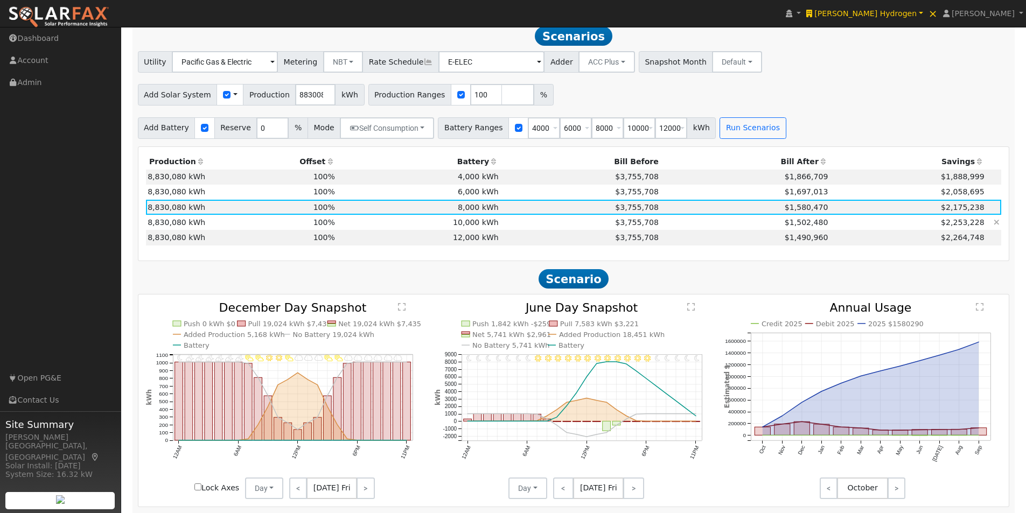
click at [482, 227] on td "10,000 kWh" at bounding box center [419, 222] width 164 height 15
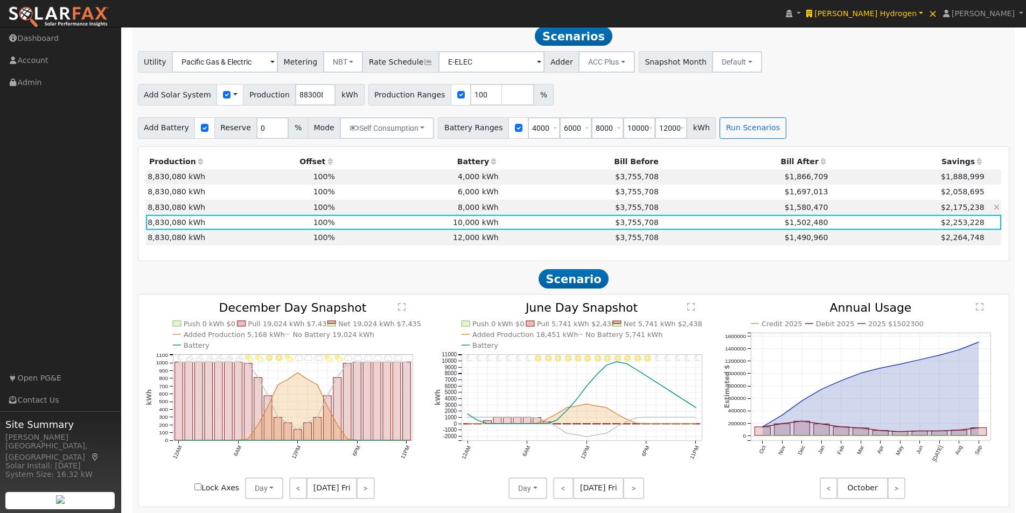
click at [473, 209] on td "8,000 kWh" at bounding box center [419, 207] width 164 height 15
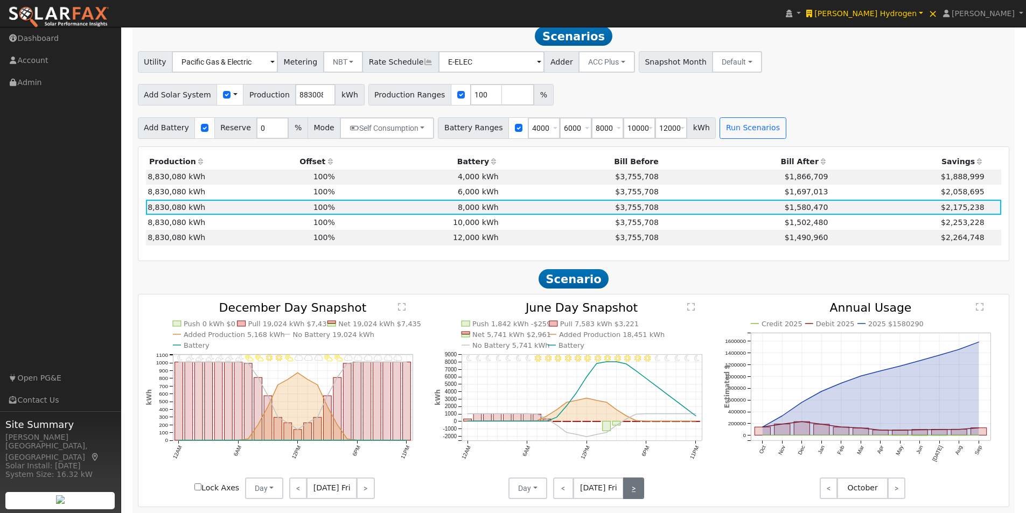
click at [633, 489] on link ">" at bounding box center [633, 489] width 21 height 22
click at [633, 489] on link ">" at bounding box center [634, 489] width 19 height 22
click at [636, 495] on link ">" at bounding box center [635, 489] width 17 height 22
click at [636, 494] on link ">" at bounding box center [634, 489] width 19 height 22
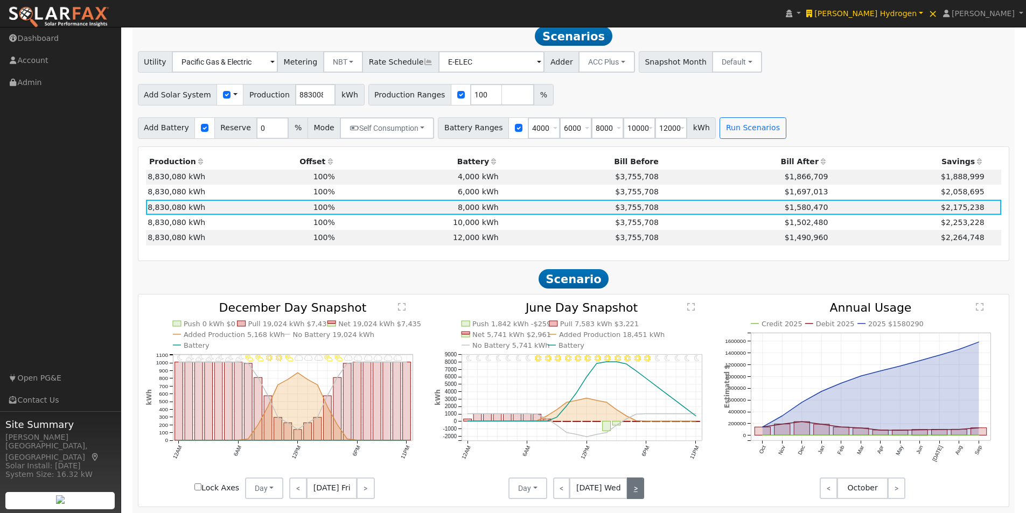
click at [636, 494] on link ">" at bounding box center [635, 489] width 17 height 22
click at [636, 494] on link ">" at bounding box center [635, 489] width 18 height 22
click at [557, 493] on link "<" at bounding box center [563, 489] width 21 height 22
click at [558, 493] on link "<" at bounding box center [561, 489] width 17 height 22
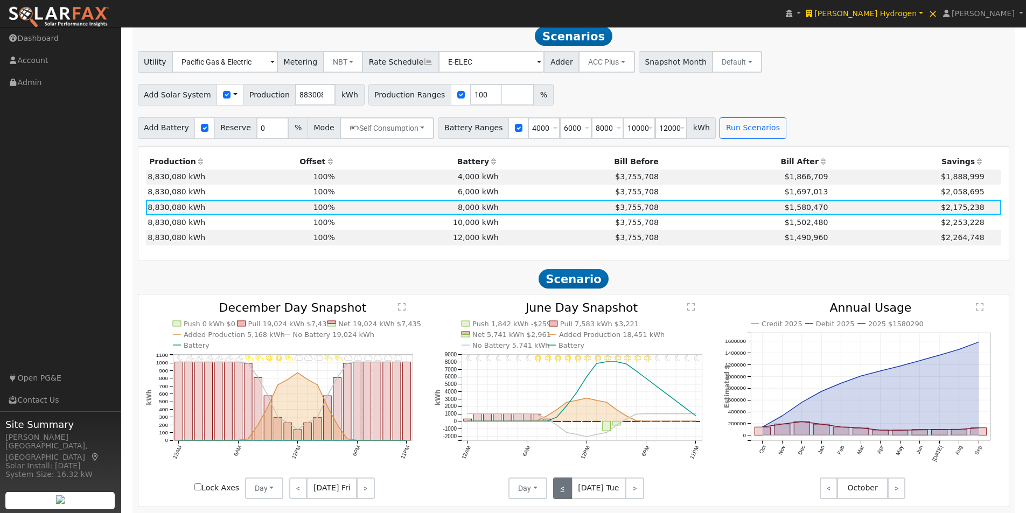
click at [559, 493] on link "<" at bounding box center [562, 489] width 19 height 22
click at [557, 489] on link "<" at bounding box center [561, 489] width 17 height 22
click at [557, 489] on link "<" at bounding box center [562, 489] width 18 height 22
click at [690, 309] on text "" at bounding box center [691, 307] width 8 height 9
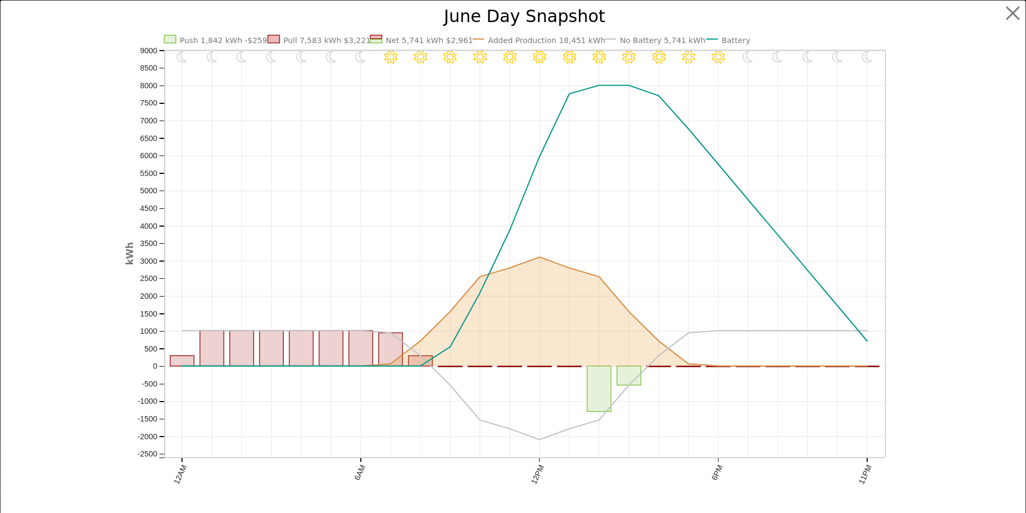
scroll to position [718, 0]
click at [1015, 12] on button "button" at bounding box center [1021, 13] width 20 height 20
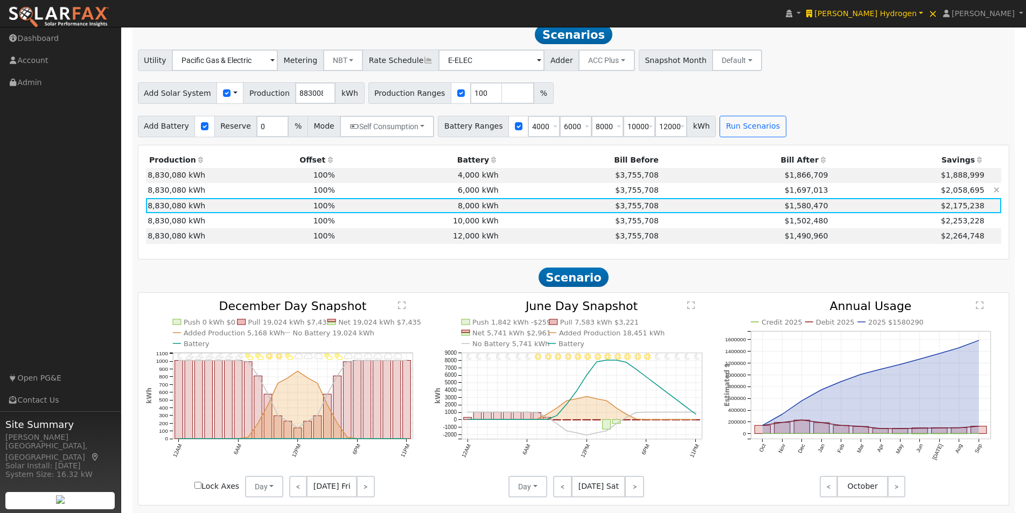
click at [479, 196] on td "6,000 kWh" at bounding box center [419, 190] width 164 height 15
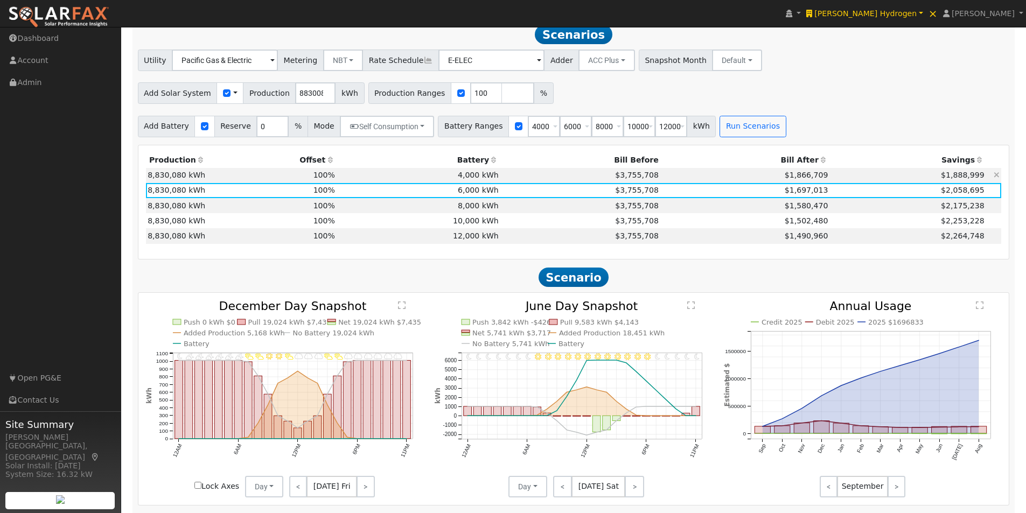
click at [478, 178] on td "4,000 kWh" at bounding box center [419, 175] width 164 height 15
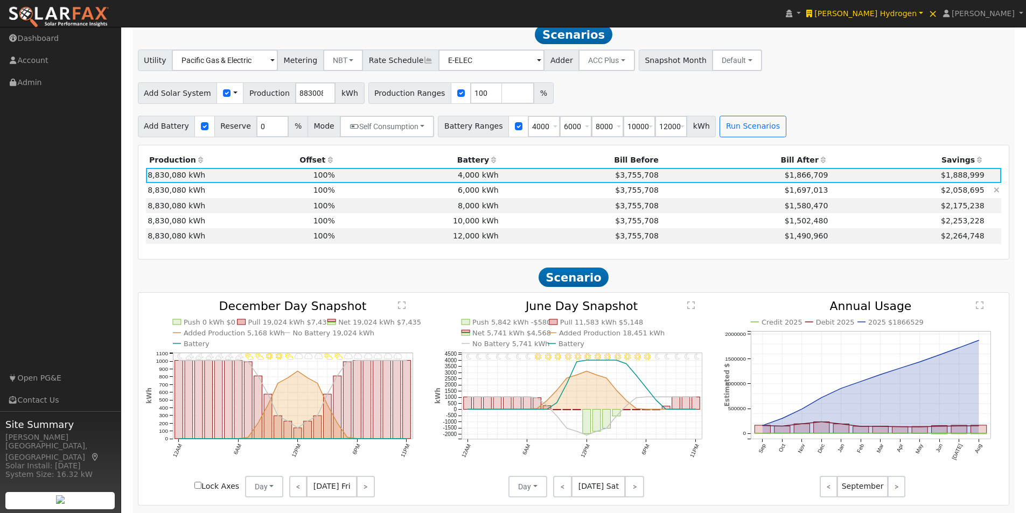
click at [477, 195] on td "6,000 kWh" at bounding box center [419, 190] width 164 height 15
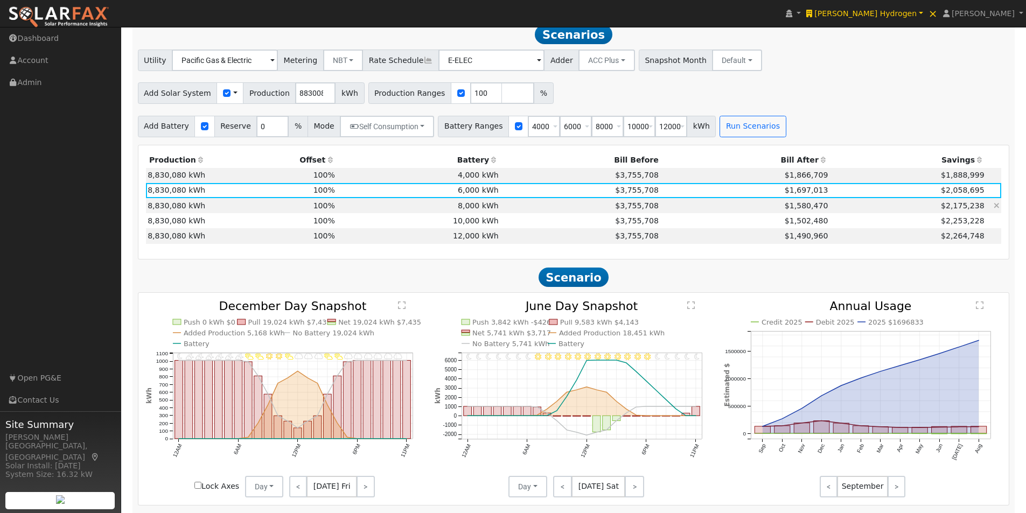
click at [477, 211] on td "8,000 kWh" at bounding box center [419, 205] width 164 height 15
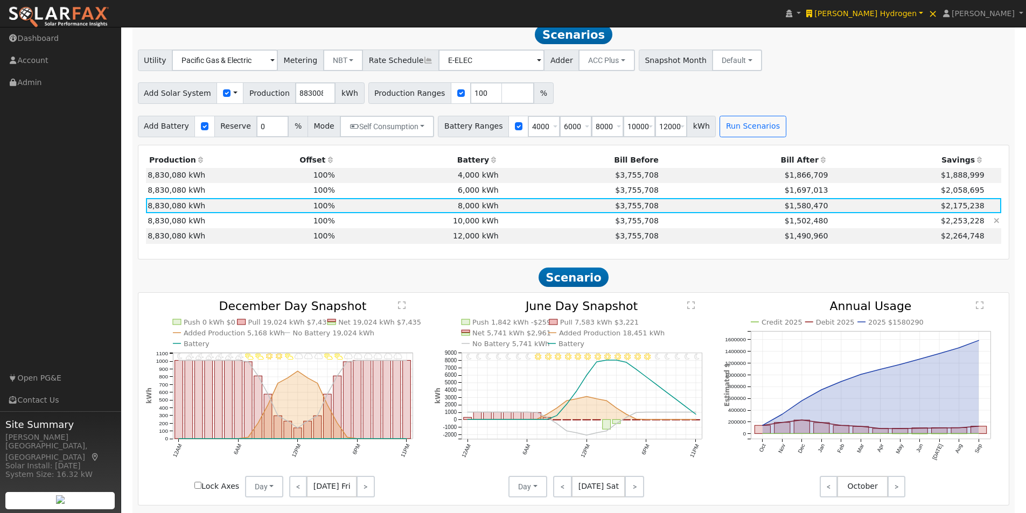
click at [475, 226] on td "10,000 kWh" at bounding box center [419, 220] width 164 height 15
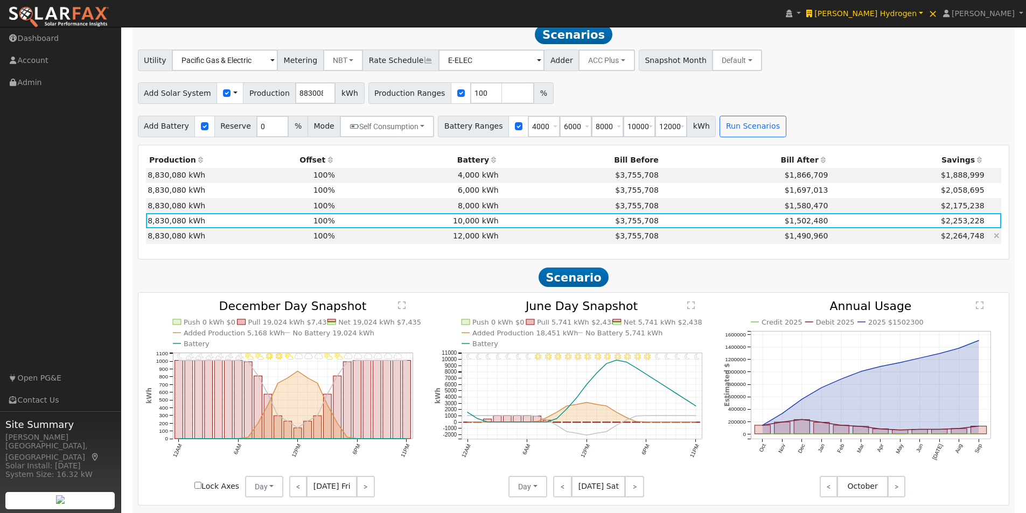
click at [475, 239] on td "12,000 kWh" at bounding box center [419, 235] width 164 height 15
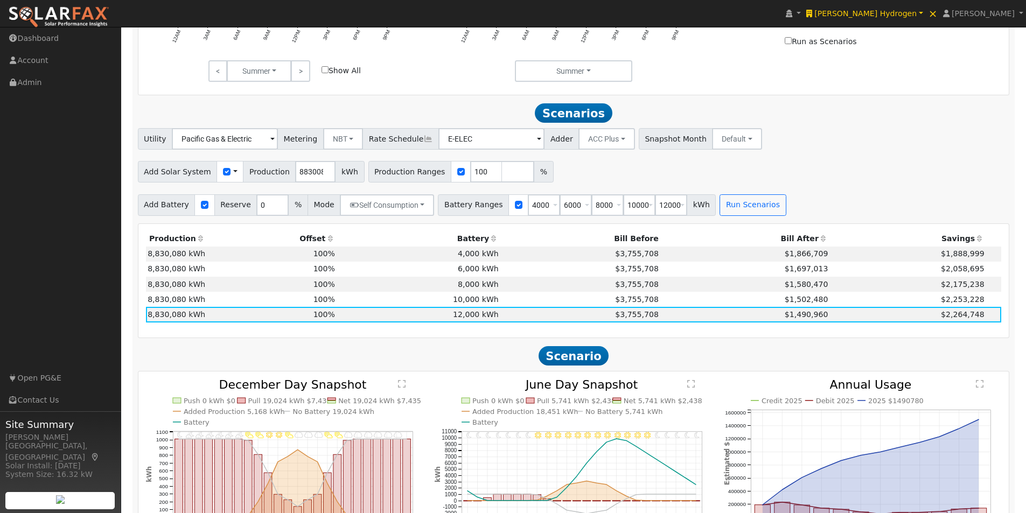
scroll to position [610, 0]
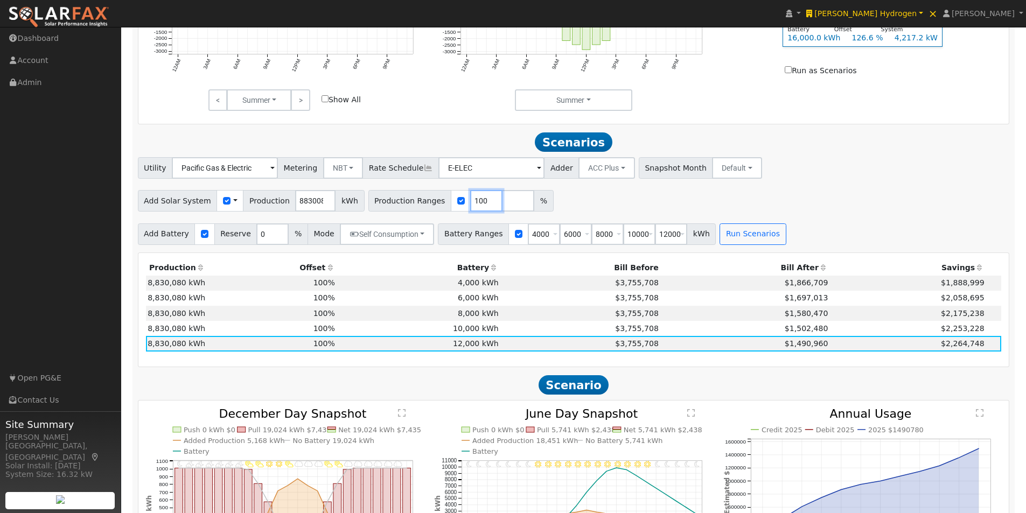
drag, startPoint x: 467, startPoint y: 205, endPoint x: 450, endPoint y: 205, distance: 16.7
click at [470, 205] on input "100" at bounding box center [486, 201] width 32 height 22
type input "50"
click at [732, 239] on button "Run Scenarios" at bounding box center [752, 234] width 66 height 22
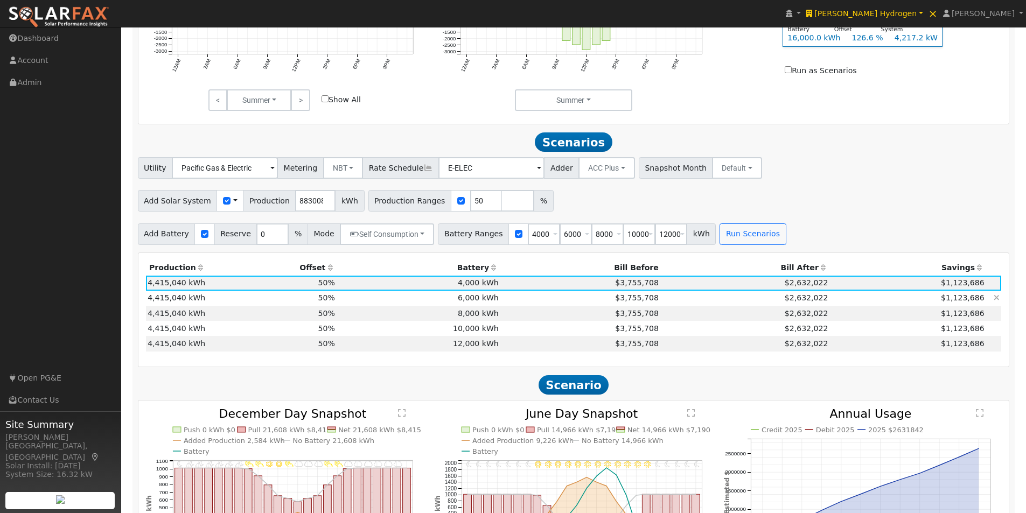
scroll to position [715, 0]
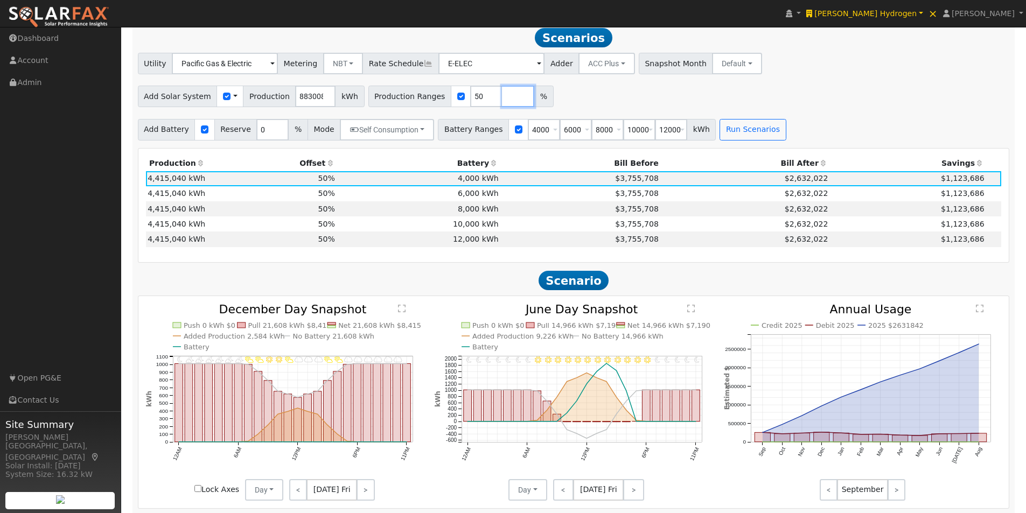
click at [502, 100] on input "number" at bounding box center [518, 97] width 32 height 22
type input "100"
click at [728, 130] on button "Run Scenarios" at bounding box center [752, 130] width 66 height 22
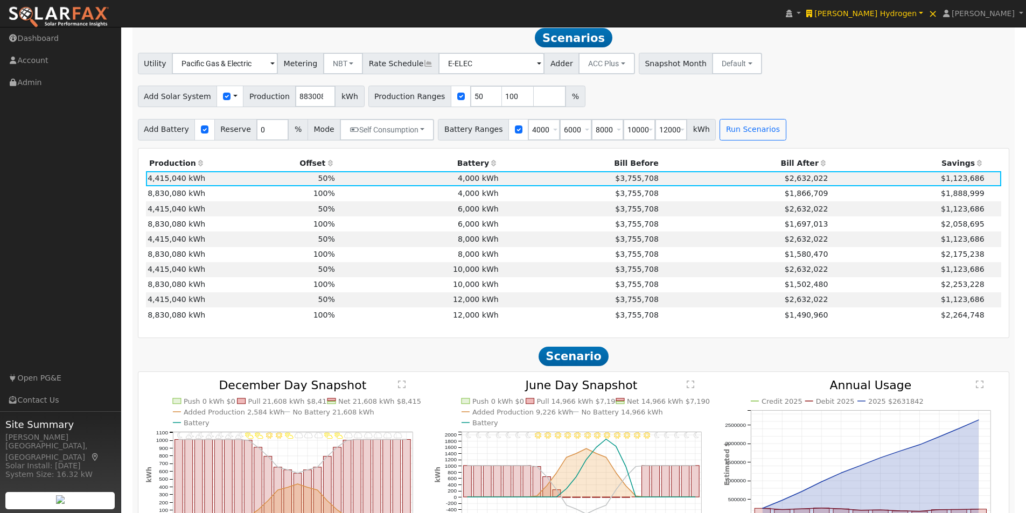
click at [818, 165] on icon at bounding box center [823, 163] width 10 height 8
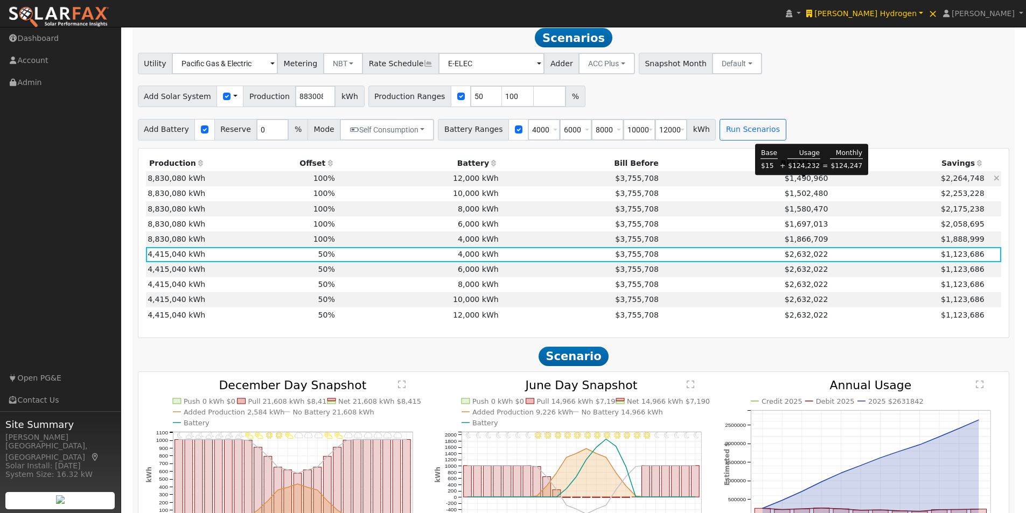
click at [797, 179] on span "$1,490,960" at bounding box center [807, 178] width 44 height 9
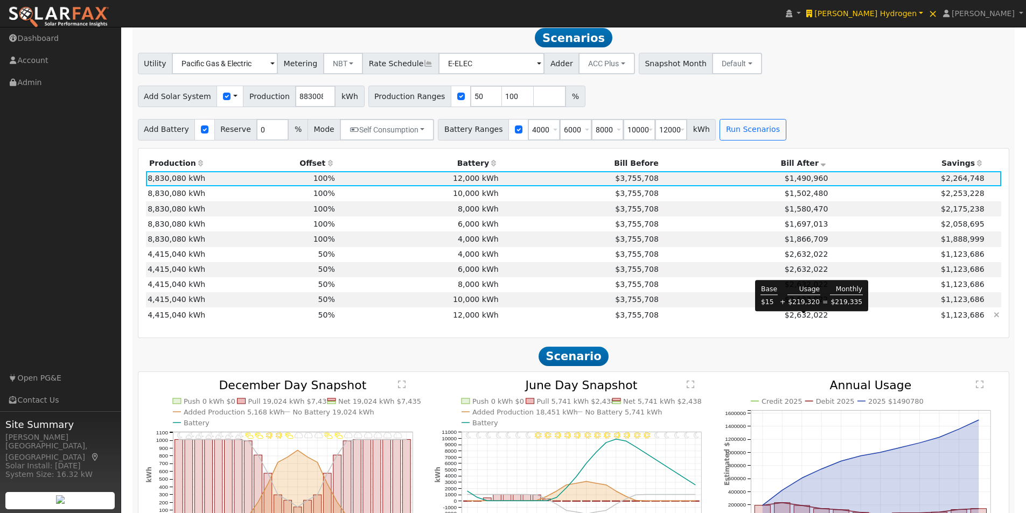
click at [804, 319] on span "$2,632,022" at bounding box center [807, 315] width 44 height 9
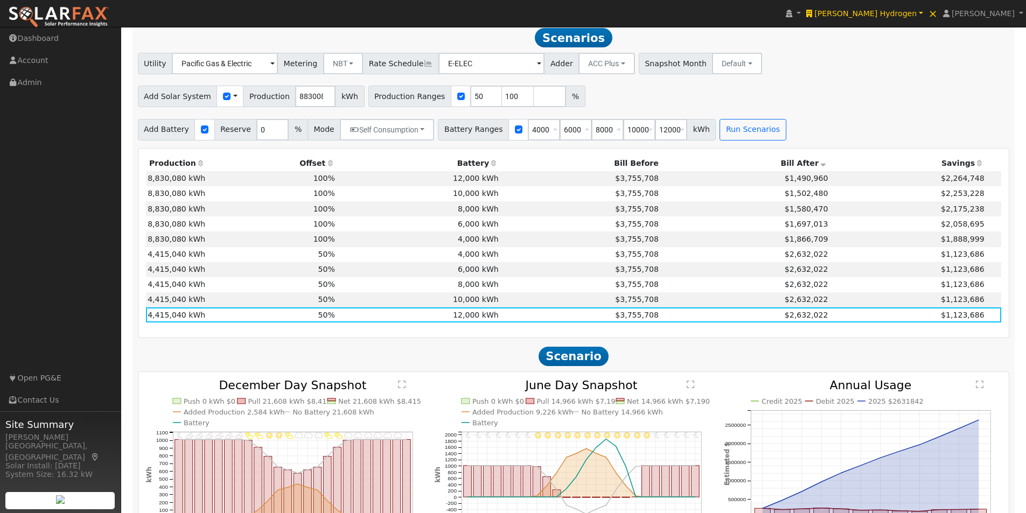
click at [806, 183] on span "$1,490,960" at bounding box center [807, 178] width 44 height 9
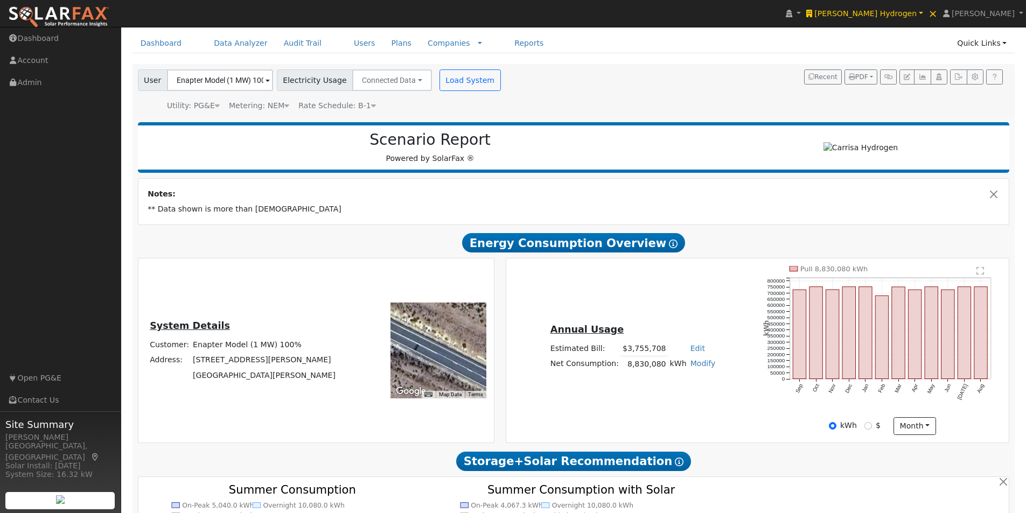
scroll to position [15, 0]
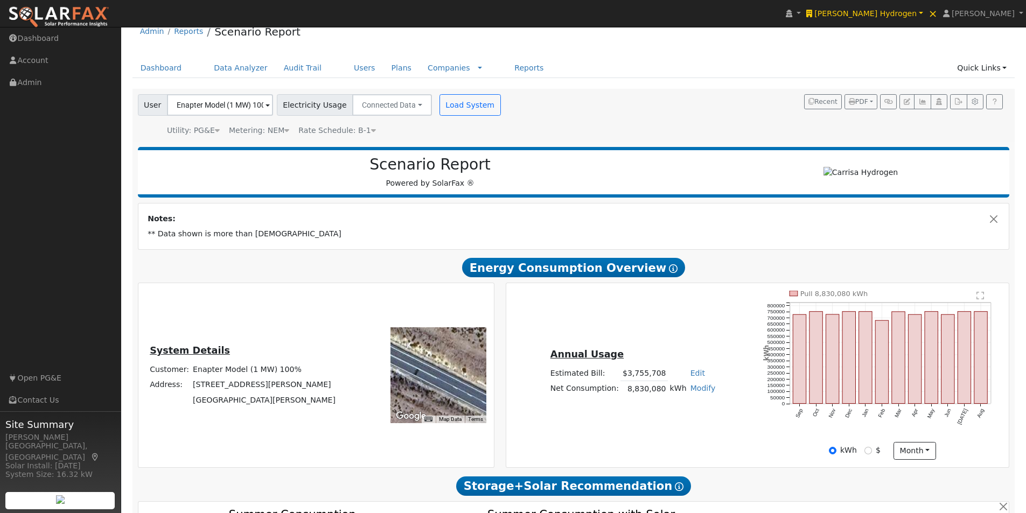
click at [265, 104] on span at bounding box center [267, 106] width 4 height 12
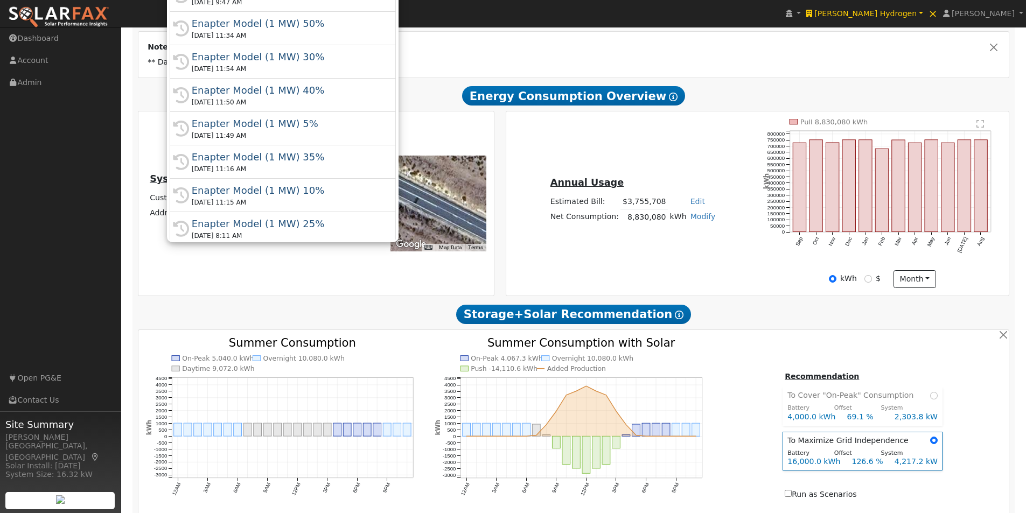
scroll to position [230, 0]
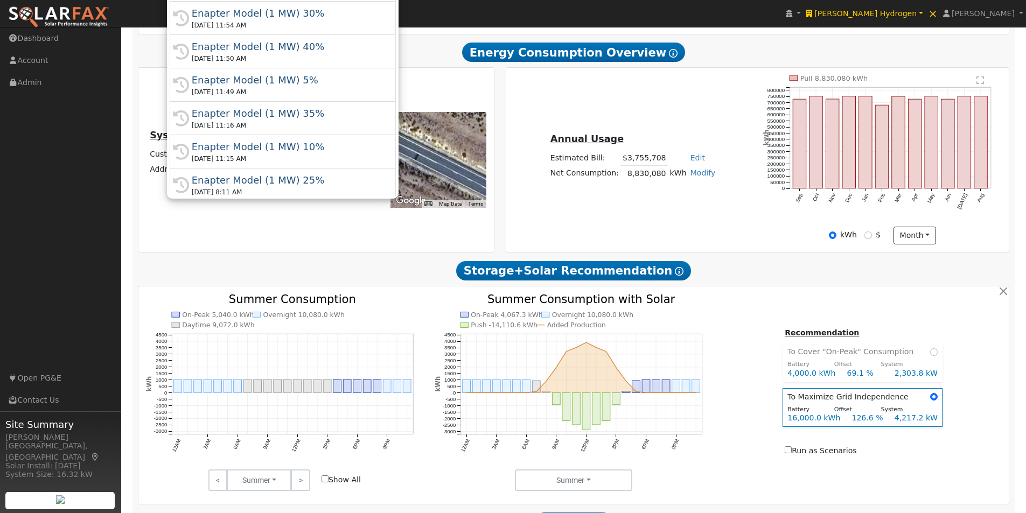
click at [713, 233] on div "Annual Usage Estimated Bill: $3,755,708 Edit Estimated Bill $ Annual Net Consum…" at bounding box center [757, 159] width 499 height 169
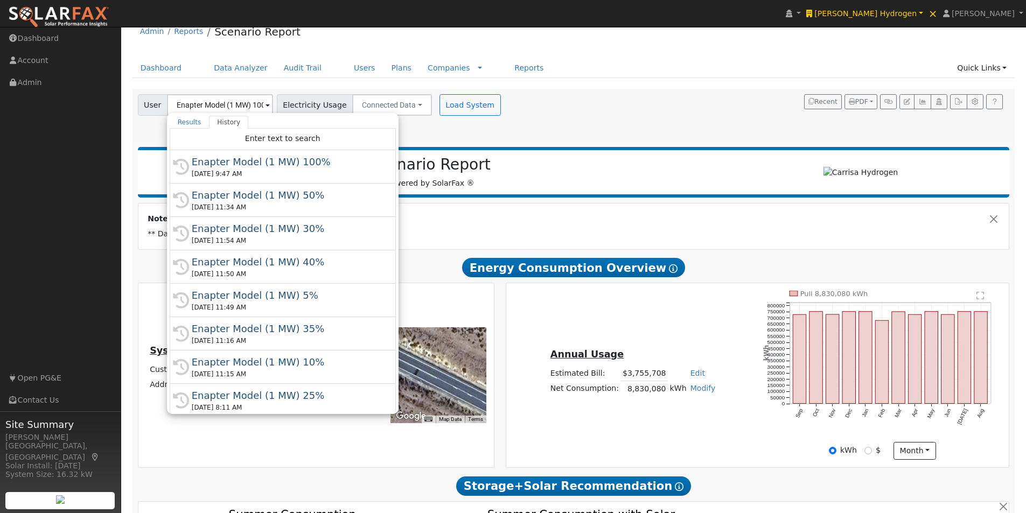
scroll to position [0, 0]
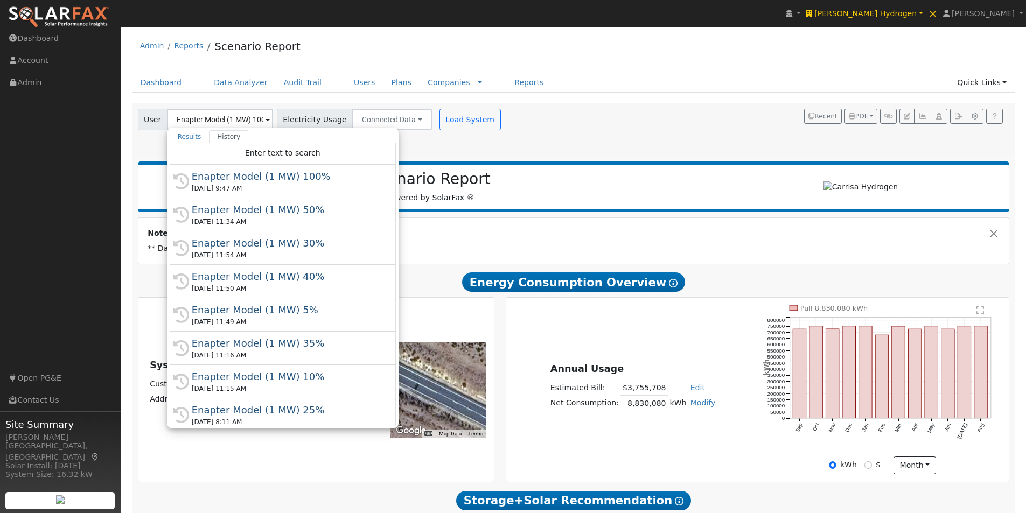
click at [557, 136] on div "User Enapter Model (1 MW) 100% Results History All Companies "Enapter Model (1 …" at bounding box center [572, 128] width 872 height 46
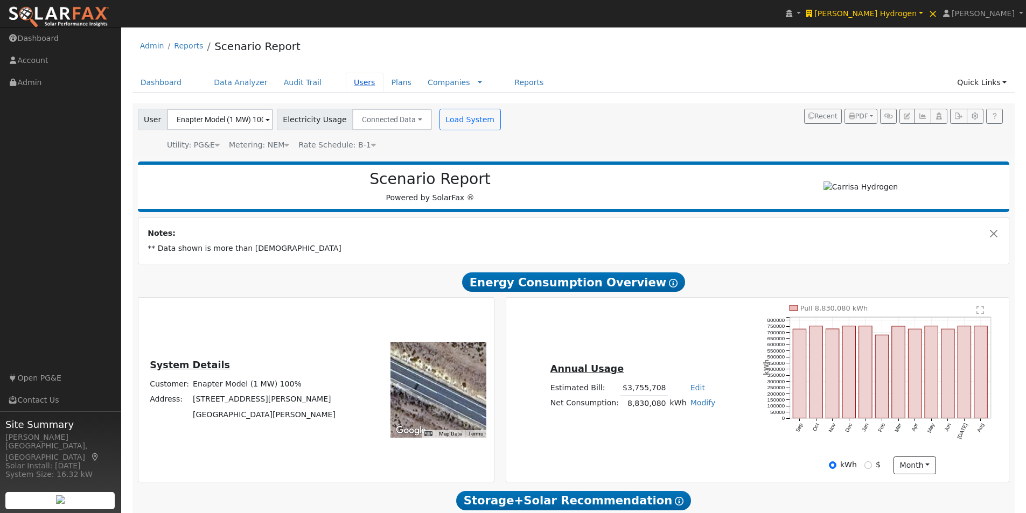
click at [346, 81] on link "Users" at bounding box center [365, 83] width 38 height 20
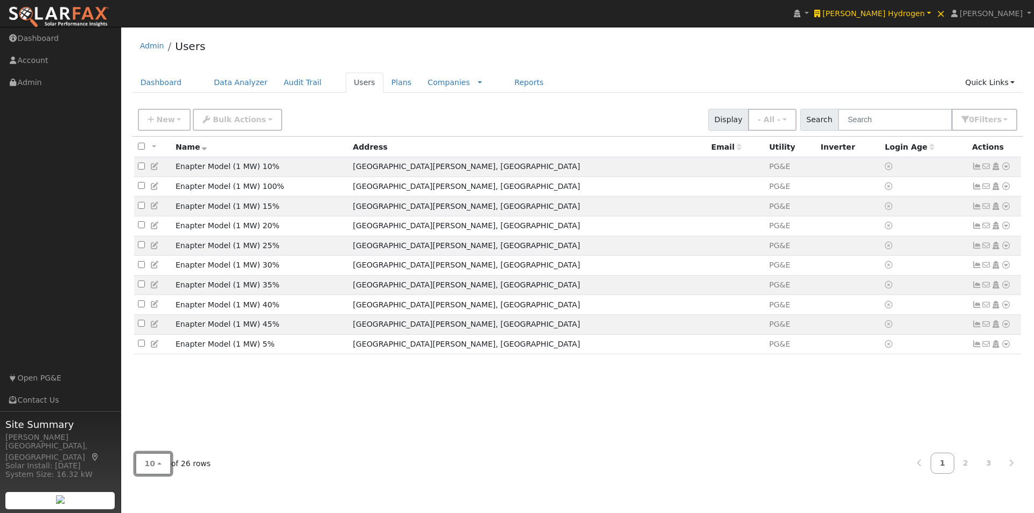
drag, startPoint x: 158, startPoint y: 466, endPoint x: 170, endPoint y: 443, distance: 26.5
click at [159, 465] on button "10" at bounding box center [153, 464] width 36 height 22
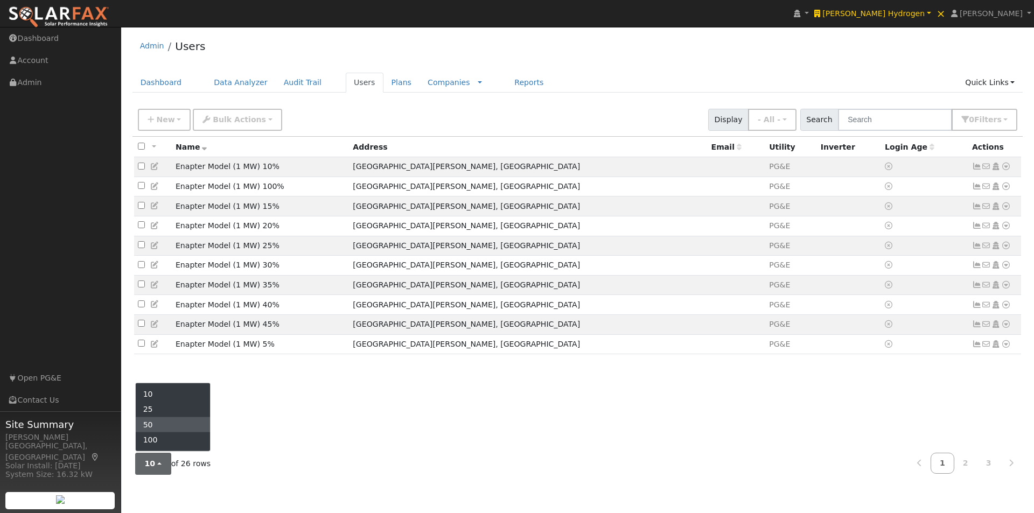
click at [173, 422] on link "50" at bounding box center [173, 424] width 75 height 15
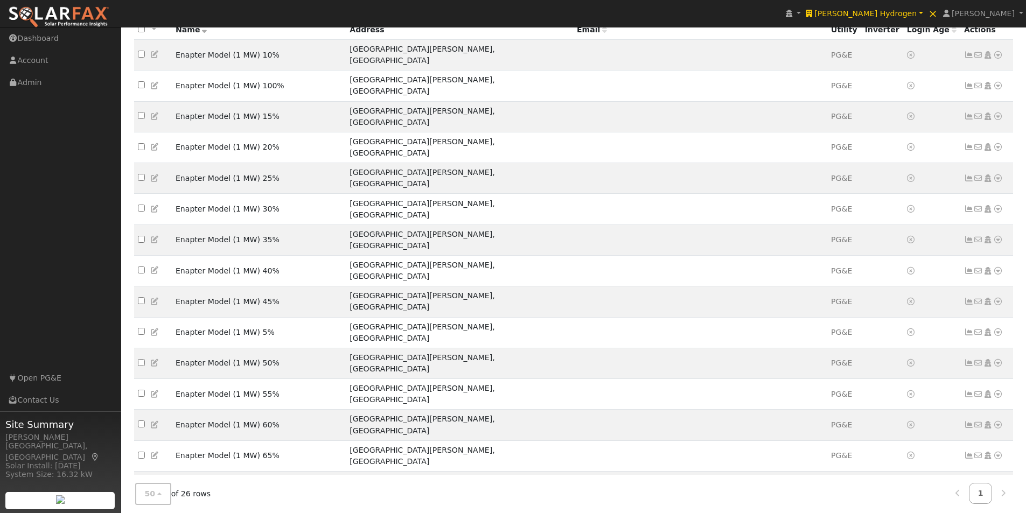
scroll to position [231, 0]
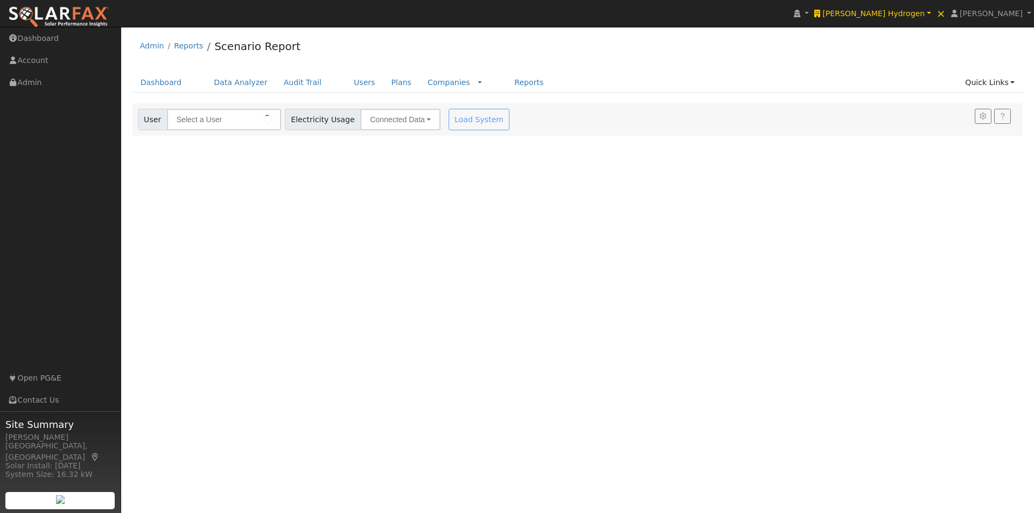
type input "Enapter Model (1 MW) With Solar"
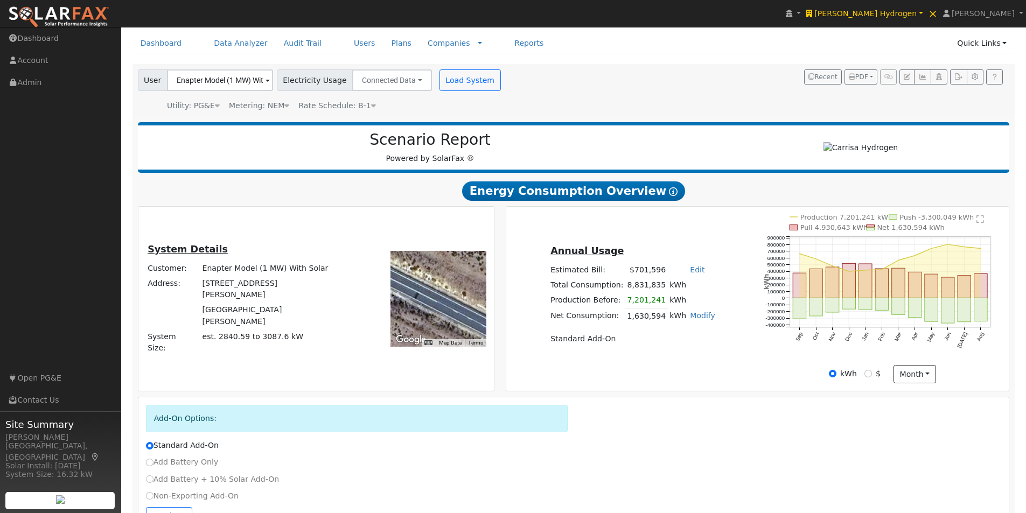
scroll to position [80, 0]
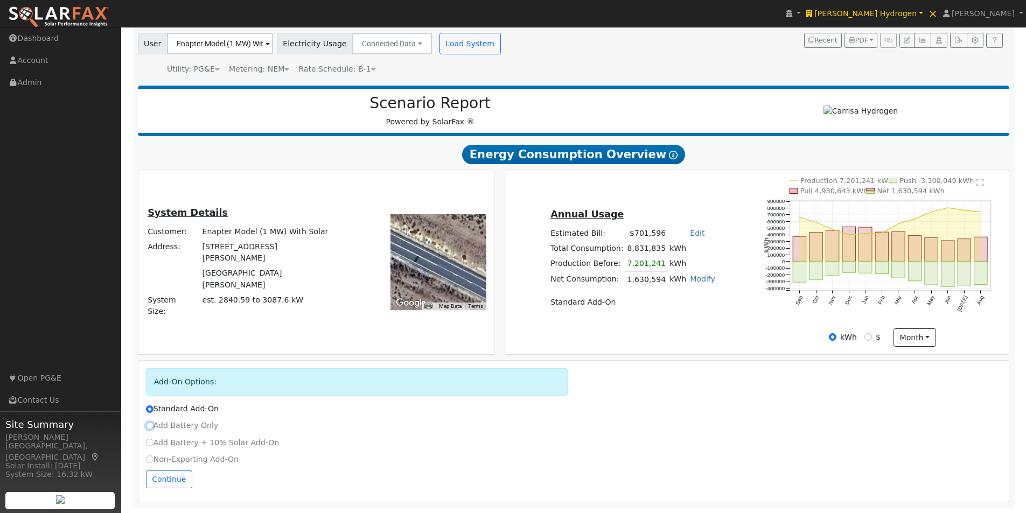
click at [151, 425] on input "Add Battery Only" at bounding box center [150, 426] width 8 height 8
radio input "true"
radio input "false"
click at [167, 479] on button "Continue" at bounding box center [169, 480] width 46 height 18
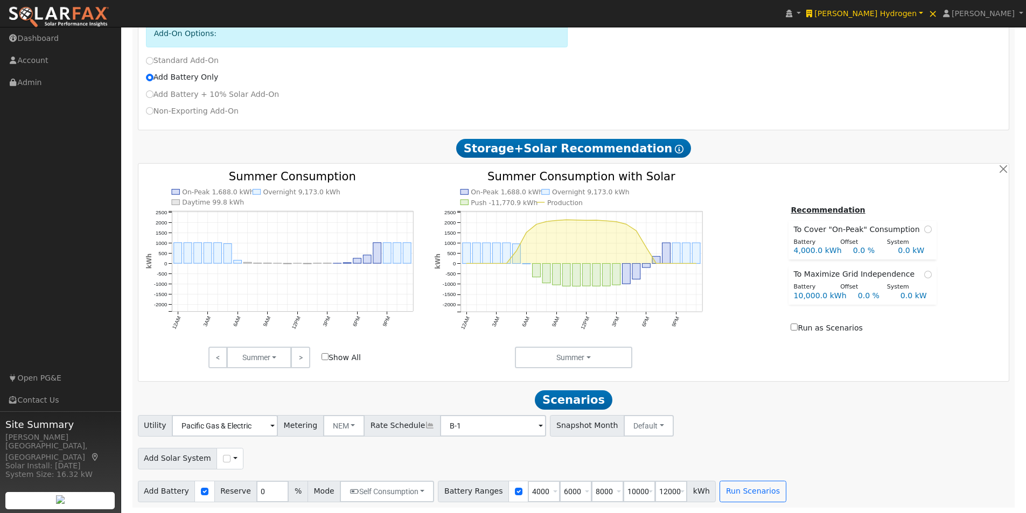
scroll to position [429, 0]
click at [737, 499] on button "Run Scenarios" at bounding box center [752, 492] width 66 height 22
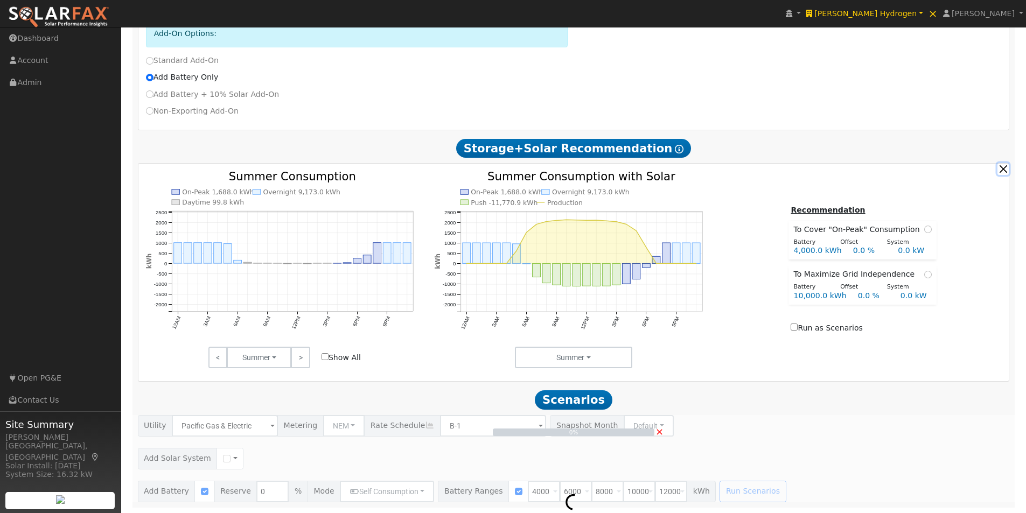
click at [1003, 167] on button "button" at bounding box center [1002, 168] width 11 height 11
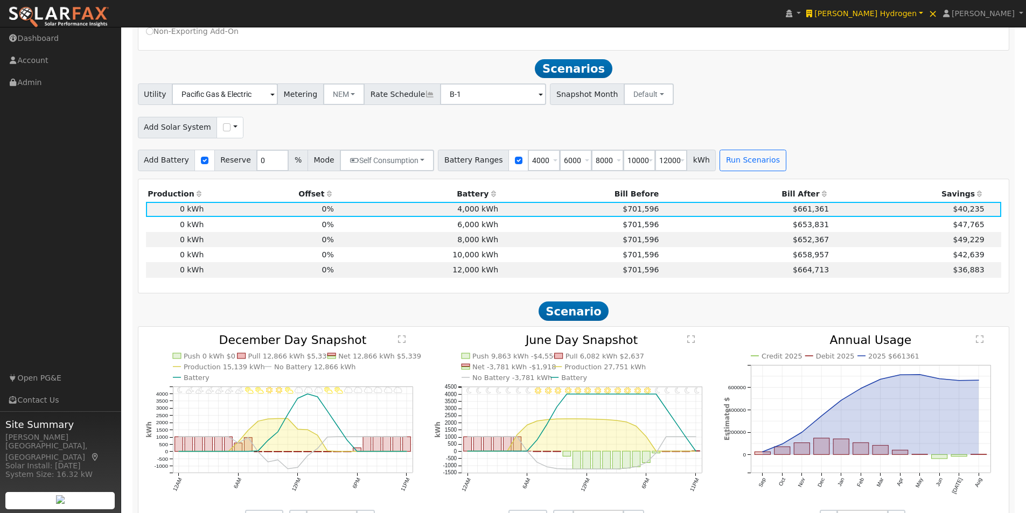
scroll to position [535, 0]
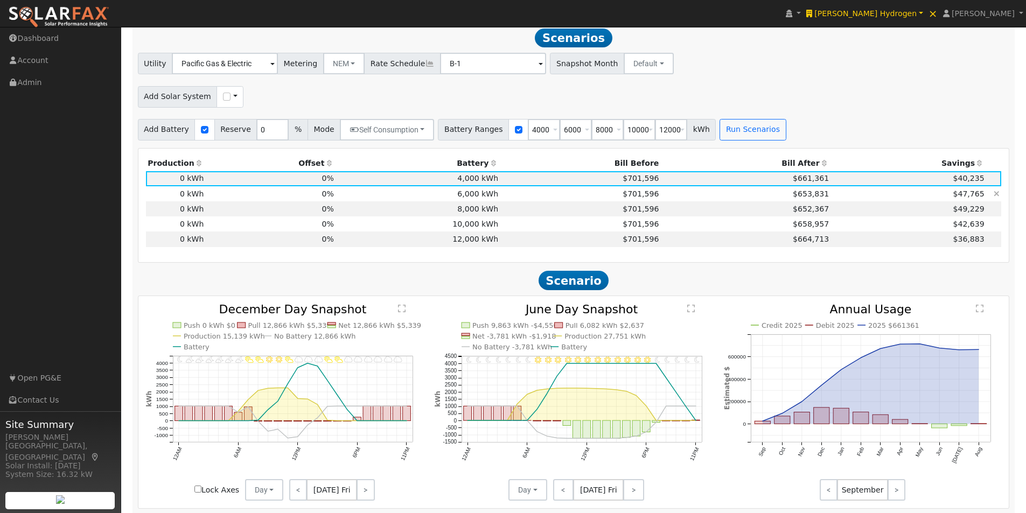
click at [464, 197] on td "6,000 kWh" at bounding box center [417, 193] width 164 height 15
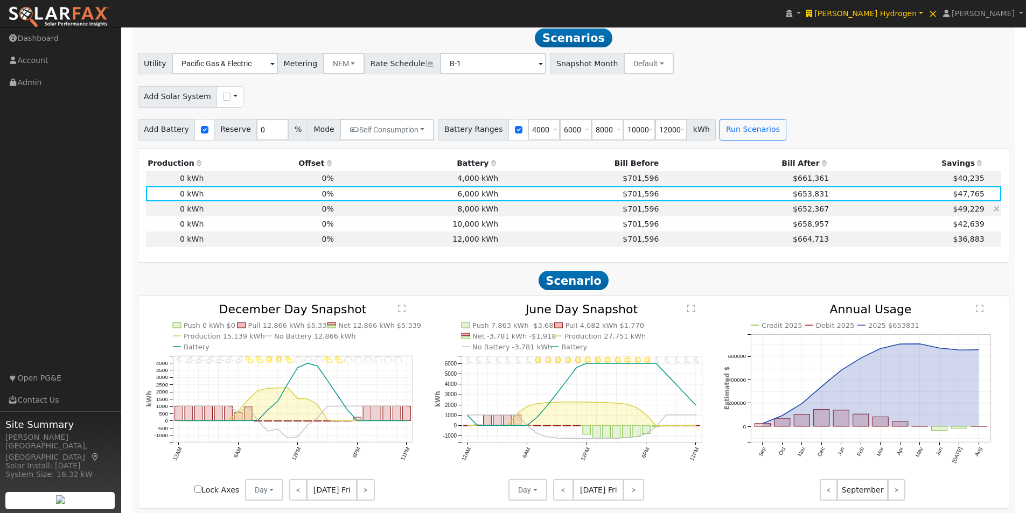
click at [477, 210] on td "8,000 kWh" at bounding box center [417, 208] width 164 height 15
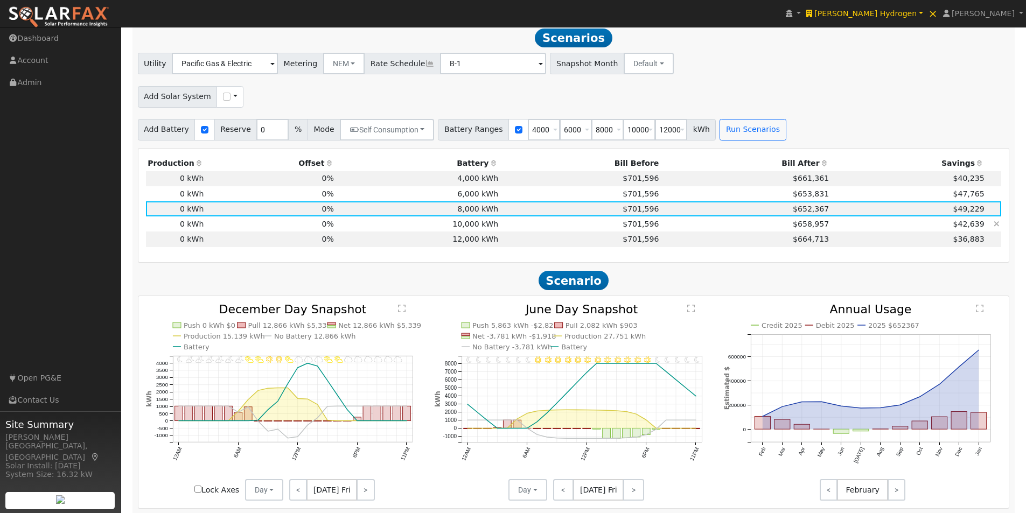
click at [477, 232] on td "10,000 kWh" at bounding box center [417, 223] width 164 height 15
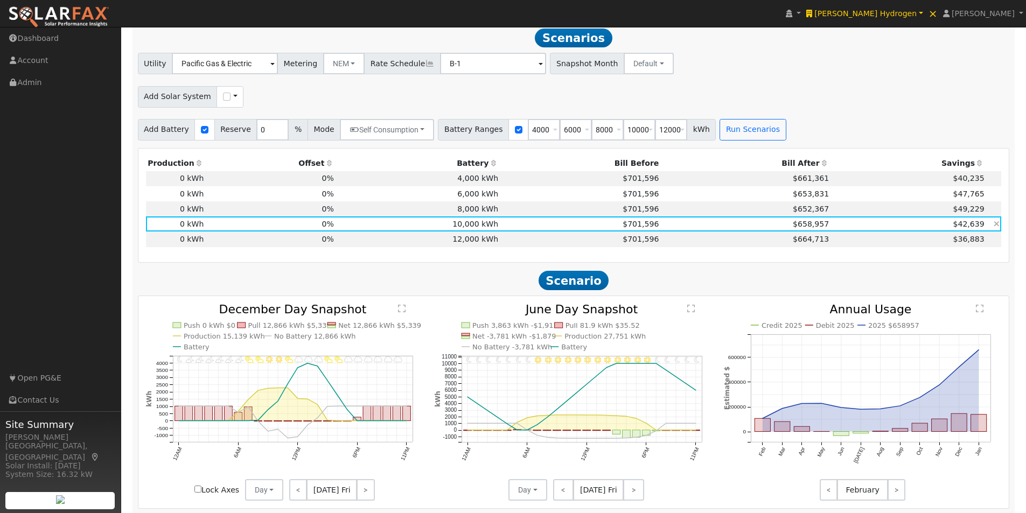
drag, startPoint x: 479, startPoint y: 244, endPoint x: 477, endPoint y: 228, distance: 16.8
click at [479, 244] on td "12,000 kWh" at bounding box center [417, 239] width 164 height 15
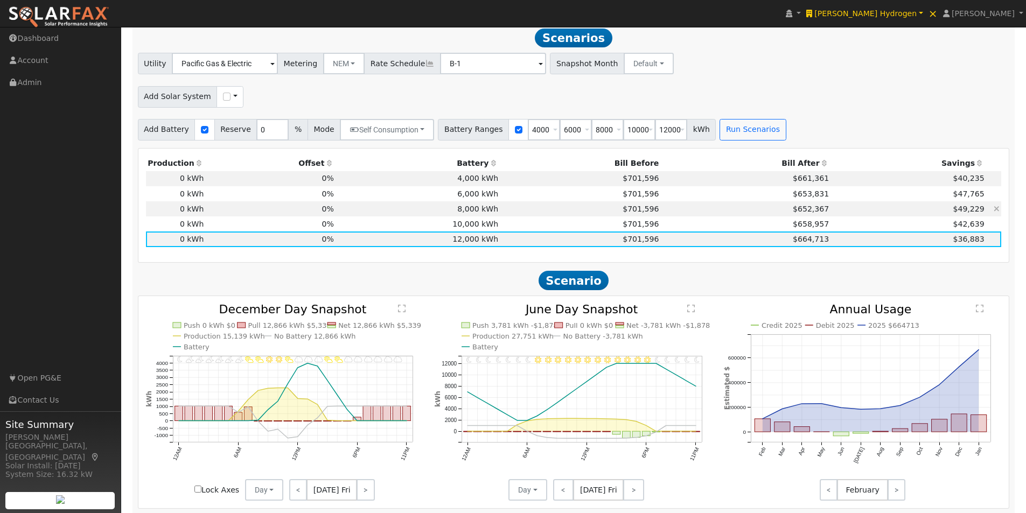
click at [478, 216] on td "8,000 kWh" at bounding box center [417, 208] width 164 height 15
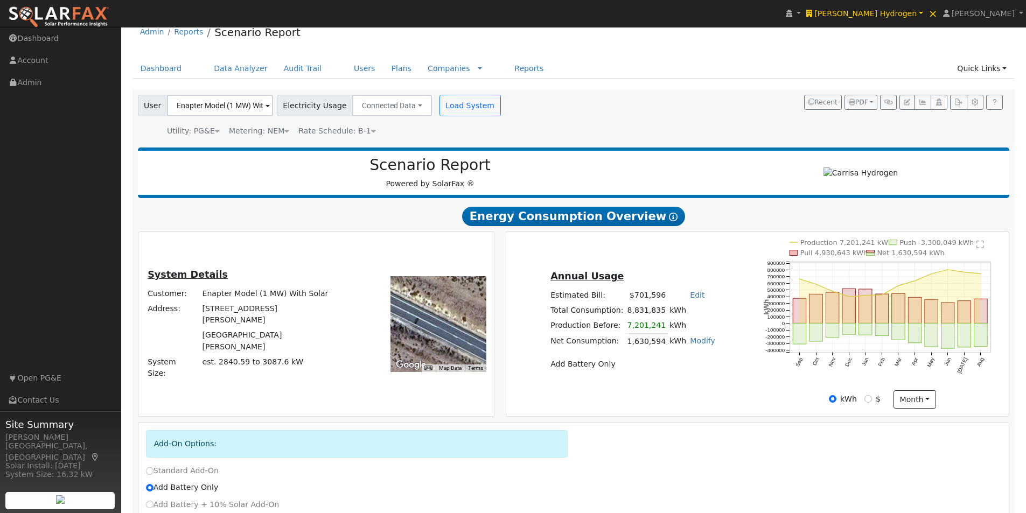
scroll to position [0, 0]
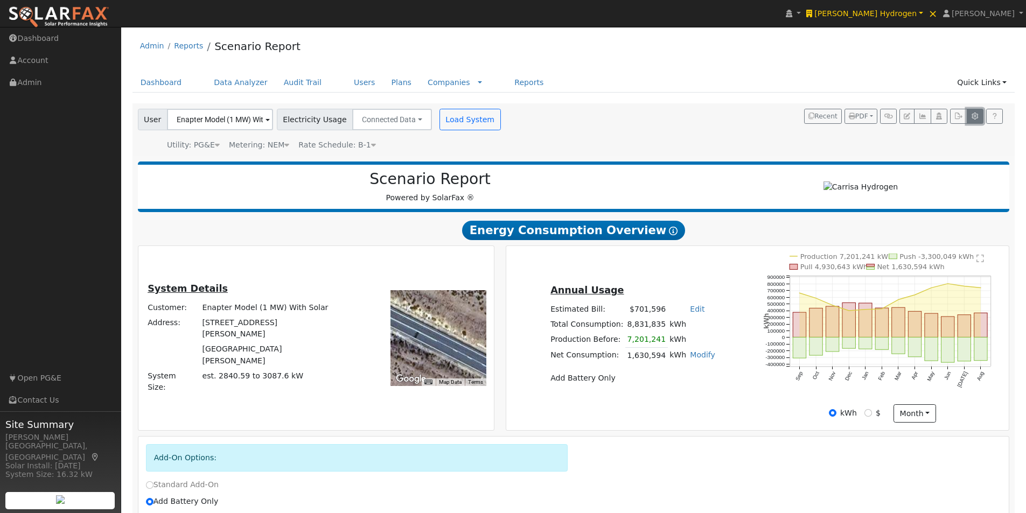
click at [973, 118] on icon "button" at bounding box center [975, 116] width 8 height 6
type input "4000"
type input "6000"
type input "8000"
type input "10000"
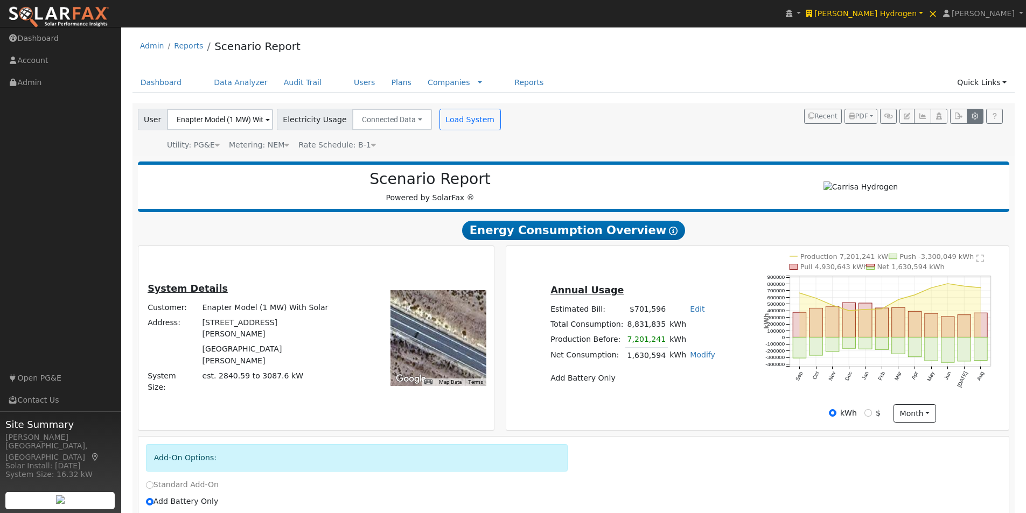
type input "12000"
type input "0"
type input "2.65"
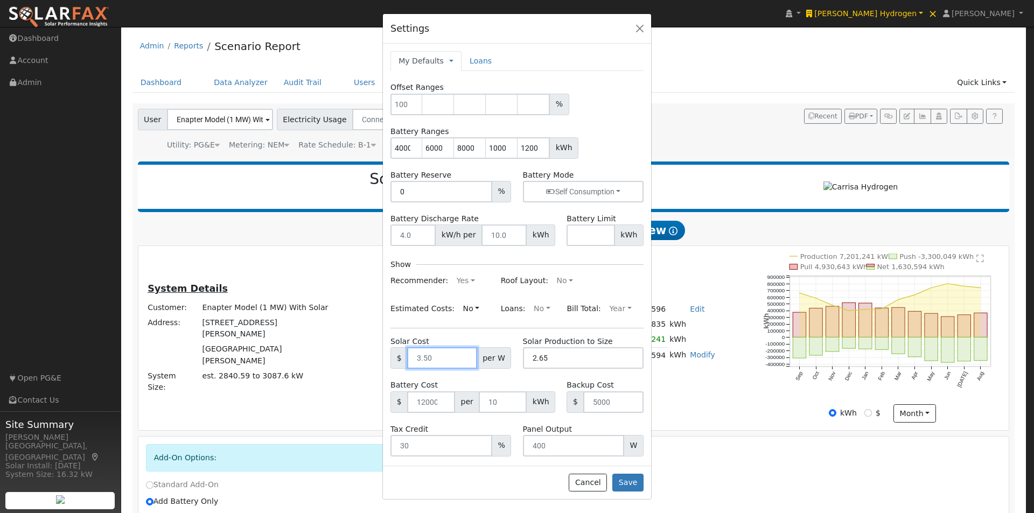
drag, startPoint x: 445, startPoint y: 355, endPoint x: 450, endPoint y: 381, distance: 26.8
click at [422, 355] on input "text" at bounding box center [441, 358] width 69 height 22
drag, startPoint x: 554, startPoint y: 356, endPoint x: 515, endPoint y: 356, distance: 39.3
click at [517, 357] on div "Solar Production to Size 2.65" at bounding box center [583, 352] width 132 height 33
drag, startPoint x: 588, startPoint y: 481, endPoint x: 724, endPoint y: 403, distance: 156.8
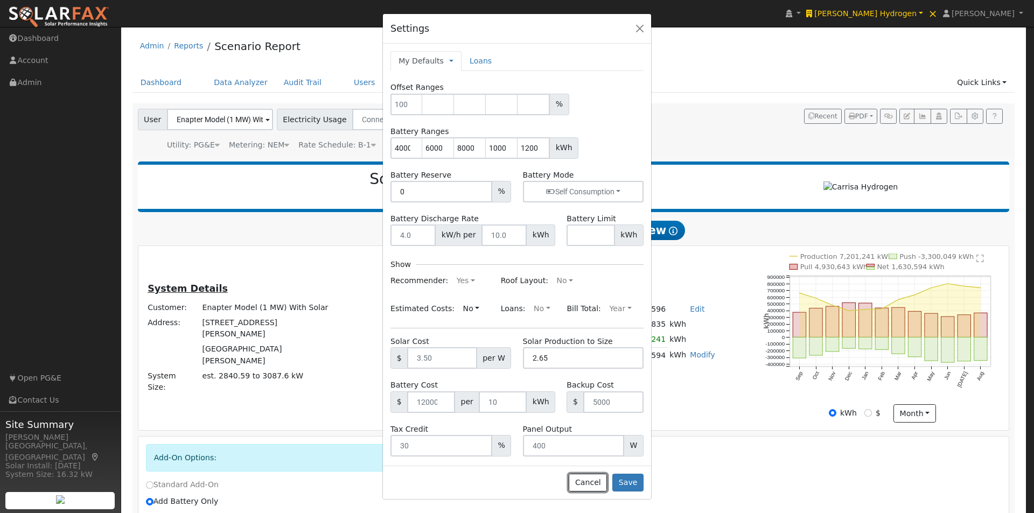
click at [595, 479] on button "Cancel" at bounding box center [588, 483] width 38 height 18
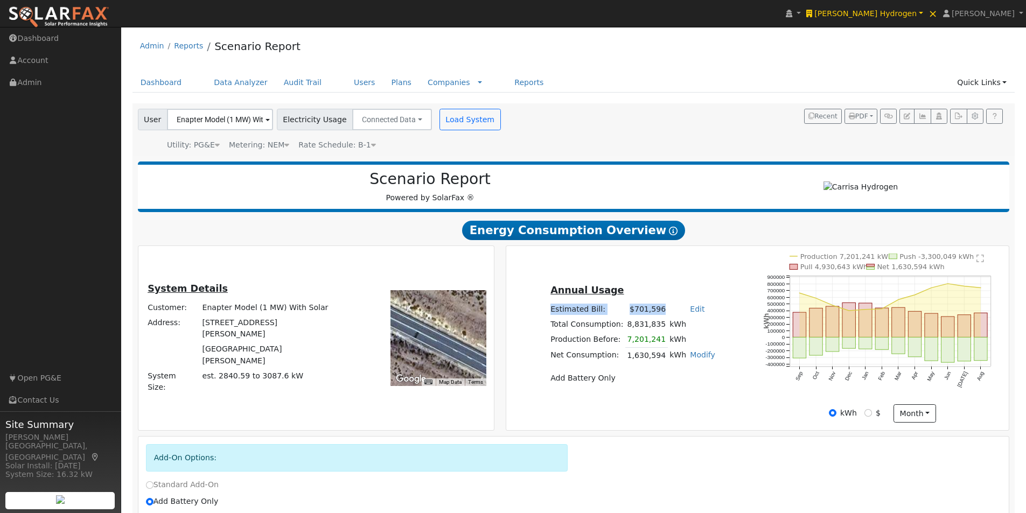
drag, startPoint x: 560, startPoint y: 312, endPoint x: 758, endPoint y: 388, distance: 212.2
click at [671, 317] on tr "Estimated Bill: $701,596 Edit Estimated Bill $ Annual" at bounding box center [633, 309] width 169 height 15
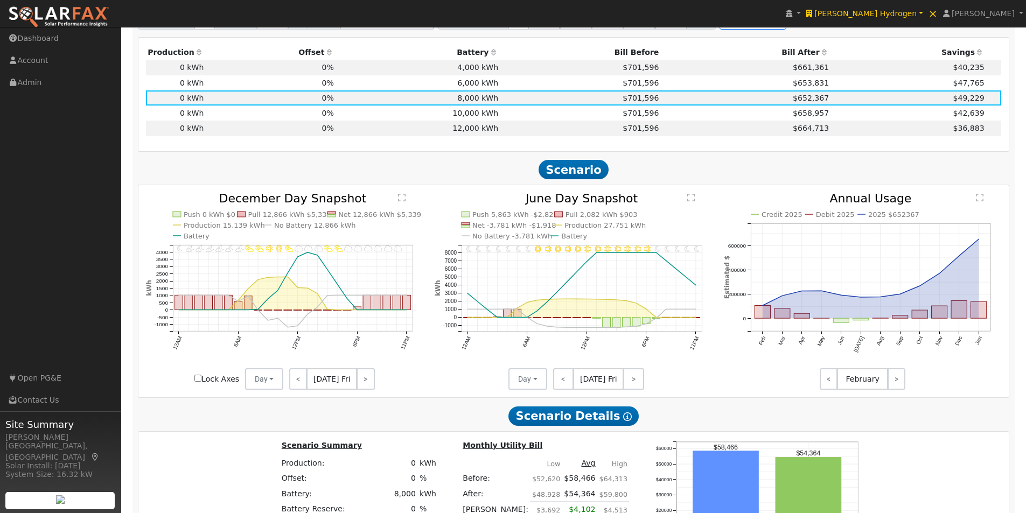
scroll to position [646, 0]
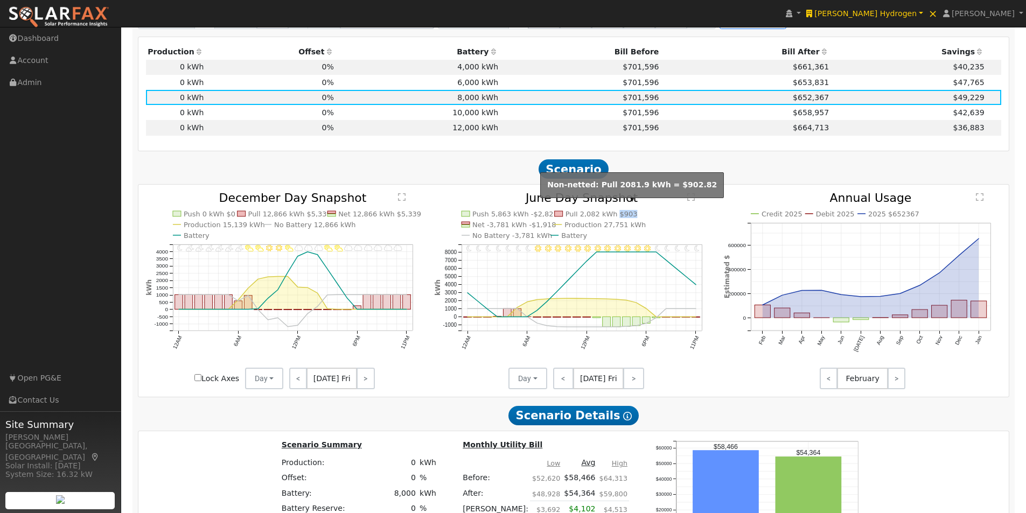
drag, startPoint x: 632, startPoint y: 219, endPoint x: 614, endPoint y: 219, distance: 17.2
click at [614, 219] on icon "11PM - Clear 10PM - MostlyClear 9PM - MostlyClear 8PM - Clear 7PM - Clear 6PM -…" at bounding box center [574, 290] width 278 height 197
click at [706, 233] on icon "11PM - Clear 10PM - MostlyClear 9PM - MostlyClear 8PM - Clear 7PM - Clear 6PM -…" at bounding box center [574, 290] width 278 height 197
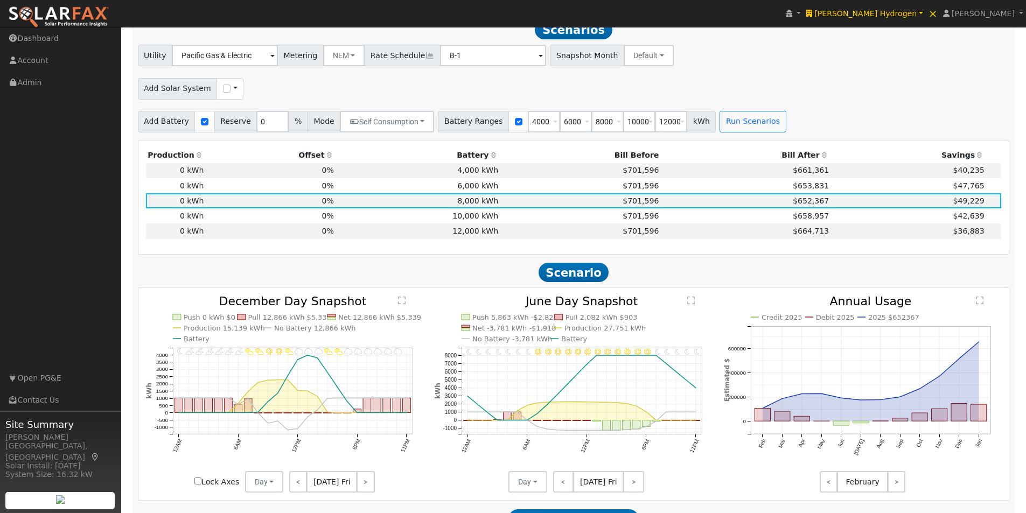
scroll to position [538, 0]
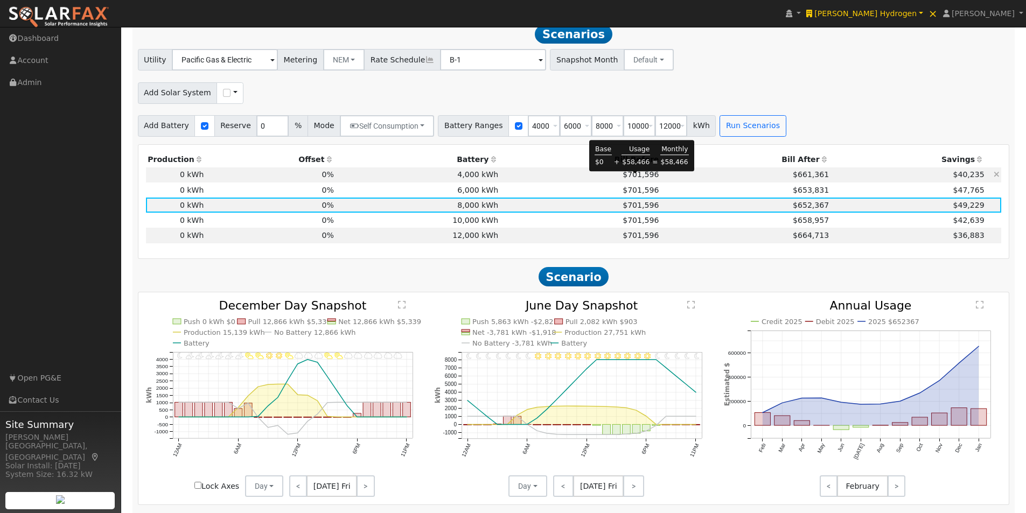
click at [639, 179] on span "$701,596" at bounding box center [640, 174] width 36 height 9
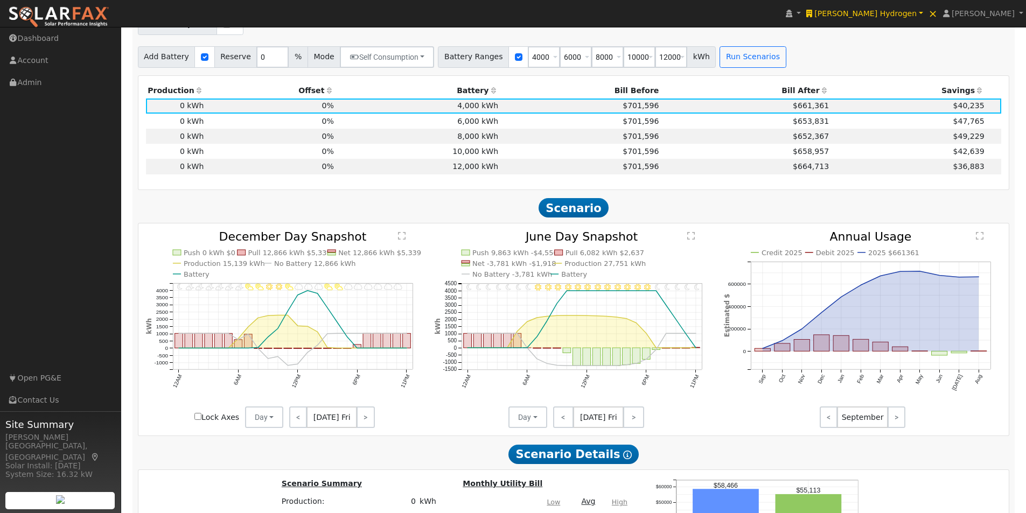
scroll to position [537, 0]
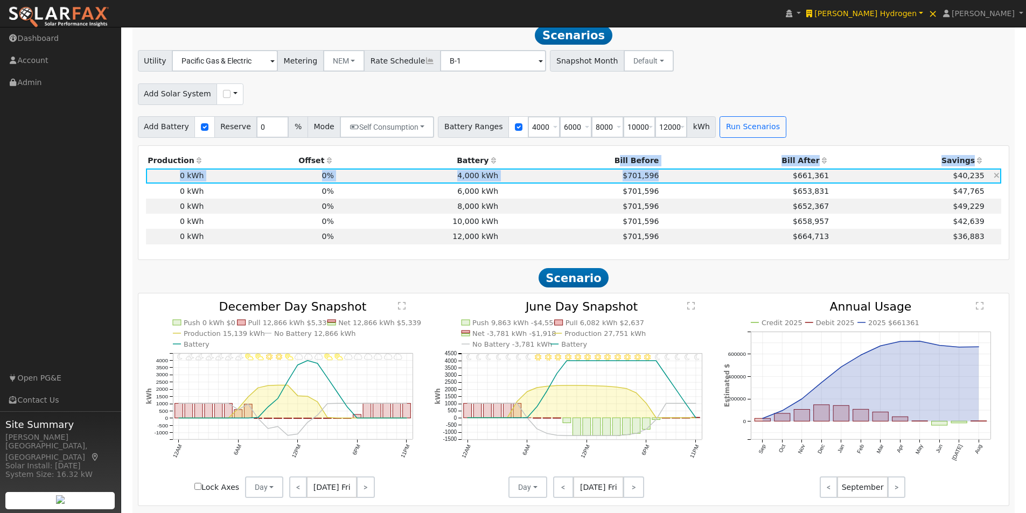
drag, startPoint x: 615, startPoint y: 164, endPoint x: 740, endPoint y: 175, distance: 125.9
click at [740, 175] on table "Production Offset Battery Reserve Mode ACC Push Incentive Bill Before Bill Afte…" at bounding box center [574, 198] width 856 height 91
click at [800, 138] on div "Add Battery Reserve 0 % Mode Self Consumption Self Consumption Peak Savings Bac…" at bounding box center [574, 125] width 876 height 25
click at [698, 195] on td "$653,831" at bounding box center [746, 191] width 170 height 15
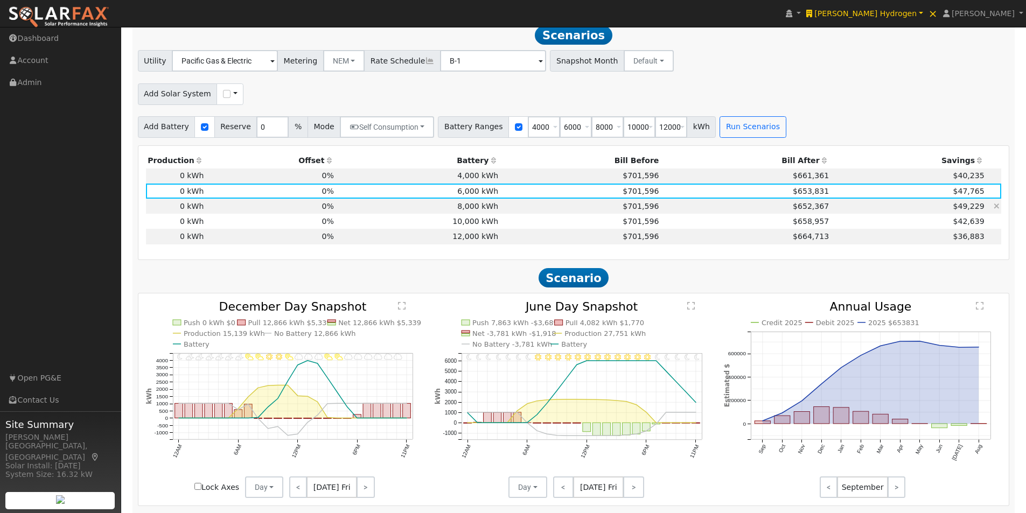
click at [673, 210] on td "$652,367" at bounding box center [746, 206] width 170 height 15
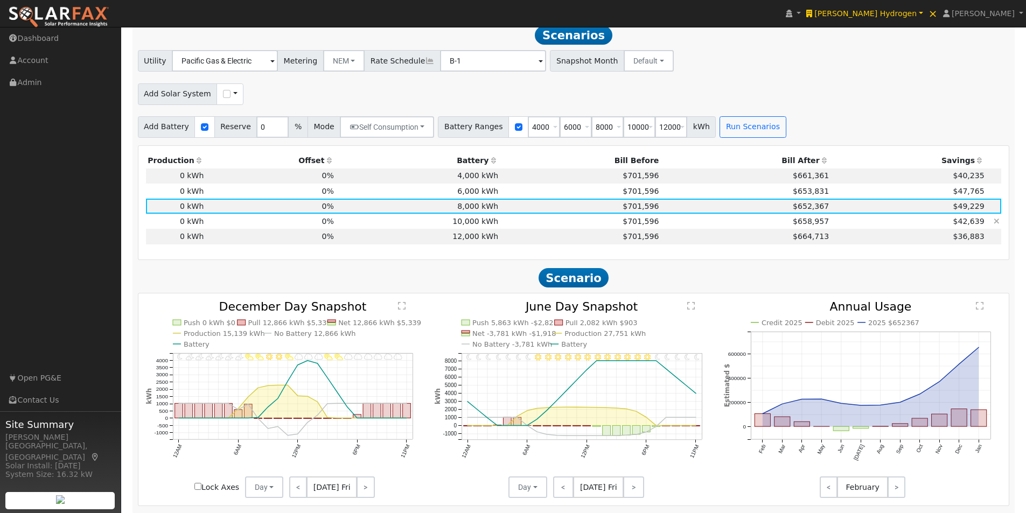
click at [664, 227] on td "$658,957" at bounding box center [746, 221] width 170 height 15
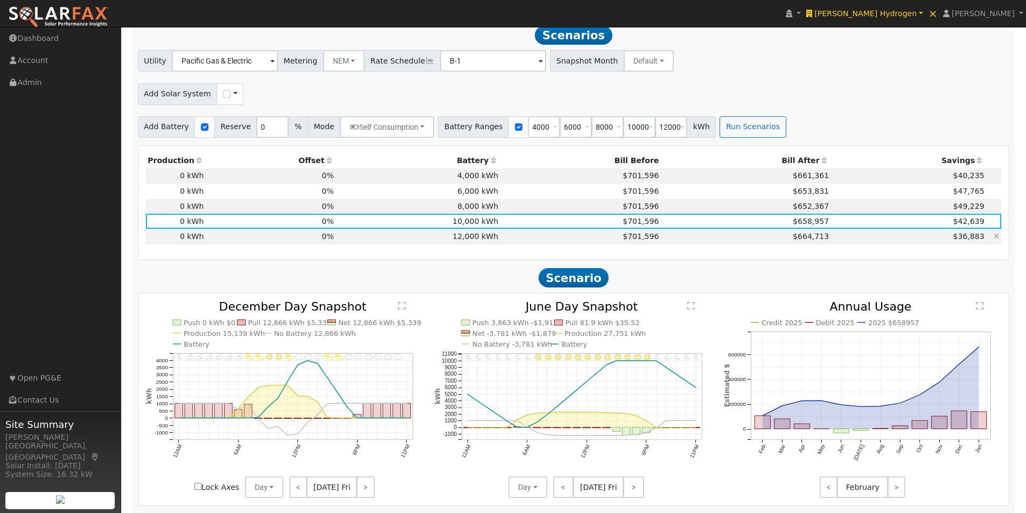
click at [664, 243] on td "$664,713" at bounding box center [746, 236] width 170 height 15
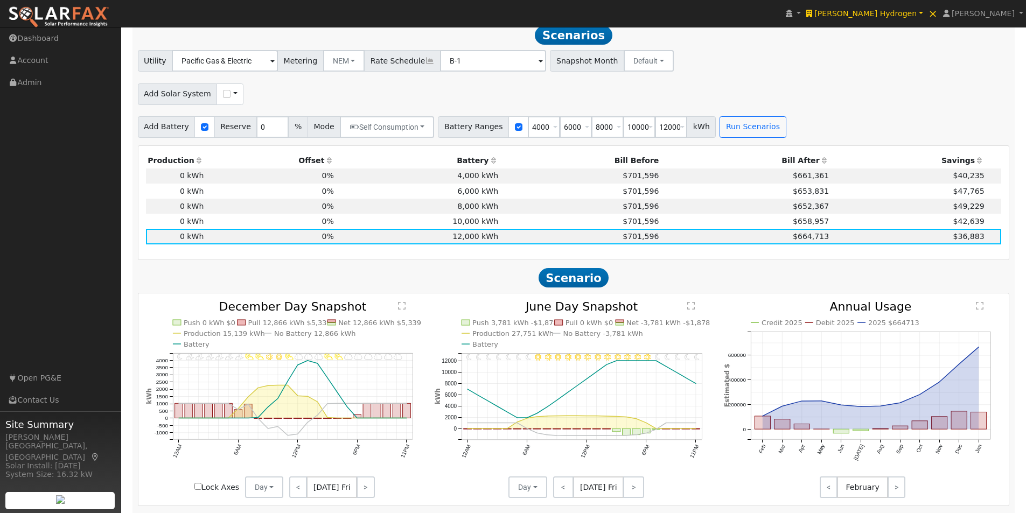
click at [632, 166] on th "Bill Before" at bounding box center [580, 160] width 160 height 15
drag, startPoint x: 614, startPoint y: 165, endPoint x: 653, endPoint y: 163, distance: 38.9
click at [653, 163] on tr "Production Offset Battery Reserve Mode ACC Push Incentive Bill Before Bill Afte…" at bounding box center [574, 160] width 856 height 15
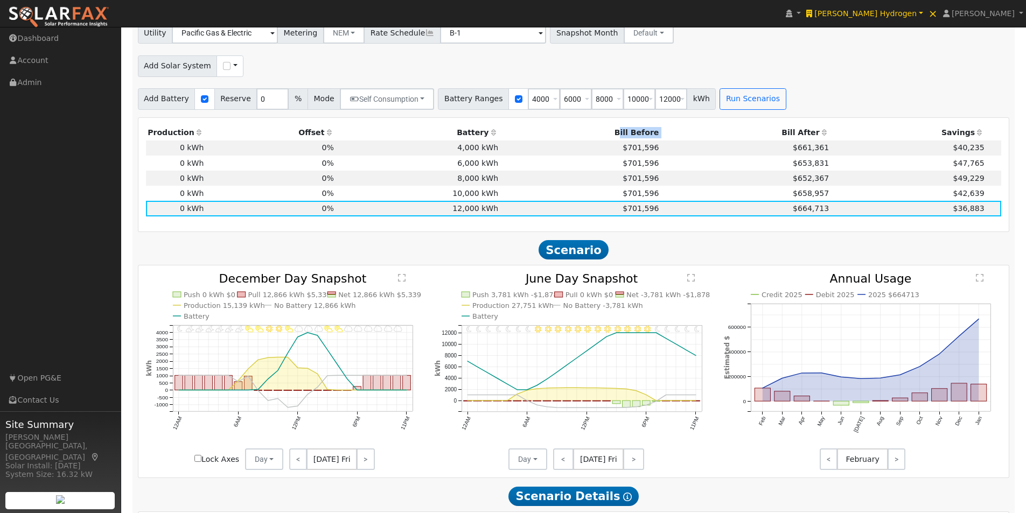
scroll to position [591, 0]
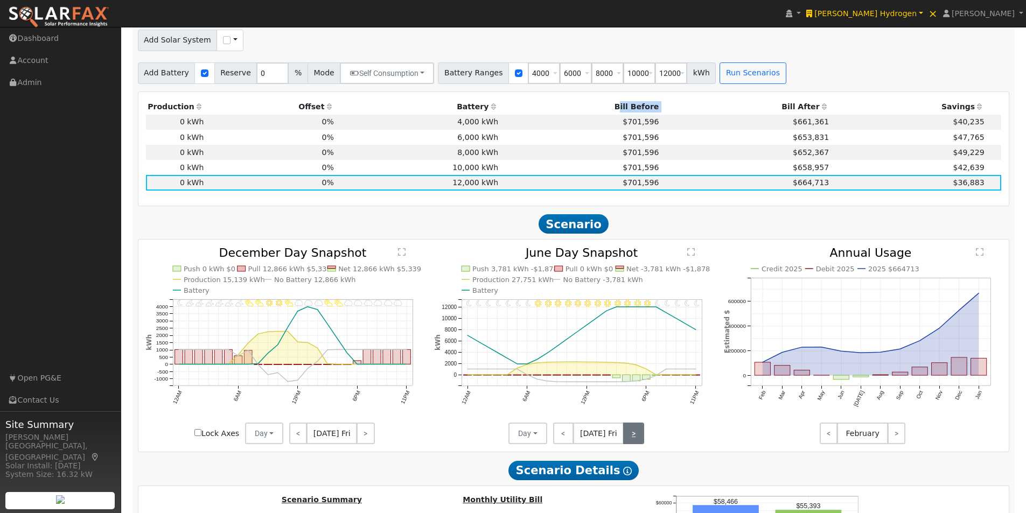
click at [634, 434] on link ">" at bounding box center [633, 434] width 21 height 22
click at [563, 440] on link "<" at bounding box center [562, 434] width 19 height 22
click at [563, 440] on link "<" at bounding box center [563, 434] width 21 height 22
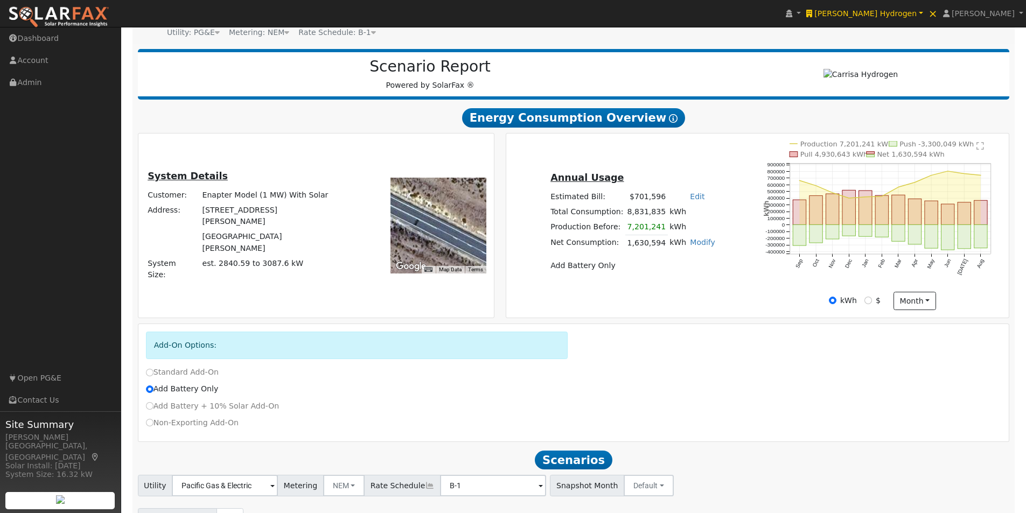
scroll to position [107, 0]
